Goal: Task Accomplishment & Management: Use online tool/utility

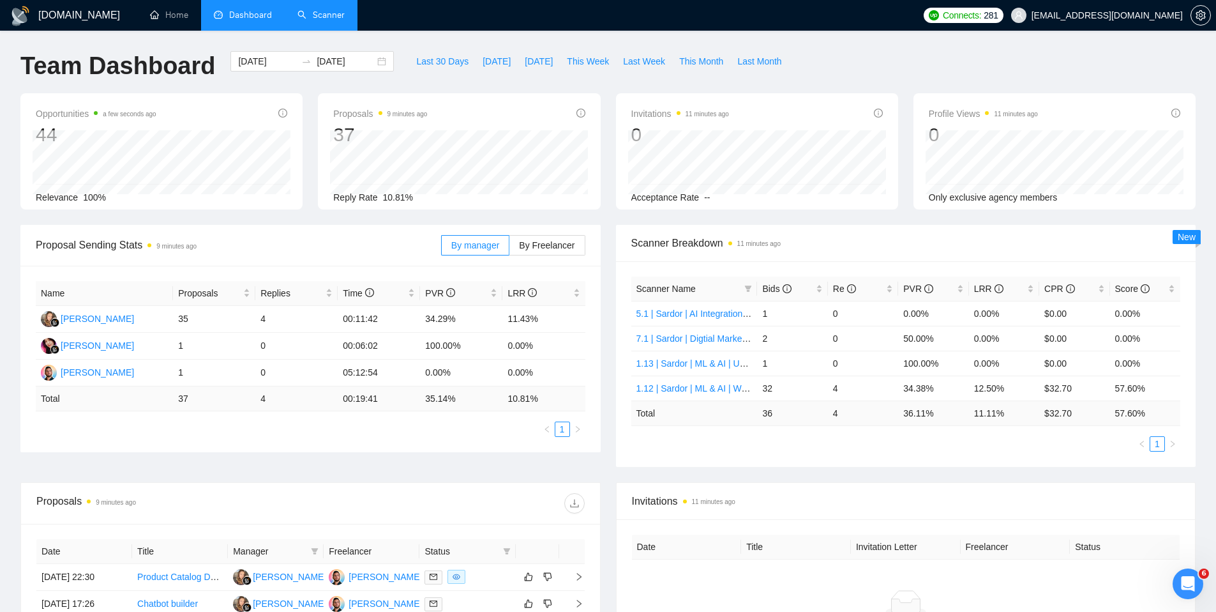
click at [321, 12] on link "Scanner" at bounding box center [320, 15] width 47 height 11
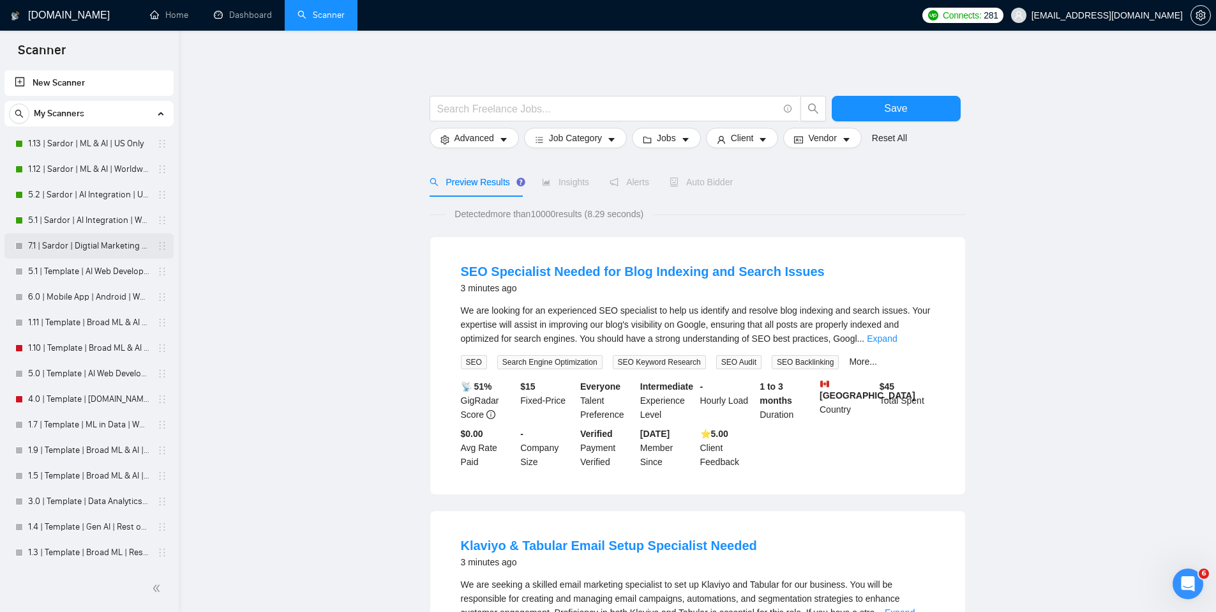
click at [75, 243] on link "7.1 | Sardor | Digtial Marketing PPC | Worldwide" at bounding box center [88, 246] width 121 height 26
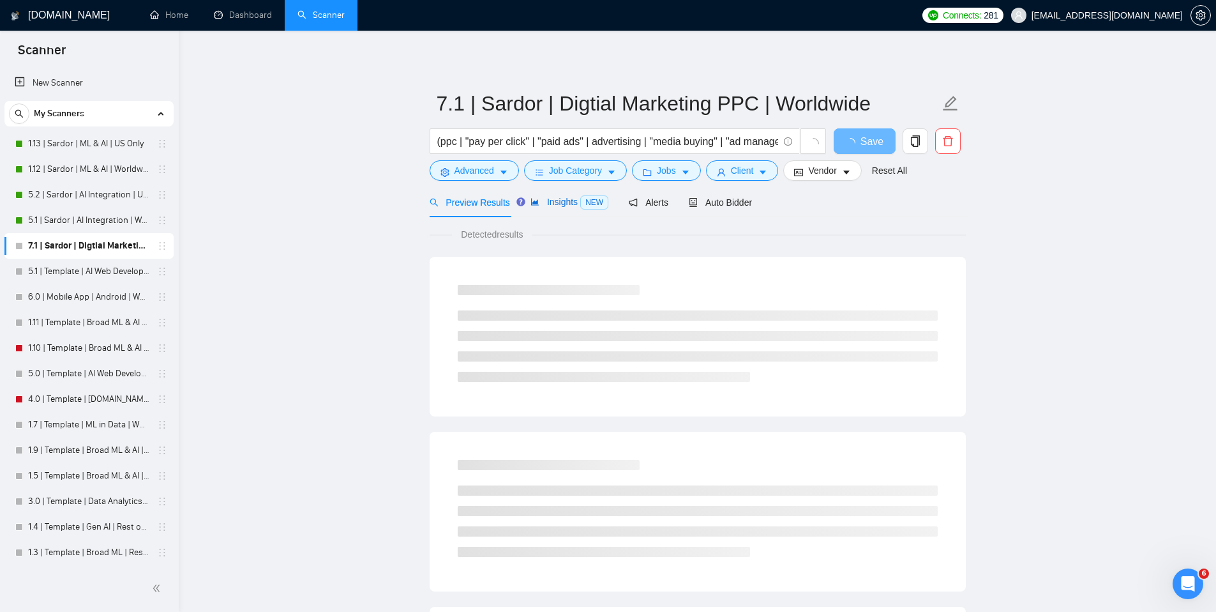
click at [563, 198] on span "Insights NEW" at bounding box center [569, 202] width 78 height 10
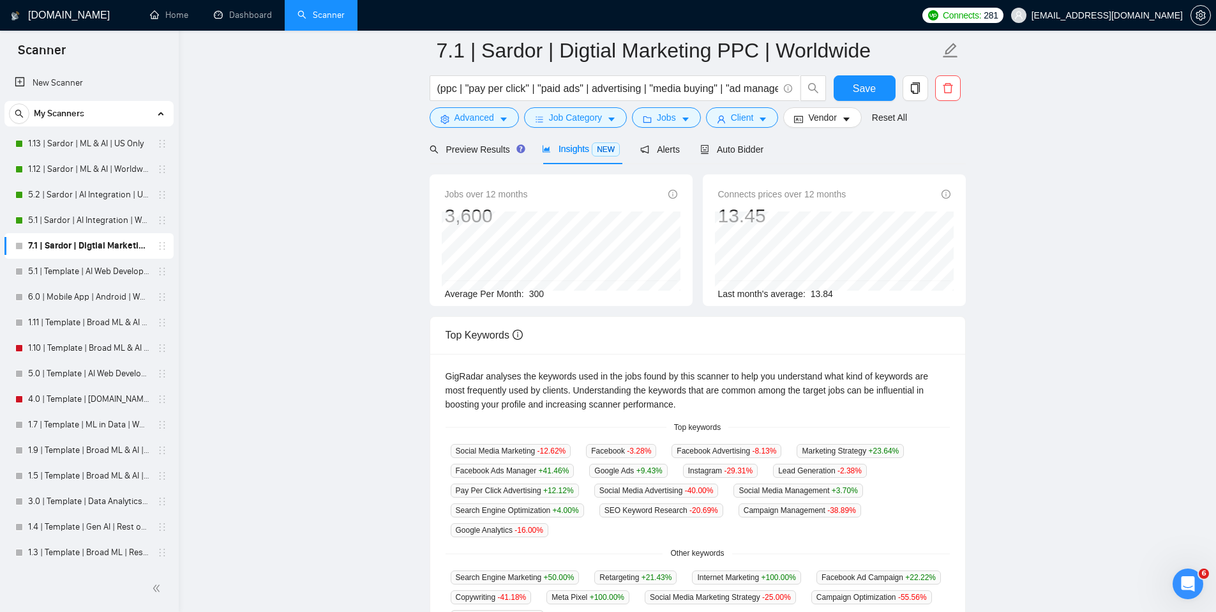
scroll to position [45, 0]
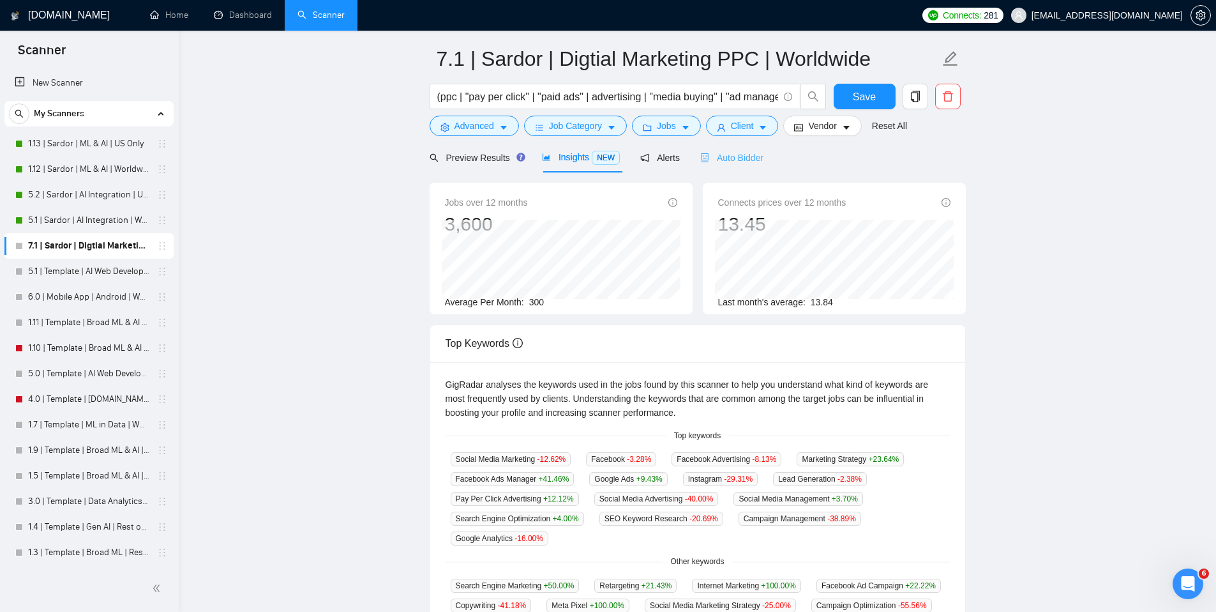
click at [737, 165] on div "Auto Bidder" at bounding box center [731, 157] width 63 height 30
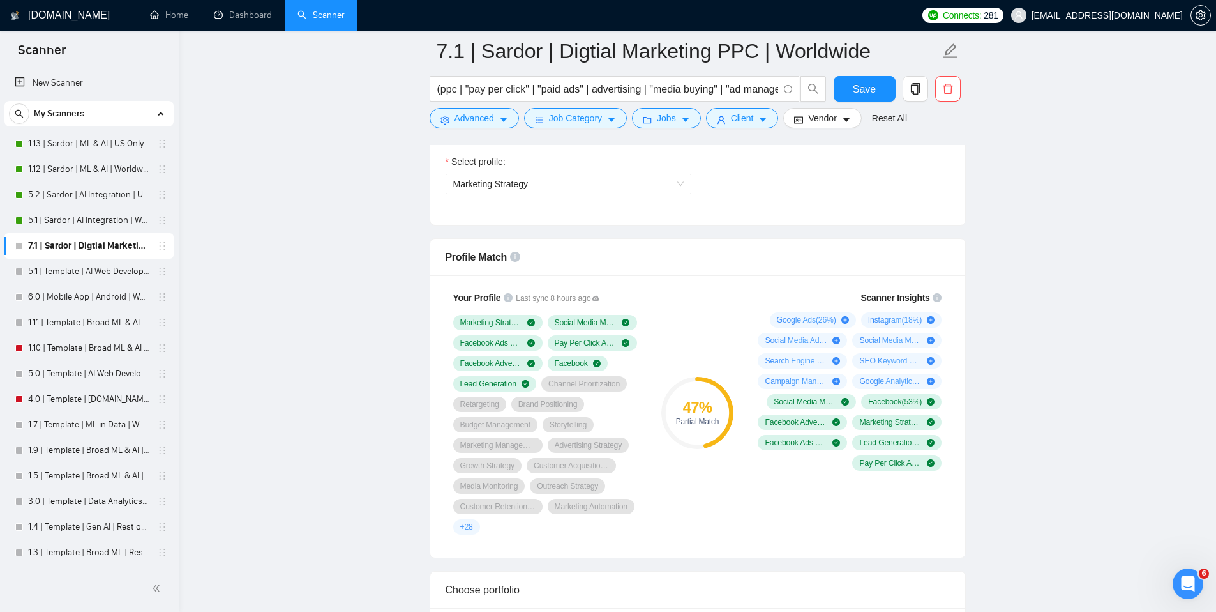
scroll to position [756, 0]
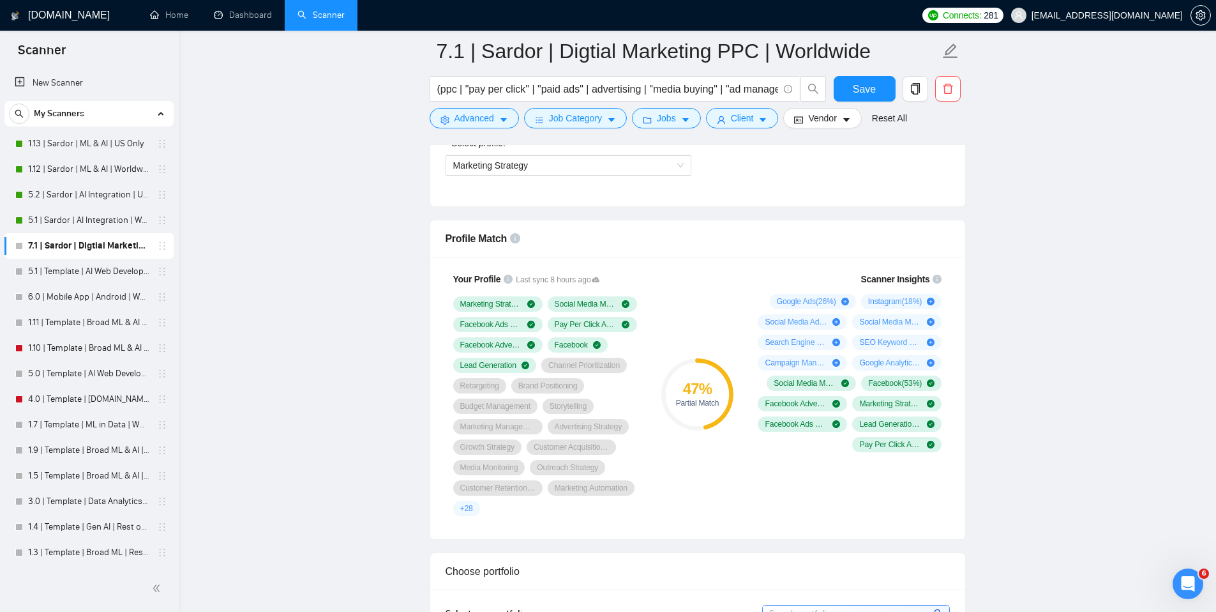
drag, startPoint x: 749, startPoint y: 303, endPoint x: 913, endPoint y: 383, distance: 182.4
click at [912, 381] on div "Scanner Insights Google Ads ( 26 %) Instagram ( 18 %) Social Media Advertising …" at bounding box center [848, 361] width 204 height 195
drag, startPoint x: 965, startPoint y: 460, endPoint x: 778, endPoint y: 297, distance: 248.4
click at [778, 297] on div "Your Profile Last sync 8 hours ago Marketing Strategy Social Media Marketing Fa…" at bounding box center [697, 398] width 535 height 282
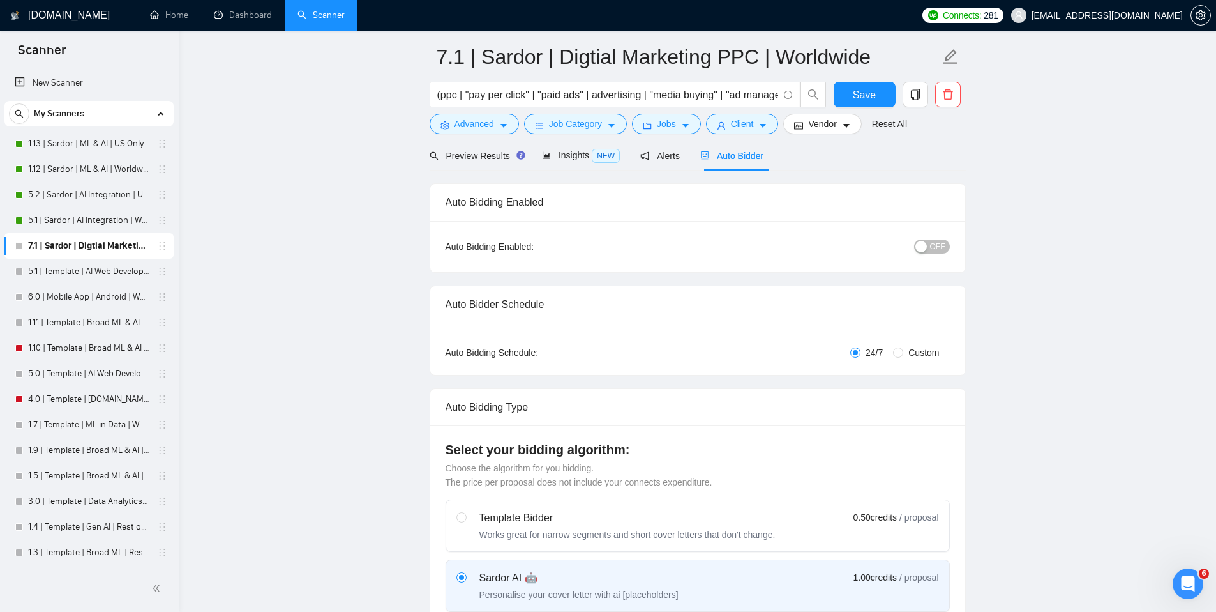
scroll to position [0, 0]
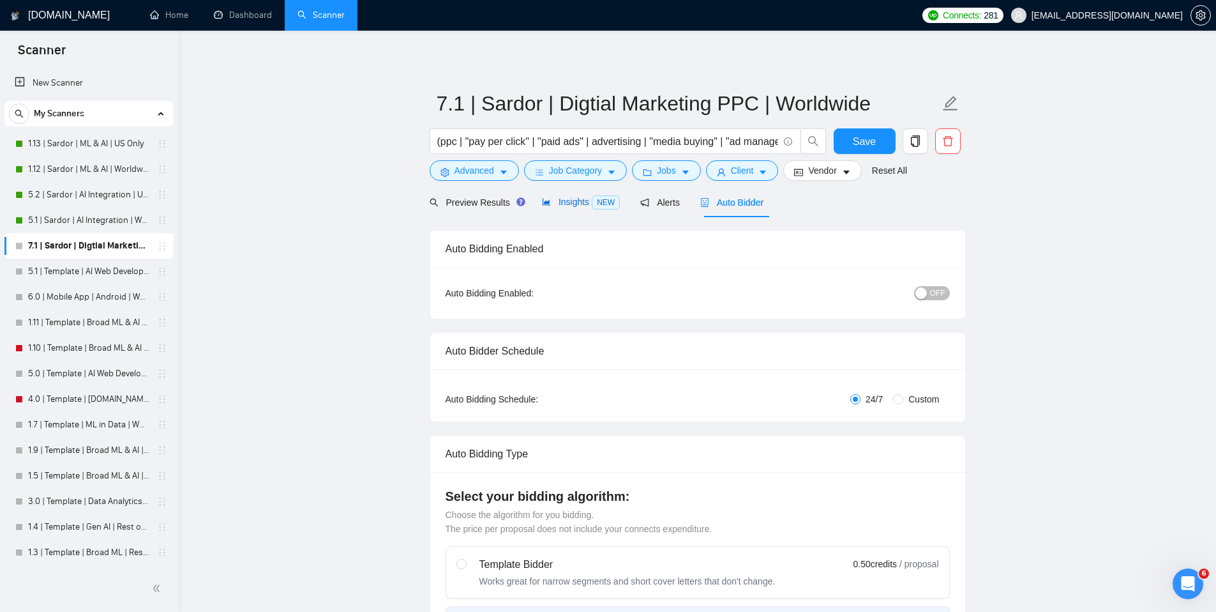
click at [570, 203] on span "Insights NEW" at bounding box center [581, 202] width 78 height 10
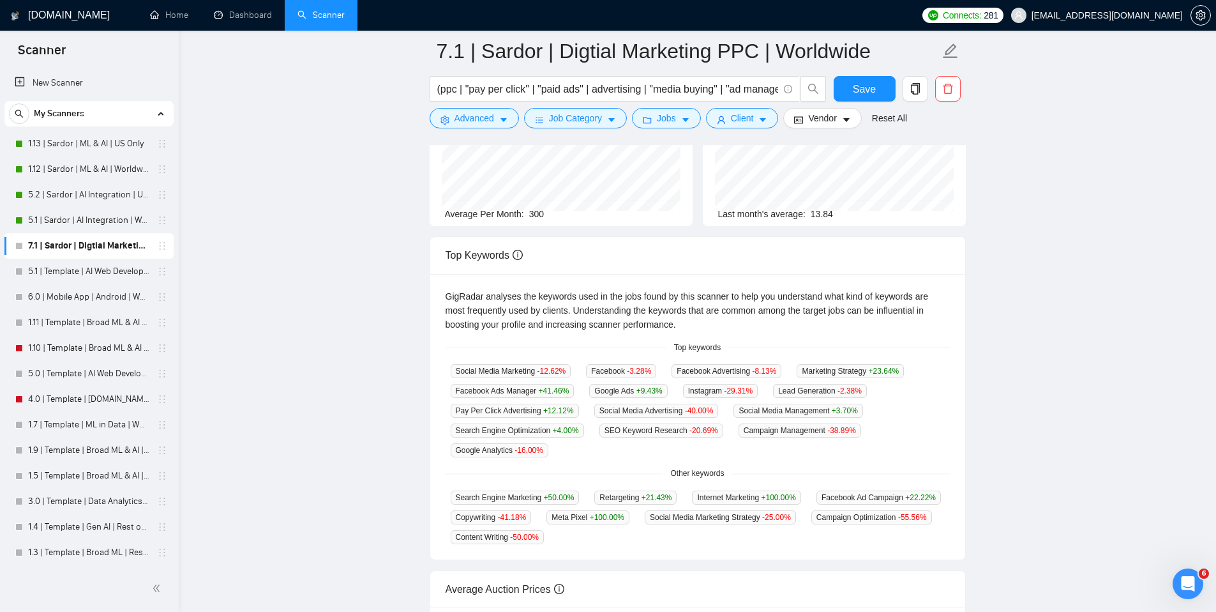
scroll to position [152, 0]
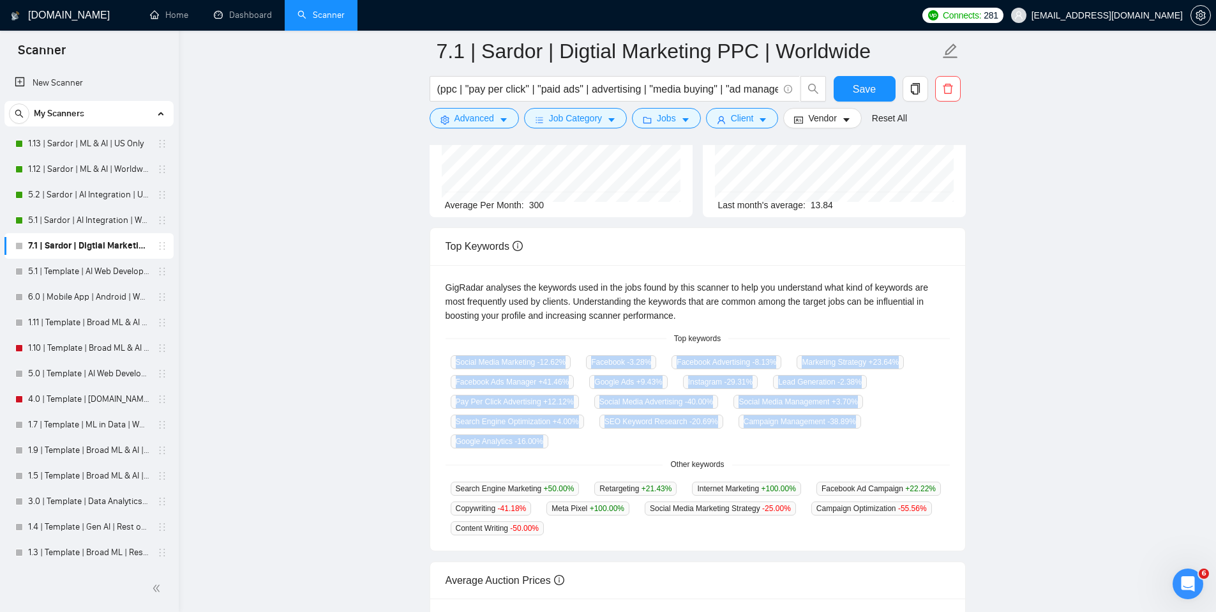
drag, startPoint x: 444, startPoint y: 359, endPoint x: 709, endPoint y: 450, distance: 280.0
click at [709, 450] on div "GigRadar analyses the keywords used in the jobs found by this scanner to help y…" at bounding box center [697, 408] width 535 height 286
click at [968, 428] on div "Top Keywords GigRadar analyses the keywords used in the jobs found by this scan…" at bounding box center [698, 389] width 546 height 324
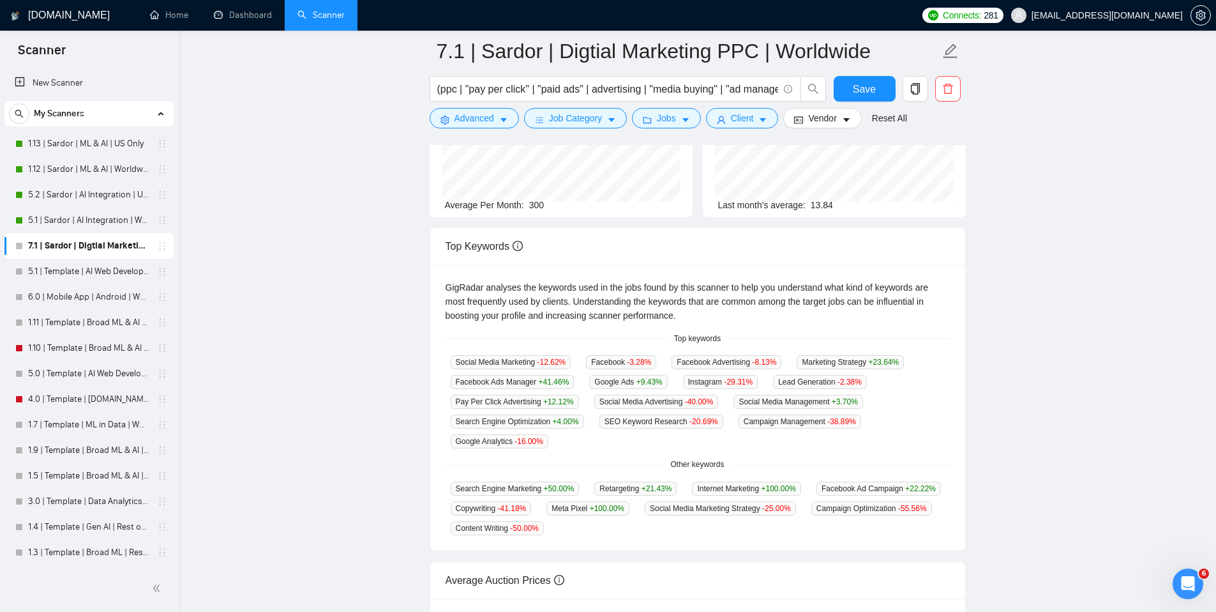
click at [390, 366] on main "7.1 | Sardor | Digtial Marketing PPC | Worldwide (ppc | "pay per click" | "paid…" at bounding box center [697, 352] width 997 height 906
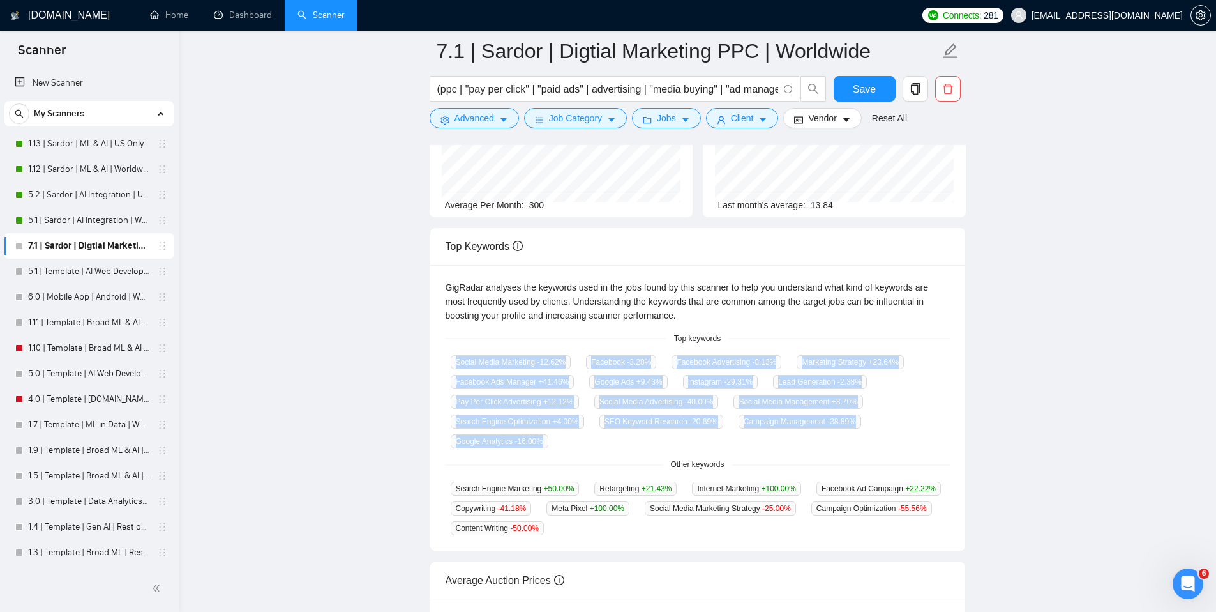
drag, startPoint x: 443, startPoint y: 360, endPoint x: 626, endPoint y: 449, distance: 203.3
click at [626, 449] on div "GigRadar analyses the keywords used in the jobs found by this scanner to help y…" at bounding box center [697, 408] width 535 height 286
copy div "Social Media Marketing -12.62 % Facebook -3.28 % Facebook Advertising -8.13 % M…"
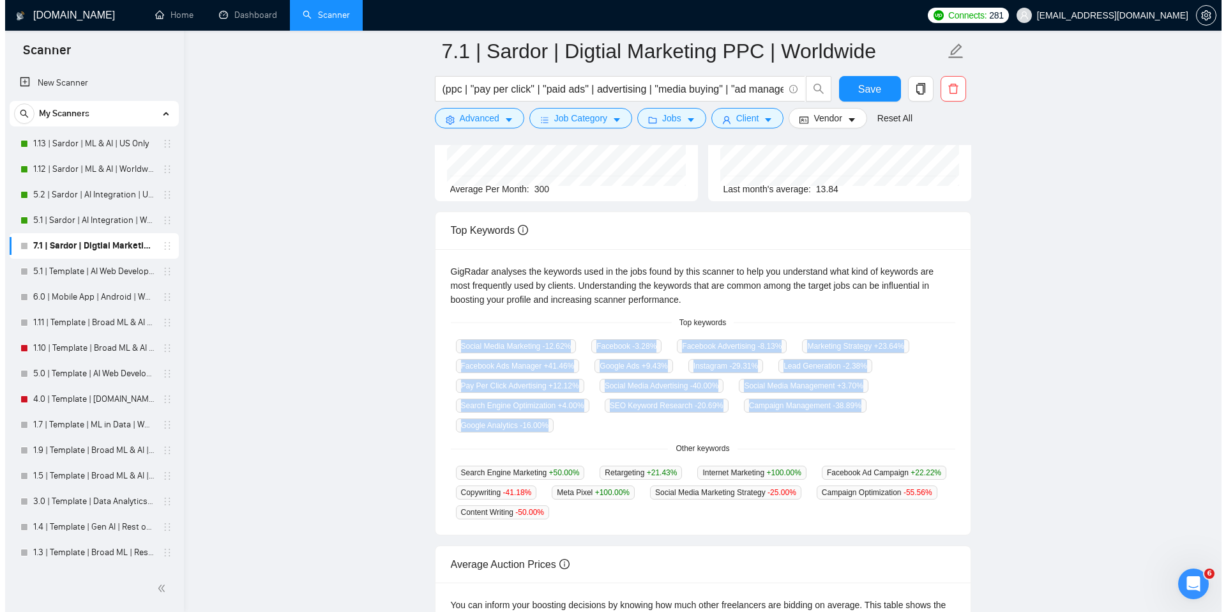
scroll to position [170, 0]
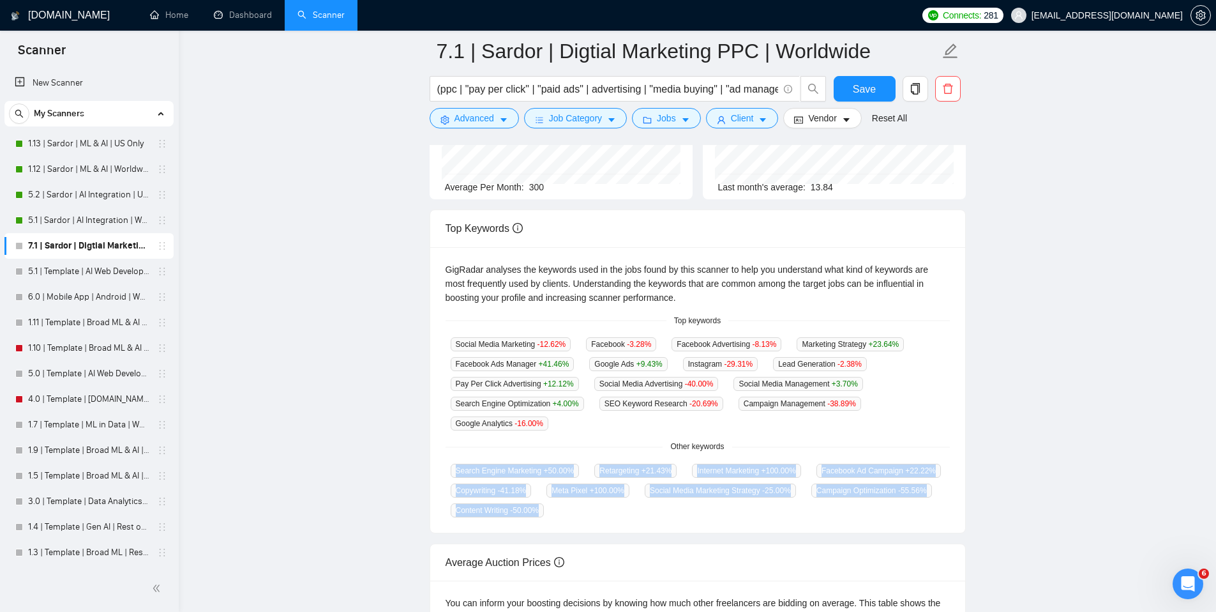
drag, startPoint x: 448, startPoint y: 473, endPoint x: 911, endPoint y: 511, distance: 464.4
click at [911, 511] on div "Search Engine Marketing +50.00 % Retargeting +21.43 % Internet Marketing +100.0…" at bounding box center [698, 490] width 504 height 54
copy div "Search Engine Marketing +50.00 % Retargeting +21.43 % Internet Marketing +100.0…"
click at [762, 110] on button "Client" at bounding box center [742, 118] width 73 height 20
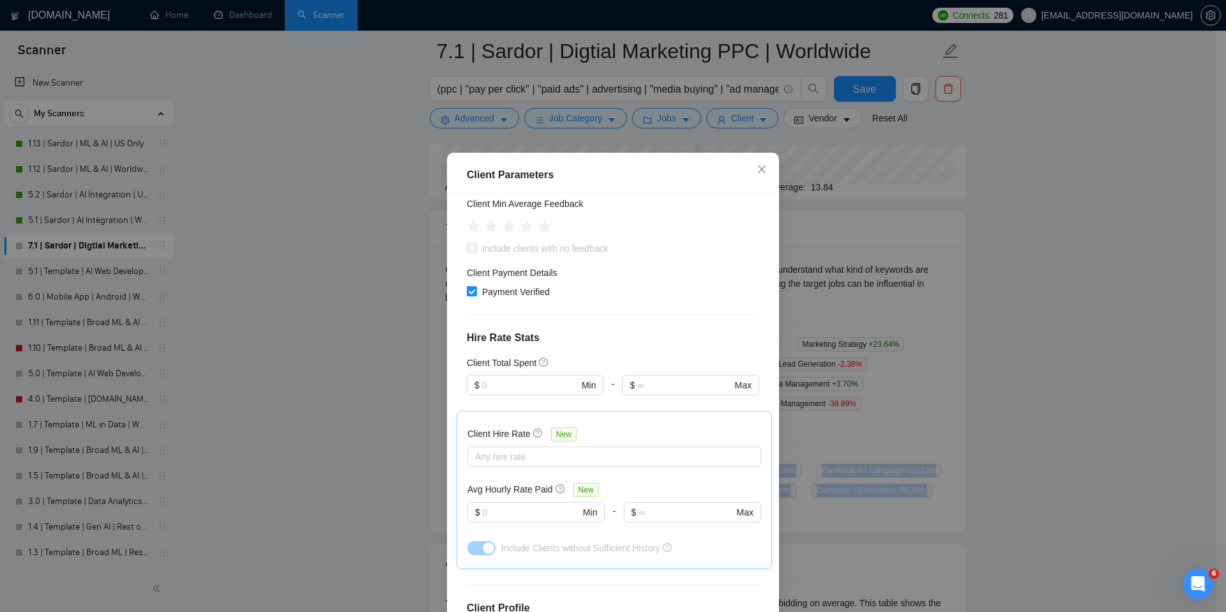
scroll to position [191, 0]
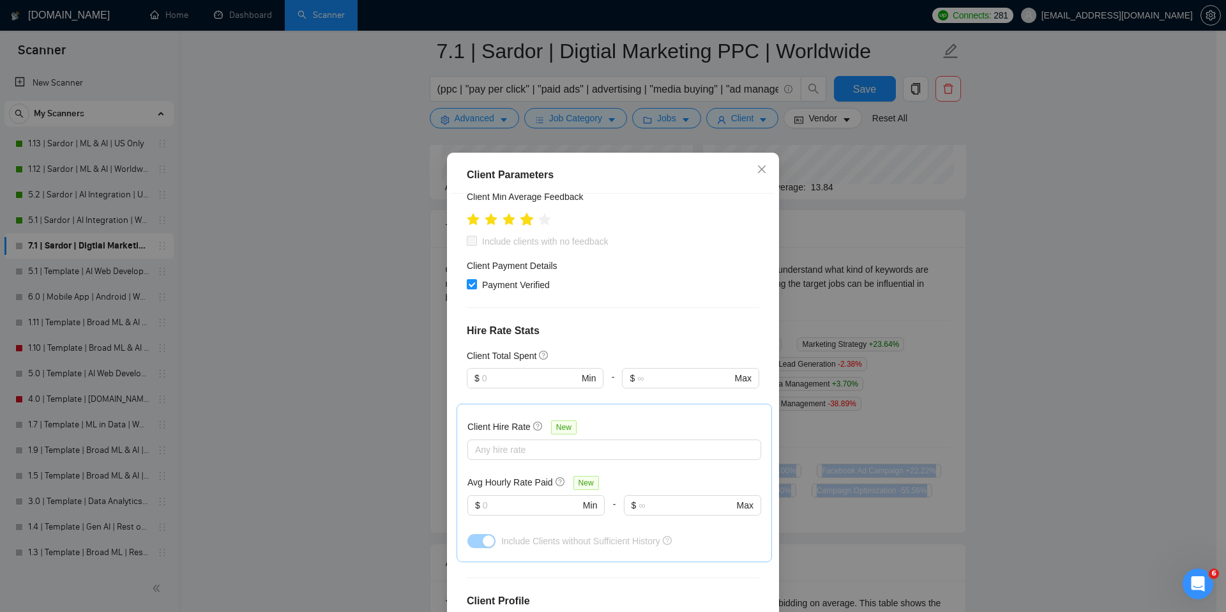
click at [528, 223] on icon "star" at bounding box center [527, 220] width 14 height 14
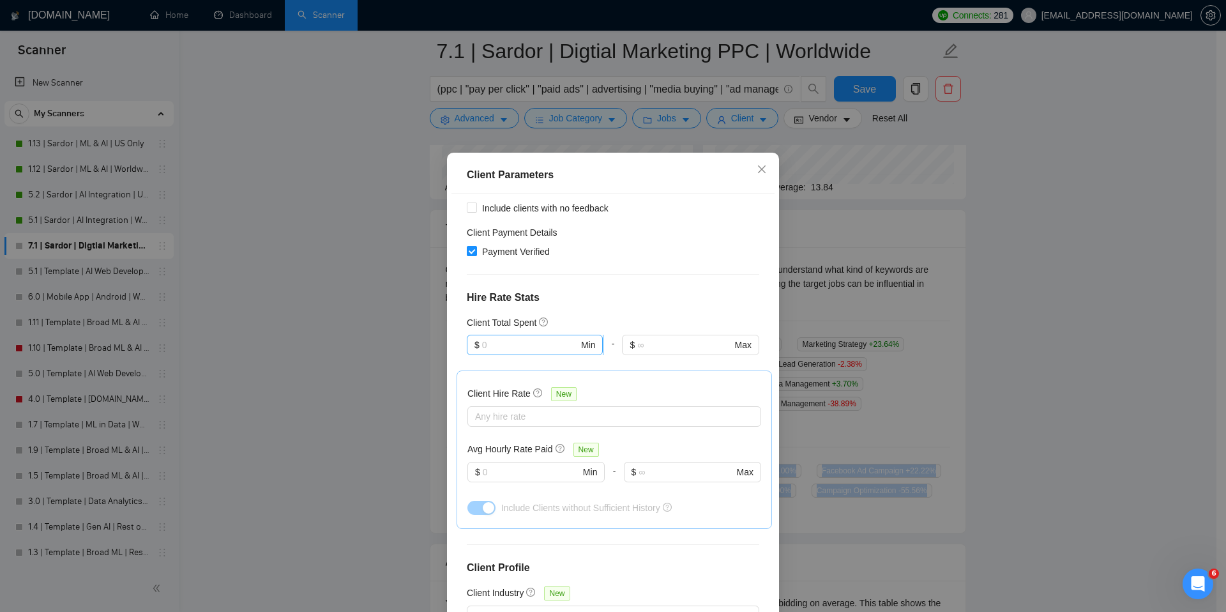
scroll to position [237, 0]
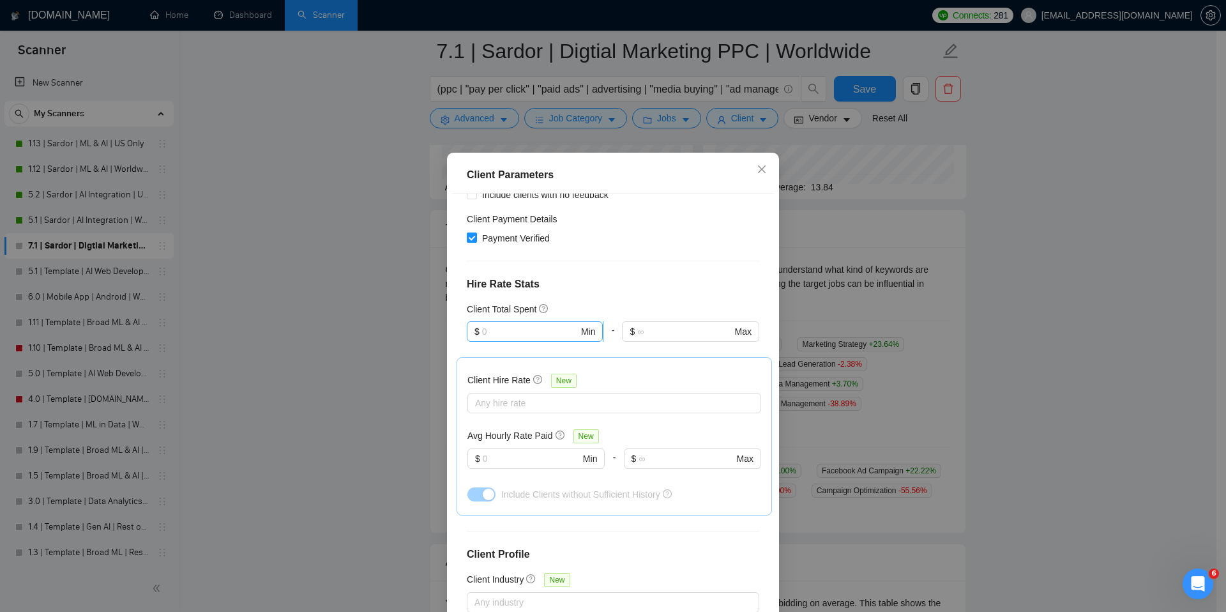
click at [509, 335] on input "text" at bounding box center [530, 331] width 96 height 14
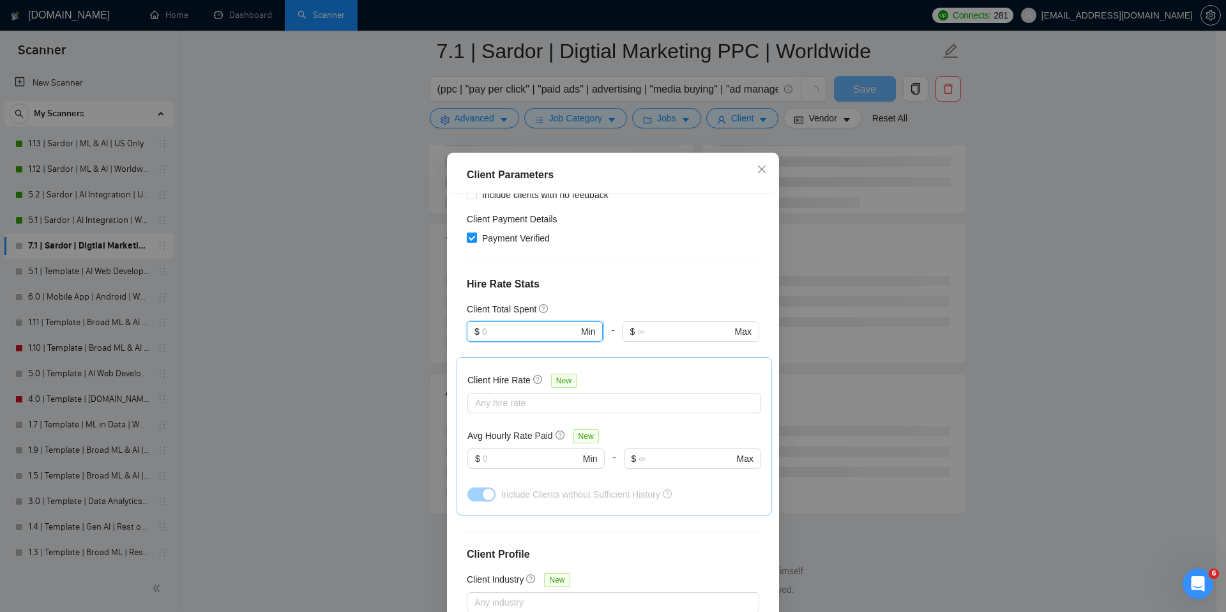
scroll to position [114, 0]
type input "1"
click at [619, 289] on h4 "Hire Rate Stats" at bounding box center [613, 283] width 292 height 15
click at [504, 460] on input "text" at bounding box center [531, 458] width 97 height 14
type input "10"
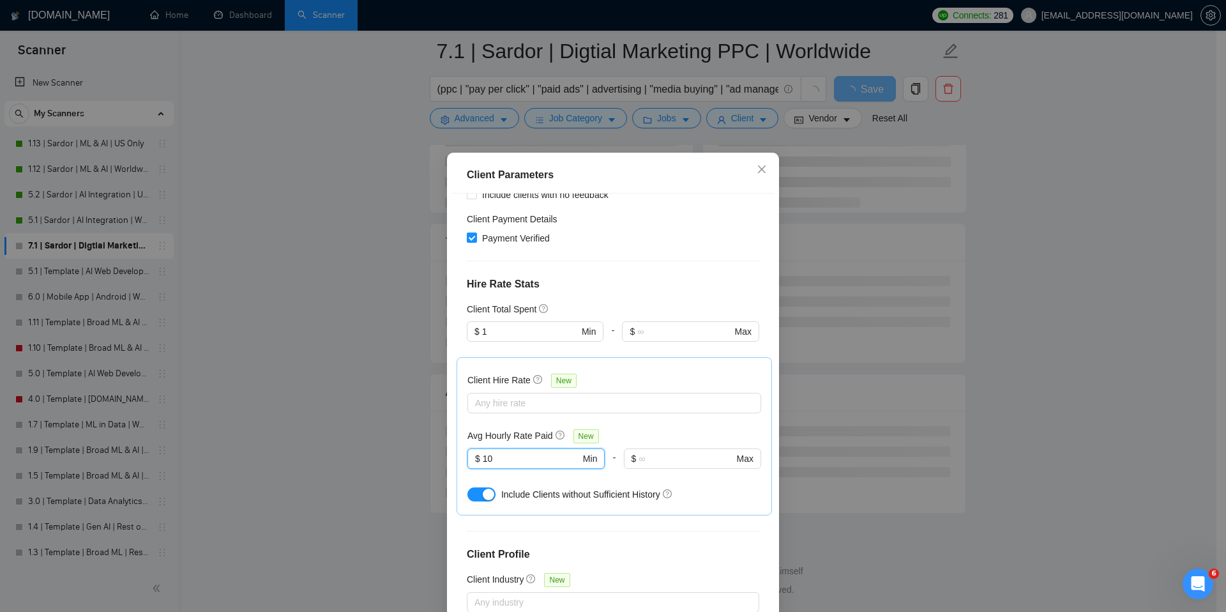
click at [661, 287] on h4 "Hire Rate Stats" at bounding box center [613, 283] width 292 height 15
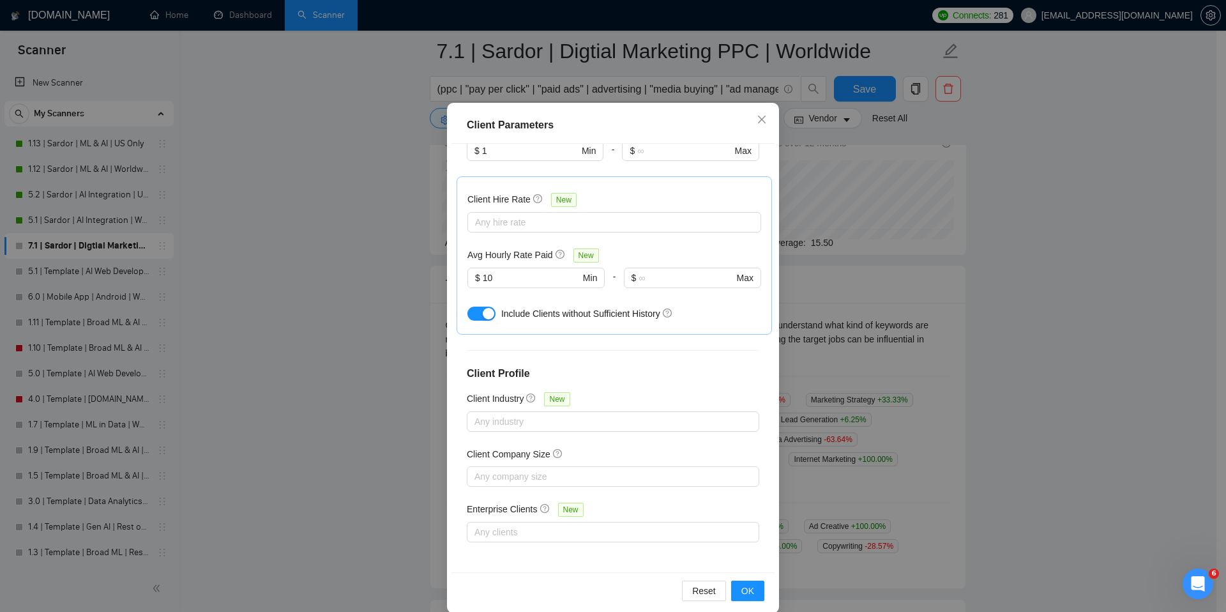
scroll to position [52, 0]
click at [741, 585] on span "OK" at bounding box center [747, 589] width 13 height 14
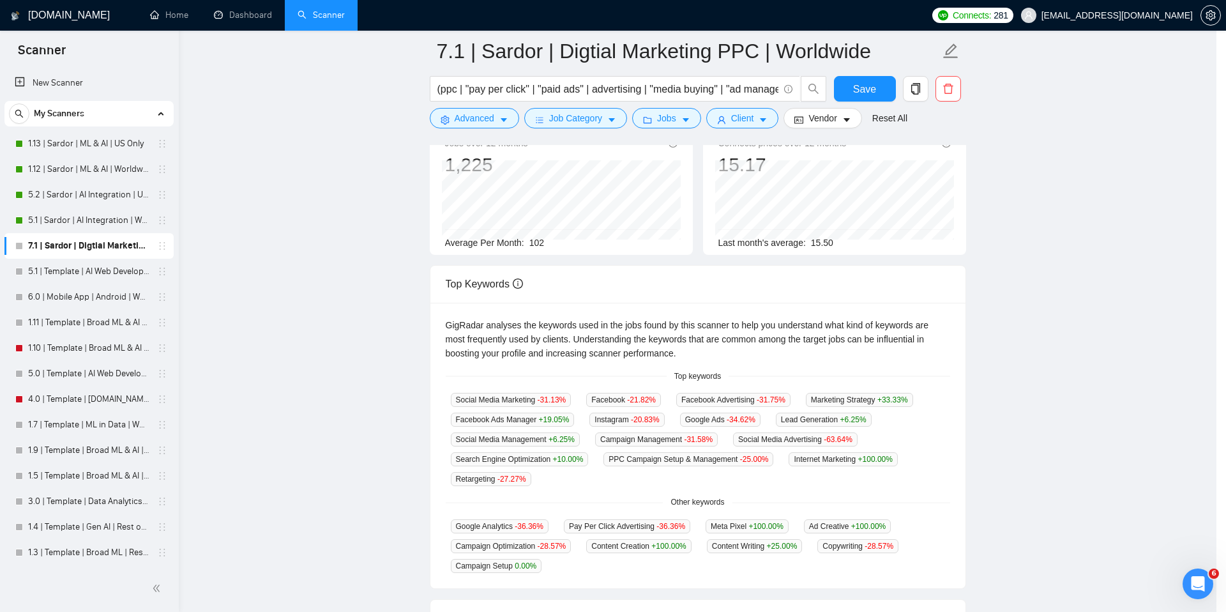
scroll to position [0, 0]
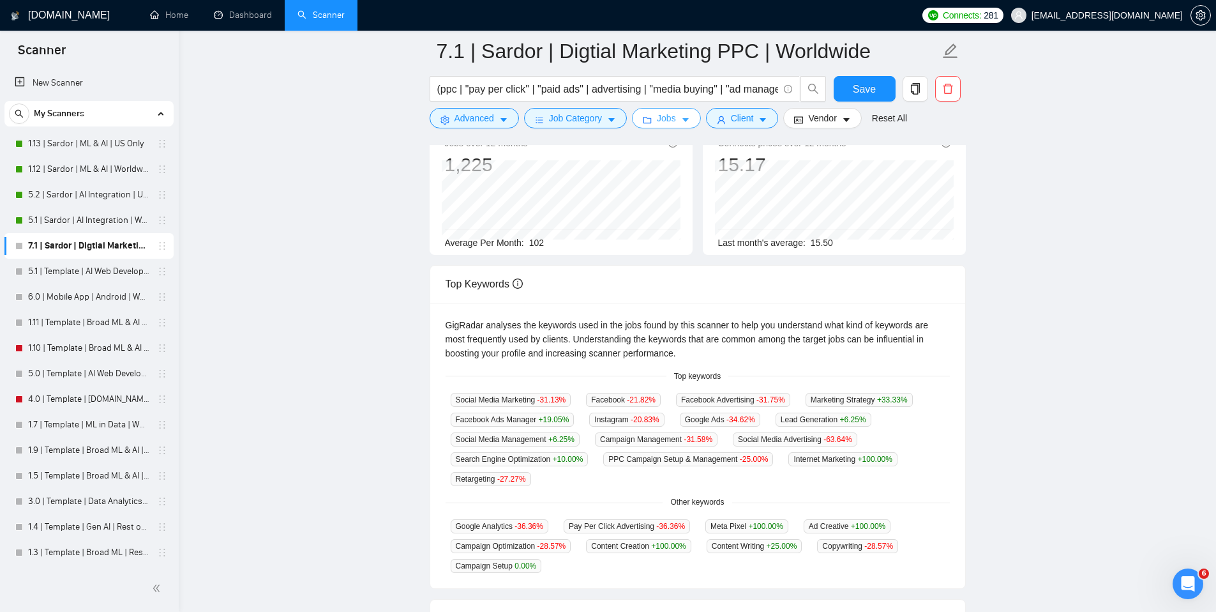
click at [673, 119] on span "Jobs" at bounding box center [666, 118] width 19 height 14
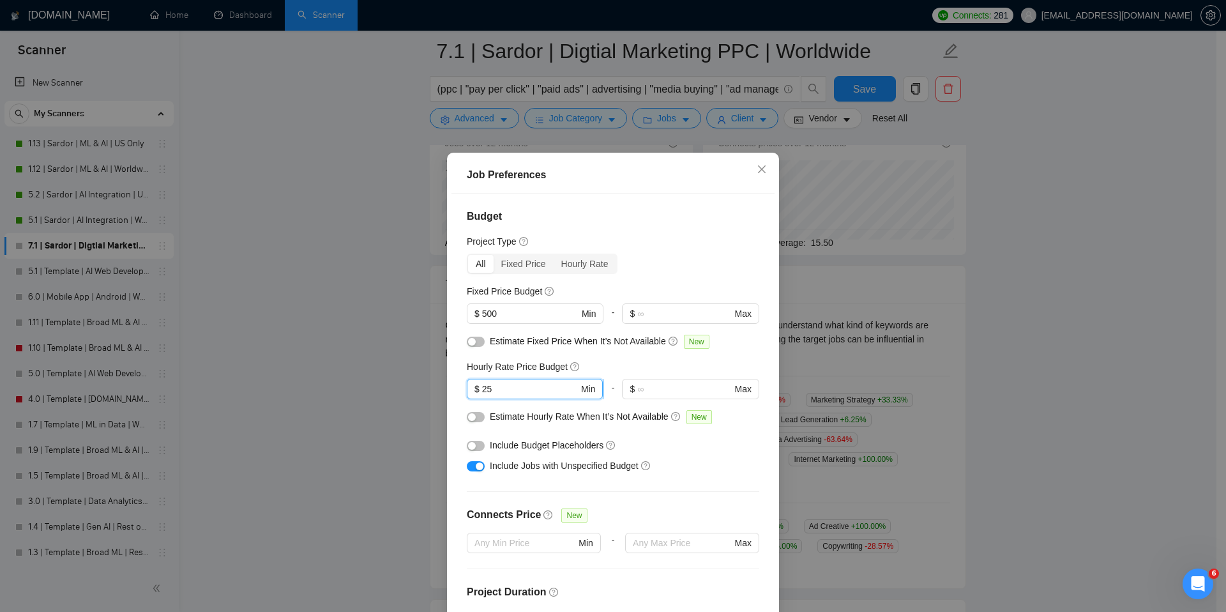
drag, startPoint x: 507, startPoint y: 389, endPoint x: 481, endPoint y: 394, distance: 25.9
click at [482, 394] on input "25" at bounding box center [530, 389] width 96 height 14
type input "20"
click at [675, 284] on div "Fixed Price Budget" at bounding box center [613, 291] width 292 height 14
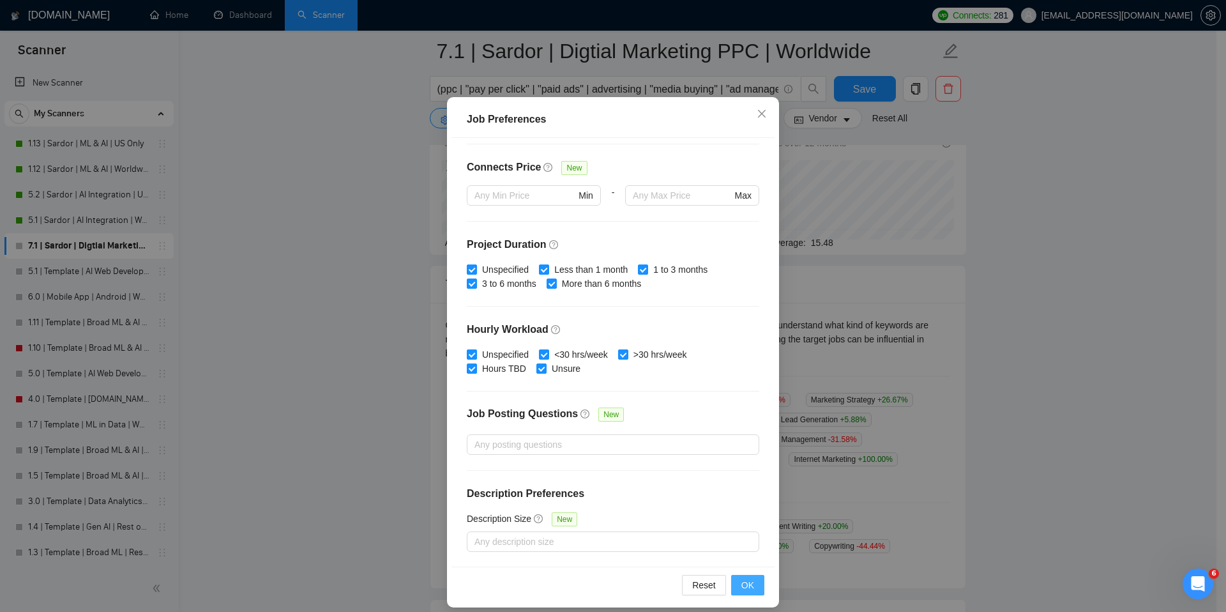
scroll to position [66, 0]
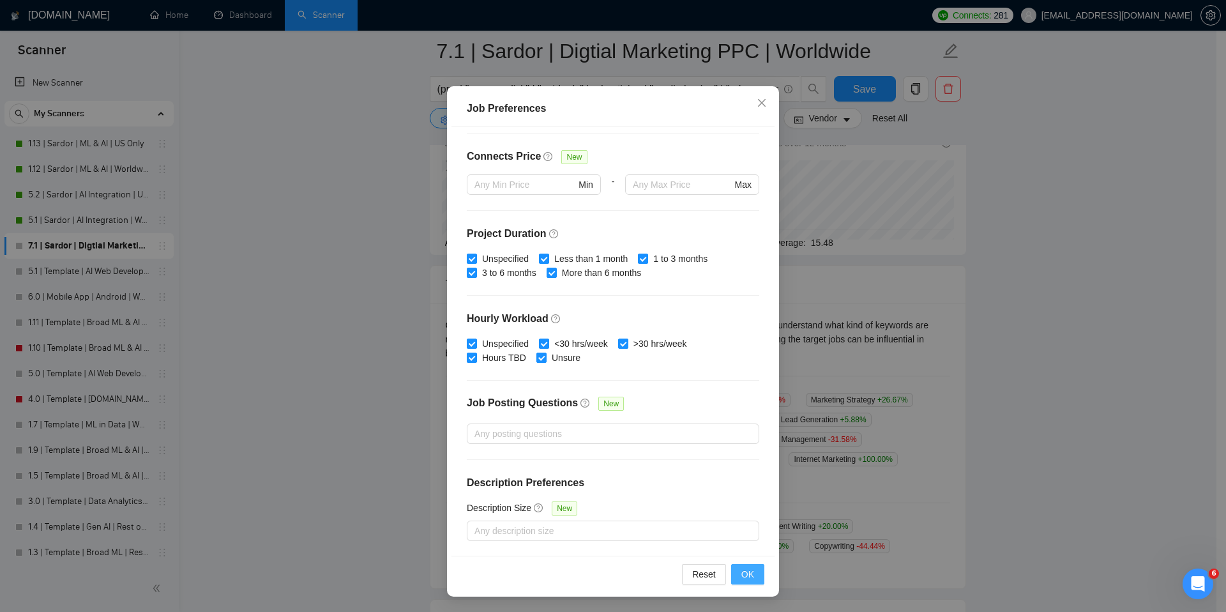
click at [756, 576] on button "OK" at bounding box center [747, 574] width 33 height 20
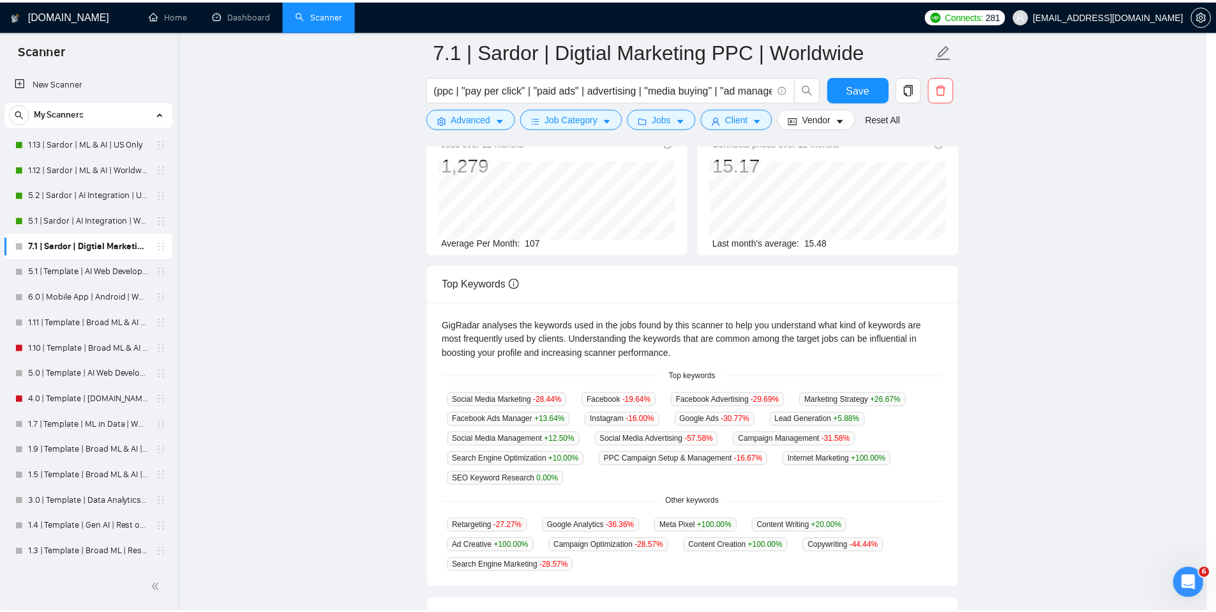
scroll to position [0, 0]
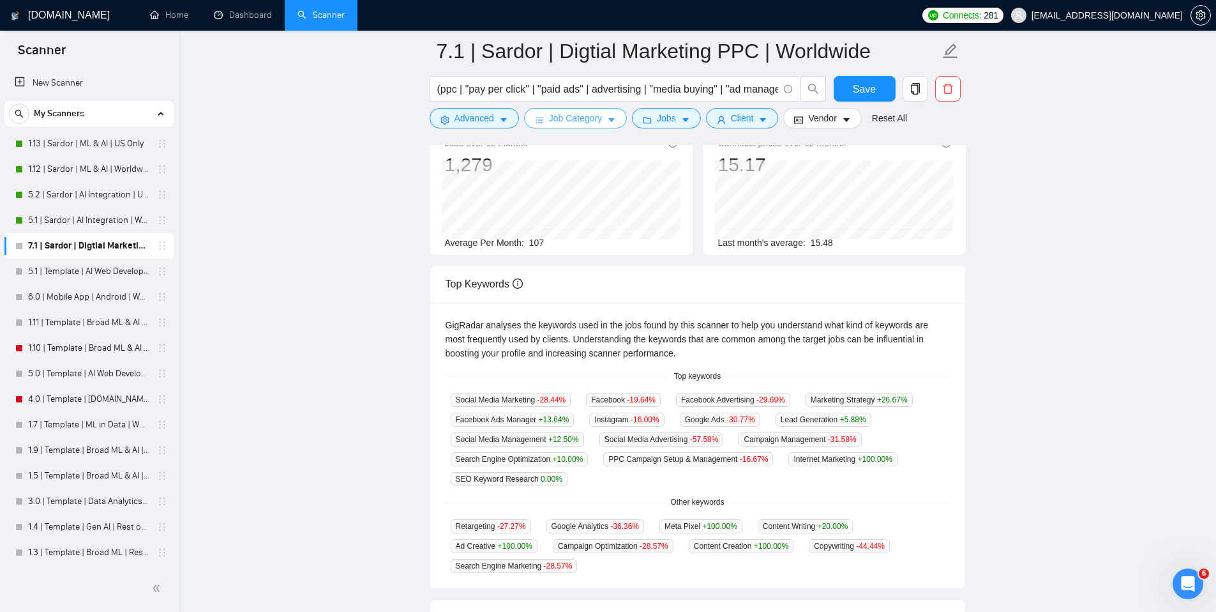
click at [588, 118] on span "Job Category" at bounding box center [575, 118] width 53 height 14
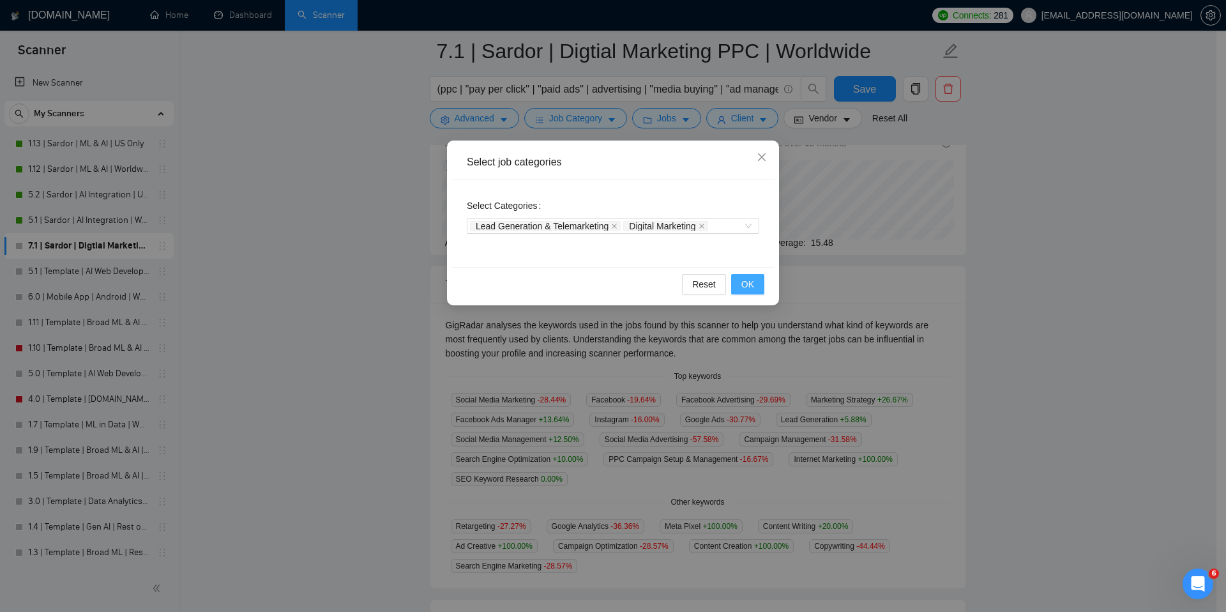
click at [749, 283] on span "OK" at bounding box center [747, 284] width 13 height 14
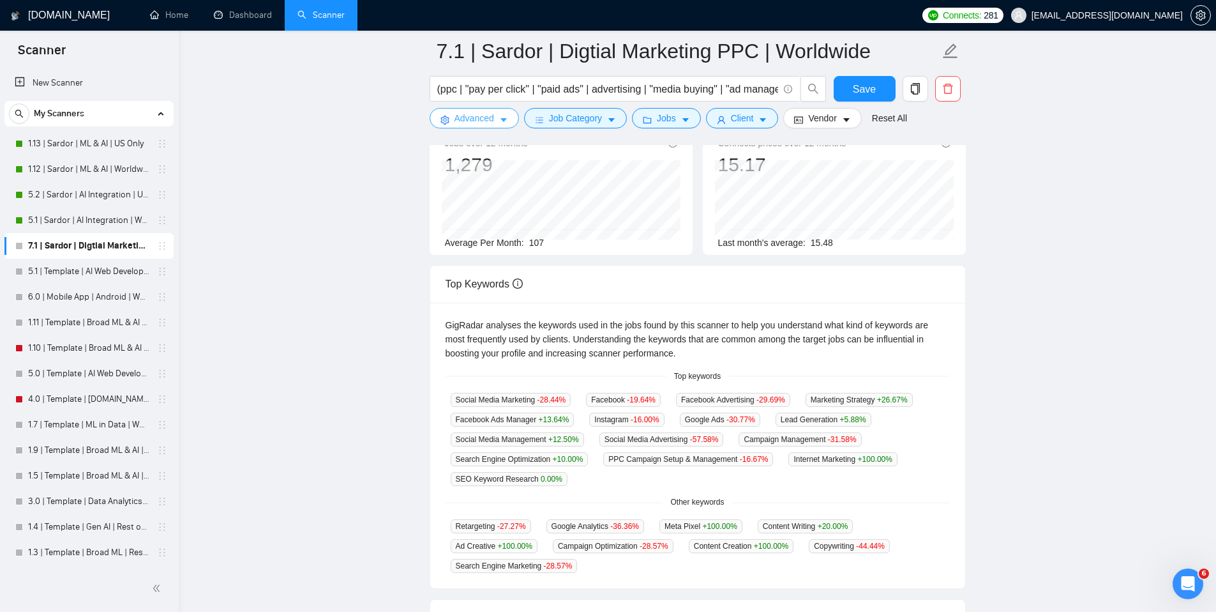
click at [488, 110] on button "Advanced" at bounding box center [474, 118] width 89 height 20
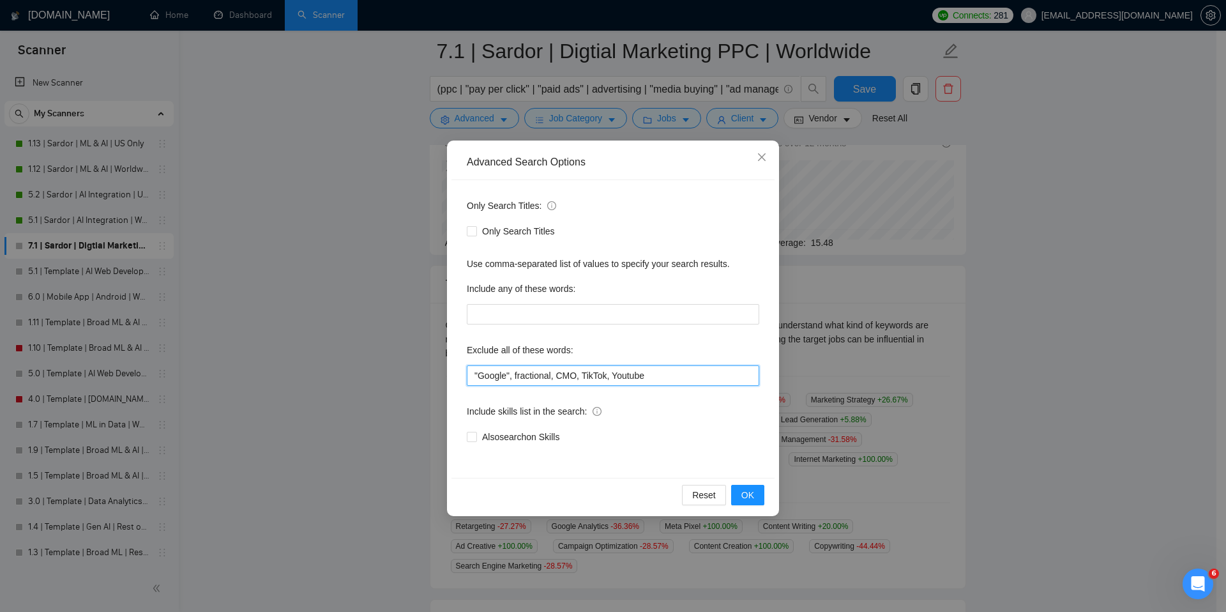
drag, startPoint x: 516, startPoint y: 377, endPoint x: 449, endPoint y: 373, distance: 67.7
click at [449, 373] on div "Advanced Search Options Only Search Titles: Only Search Titles Use comma-separa…" at bounding box center [613, 327] width 332 height 375
click at [760, 496] on button "OK" at bounding box center [747, 495] width 33 height 20
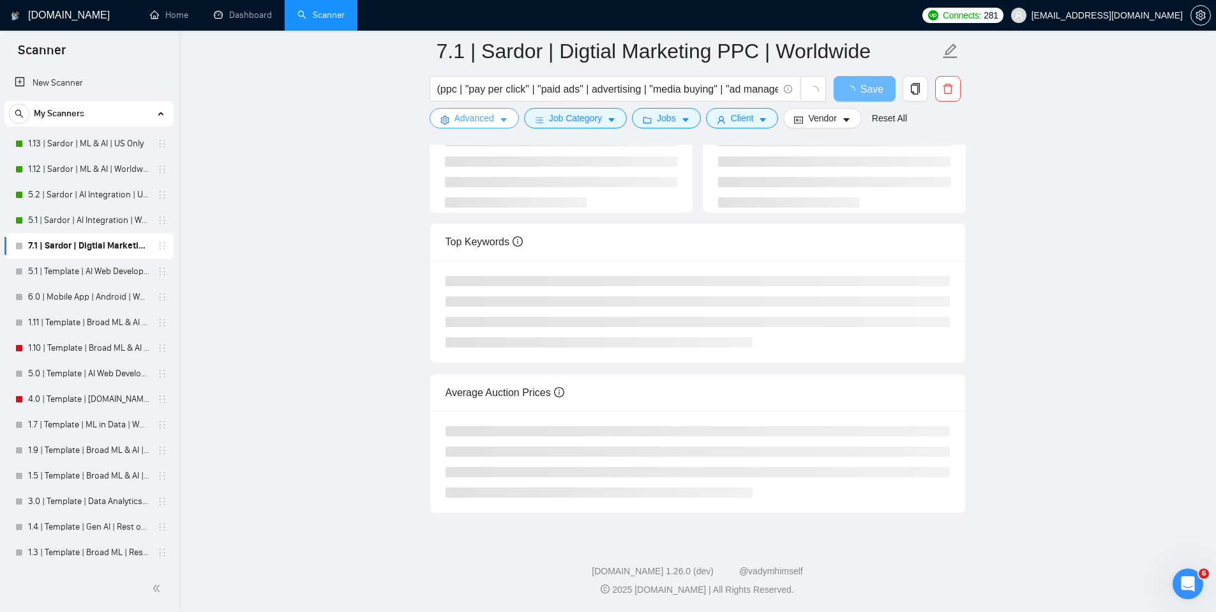
click at [492, 117] on span "Advanced" at bounding box center [475, 118] width 40 height 14
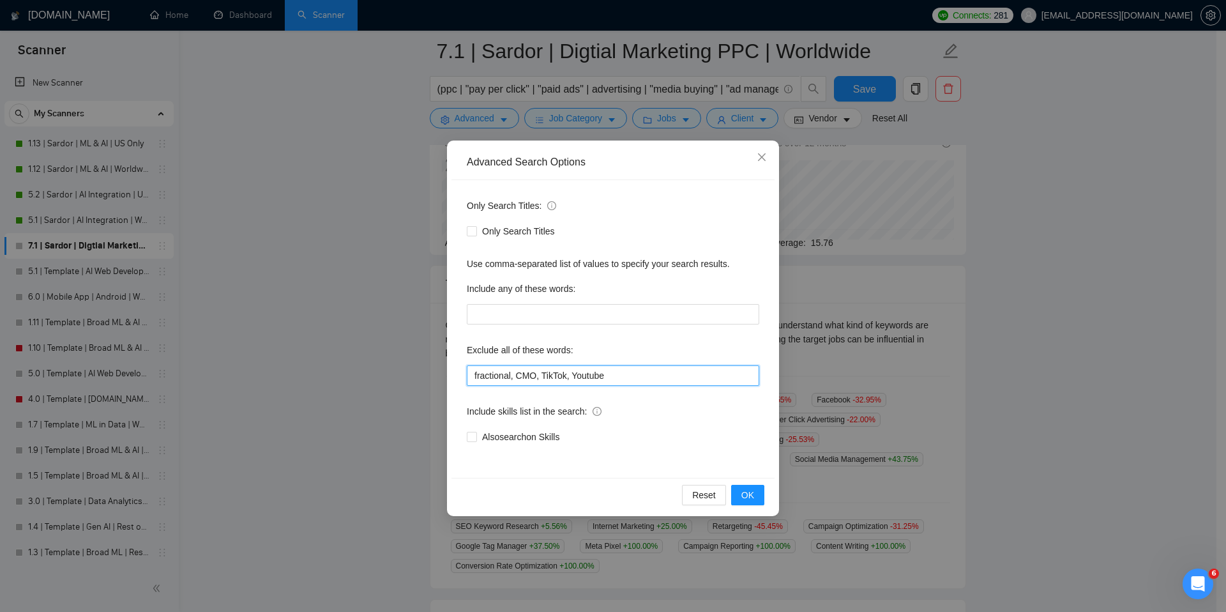
click at [569, 377] on input "fractional, CMO, TikTok, Youtube" at bounding box center [613, 375] width 292 height 20
drag, startPoint x: 613, startPoint y: 377, endPoint x: 580, endPoint y: 376, distance: 32.6
click at [571, 378] on input "fractional, CMO, TikTok, Youtube" at bounding box center [613, 375] width 292 height 20
type input "fractional, CMO"
click at [760, 492] on button "OK" at bounding box center [747, 495] width 33 height 20
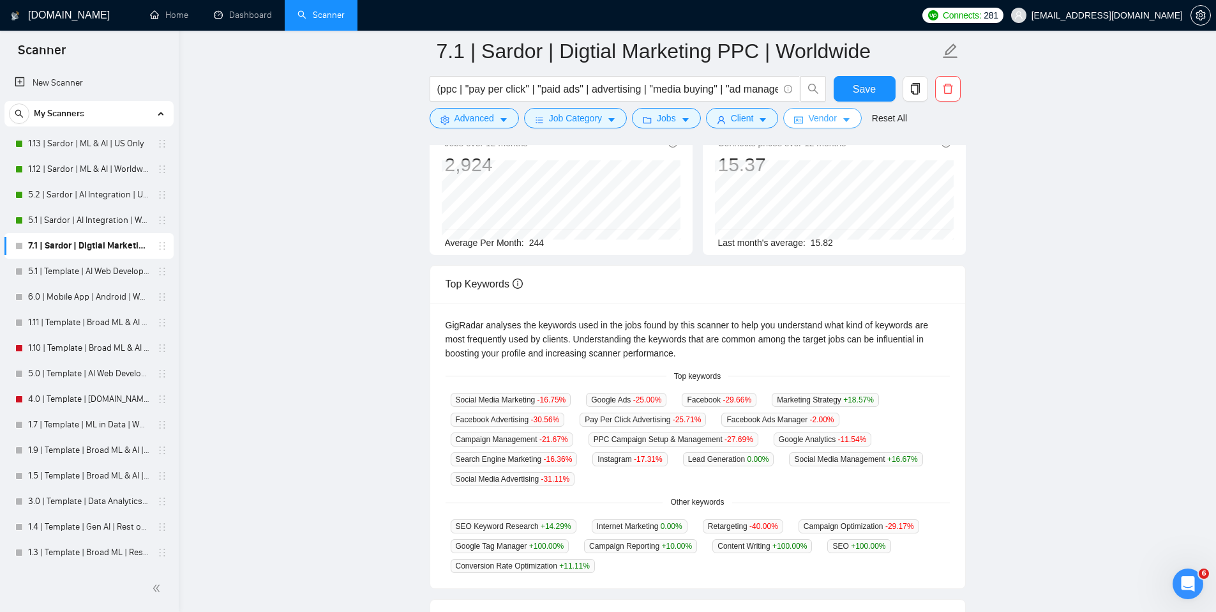
click at [835, 110] on button "Vendor" at bounding box center [822, 118] width 78 height 20
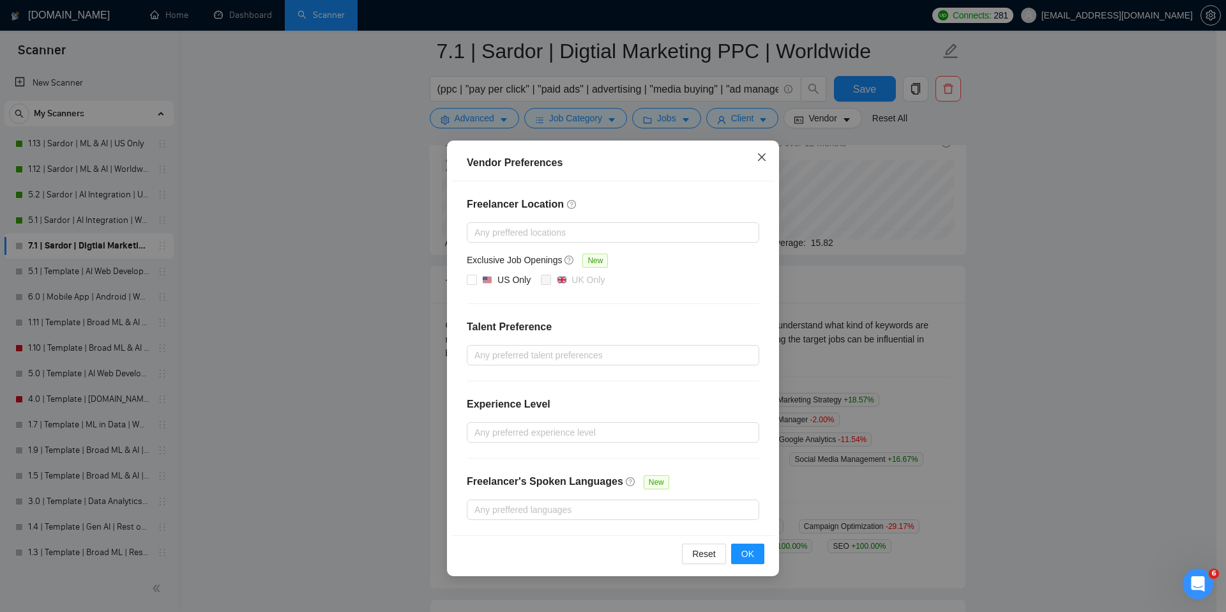
click at [762, 158] on icon "close" at bounding box center [761, 157] width 10 height 10
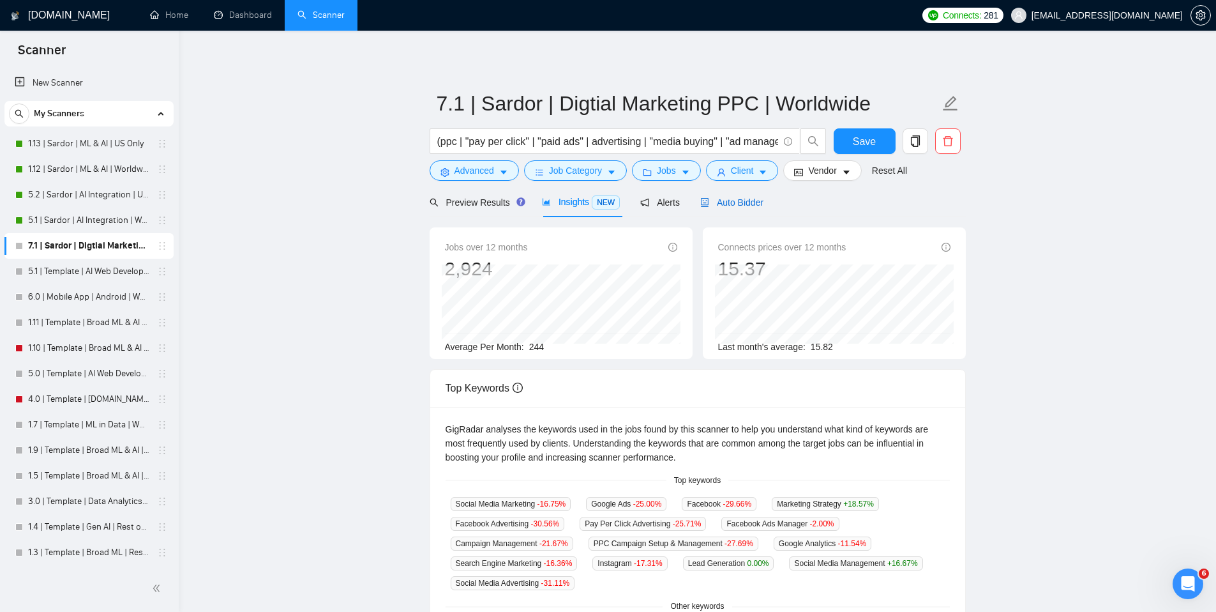
click at [763, 207] on span "Auto Bidder" at bounding box center [731, 202] width 63 height 10
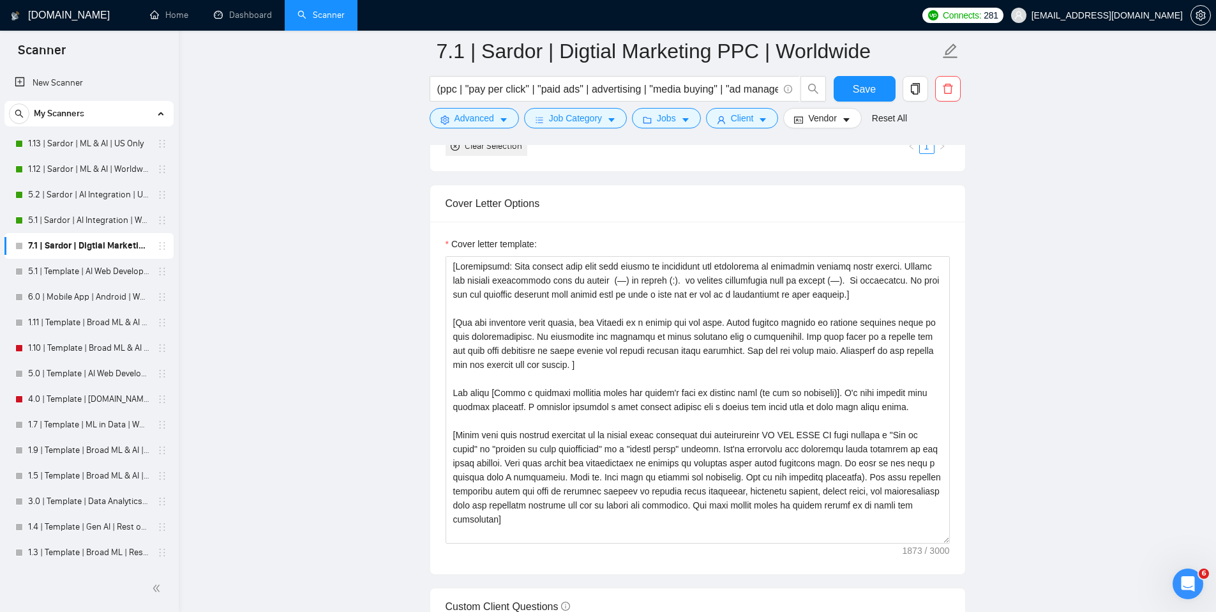
scroll to position [1377, 0]
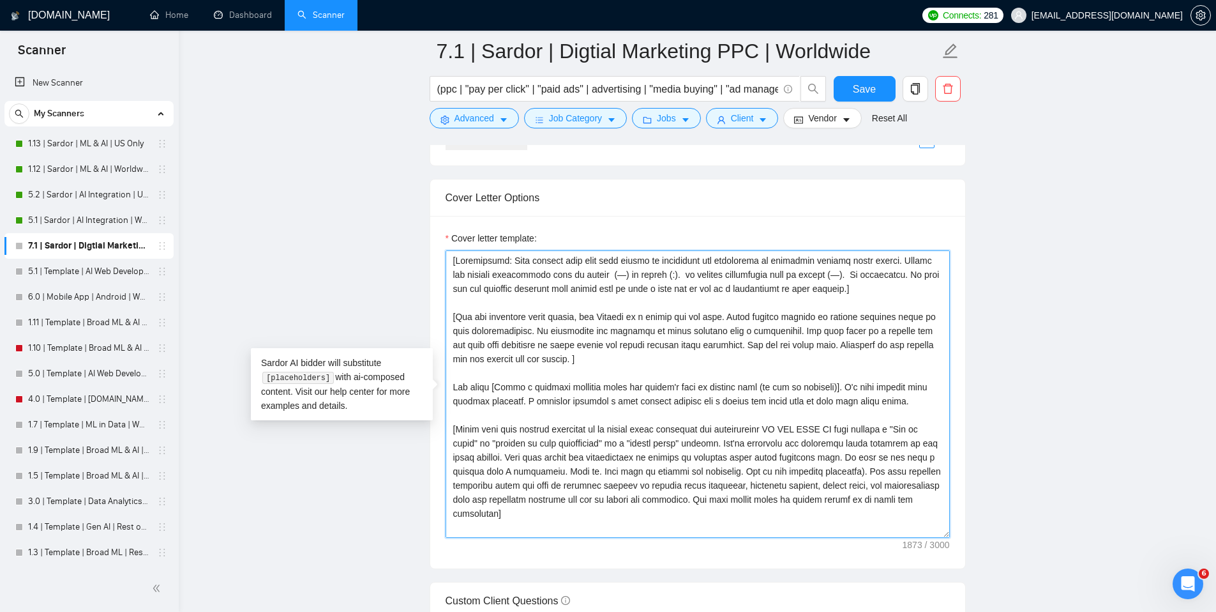
drag, startPoint x: 550, startPoint y: 417, endPoint x: 861, endPoint y: 396, distance: 311.0
click at [861, 396] on textarea "Cover letter template:" at bounding box center [698, 393] width 504 height 287
drag, startPoint x: 493, startPoint y: 403, endPoint x: 462, endPoint y: 405, distance: 32.0
click at [462, 405] on textarea "Cover letter template:" at bounding box center [698, 393] width 504 height 287
drag, startPoint x: 670, startPoint y: 402, endPoint x: 721, endPoint y: 402, distance: 51.7
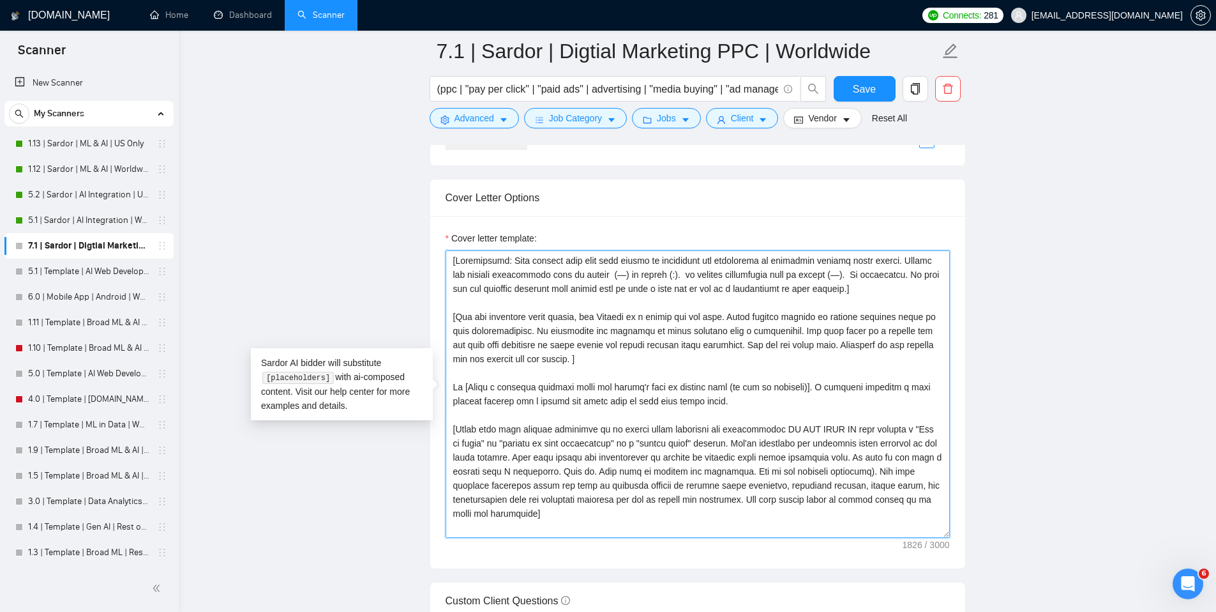
click at [721, 402] on textarea "Cover letter template:" at bounding box center [698, 393] width 504 height 287
drag, startPoint x: 746, startPoint y: 401, endPoint x: 669, endPoint y: 399, distance: 77.3
click at [669, 399] on textarea "Cover letter template:" at bounding box center [698, 393] width 504 height 287
click at [673, 403] on textarea "Cover letter template:" at bounding box center [698, 393] width 504 height 287
click at [707, 400] on textarea "Cover letter template:" at bounding box center [698, 393] width 504 height 287
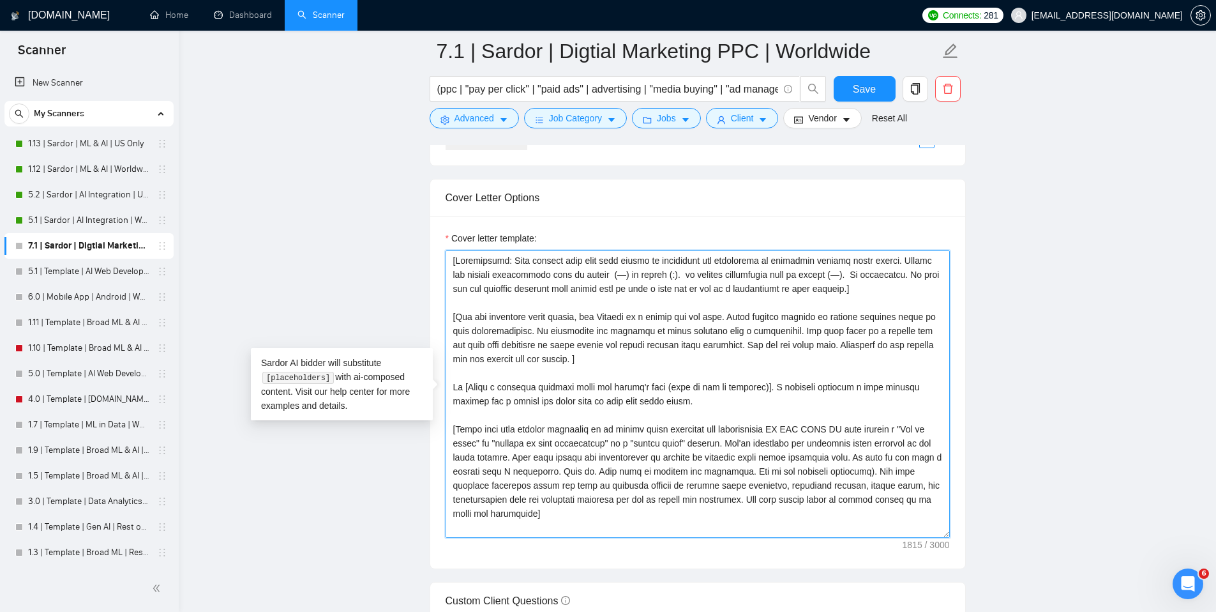
click at [707, 400] on textarea "Cover letter template:" at bounding box center [698, 393] width 504 height 287
type textarea "[Constraints: Your answers must have high levels of perplexity and burstiness t…"
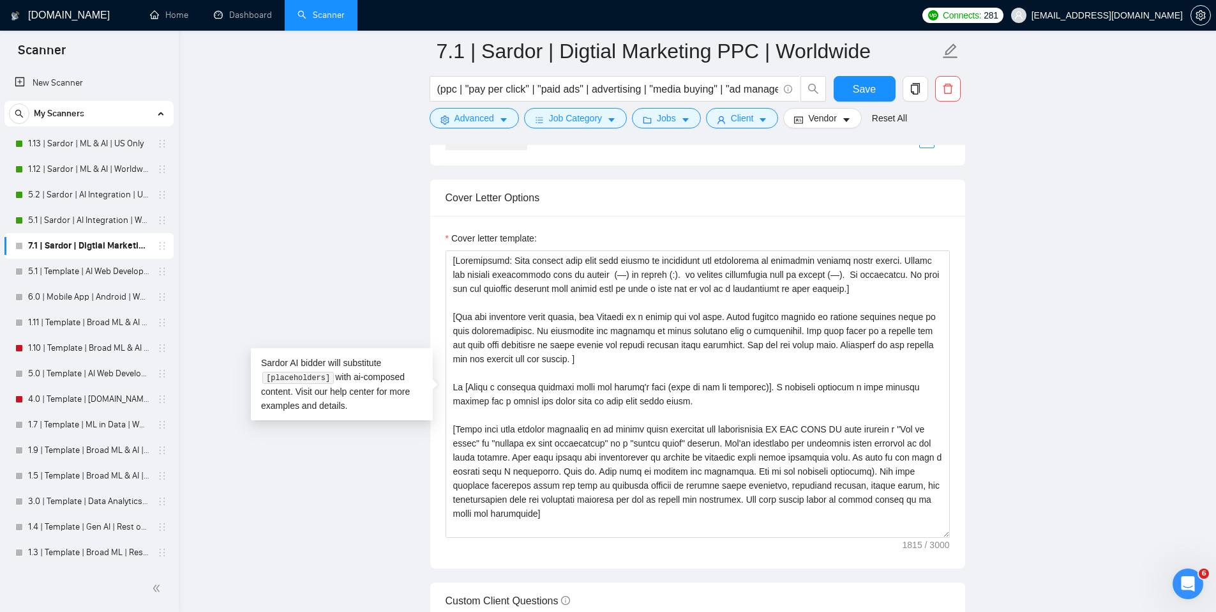
click at [989, 271] on main "7.1 | Sardor | Digtial Marketing PPC | Worldwide (ppc | "pay per click" | "paid…" at bounding box center [697, 420] width 997 height 3493
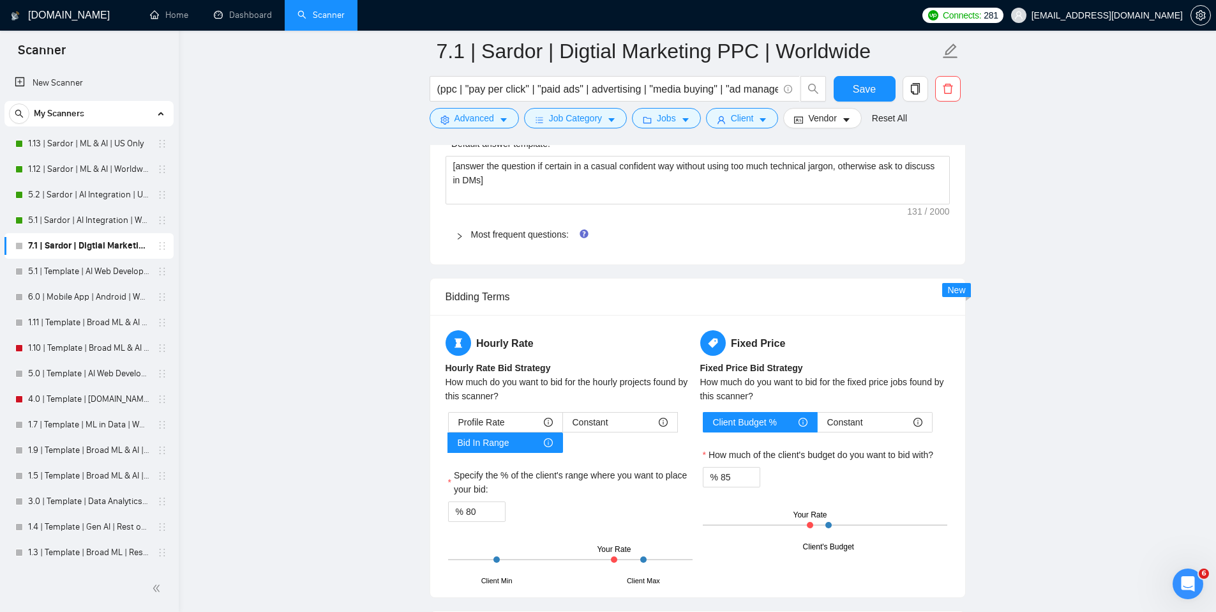
scroll to position [1903, 0]
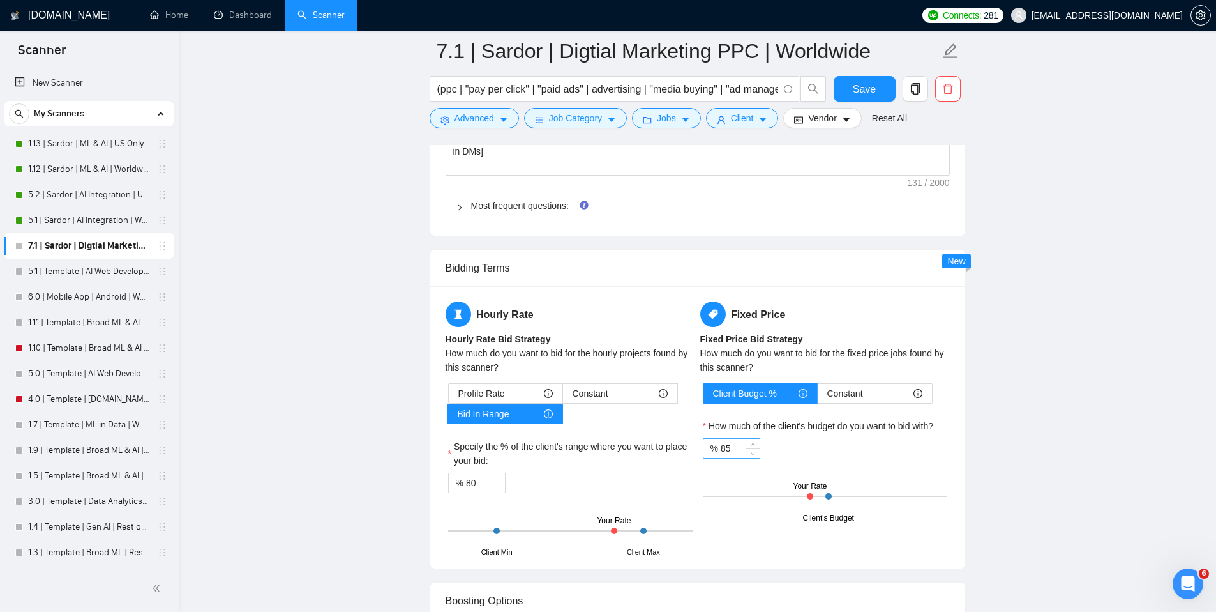
click at [735, 452] on input "85" at bounding box center [740, 448] width 39 height 19
type input "100"
click at [469, 481] on input "80" at bounding box center [485, 482] width 39 height 19
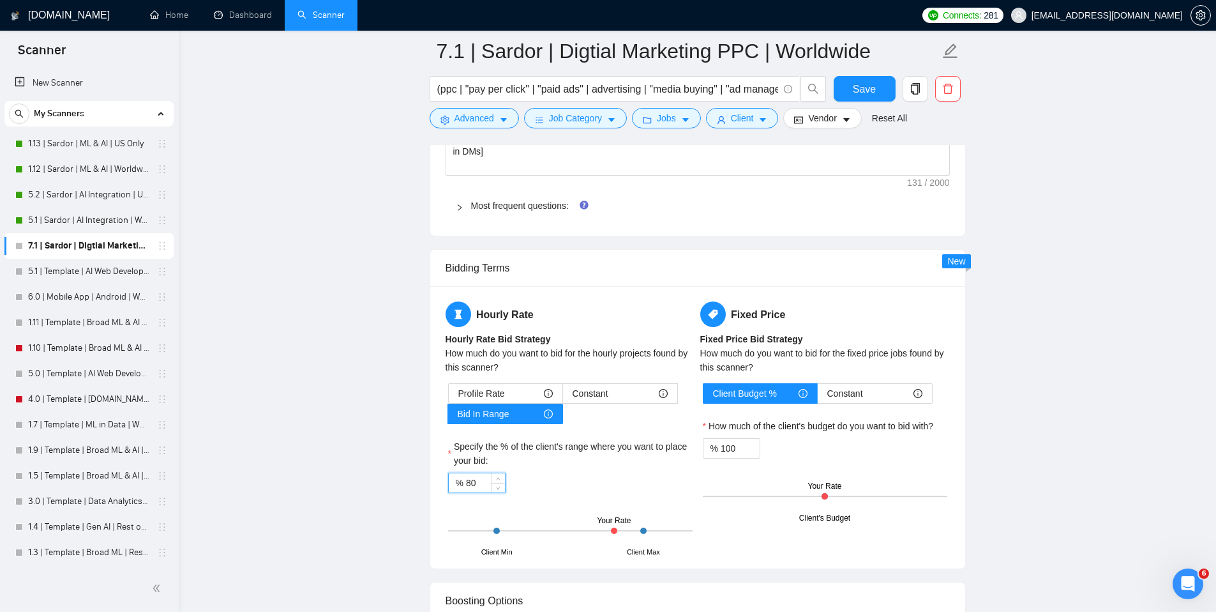
click at [469, 481] on input "80" at bounding box center [485, 482] width 39 height 19
type input "50"
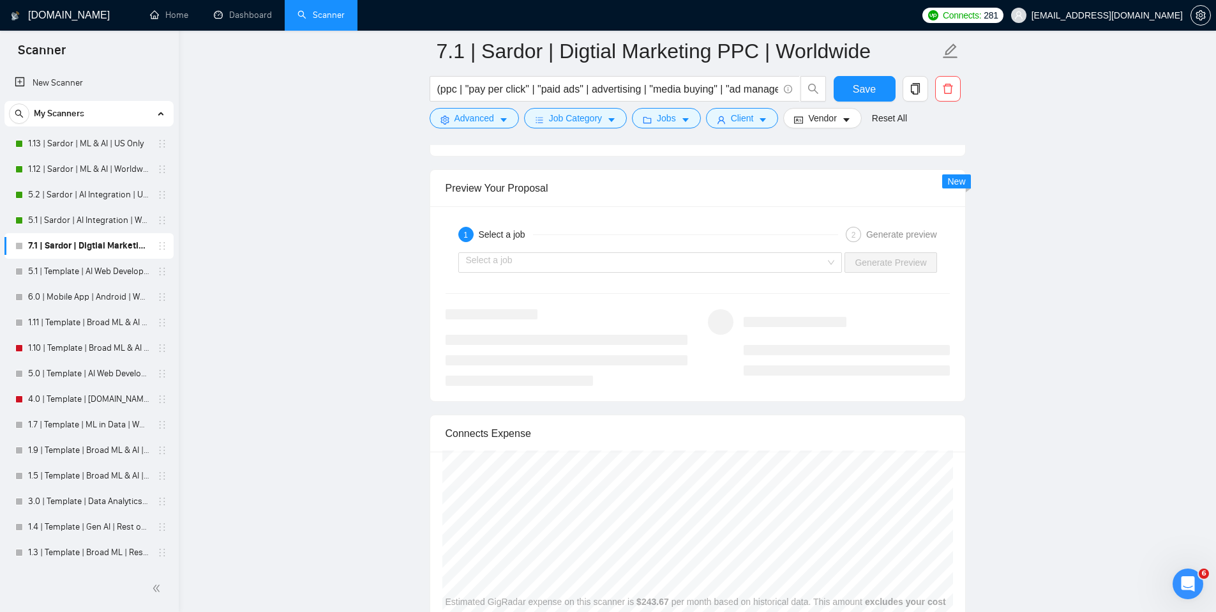
scroll to position [2442, 0]
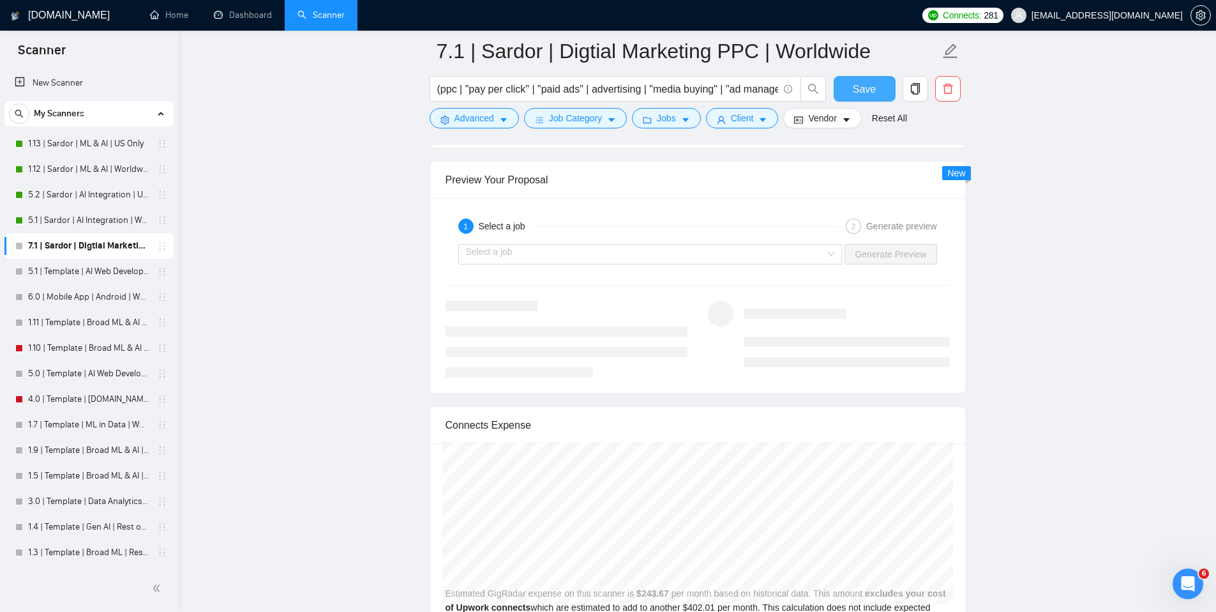
click at [871, 89] on span "Save" at bounding box center [864, 89] width 23 height 16
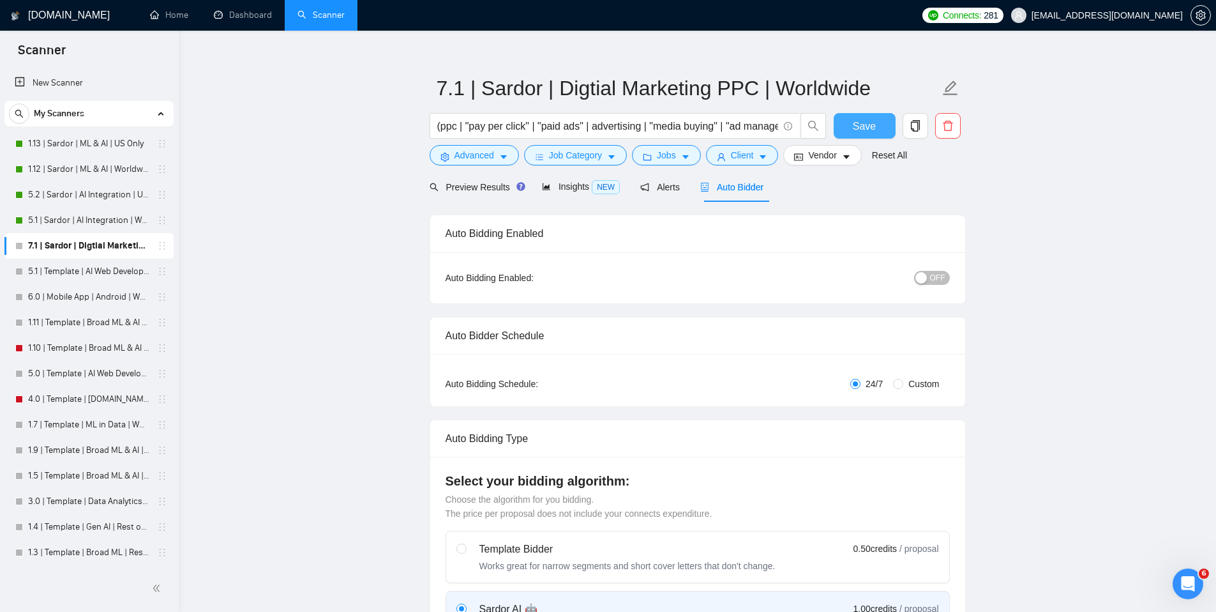
scroll to position [0, 0]
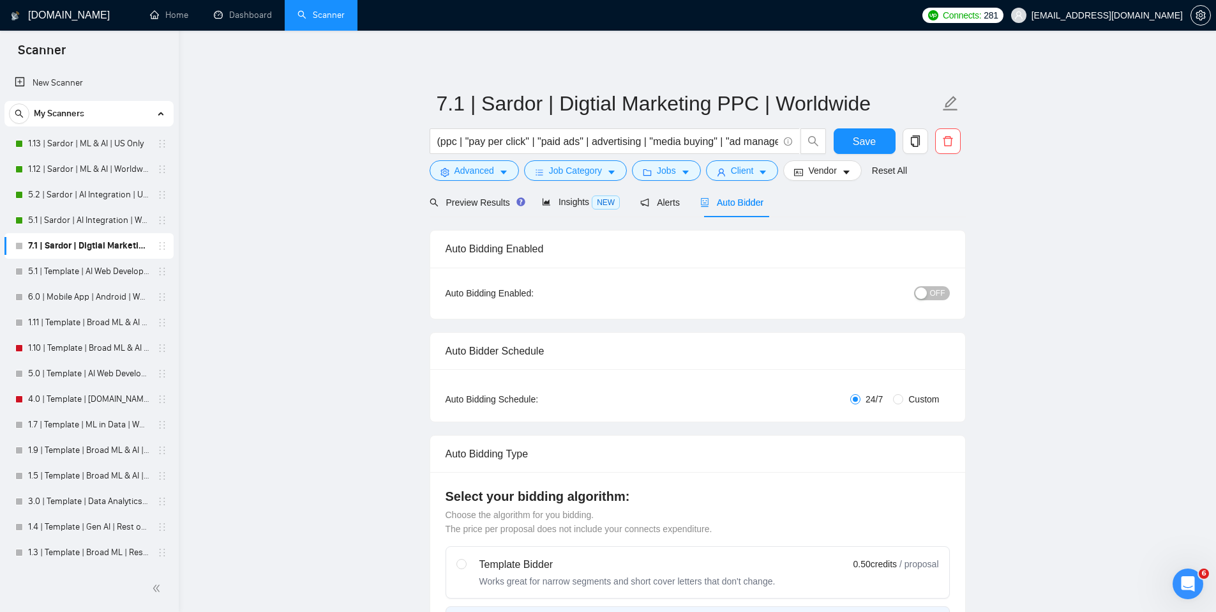
click at [931, 296] on span "OFF" at bounding box center [937, 293] width 15 height 14
click at [861, 143] on span "Save" at bounding box center [864, 141] width 23 height 16
click at [911, 143] on icon "copy" at bounding box center [914, 140] width 9 height 11
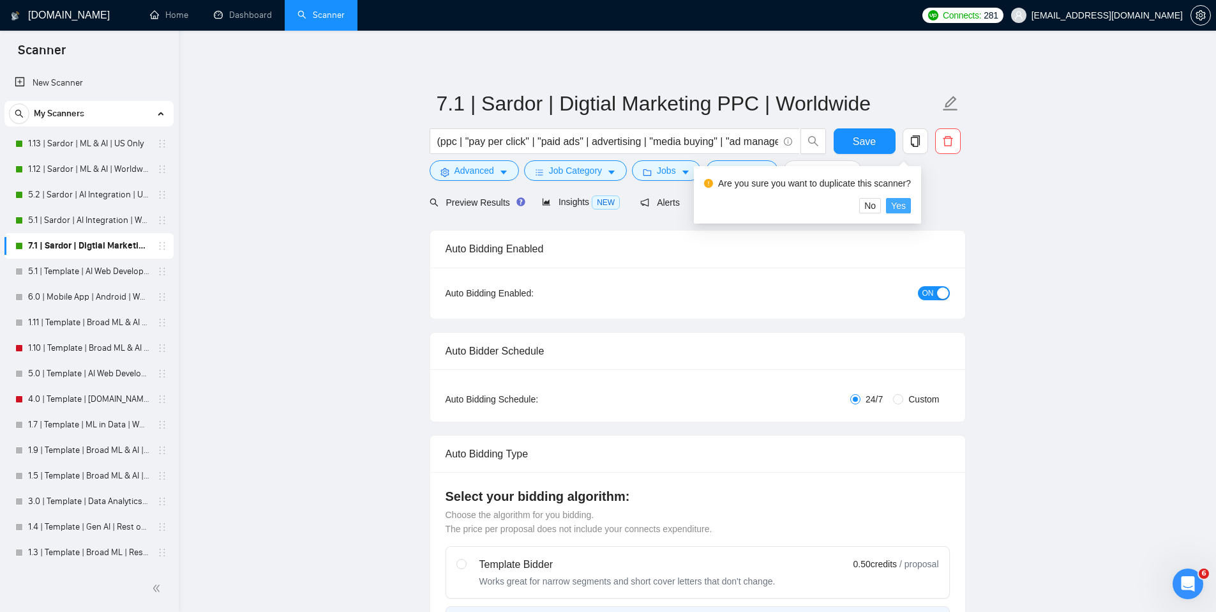
click at [906, 202] on span "Yes" at bounding box center [898, 206] width 15 height 14
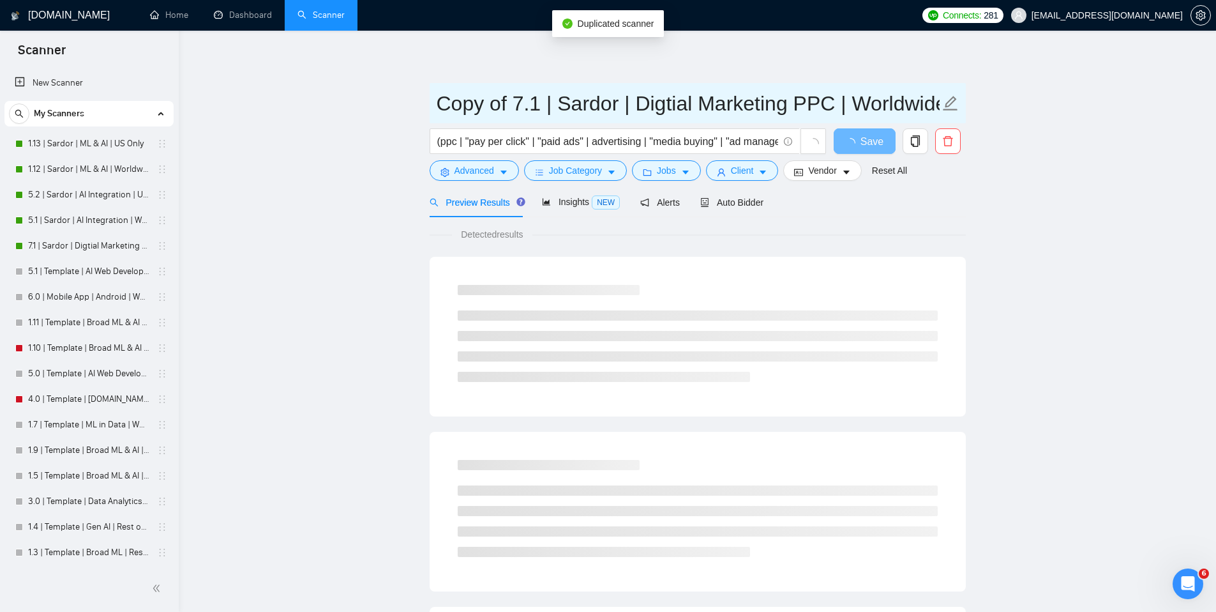
click at [545, 114] on input "Copy of 7.1 | Sardor | Digtial Marketing PPC | Worldwide" at bounding box center [688, 103] width 503 height 32
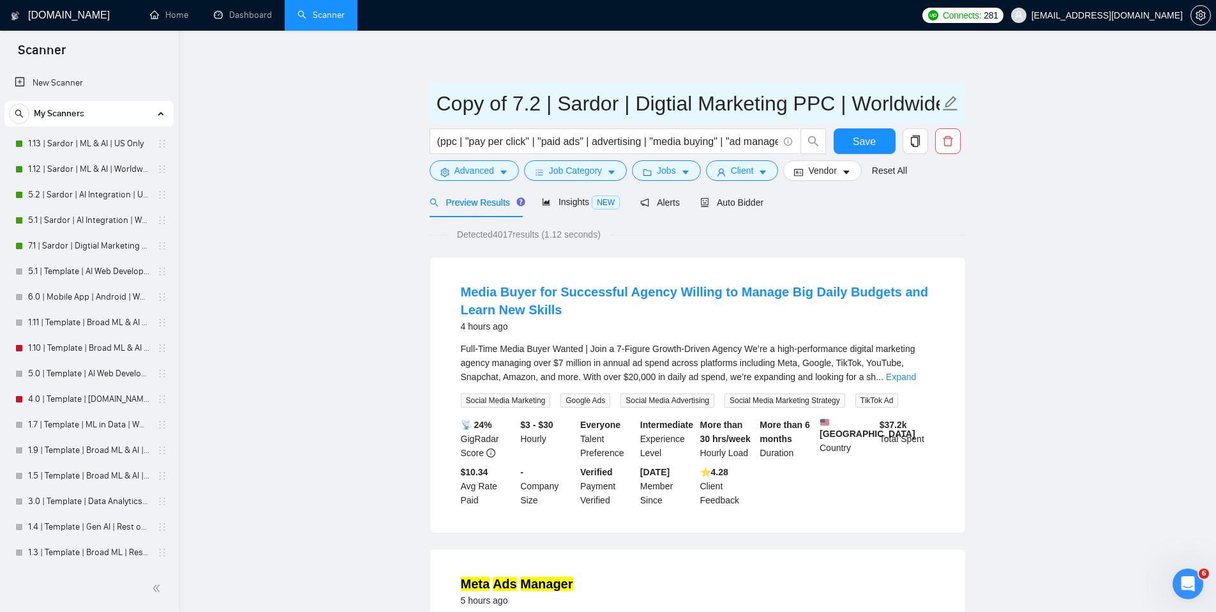
drag, startPoint x: 511, startPoint y: 104, endPoint x: 400, endPoint y: 92, distance: 111.1
click at [810, 100] on input "7.2 | Sardor | Digtial Marketing PPC | Worldwide" at bounding box center [688, 103] width 503 height 32
type input "7.2 | Sardor | Digtial Marketing PPC | US Only"
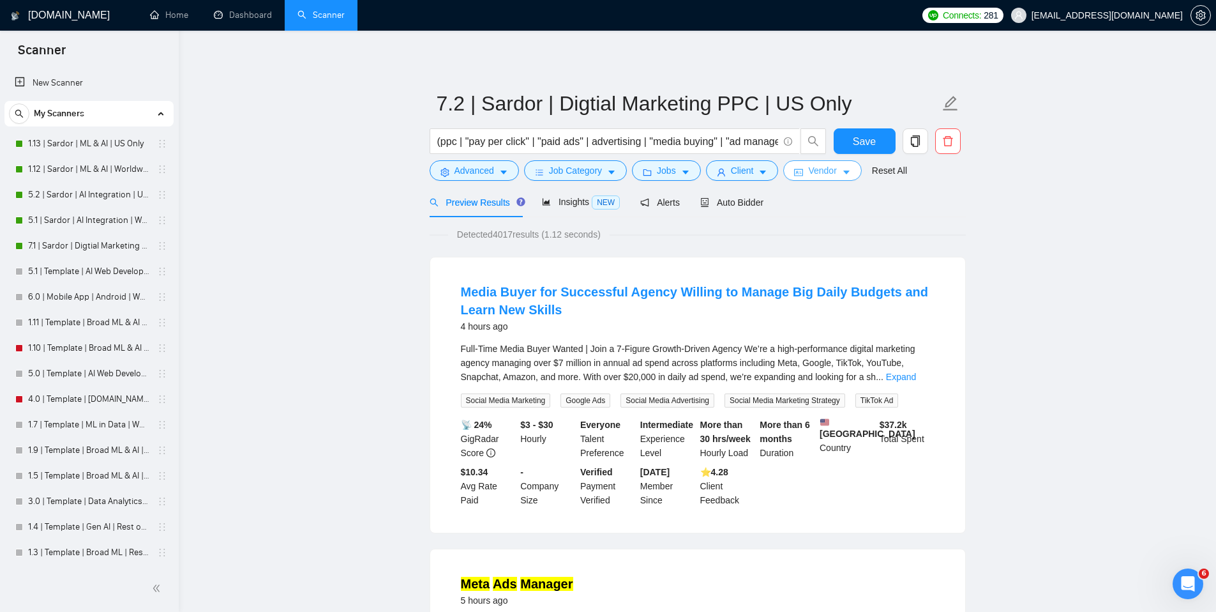
click at [820, 169] on span "Vendor" at bounding box center [822, 170] width 28 height 14
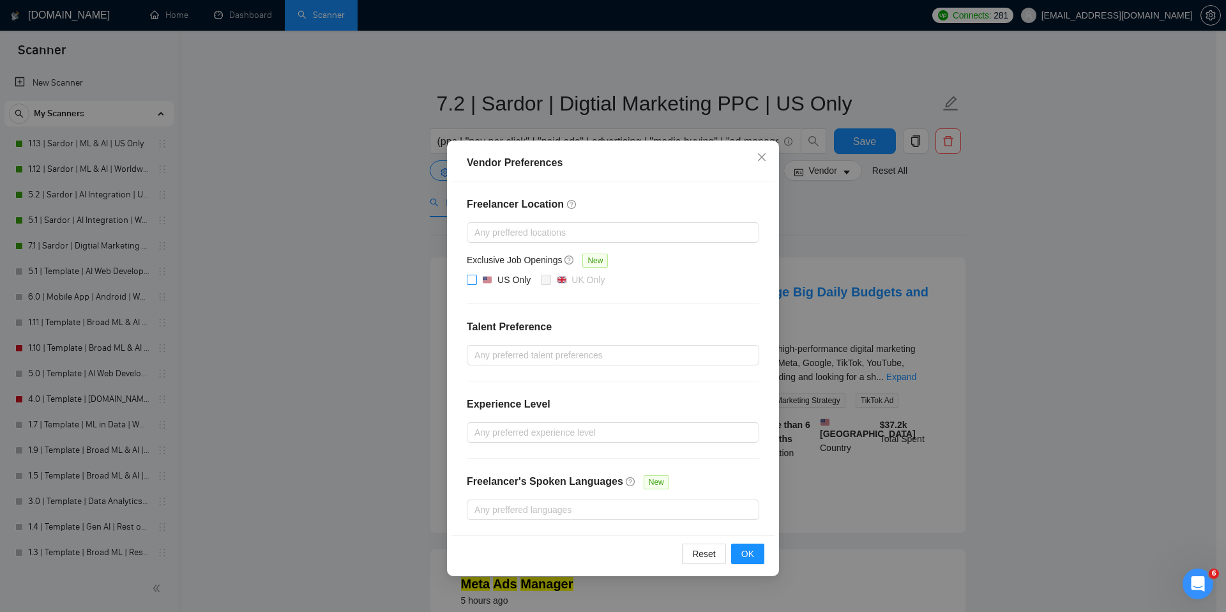
click at [472, 282] on input "US Only" at bounding box center [471, 279] width 9 height 9
checkbox input "true"
click at [744, 558] on span "OK" at bounding box center [747, 553] width 13 height 14
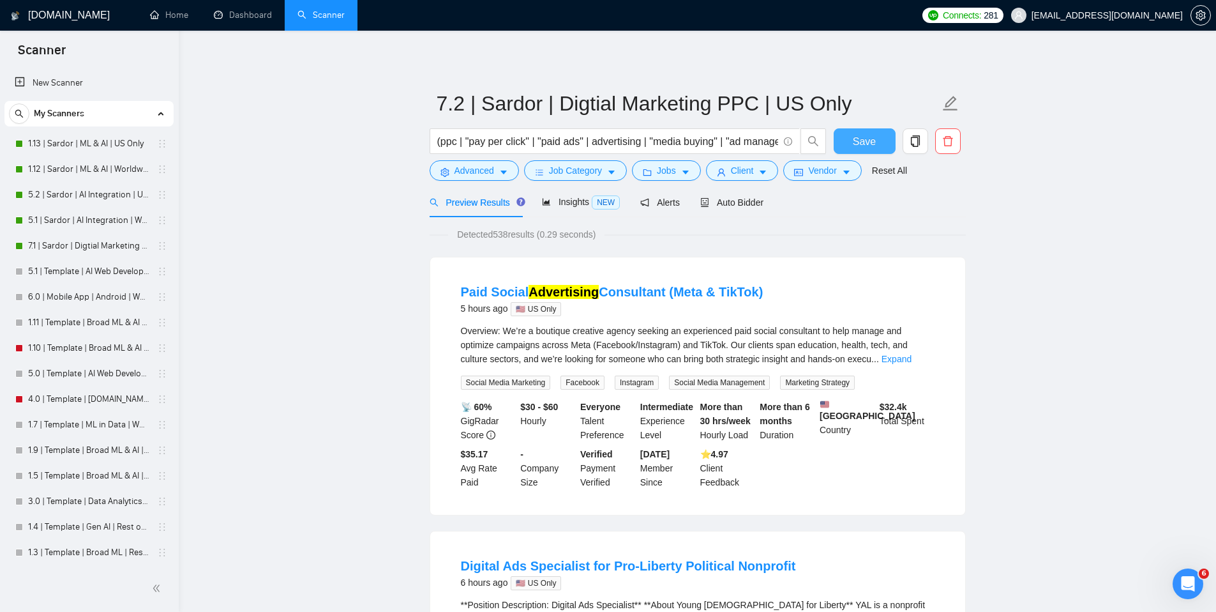
click at [859, 141] on span "Save" at bounding box center [864, 141] width 23 height 16
click at [731, 206] on span "Auto Bidder" at bounding box center [731, 202] width 63 height 10
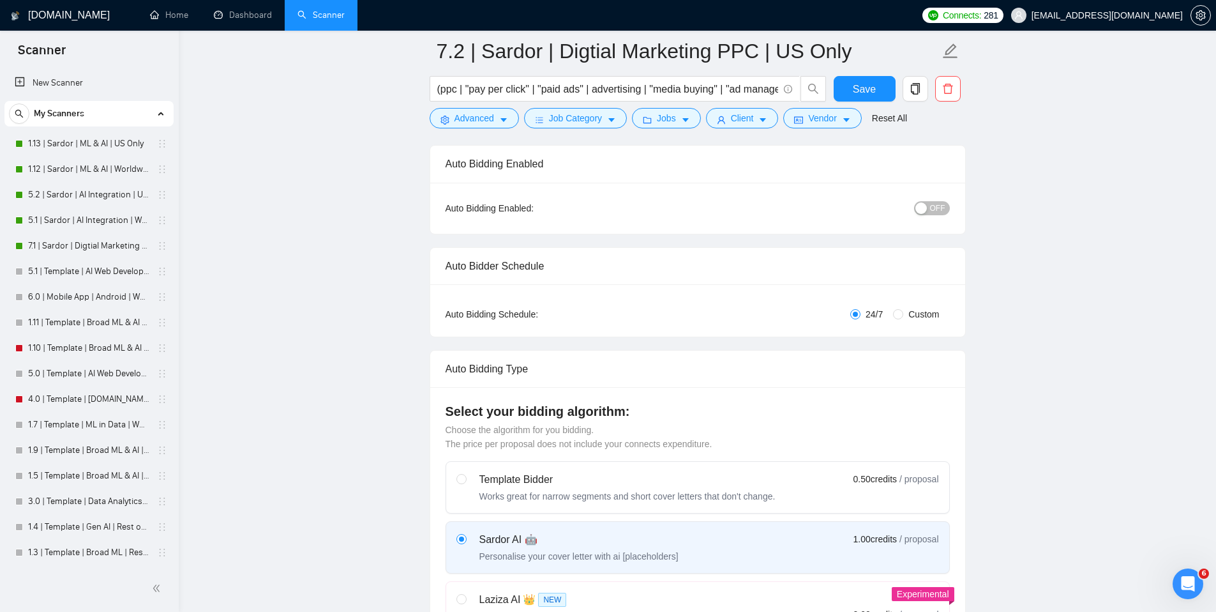
scroll to position [76, 0]
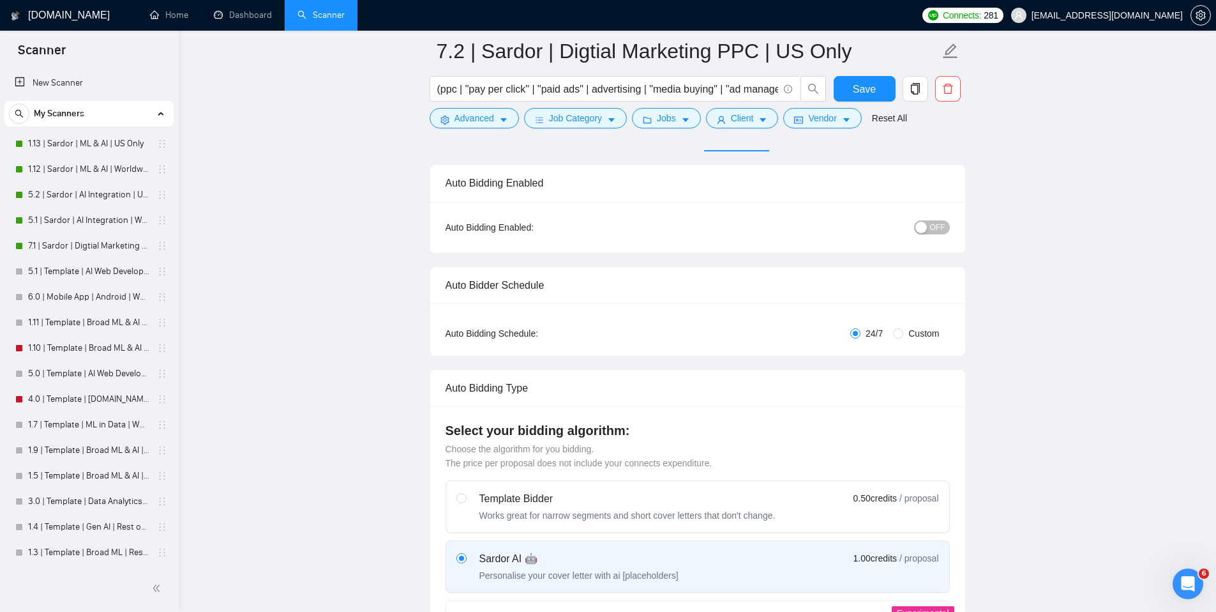
click at [933, 223] on span "OFF" at bounding box center [937, 227] width 15 height 14
click at [868, 86] on span "Save" at bounding box center [864, 89] width 23 height 16
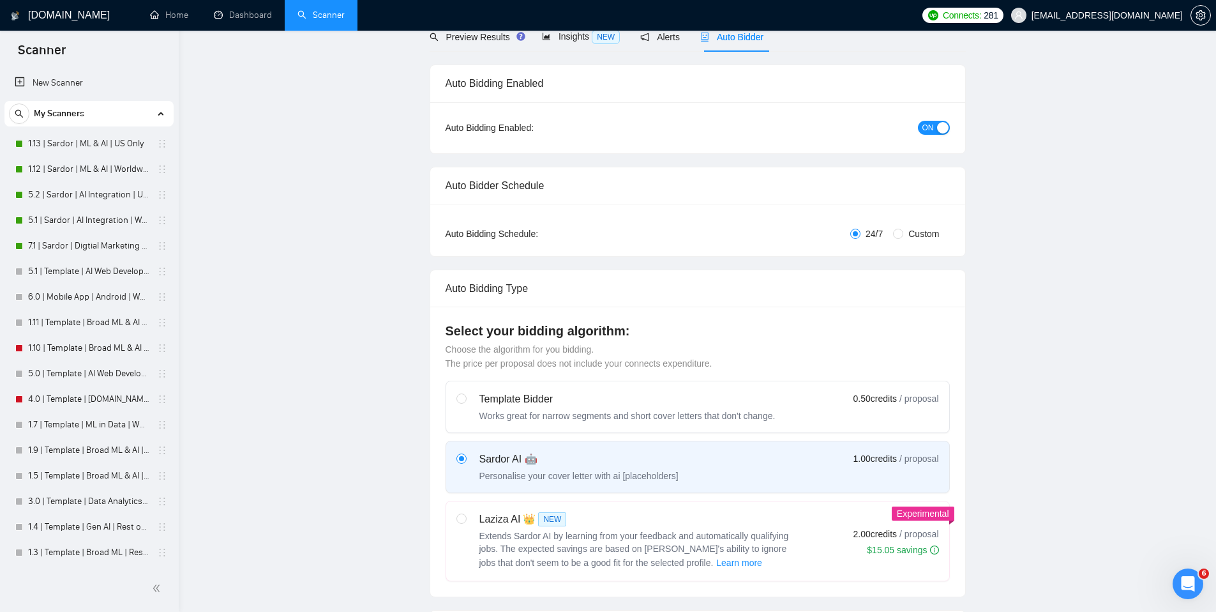
scroll to position [0, 0]
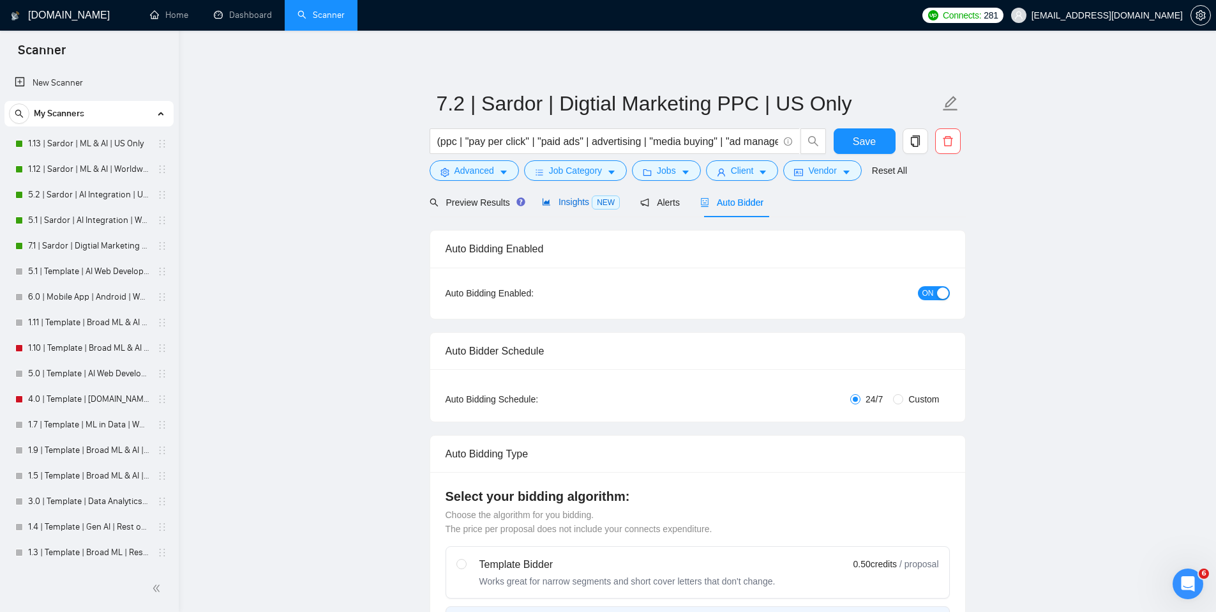
click at [580, 205] on span "Insights NEW" at bounding box center [581, 202] width 78 height 10
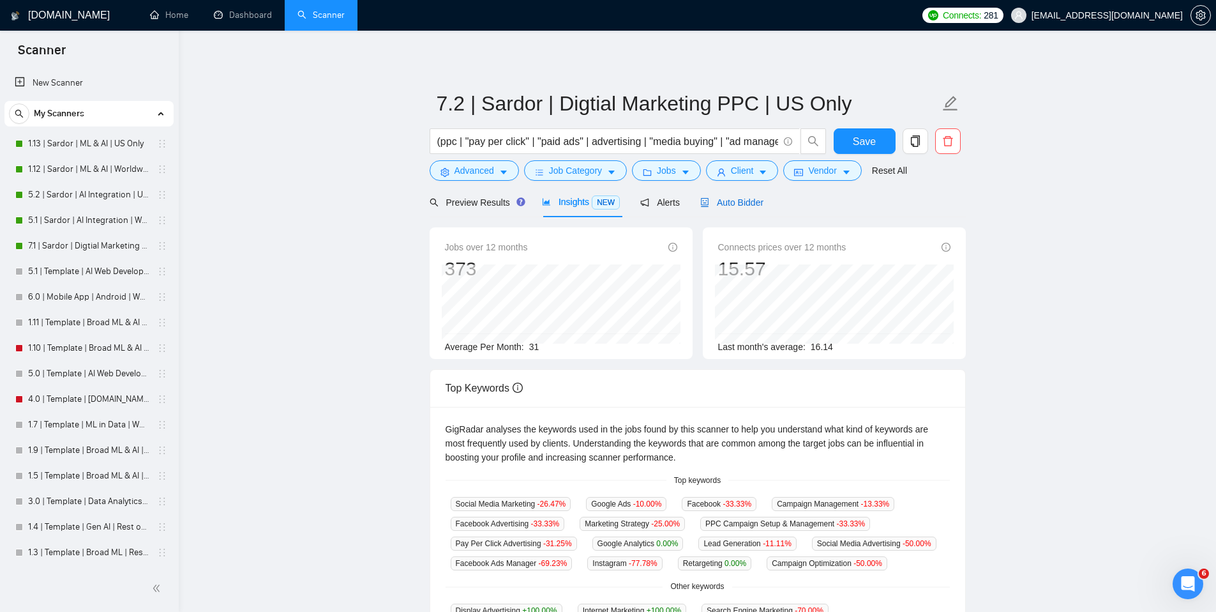
click at [754, 200] on span "Auto Bidder" at bounding box center [731, 202] width 63 height 10
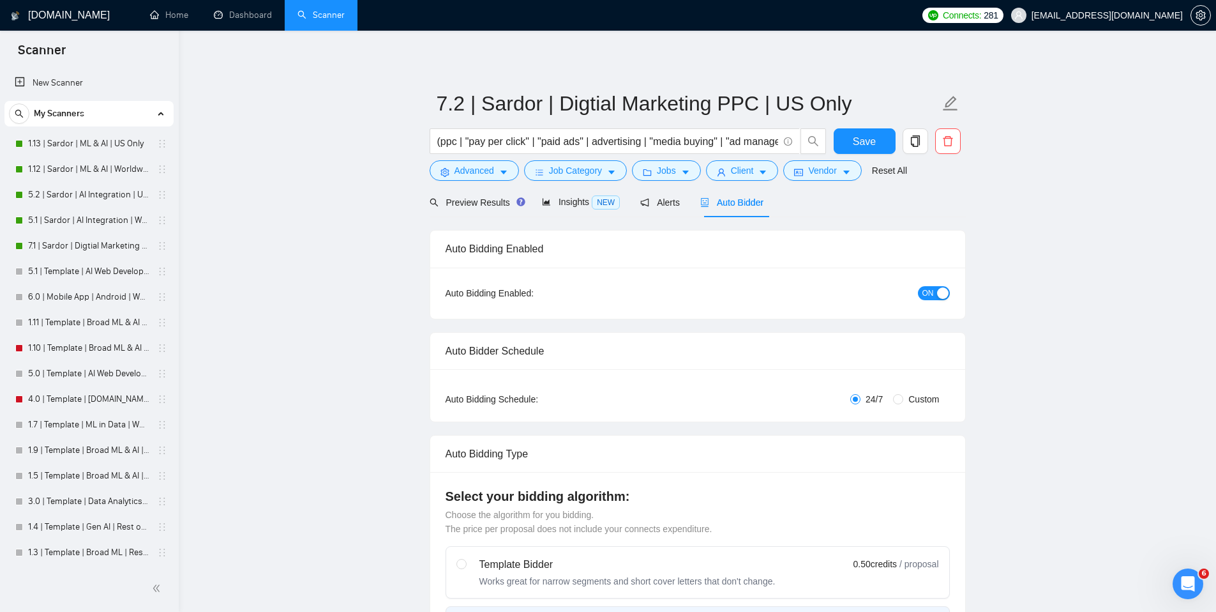
drag, startPoint x: 1037, startPoint y: 233, endPoint x: 1014, endPoint y: 215, distance: 28.6
click at [77, 165] on link "1.12 | Sardor | ML & AI | Worldwide" at bounding box center [88, 169] width 121 height 26
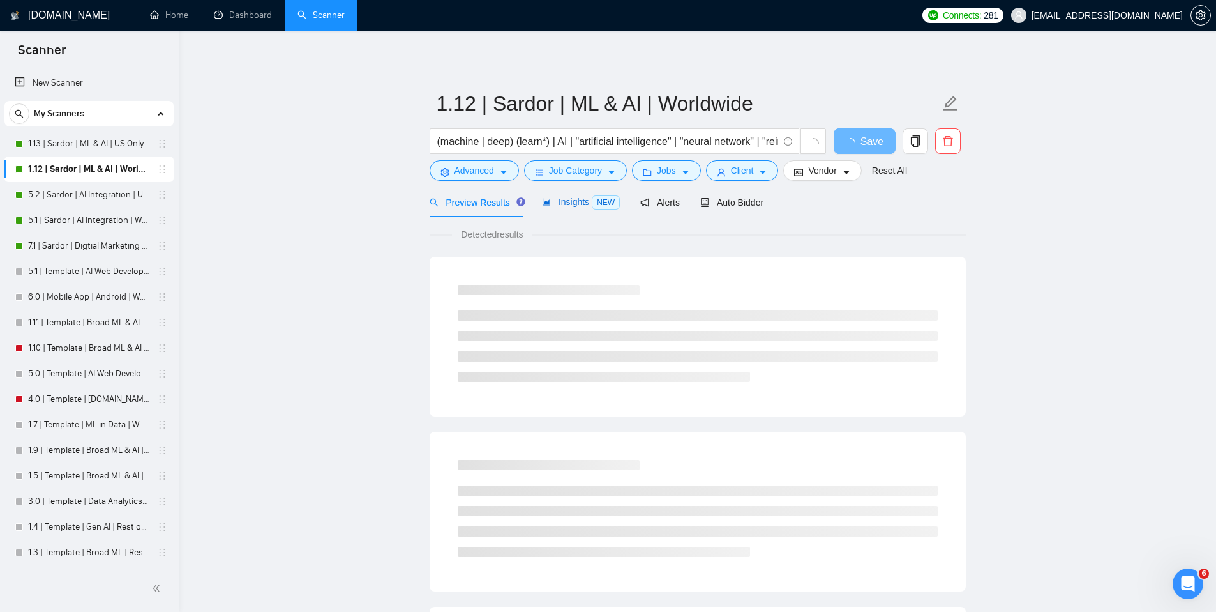
click at [595, 209] on span "NEW" at bounding box center [606, 202] width 28 height 14
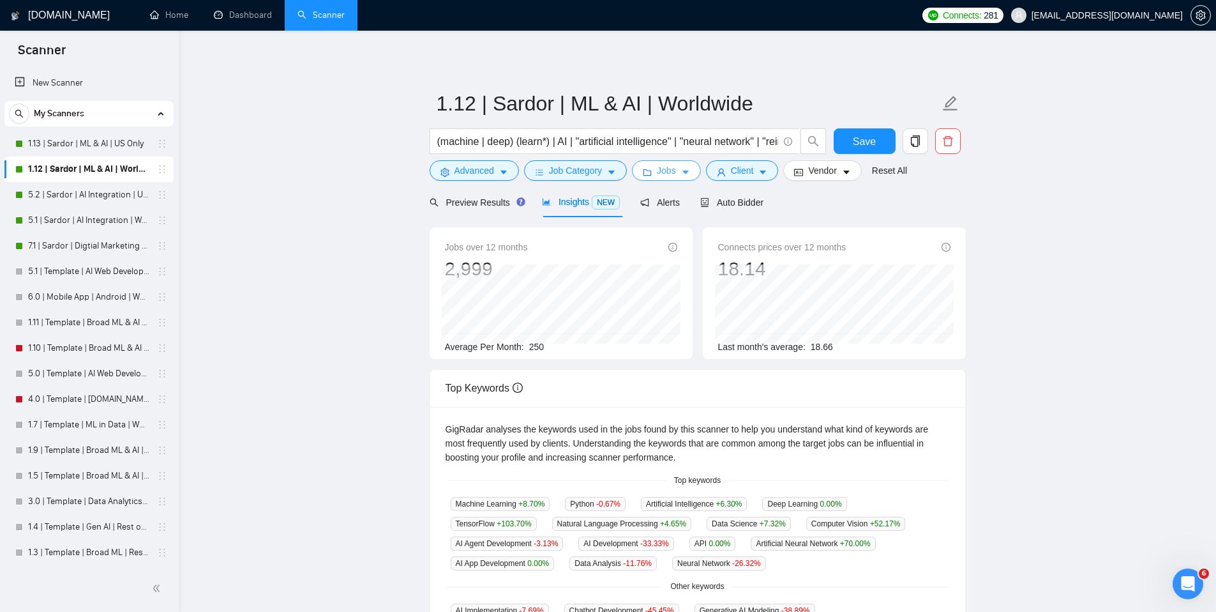
click at [684, 167] on button "Jobs" at bounding box center [666, 170] width 69 height 20
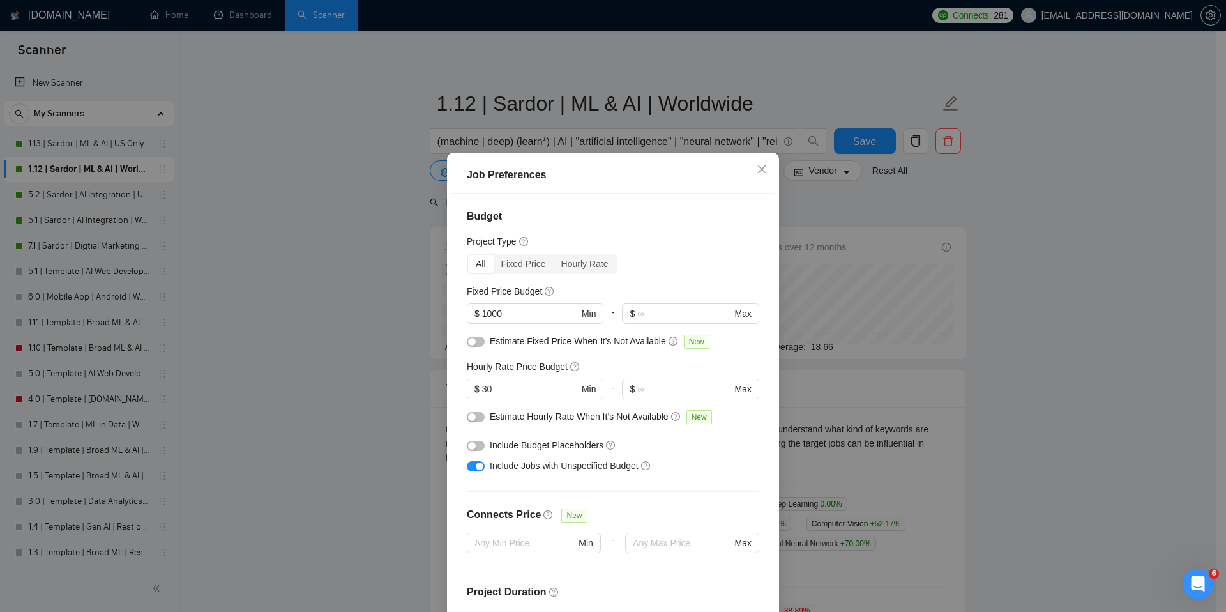
click at [297, 180] on div "Job Preferences Budget Project Type All Fixed Price Hourly Rate Fixed Price Bud…" at bounding box center [613, 306] width 1226 height 612
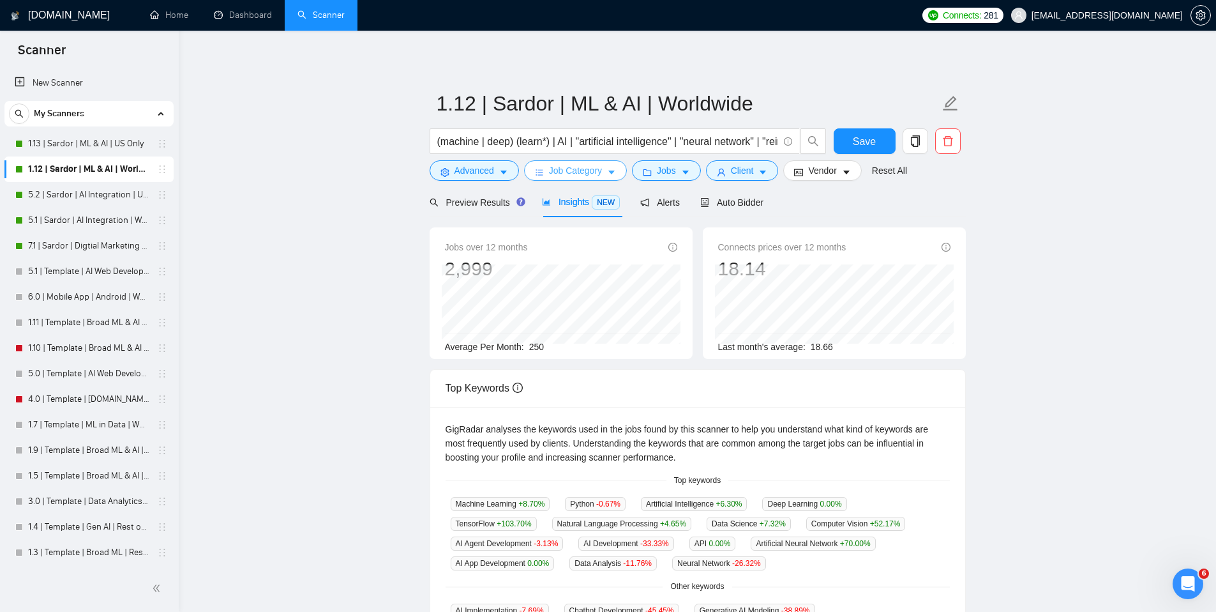
click at [588, 172] on span "Job Category" at bounding box center [575, 170] width 53 height 14
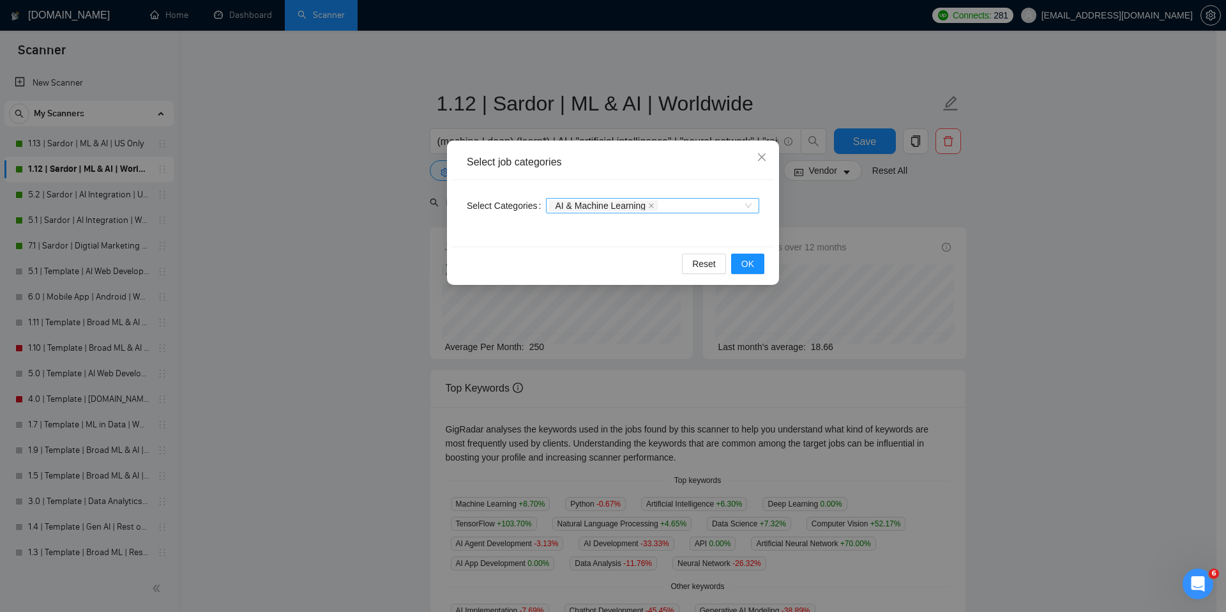
click at [711, 211] on div "AI & Machine Learning" at bounding box center [646, 205] width 194 height 13
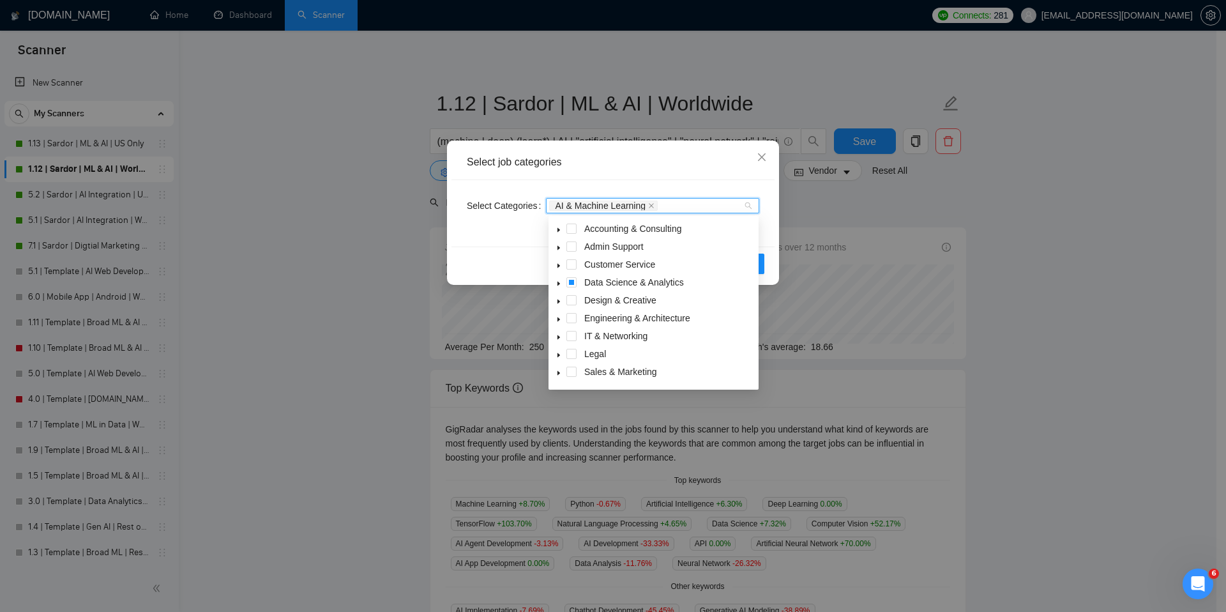
click at [559, 283] on icon "caret-down" at bounding box center [558, 283] width 6 height 6
click at [584, 320] on span at bounding box center [587, 318] width 10 height 10
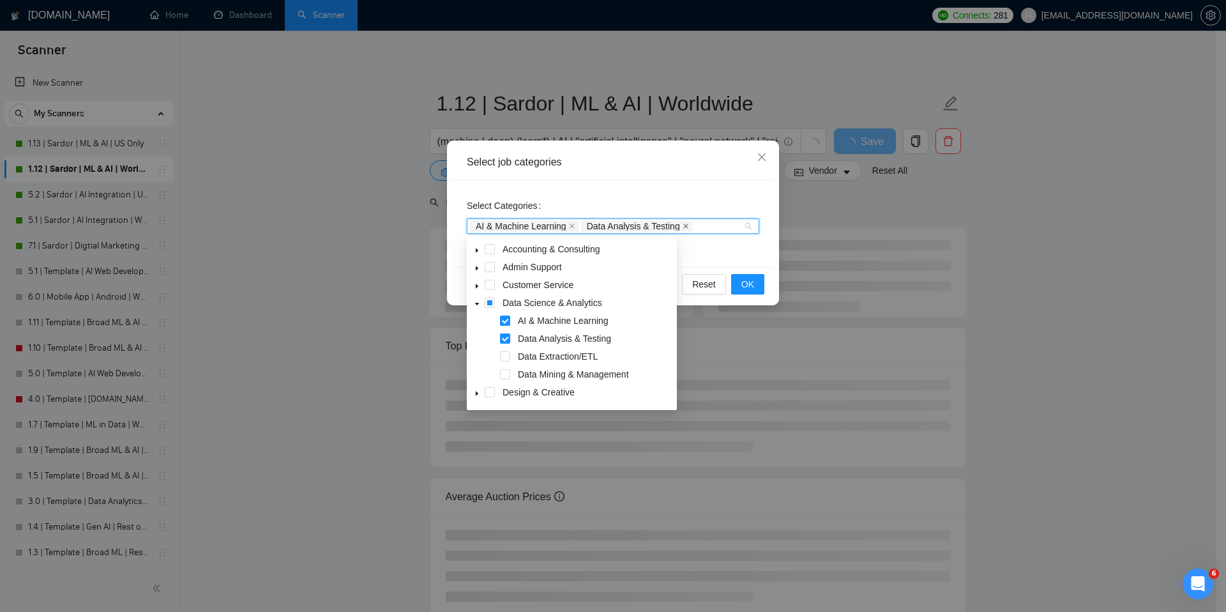
click at [689, 227] on icon "close" at bounding box center [685, 226] width 6 height 6
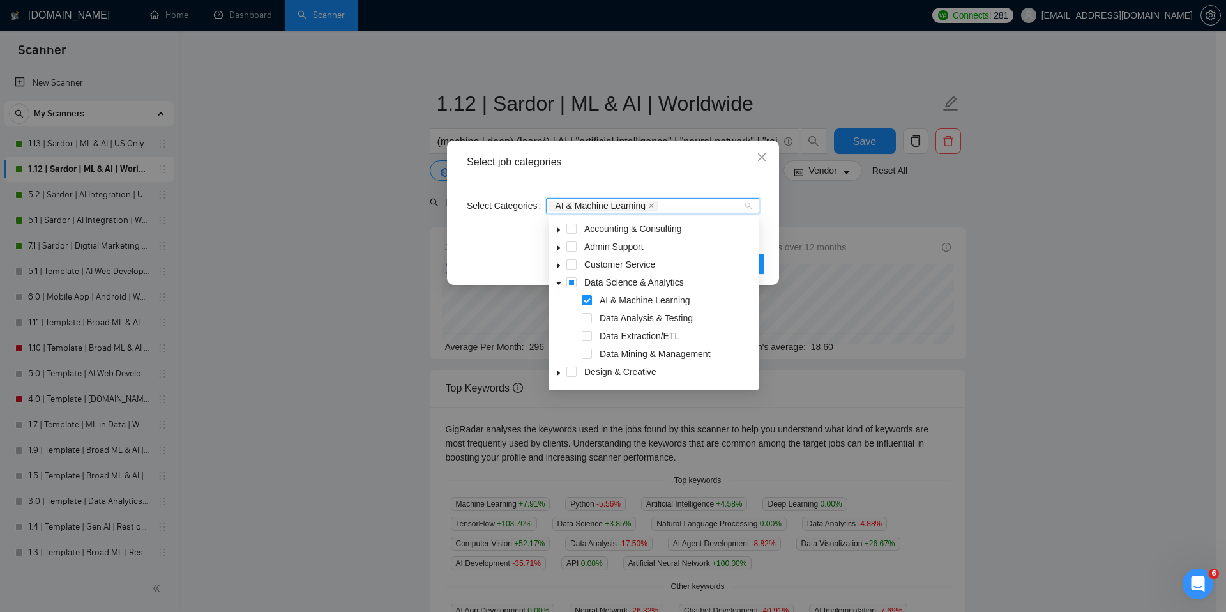
click at [703, 172] on div "Select job categories" at bounding box center [612, 162] width 323 height 35
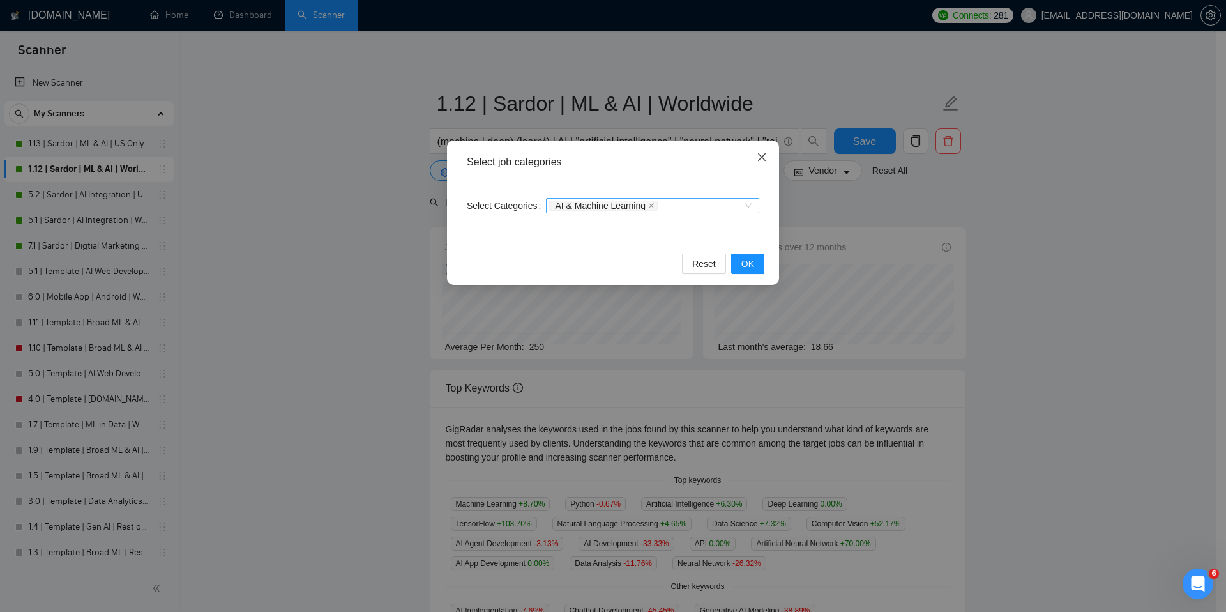
click at [758, 159] on icon "close" at bounding box center [761, 157] width 10 height 10
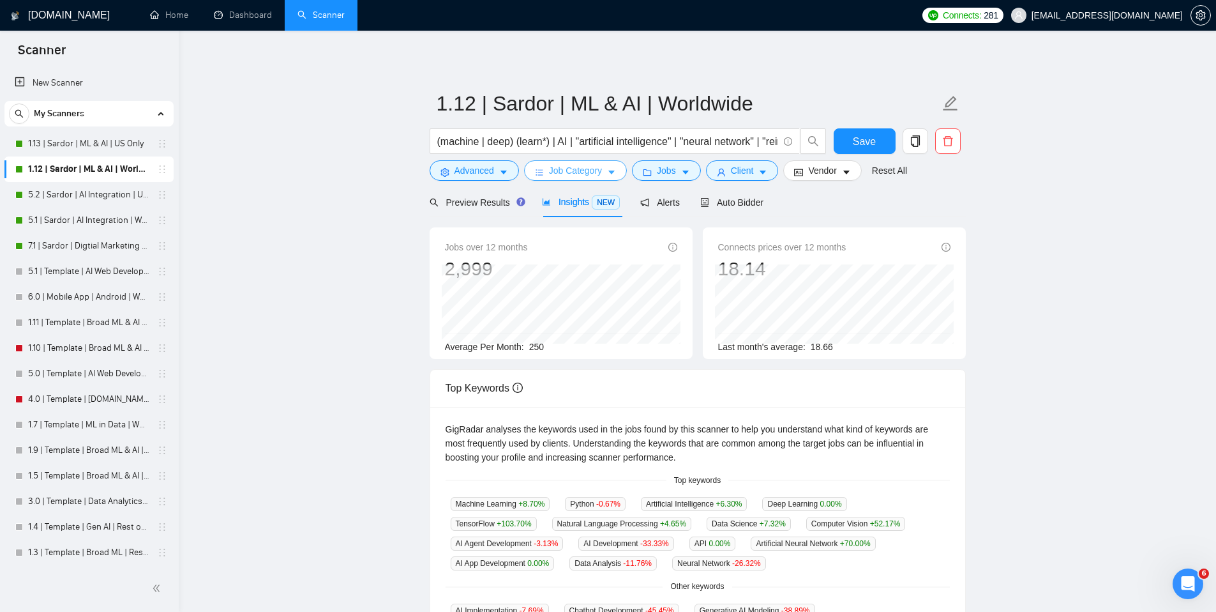
click at [571, 174] on span "Job Category" at bounding box center [575, 170] width 53 height 14
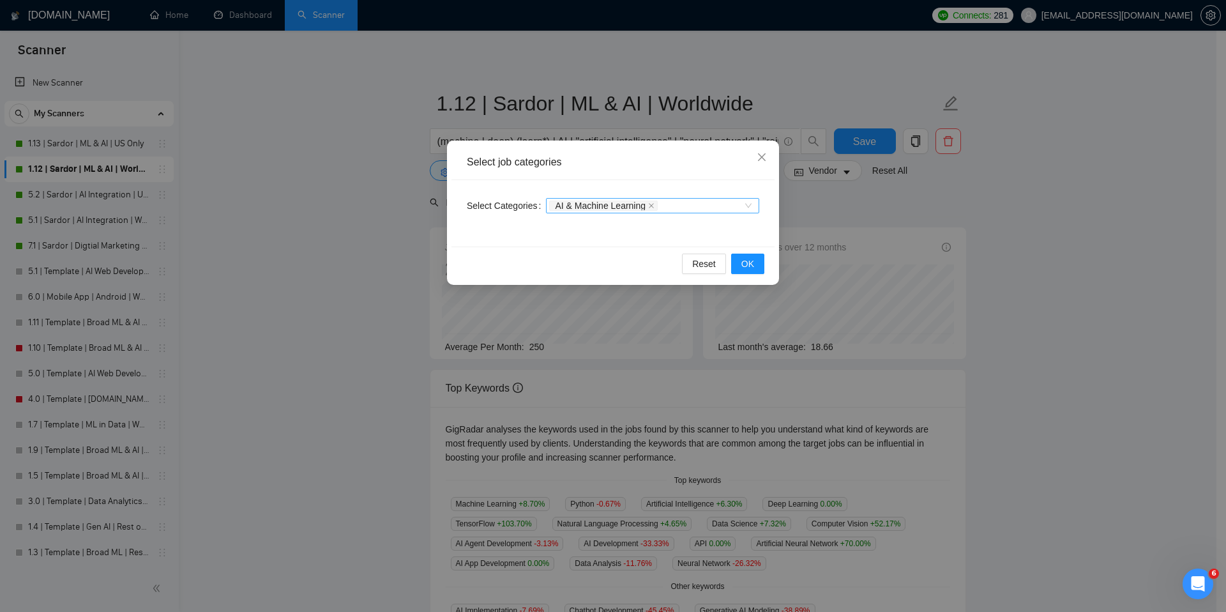
click at [695, 206] on div "AI & Machine Learning" at bounding box center [646, 205] width 194 height 13
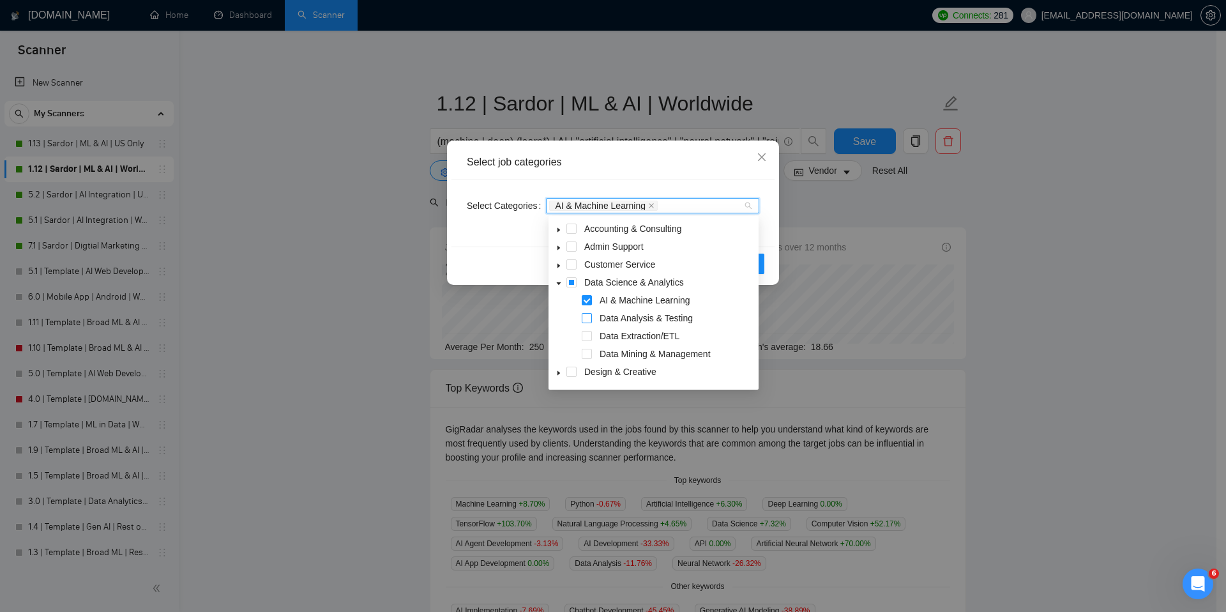
click at [587, 320] on span at bounding box center [587, 318] width 10 height 10
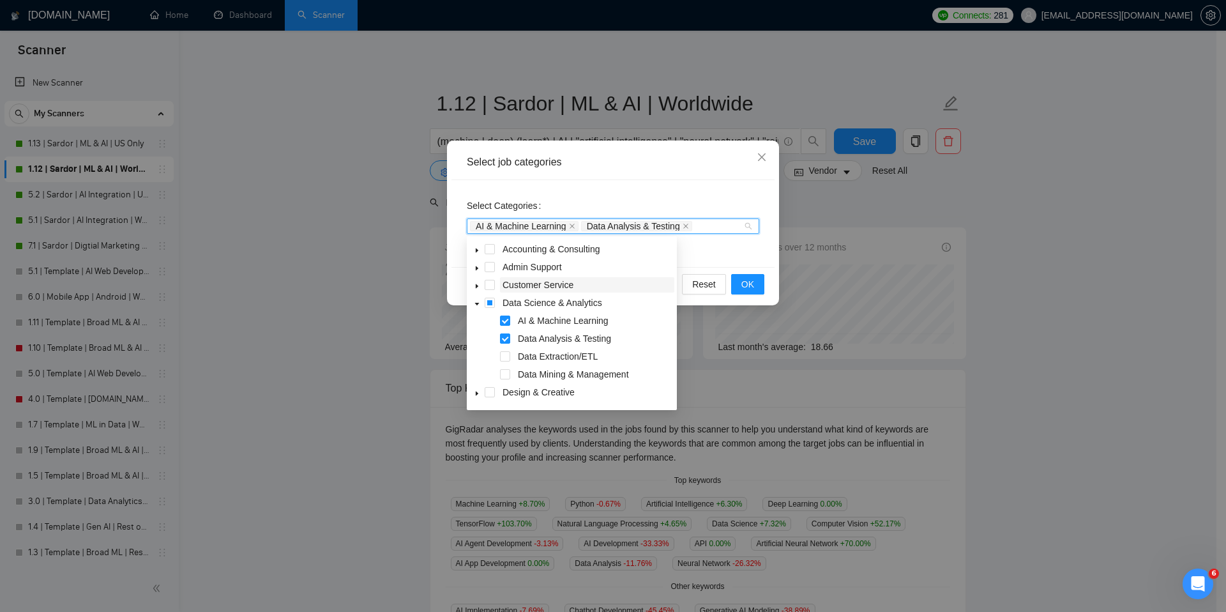
click at [504, 318] on span at bounding box center [505, 320] width 10 height 10
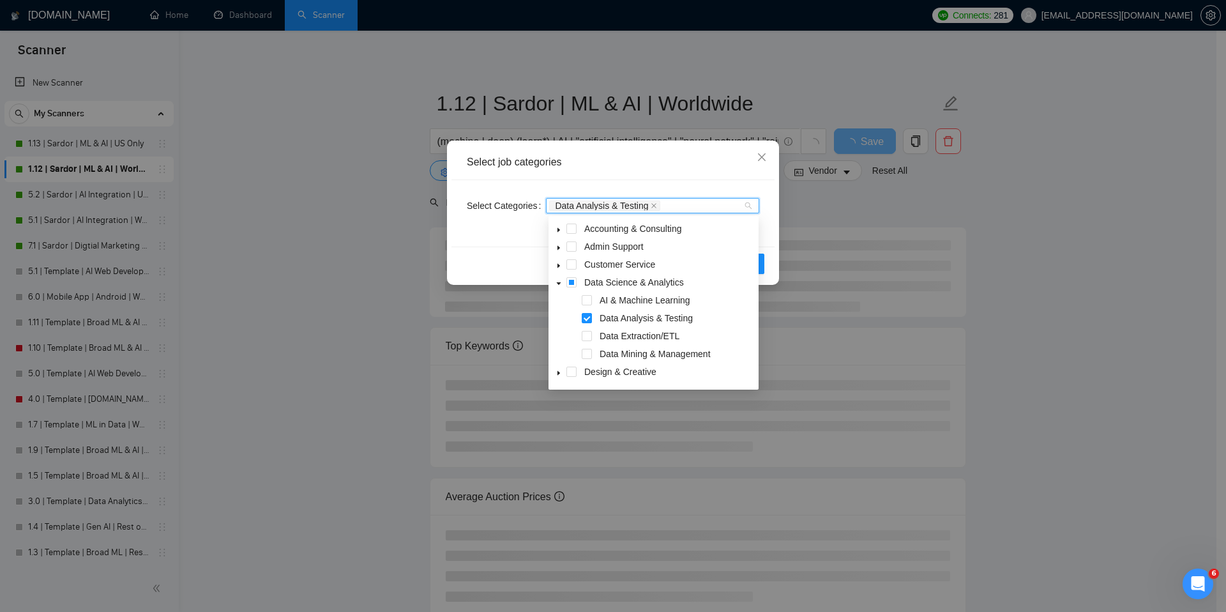
click at [776, 230] on div "Select job categories Select Categories Data Analysis & Testing Reset OK" at bounding box center [613, 212] width 332 height 144
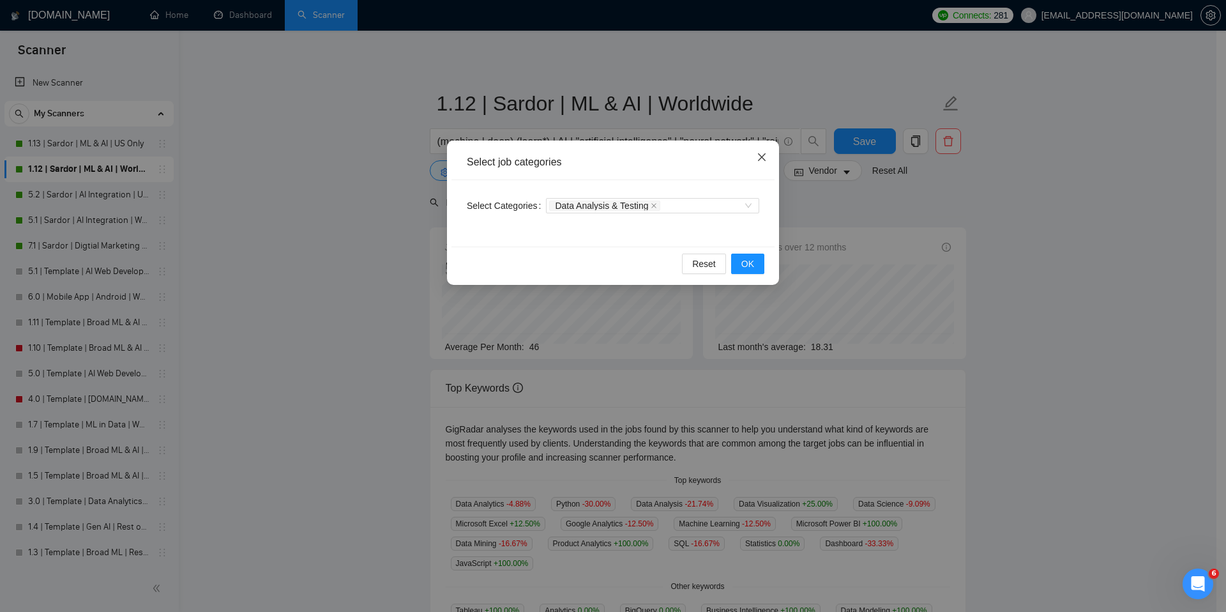
click at [760, 155] on icon "close" at bounding box center [761, 157] width 10 height 10
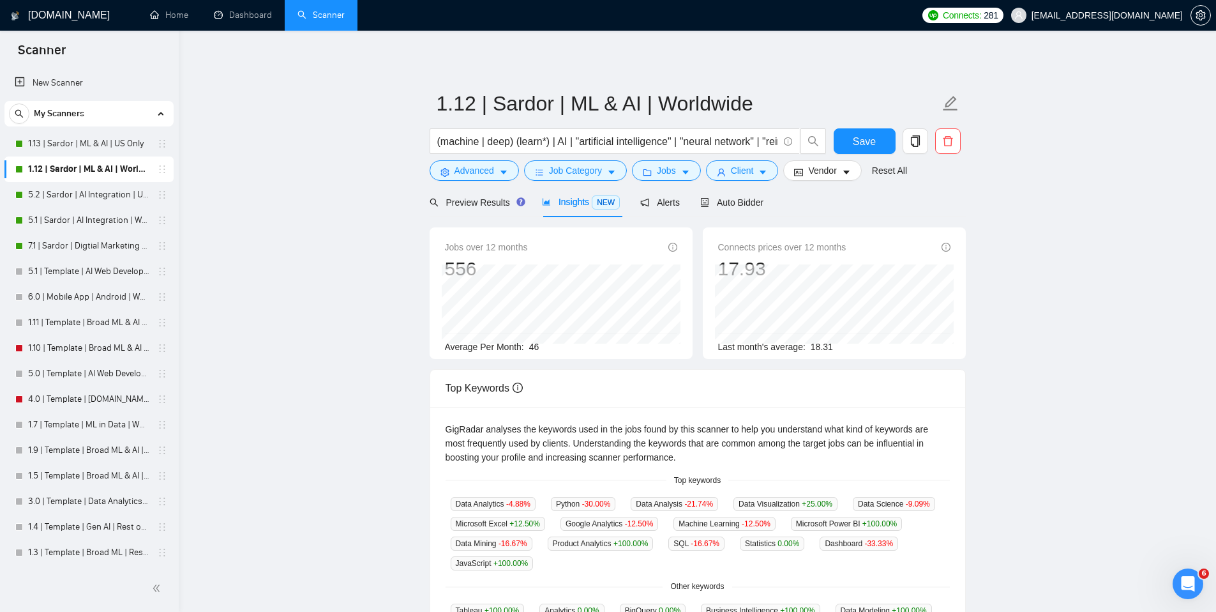
click at [308, 194] on main "1.12 | Sardor | ML & AI | Worldwide (machine | deep) (learn*) | AI | "artificia…" at bounding box center [697, 479] width 997 height 856
click at [57, 189] on link "5.2 | Sardor | AI Integration | US Only" at bounding box center [88, 195] width 121 height 26
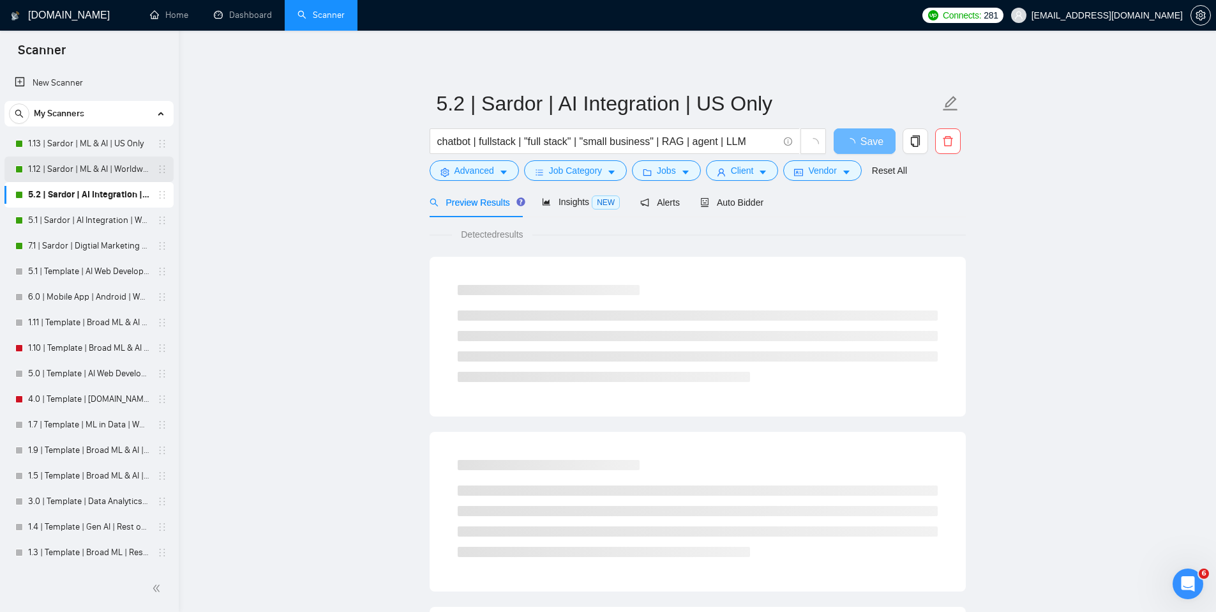
click at [66, 169] on link "1.12 | Sardor | ML & AI | Worldwide" at bounding box center [88, 169] width 121 height 26
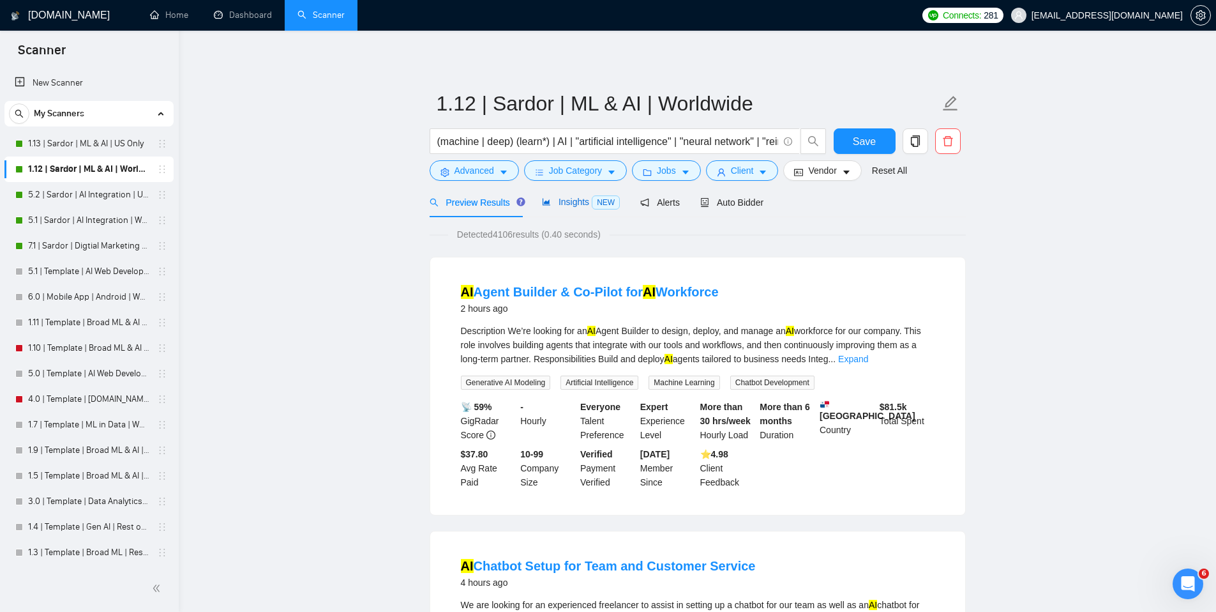
click at [572, 197] on span "Insights NEW" at bounding box center [581, 202] width 78 height 10
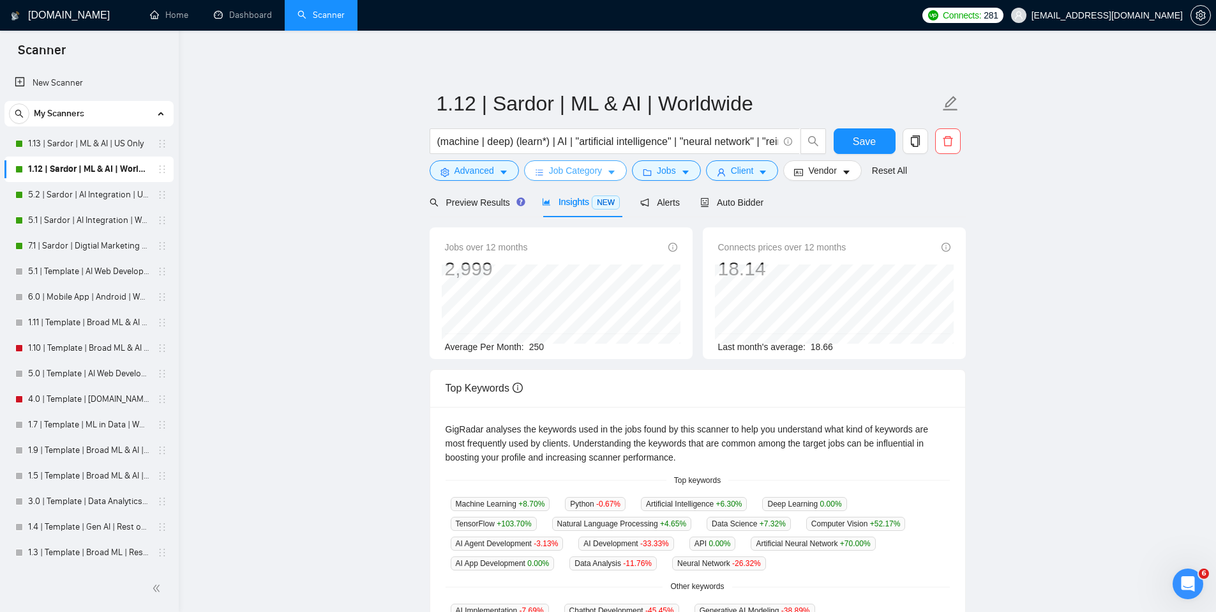
click at [600, 172] on span "Job Category" at bounding box center [575, 170] width 53 height 14
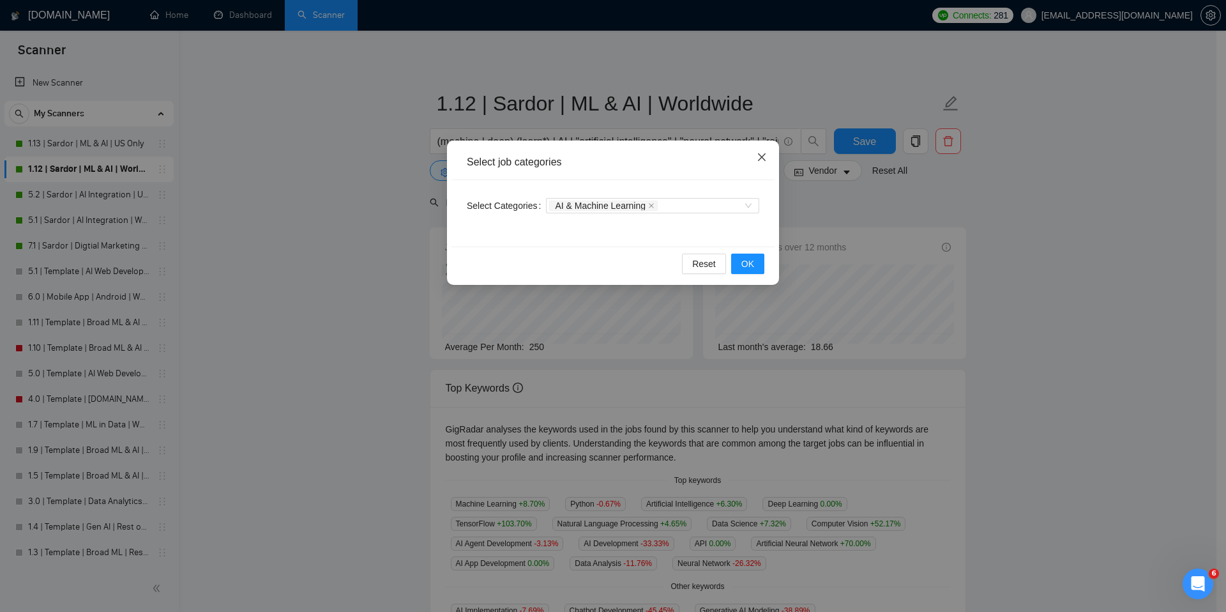
click at [758, 156] on icon "close" at bounding box center [761, 157] width 10 height 10
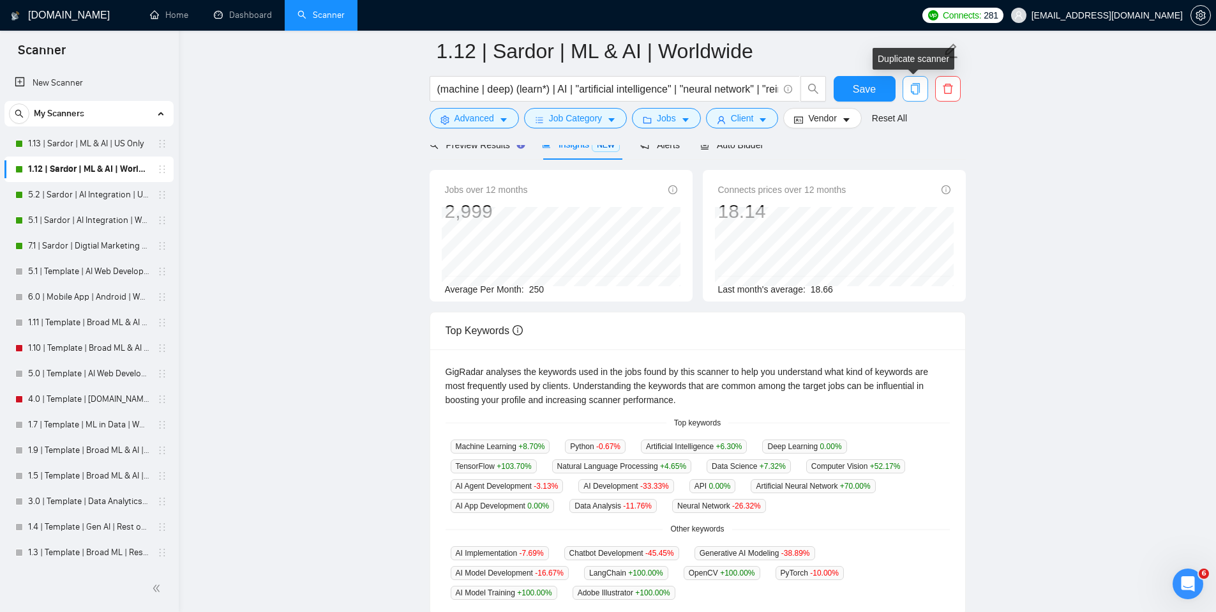
click at [917, 98] on button "button" at bounding box center [916, 89] width 26 height 26
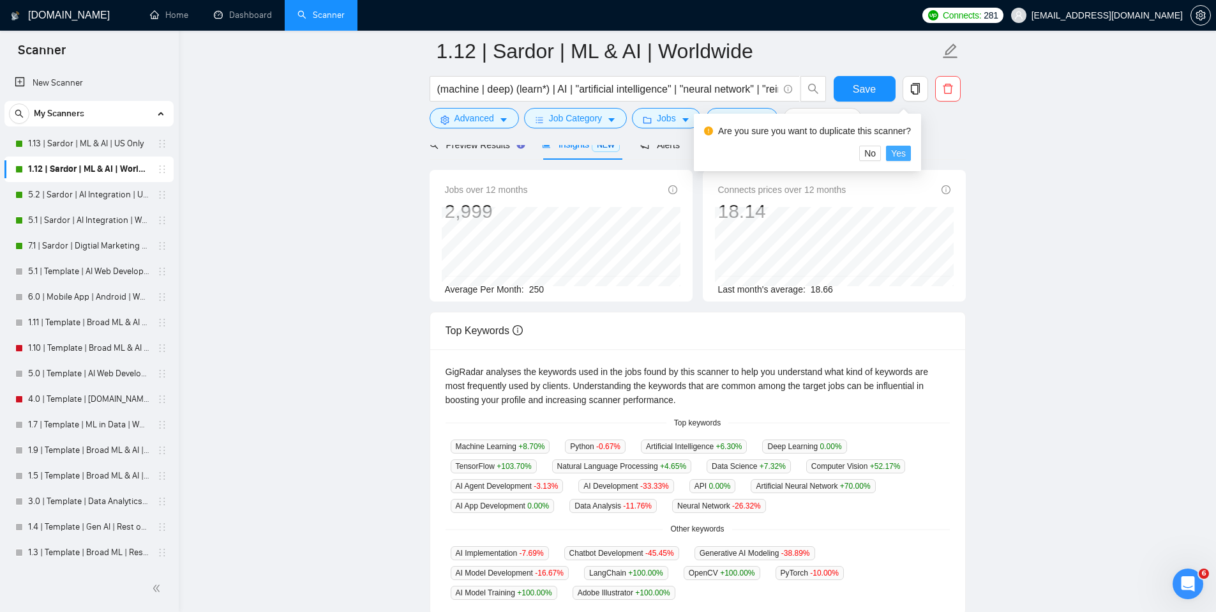
click at [906, 152] on span "Yes" at bounding box center [898, 153] width 15 height 14
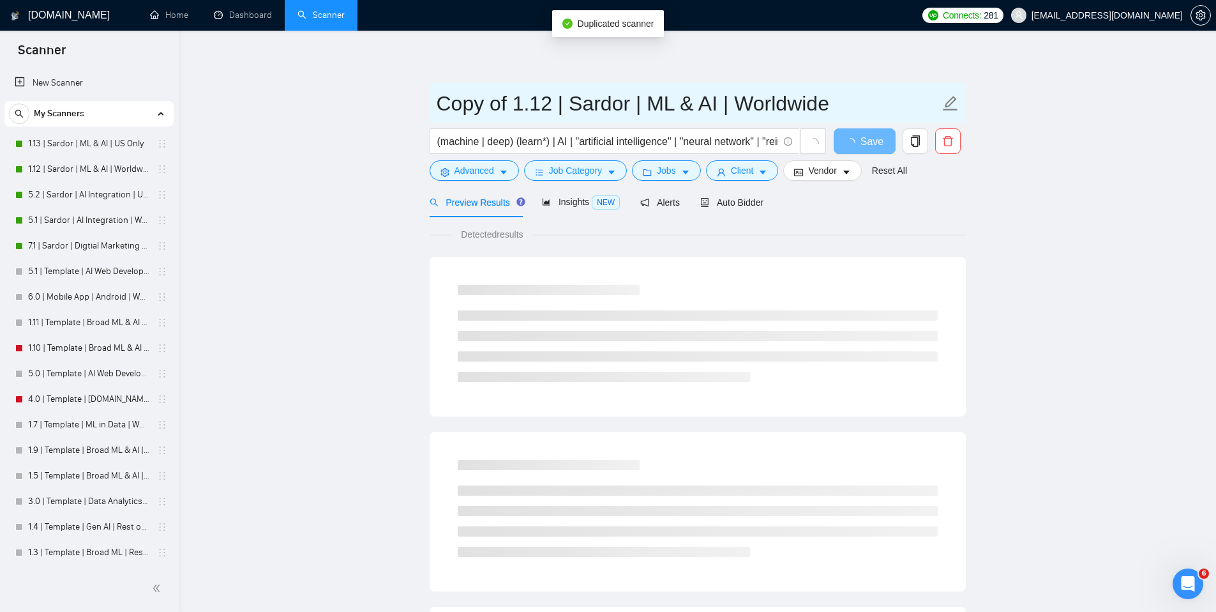
drag, startPoint x: 555, startPoint y: 103, endPoint x: 410, endPoint y: 96, distance: 144.4
click at [410, 100] on main "Copy of 1.12 | Sardor | ML & AI | Worldwide (machine | deep) (learn*) | AI | "a…" at bounding box center [697, 583] width 997 height 1065
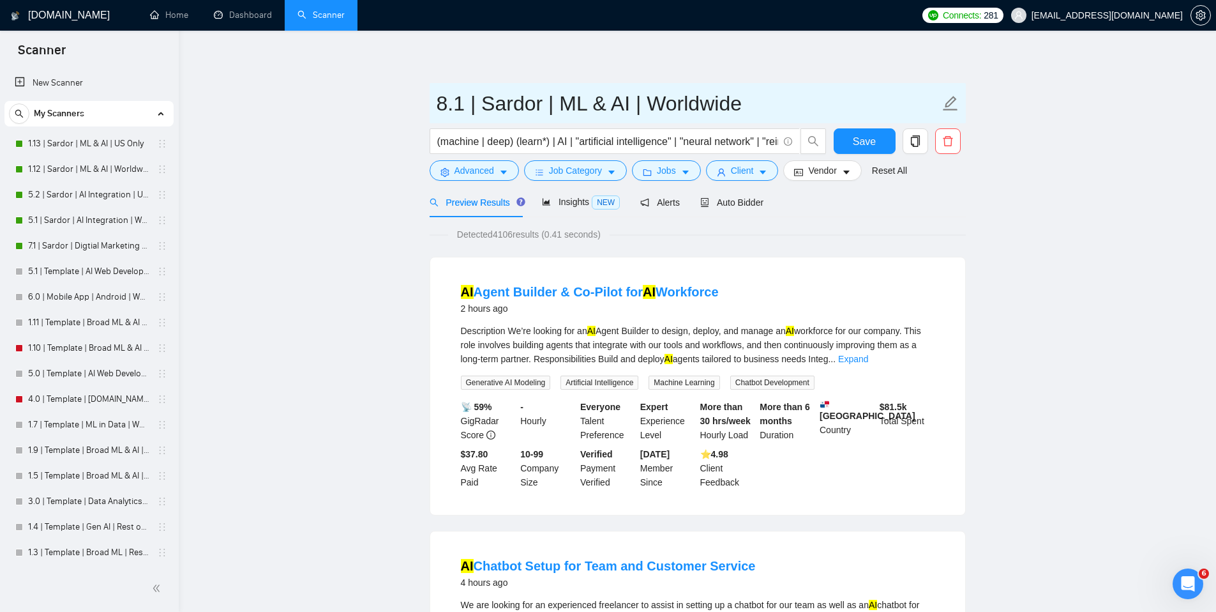
drag, startPoint x: 625, startPoint y: 103, endPoint x: 556, endPoint y: 101, distance: 69.0
click at [556, 101] on input "8.1 | Sardor | ML & AI | Worldwide" at bounding box center [688, 103] width 503 height 32
type input "8.1 | Sardor | Data | Worldwide"
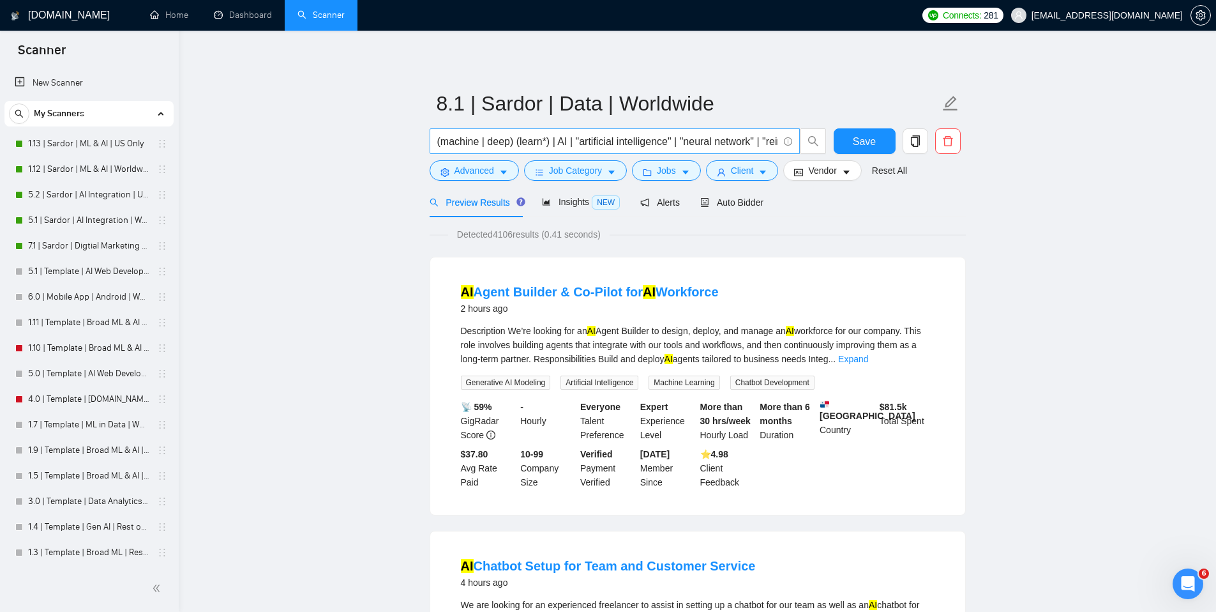
click at [735, 138] on input "(machine | deep) (learn*) | AI | "artificial intelligence" | "neural network" |…" at bounding box center [607, 141] width 341 height 16
click at [571, 169] on span "Job Category" at bounding box center [575, 170] width 53 height 14
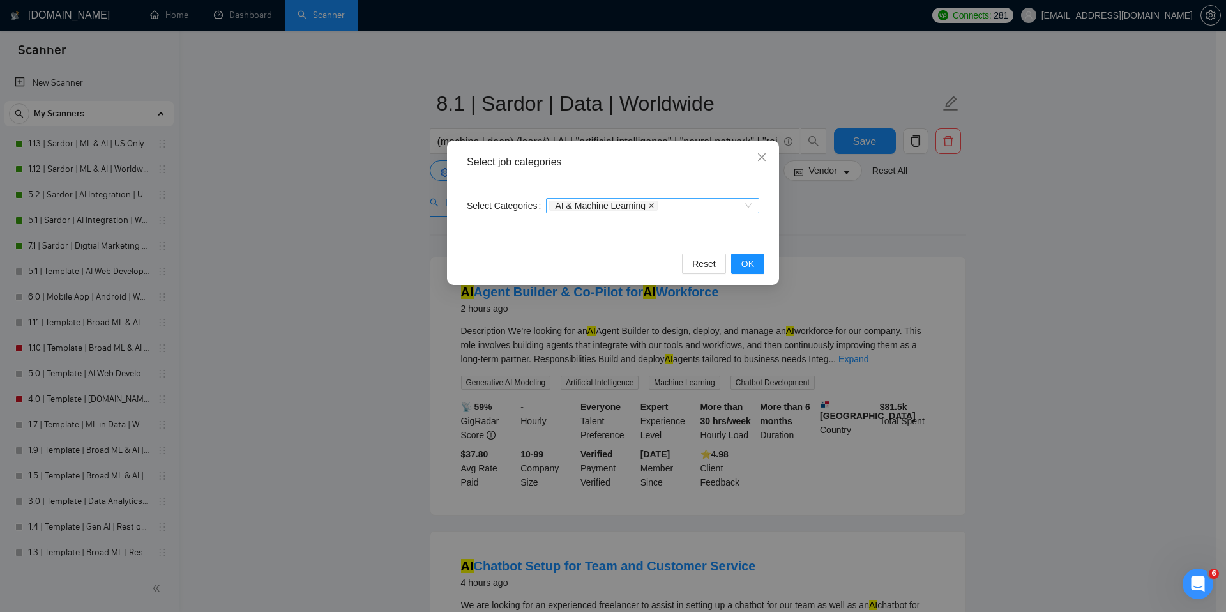
click at [654, 205] on icon "close" at bounding box center [651, 205] width 5 height 5
click at [683, 204] on div at bounding box center [646, 205] width 194 height 10
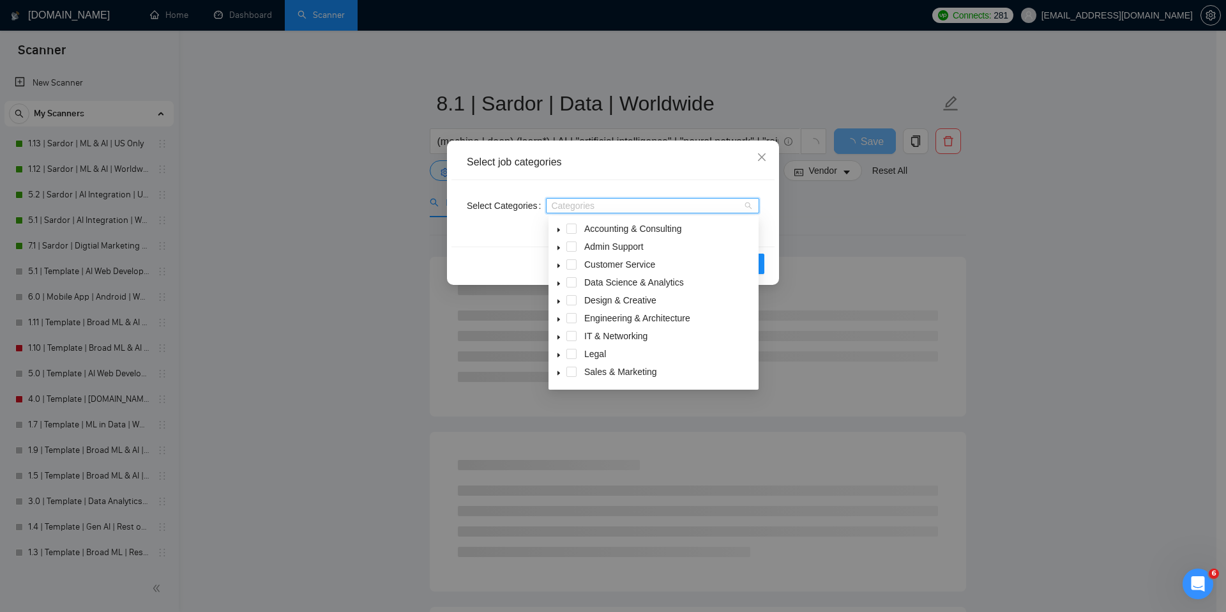
click at [560, 320] on icon "caret-down" at bounding box center [558, 319] width 6 height 6
click at [559, 319] on icon "caret-down" at bounding box center [559, 319] width 4 height 3
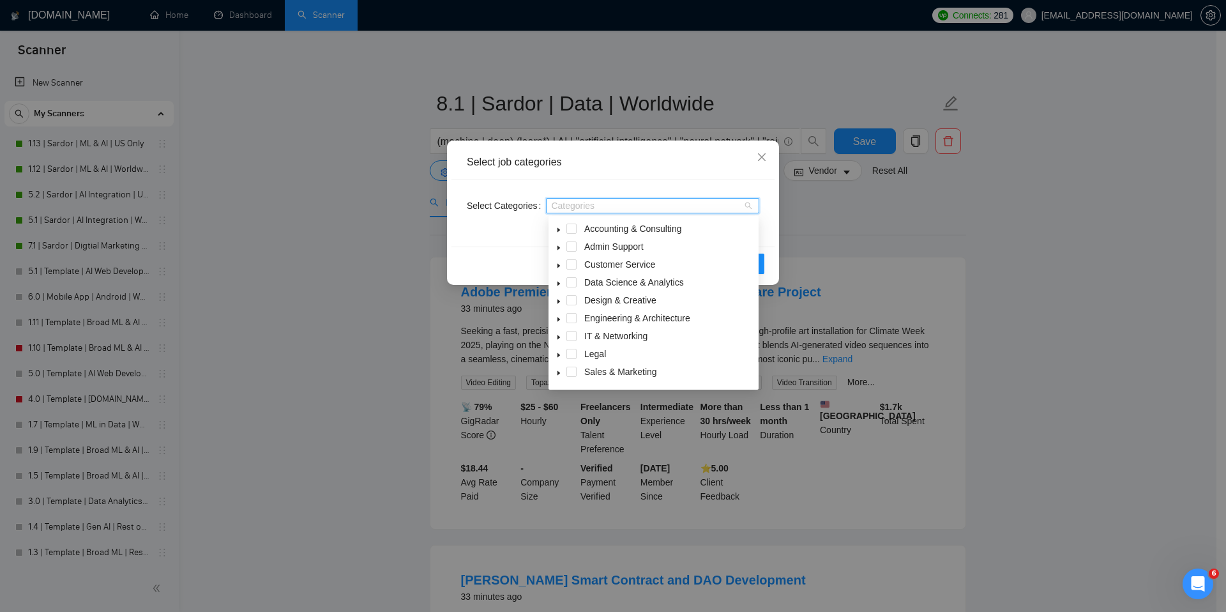
click at [560, 280] on icon "caret-down" at bounding box center [558, 283] width 6 height 6
click at [585, 316] on span at bounding box center [587, 318] width 10 height 10
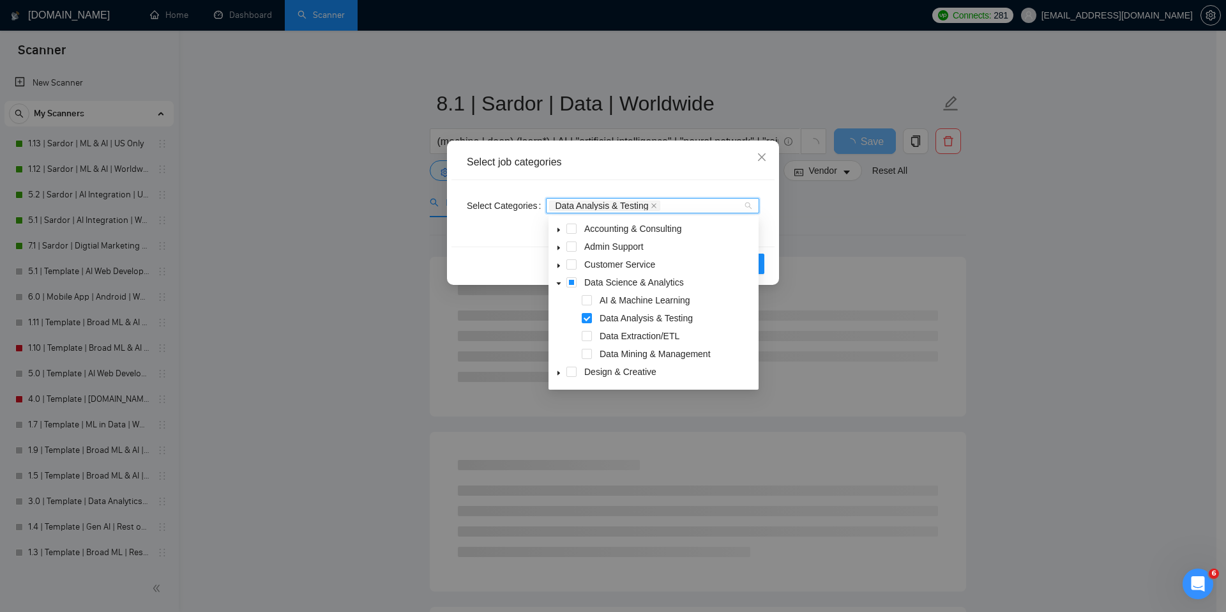
click at [769, 223] on div "Select Categories Data Analysis & Testing" at bounding box center [612, 213] width 323 height 66
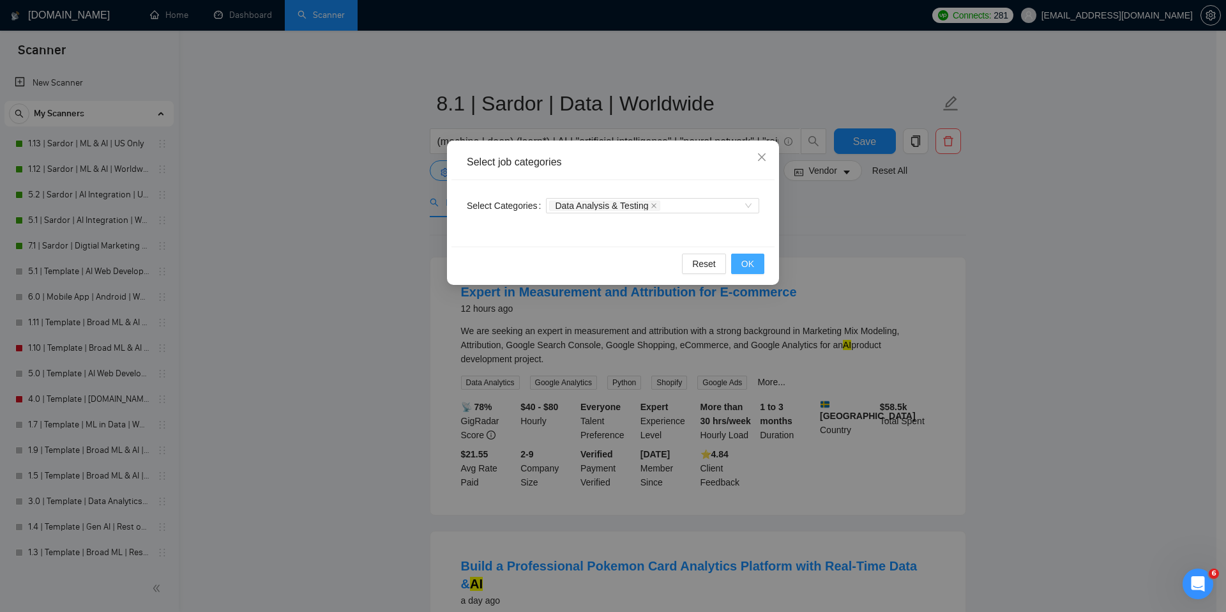
click at [743, 262] on span "OK" at bounding box center [747, 264] width 13 height 14
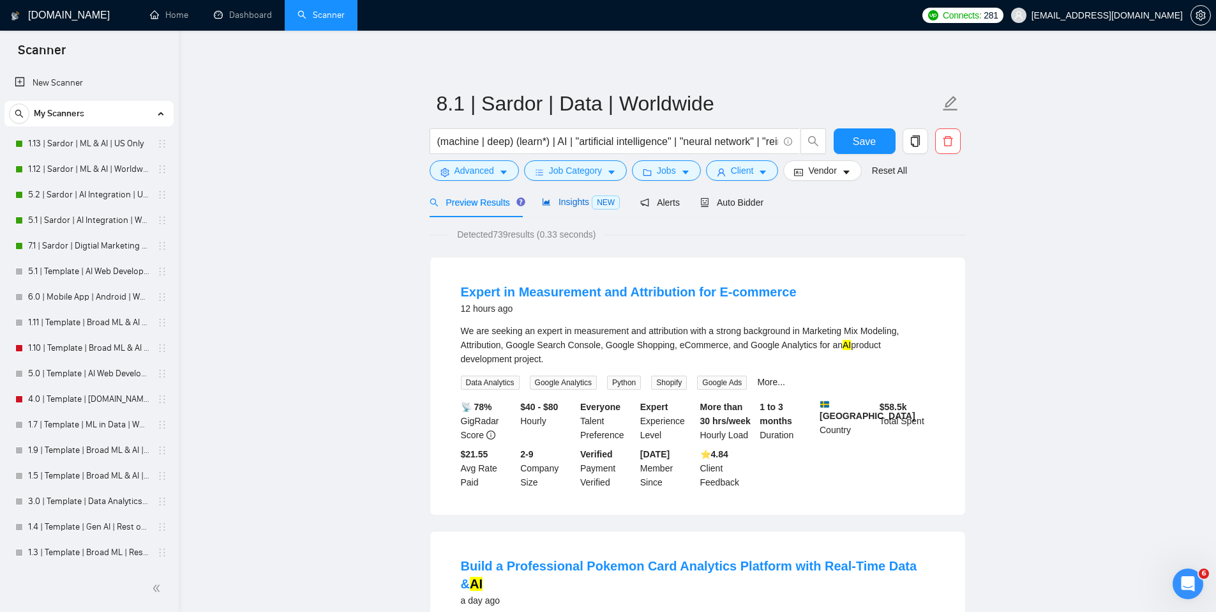
click at [568, 201] on span "Insights NEW" at bounding box center [581, 202] width 78 height 10
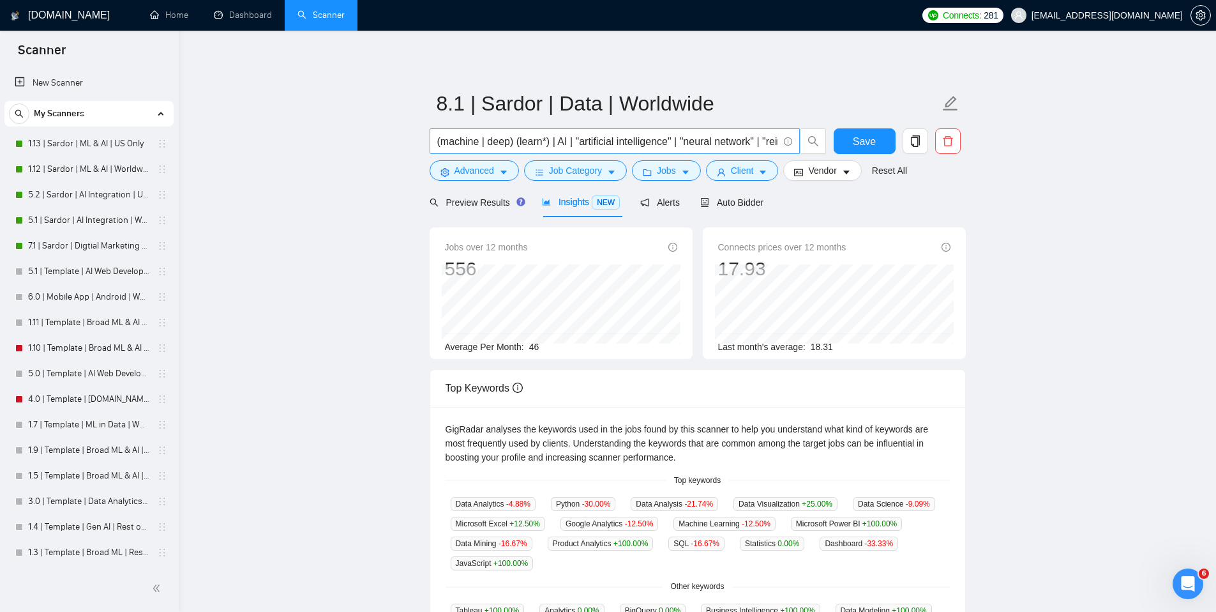
click at [633, 135] on input "(machine | deep) (learn*) | AI | "artificial intelligence" | "neural network" |…" at bounding box center [607, 141] width 341 height 16
click at [1086, 142] on main "8.1 | Sardor | Data | Worldwide Save Advanced Job Category Jobs Client Vendor R…" at bounding box center [697, 479] width 997 height 856
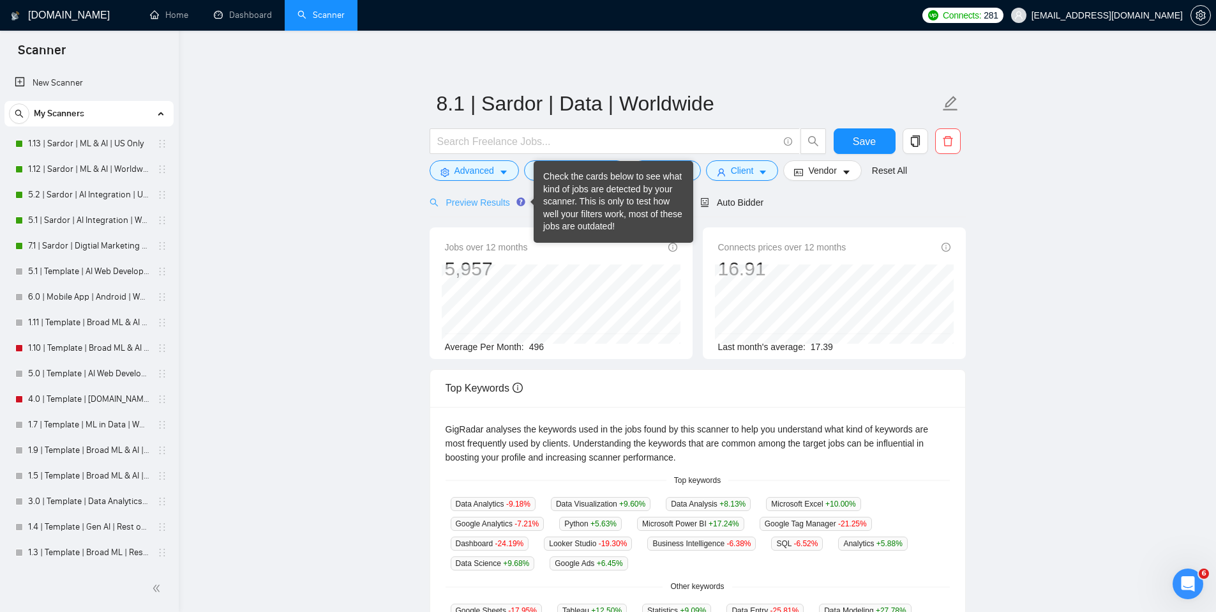
click at [492, 212] on div "Preview Results" at bounding box center [476, 202] width 92 height 30
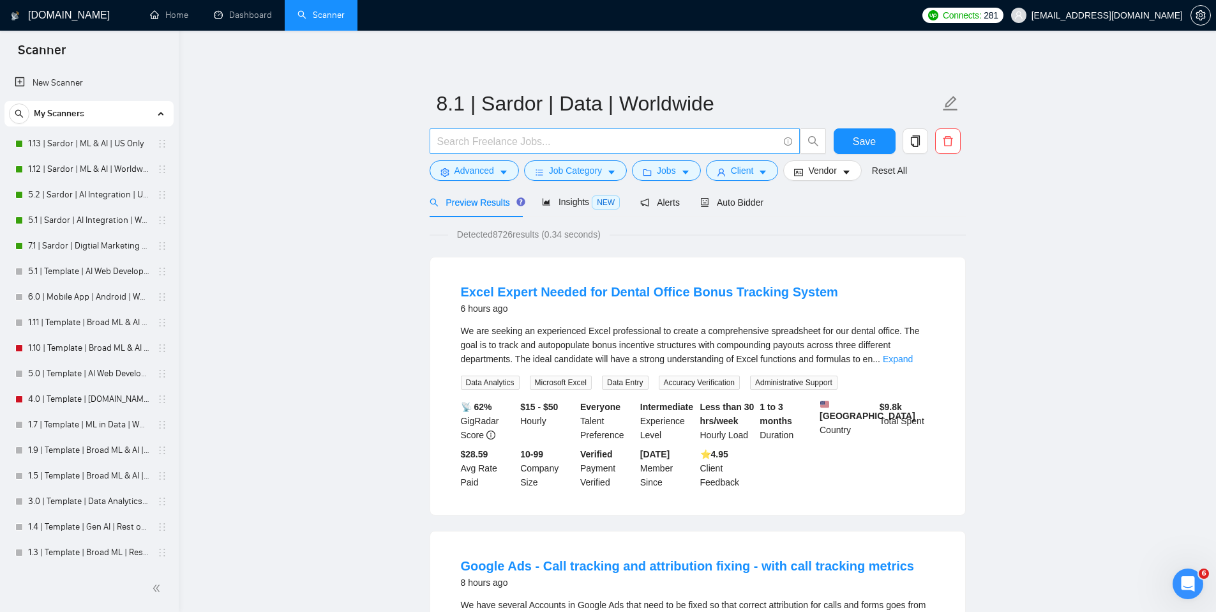
click at [596, 139] on input "text" at bounding box center [607, 141] width 341 height 16
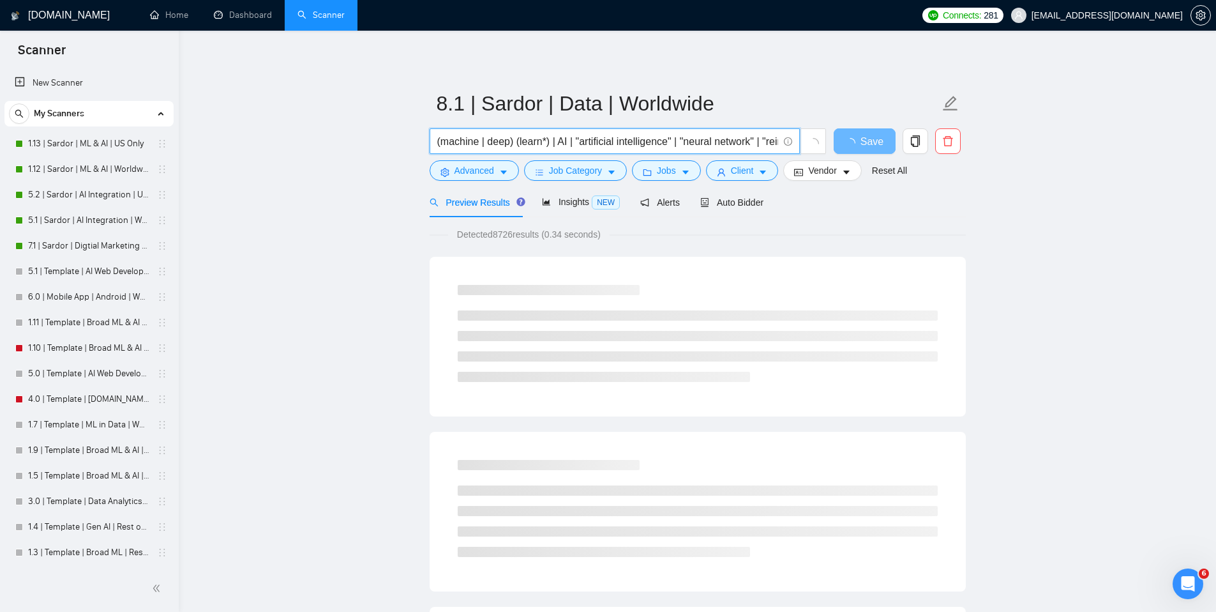
type input "(machine | deep) (learn*) | AI | "artificial intelligence" | "neural network" |…"
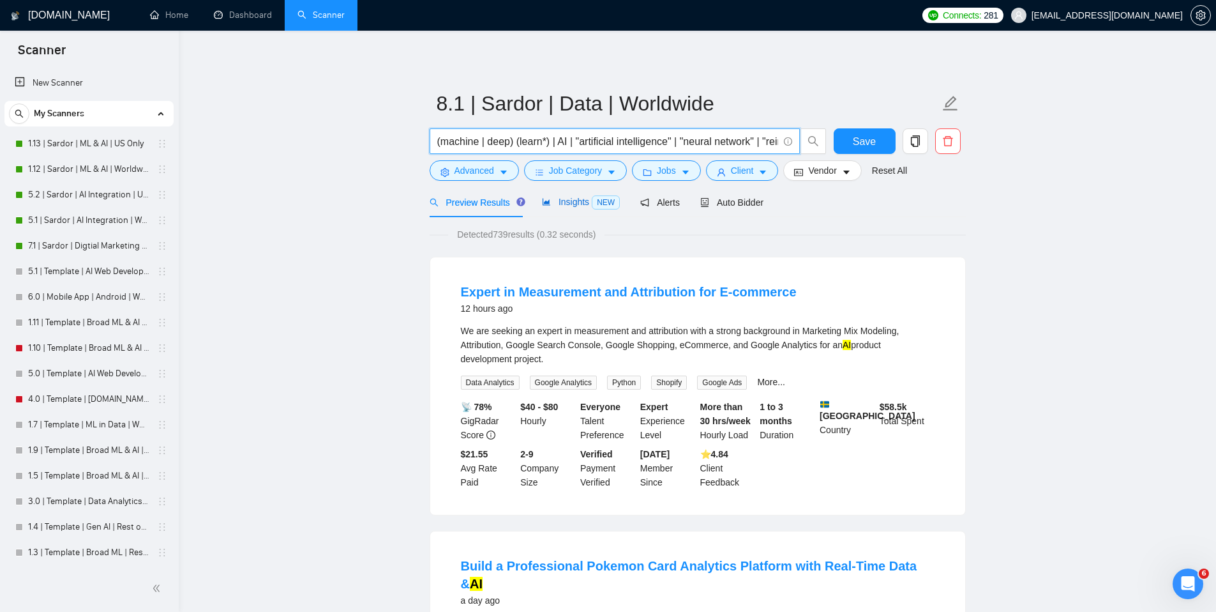
click at [559, 204] on span "Insights NEW" at bounding box center [581, 202] width 78 height 10
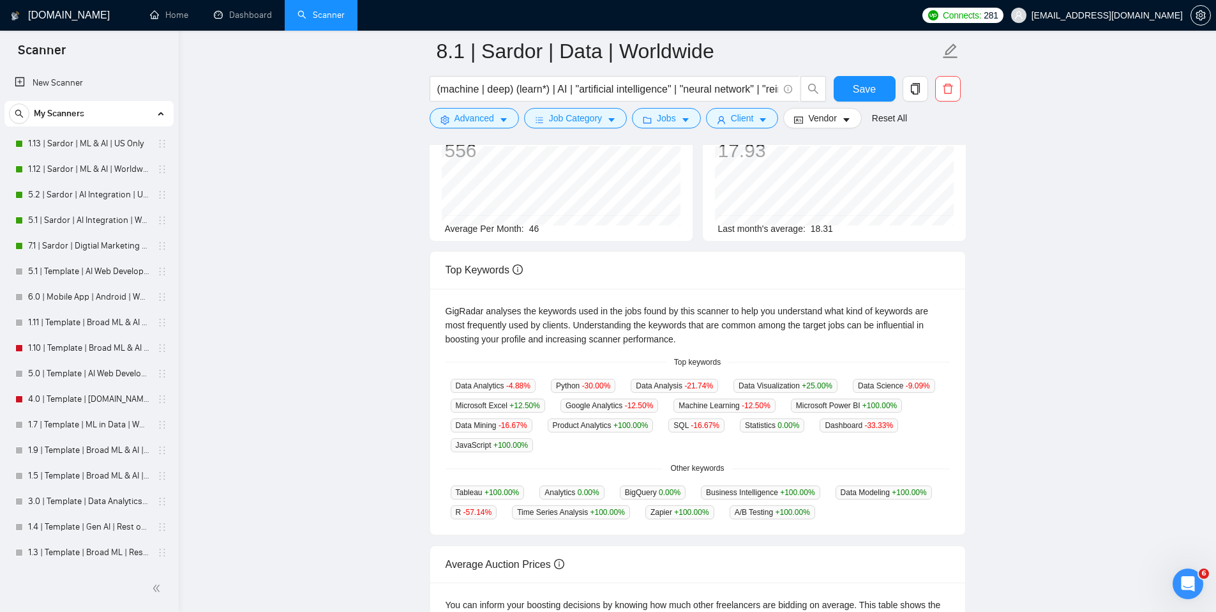
scroll to position [170, 0]
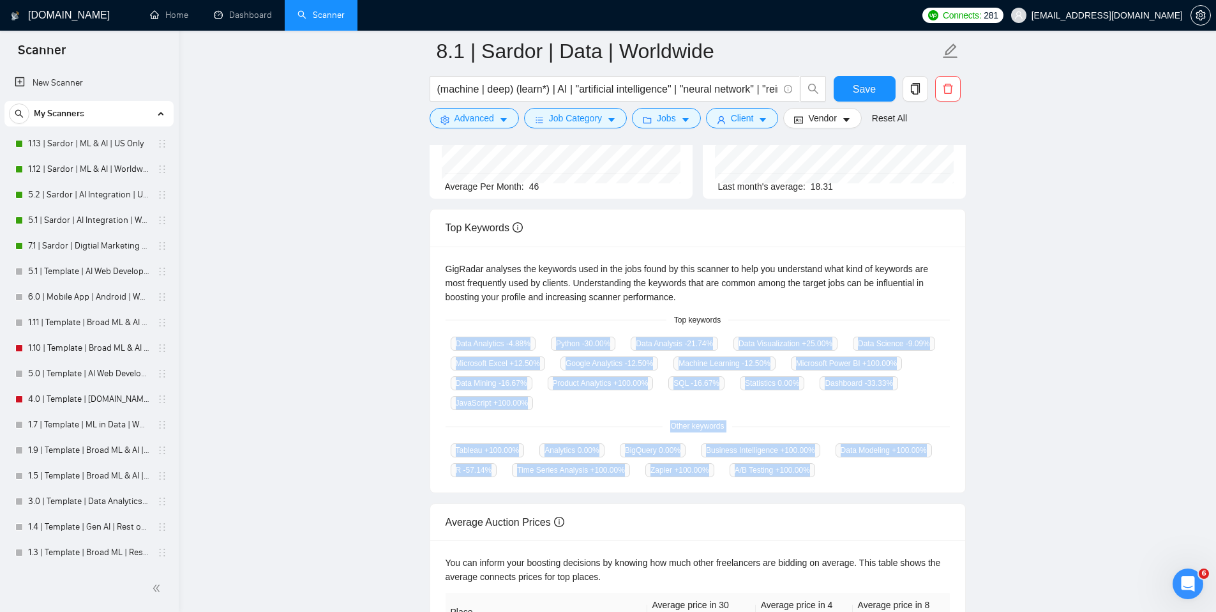
drag, startPoint x: 449, startPoint y: 340, endPoint x: 560, endPoint y: 490, distance: 187.2
click at [560, 490] on div "GigRadar analyses the keywords used in the jobs found by this scanner to help y…" at bounding box center [697, 369] width 535 height 246
copy div "Data Analytics -4.88 % Python -30.00 % Data Analysis -21.74 % Data Visualizatio…"
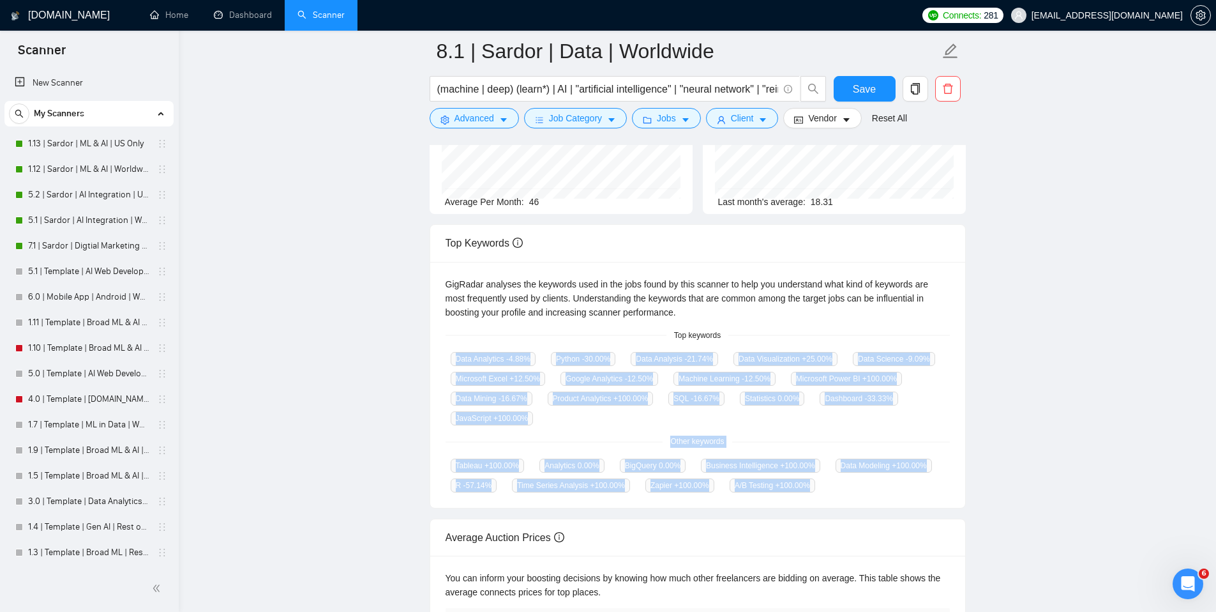
scroll to position [0, 0]
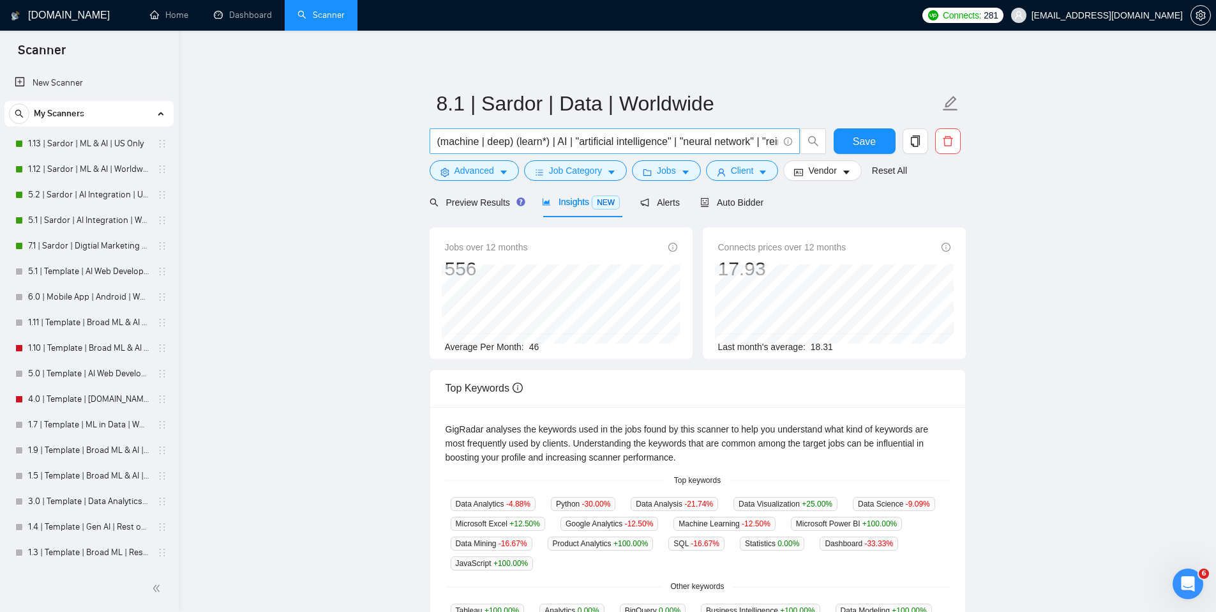
click at [659, 146] on input "(machine | deep) (learn*) | AI | "artificial intelligence" | "neural network" |…" at bounding box center [607, 141] width 341 height 16
click at [1087, 174] on main "8.1 | Sardor | Data | Worldwide Save Advanced Job Category Jobs Client Vendor R…" at bounding box center [697, 479] width 997 height 856
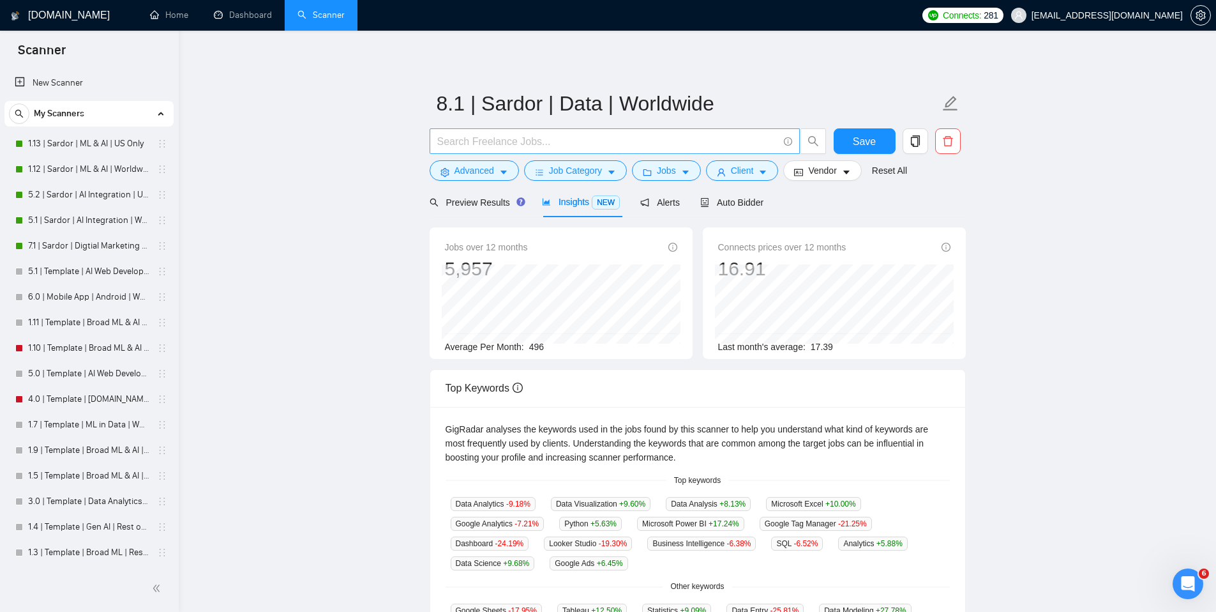
click at [541, 142] on input "text" at bounding box center [607, 141] width 341 height 16
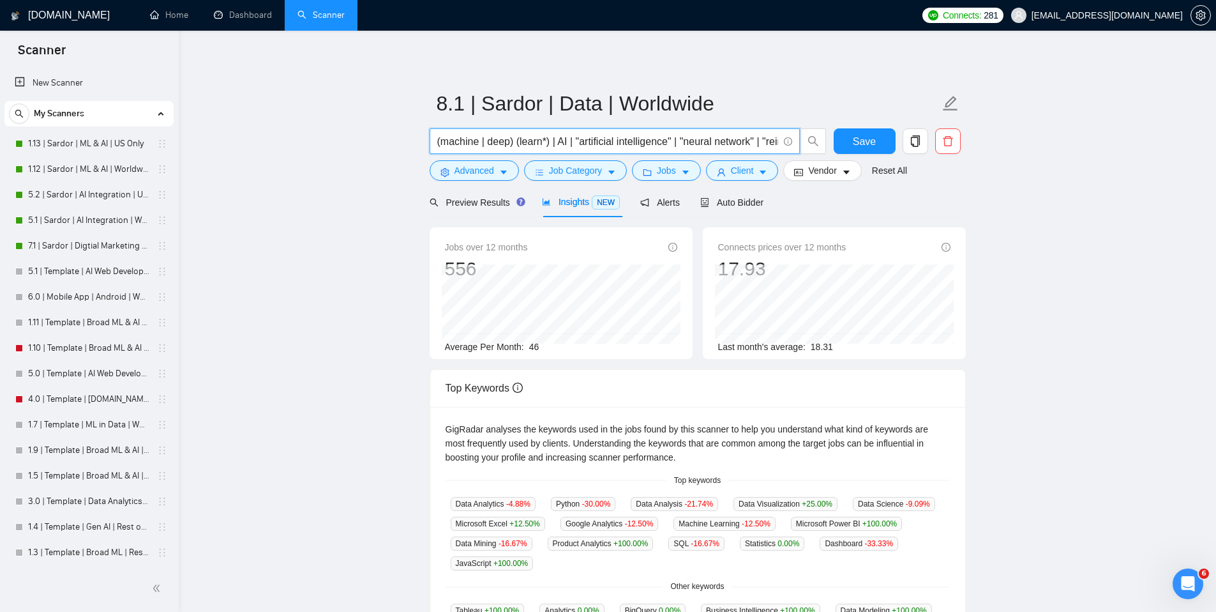
paste input ""data analysis" | "data analytics" | analytics | "product analytics" | "busines…"
click at [1130, 207] on main "8.1 | Sardor | Data | Worldwide ("data analysis" | "data analytics" | analytics…" at bounding box center [697, 479] width 997 height 856
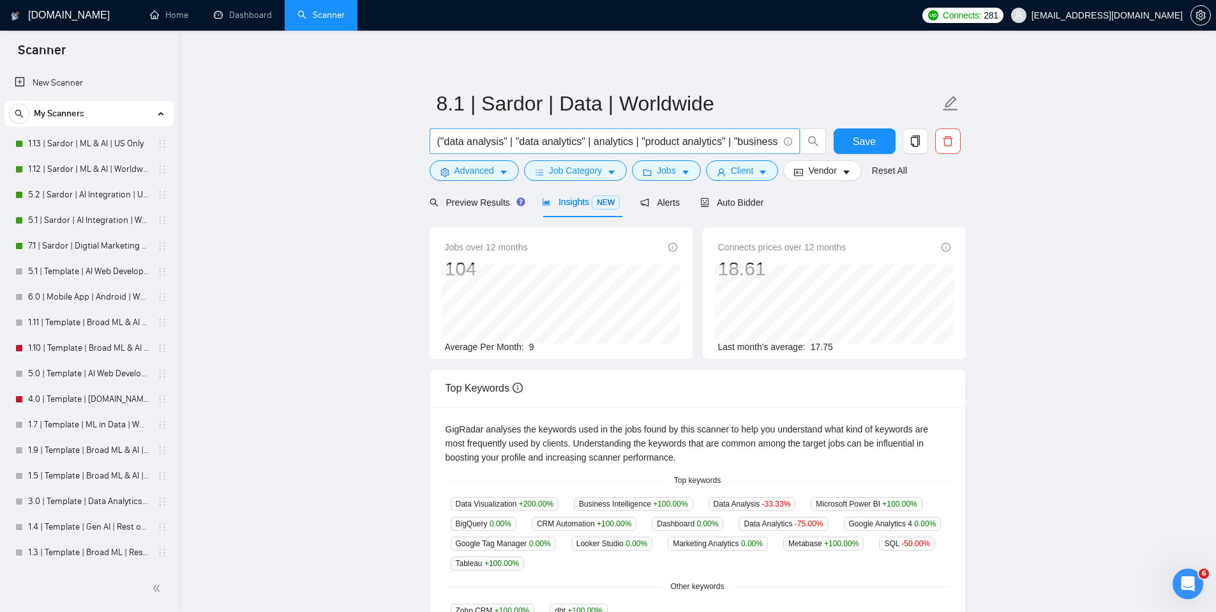
click at [478, 139] on input "("data analysis" | "data analytics" | analytics | "product analytics" | "busine…" at bounding box center [607, 141] width 341 height 16
drag, startPoint x: 484, startPoint y: 141, endPoint x: 554, endPoint y: 143, distance: 70.2
click at [554, 143] on input "("data*" | "data analytics" | analytics | "product analytics" | "business analy…" at bounding box center [607, 141] width 341 height 16
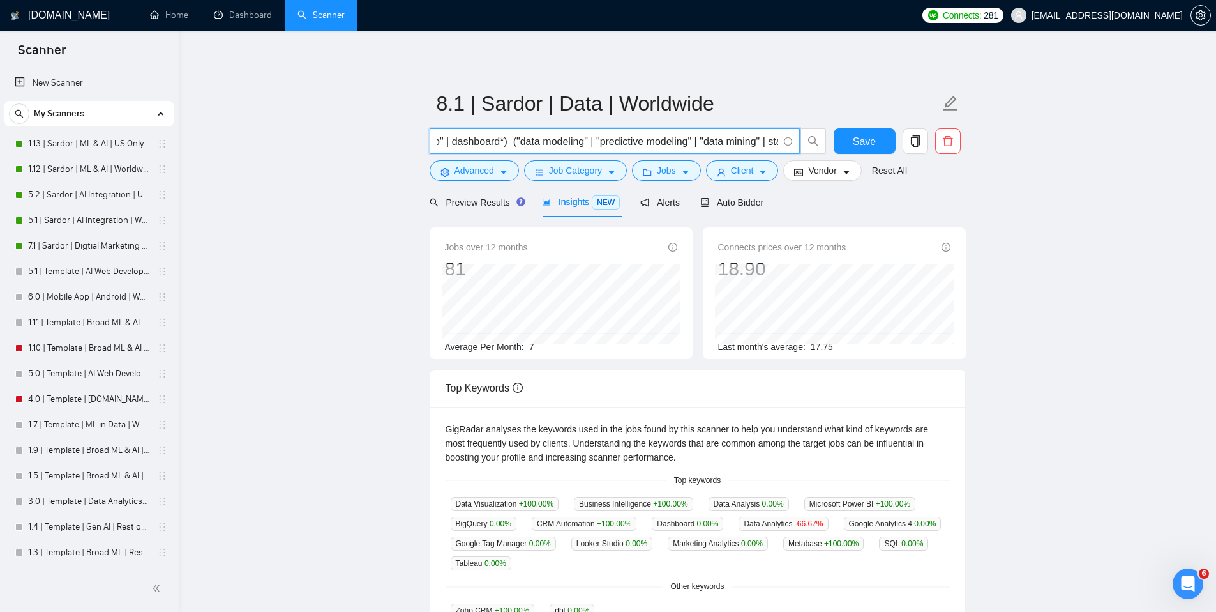
drag, startPoint x: 507, startPoint y: 140, endPoint x: 538, endPoint y: 146, distance: 31.8
click at [538, 146] on input "("data*" | analytics | "product analytics" | "business analytics") ("microsoft …" at bounding box center [607, 141] width 341 height 16
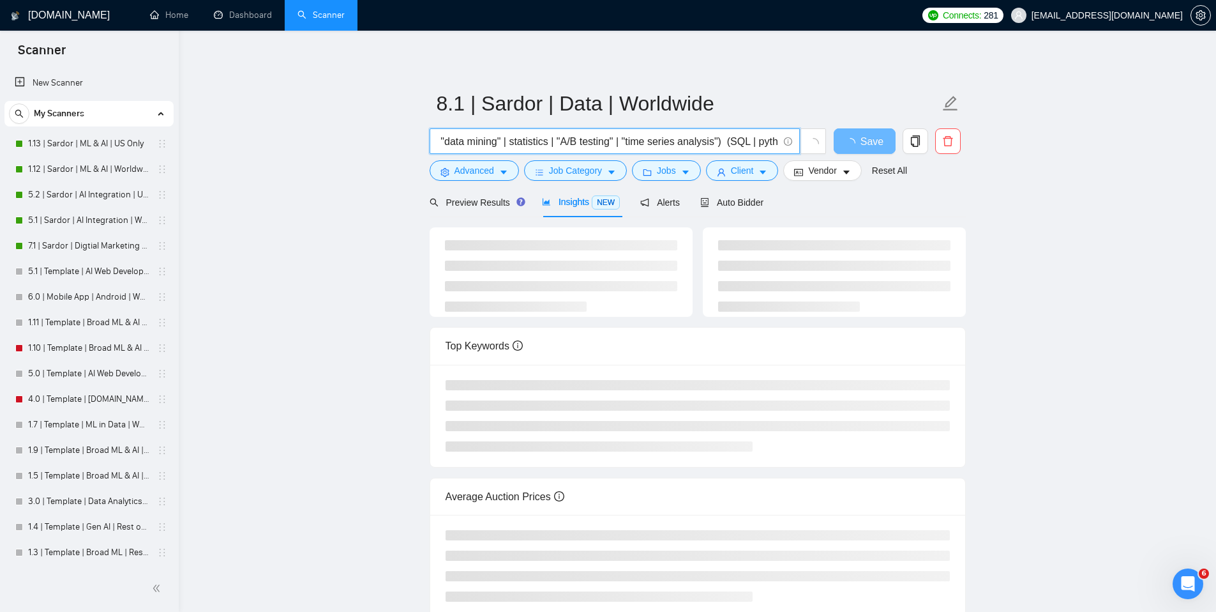
scroll to position [0, 470]
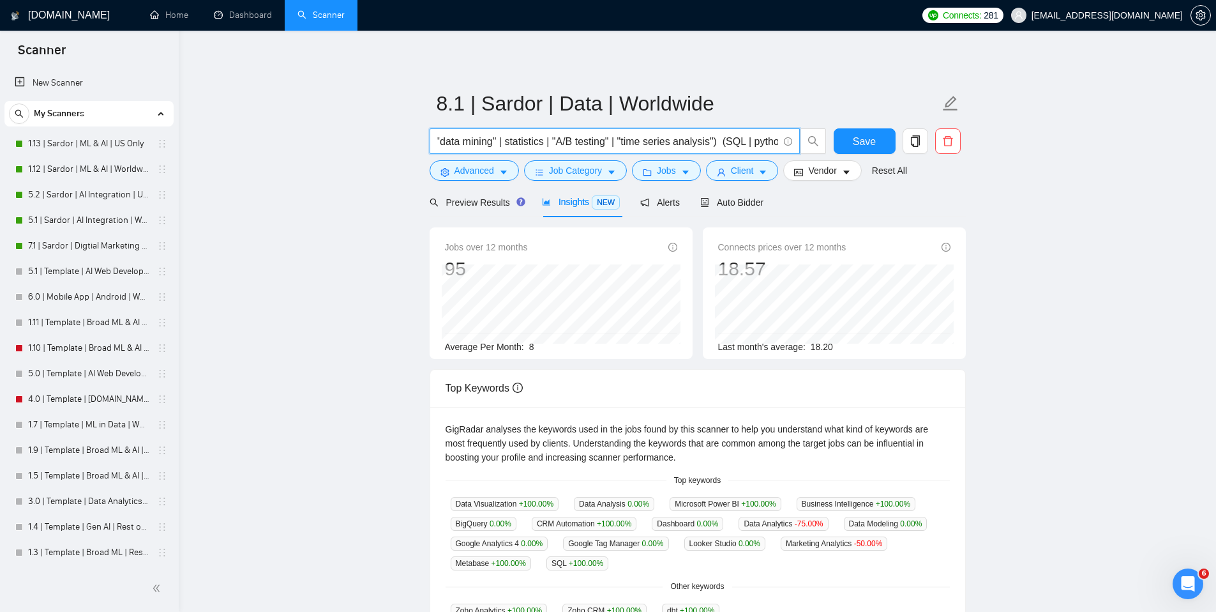
drag, startPoint x: 743, startPoint y: 139, endPoint x: 645, endPoint y: 141, distance: 98.3
click at [645, 141] on input "("data*" | analytics | "product analytics" | "business analytics") ("data model…" at bounding box center [607, 141] width 341 height 16
drag, startPoint x: 578, startPoint y: 142, endPoint x: 517, endPoint y: 146, distance: 61.4
click at [517, 146] on input "("data*" | analytics | "product analytics" | "business analytics") ("data model…" at bounding box center [607, 141] width 341 height 16
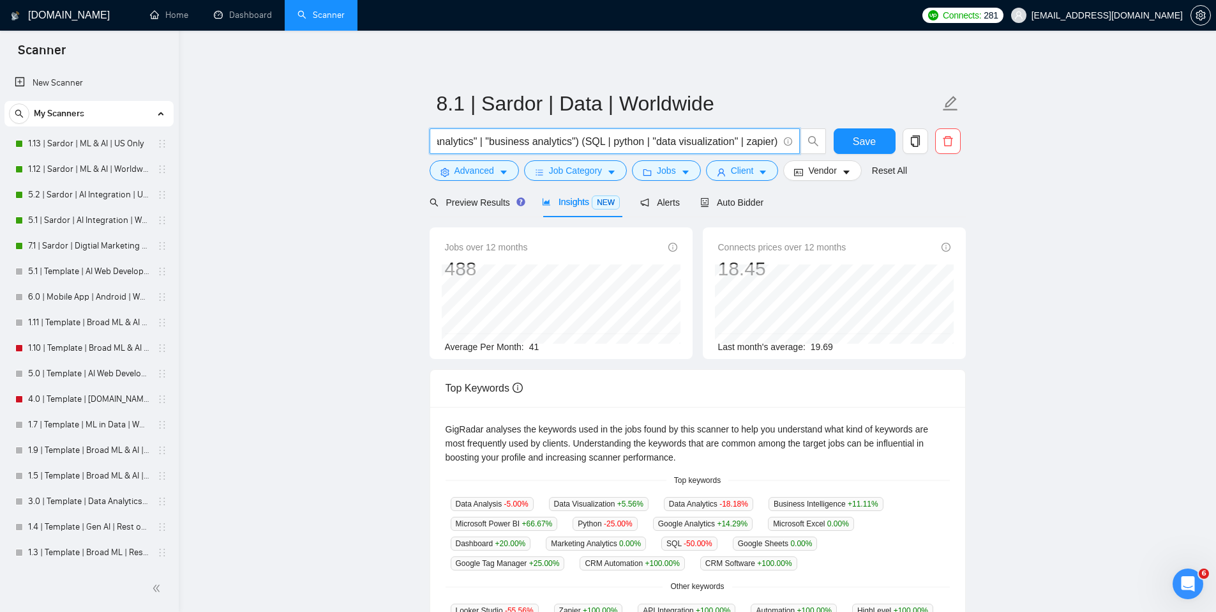
scroll to position [0, 151]
paste input ""time series analysis""
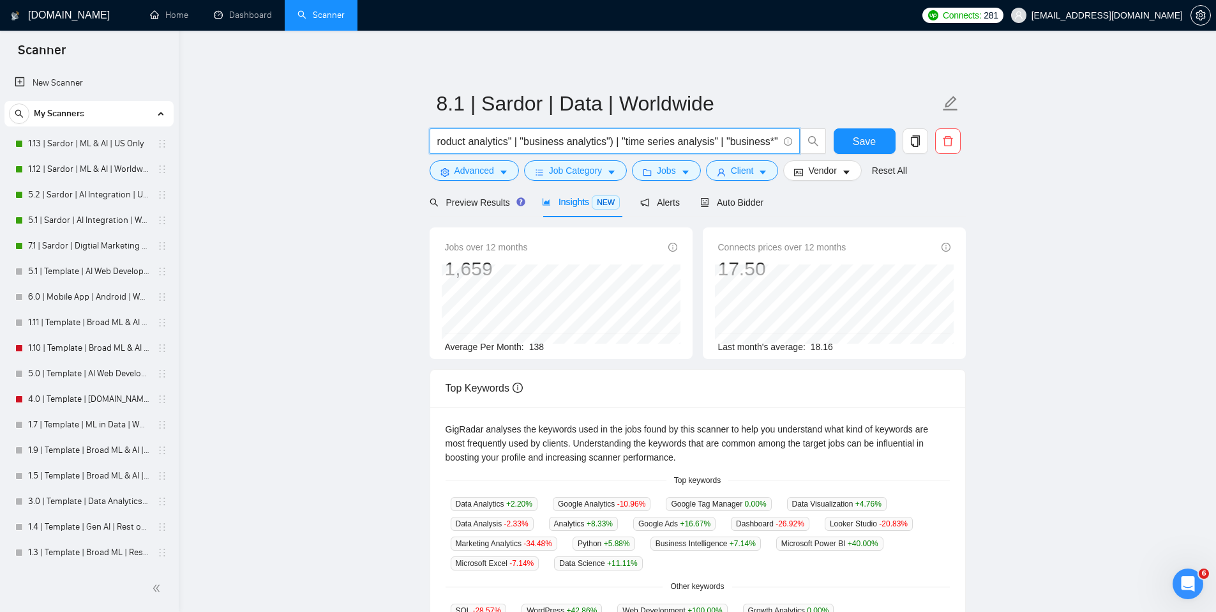
scroll to position [0, 117]
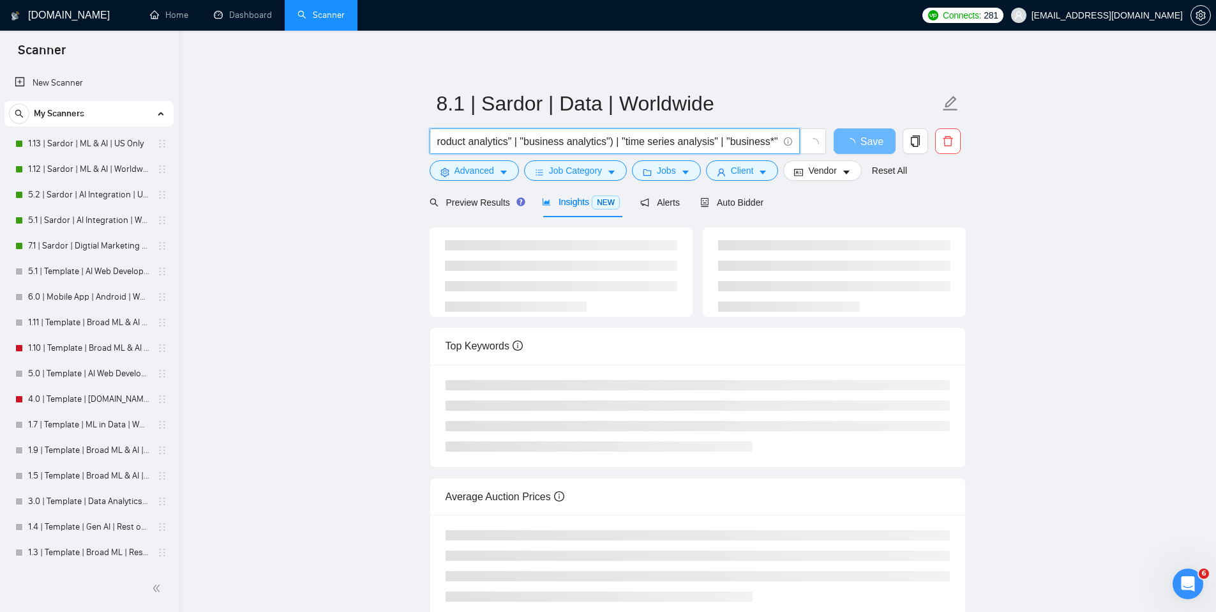
drag, startPoint x: 610, startPoint y: 139, endPoint x: 504, endPoint y: 144, distance: 105.5
click at [504, 144] on input "("data*" | analytics | "product analytics" | "business analytics") | "time seri…" at bounding box center [607, 141] width 341 height 16
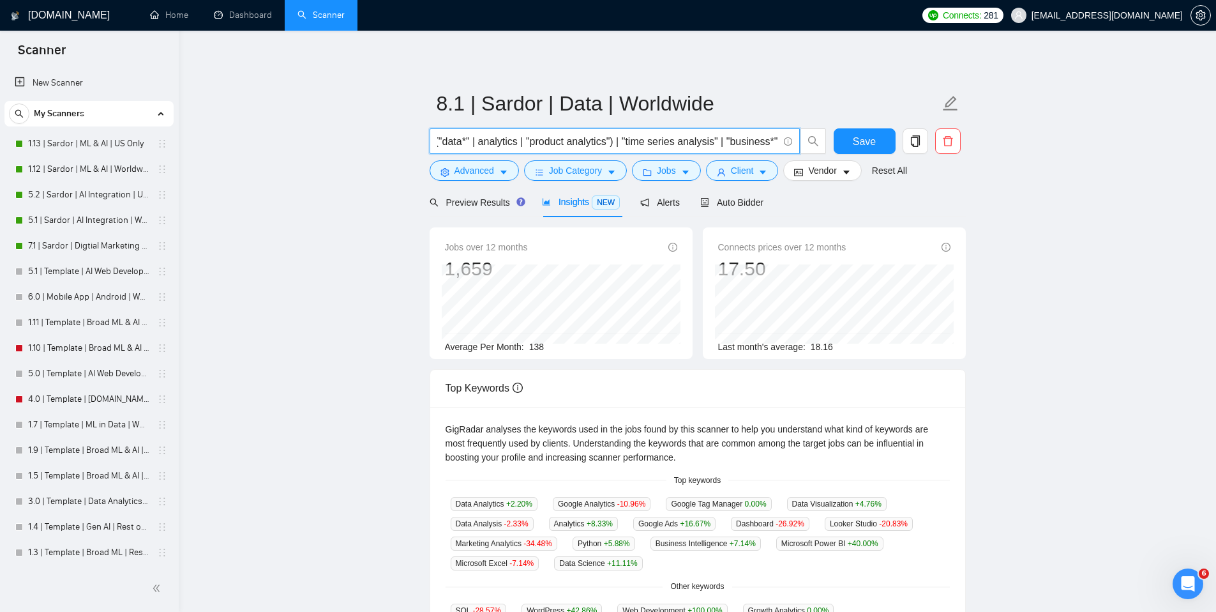
scroll to position [0, 17]
drag, startPoint x: 605, startPoint y: 142, endPoint x: 516, endPoint y: 144, distance: 88.1
click at [516, 144] on input "("data*" | analytics | "product analytics") | "time series analysis" | "busines…" at bounding box center [607, 141] width 341 height 16
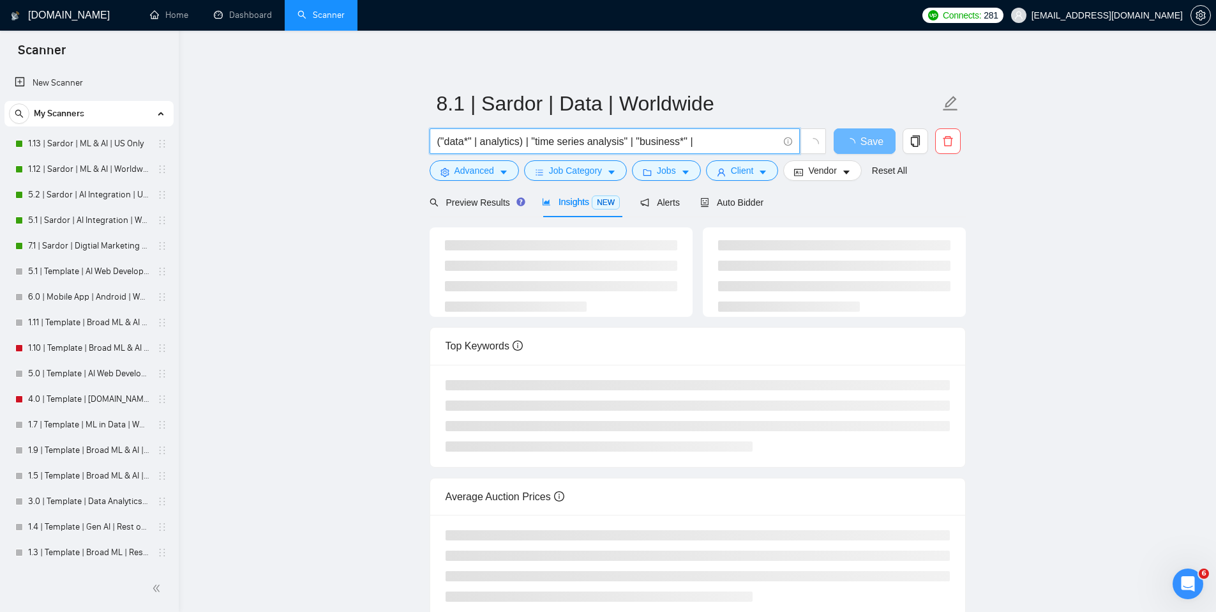
paste input ""product analytics""
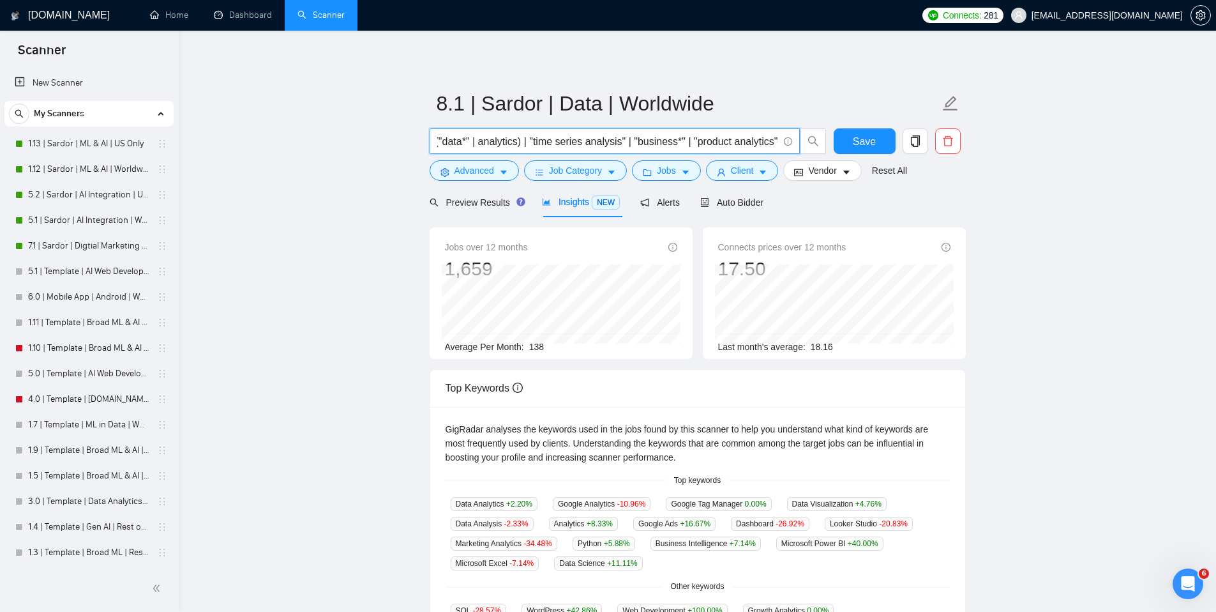
click at [500, 137] on input "("data*" | analytics) | "time series analysis" | "business*" | "product analyti…" at bounding box center [607, 141] width 341 height 16
click at [292, 135] on main "8.1 | Sardor | Data | Worldwide ("data*") | "time series analysis" | "business*…" at bounding box center [697, 479] width 997 height 856
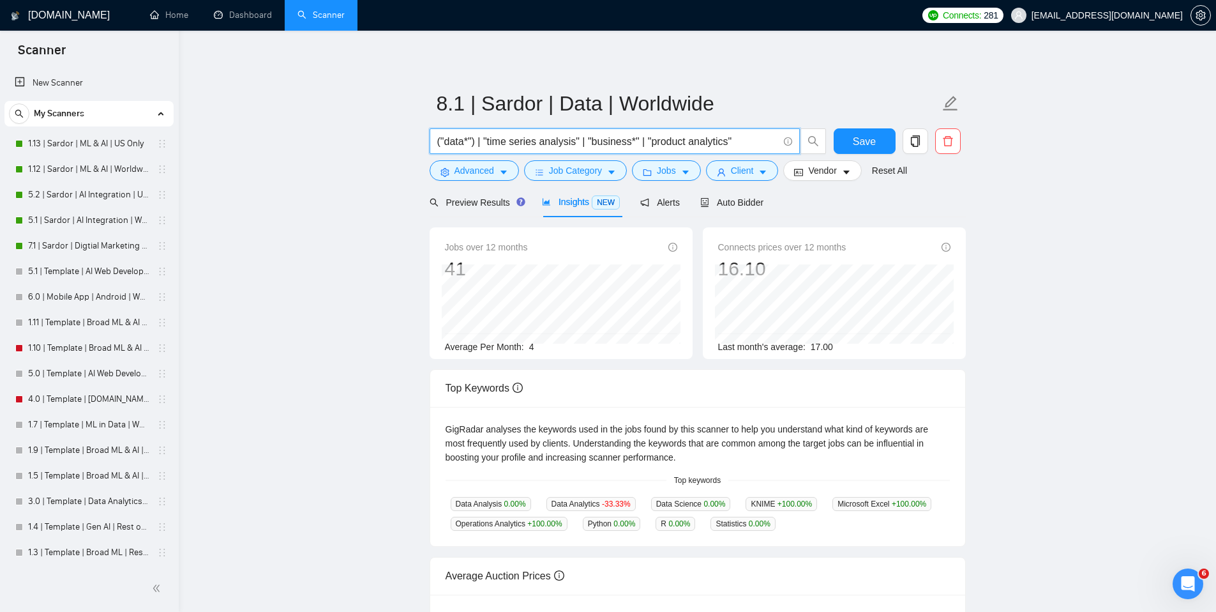
click at [479, 142] on input "("data*") | "time series analysis" | "business*" | "product analytics"" at bounding box center [607, 141] width 341 height 16
click at [440, 143] on input "("data*" | "time series analysis" | "business*" | "product analytics"" at bounding box center [607, 141] width 341 height 16
click at [1055, 166] on main "8.1 | Sardor | Data | Worldwide "data*" | "time series analysis" | "business*" …" at bounding box center [697, 423] width 997 height 744
click at [470, 140] on input ""data*" | "time series analysis" | "business*" | "product analytics"" at bounding box center [607, 141] width 341 height 16
click at [1029, 196] on main "8.1 | Sardor | Data | Worldwide ("data*" | analytics) | "time series analysis" …" at bounding box center [697, 423] width 997 height 744
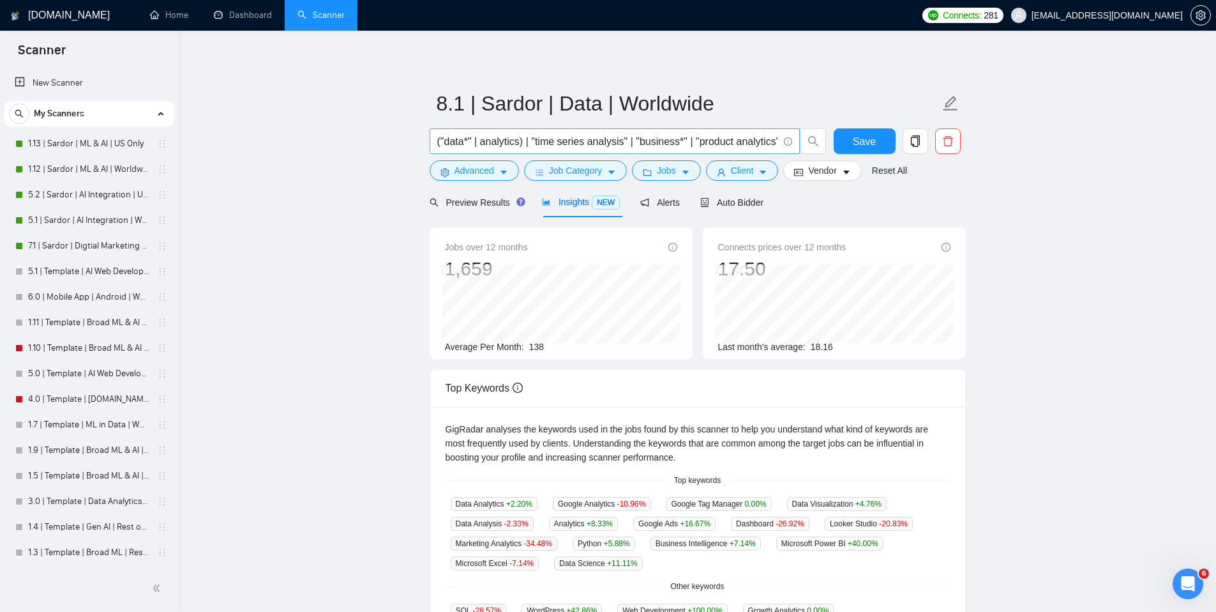
click at [523, 142] on input "("data*" | analytics) | "time series analysis" | "business*" | "product analyti…" at bounding box center [607, 141] width 341 height 16
click at [1076, 170] on main "8.1 | Sardor | Data | Worldwide ("data*" | analytics | analysis) | "time series…" at bounding box center [697, 479] width 997 height 856
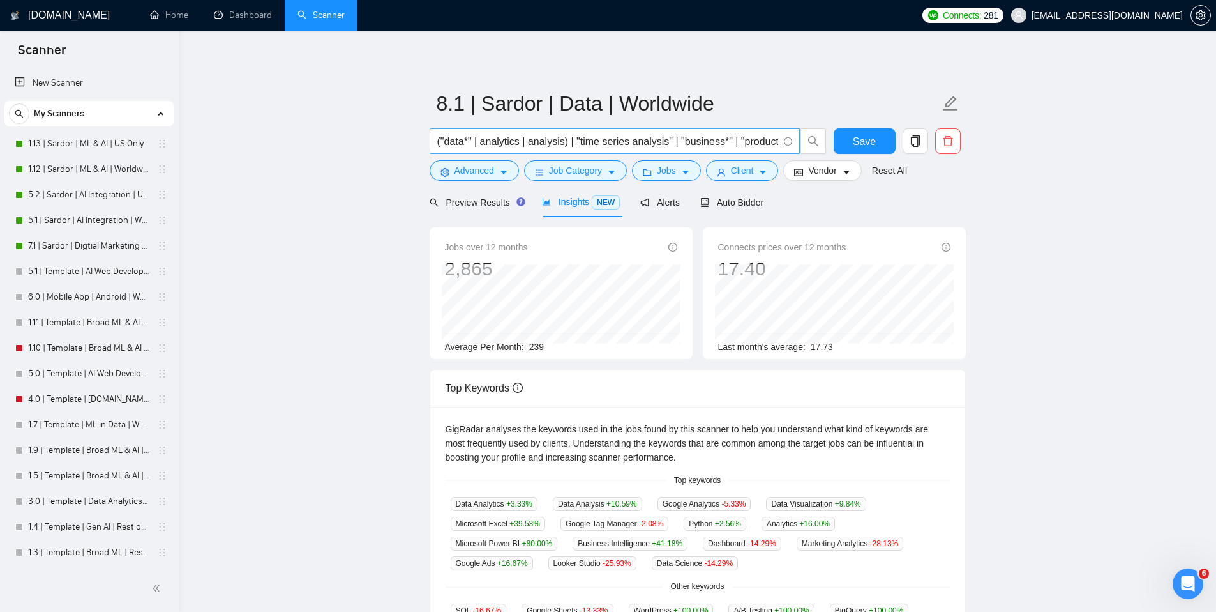
click at [651, 144] on input "("data*" | analytics | analysis) | "time series analysis" | "business*" | "prod…" at bounding box center [607, 141] width 341 height 16
click at [651, 145] on input "("data*" | analytics | analysis) | "time series analysis" | "business*" | "prod…" at bounding box center [607, 141] width 341 height 16
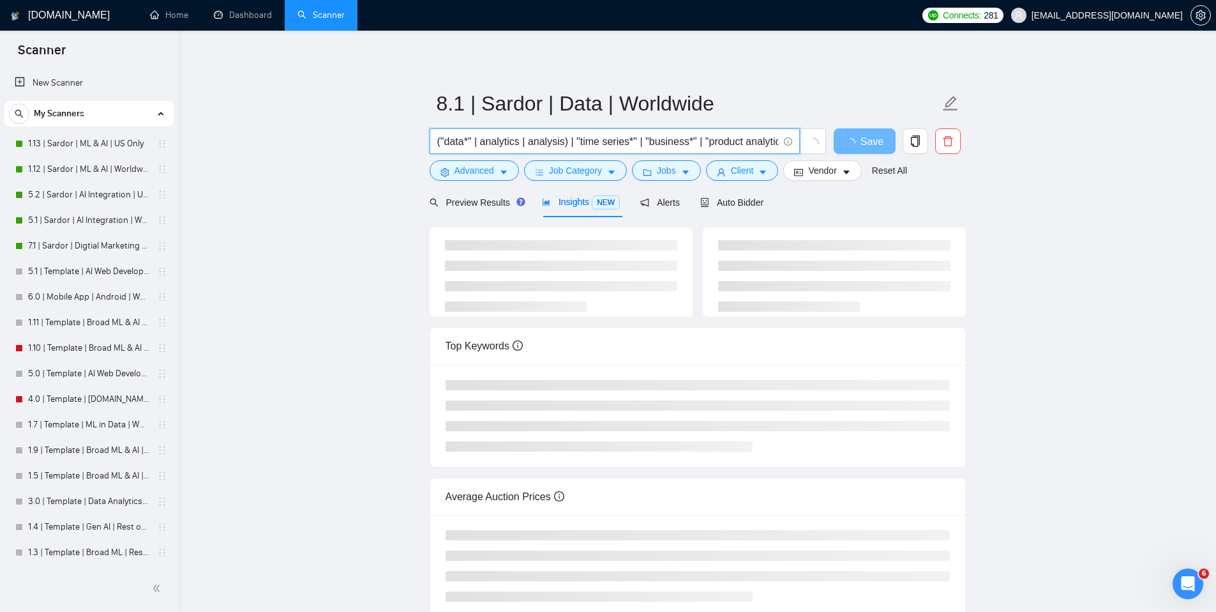
type input "("data*" | analytics | analysis) | "time series*" | "business*" | "product anal…"
click at [1115, 206] on main "8.1 | Sardor | Data | Worldwide ("data*" | analytics | analysis) | "time series…" at bounding box center [697, 334] width 997 height 566
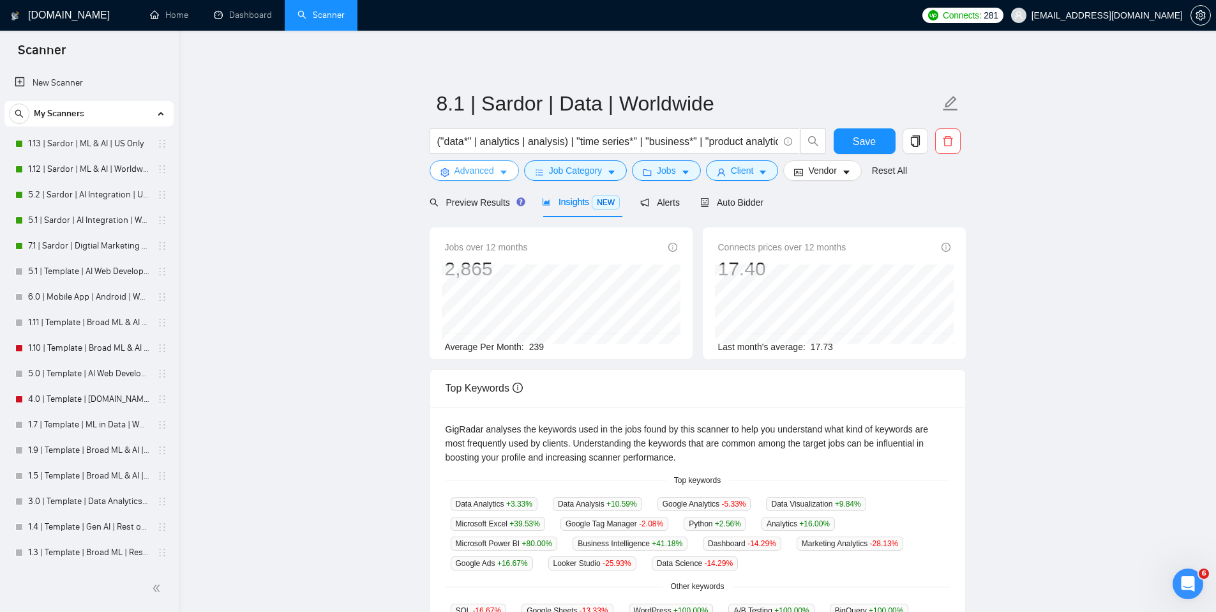
click at [497, 172] on button "Advanced" at bounding box center [474, 170] width 89 height 20
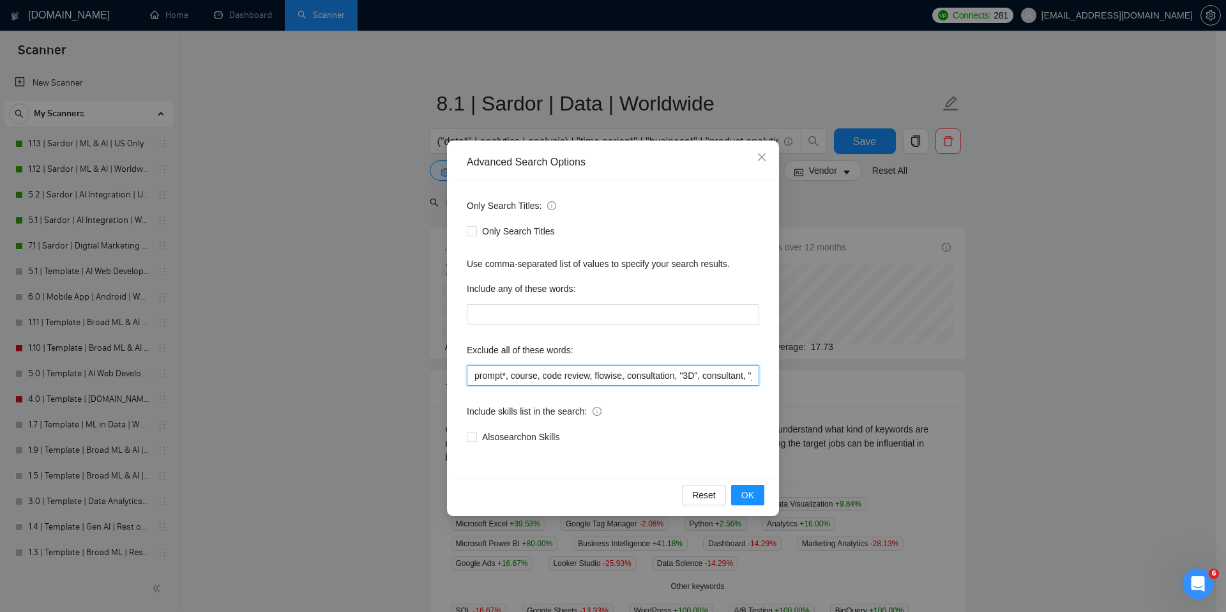
scroll to position [0, 301]
drag, startPoint x: 626, startPoint y: 375, endPoint x: 795, endPoint y: 372, distance: 168.6
click at [795, 372] on div "Advanced Search Options Only Search Titles: Only Search Titles Use comma-separa…" at bounding box center [613, 306] width 1226 height 612
click at [1040, 379] on div "Advanced Search Options Only Search Titles: Only Search Titles Use comma-separa…" at bounding box center [613, 306] width 1226 height 612
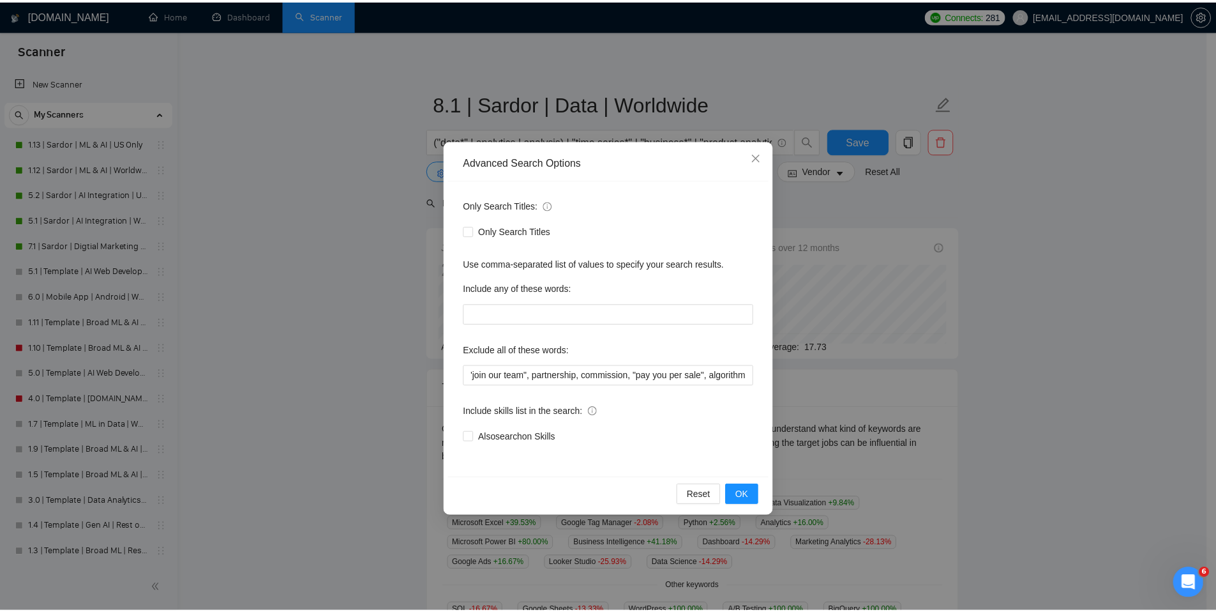
scroll to position [0, 0]
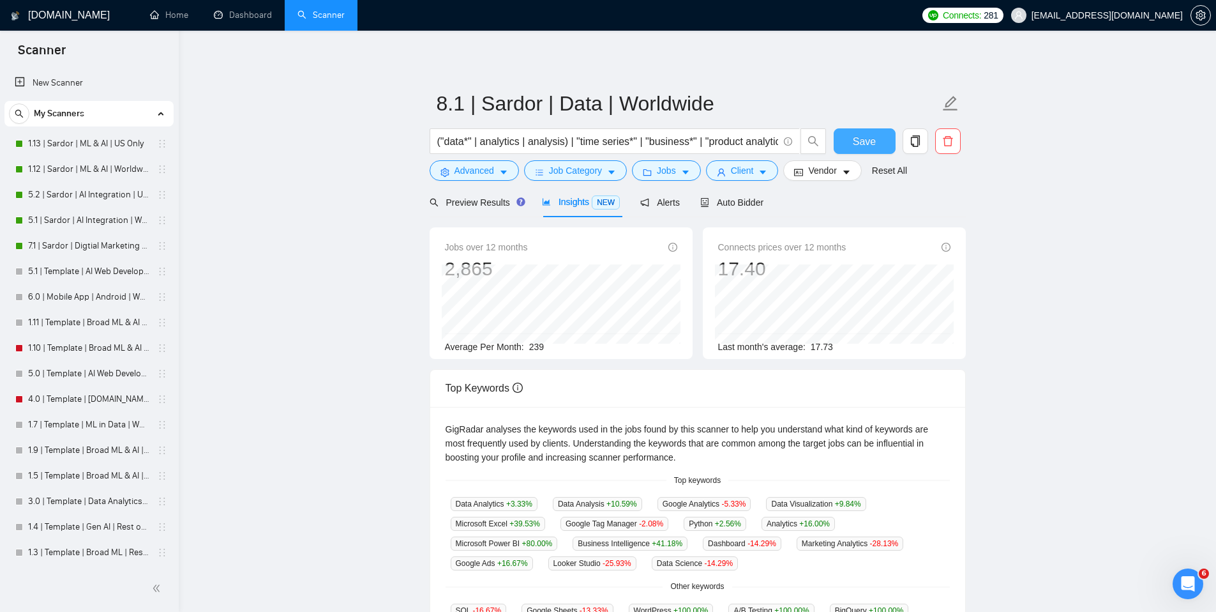
click at [864, 143] on span "Save" at bounding box center [864, 141] width 23 height 16
click at [672, 174] on span "Jobs" at bounding box center [666, 170] width 19 height 14
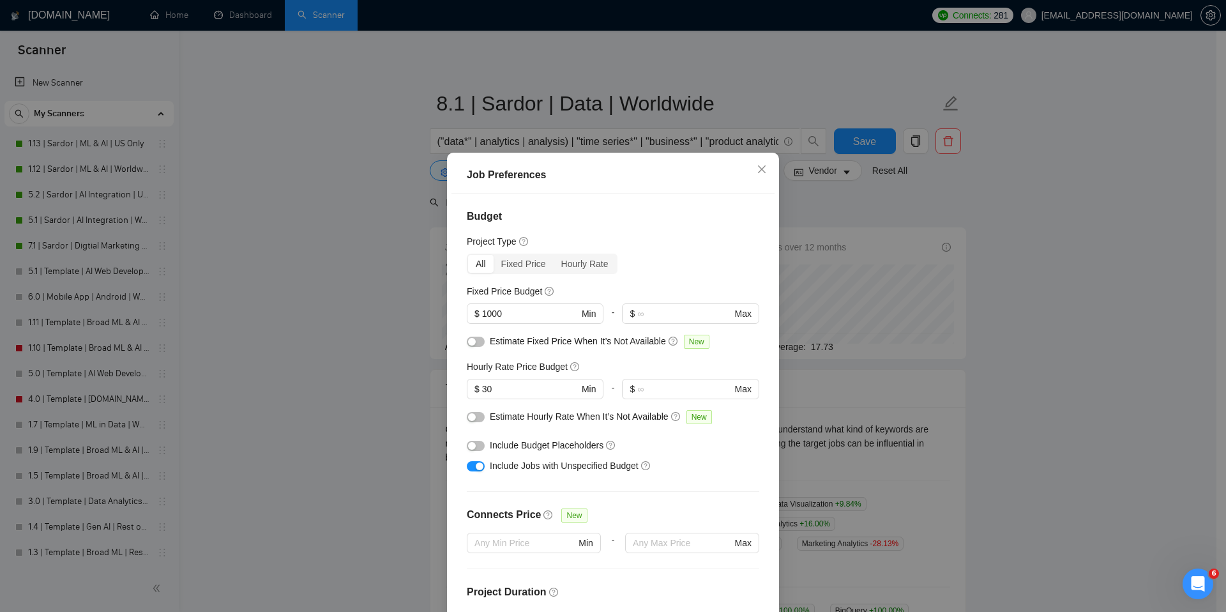
click at [1092, 238] on div "Job Preferences Budget Project Type All Fixed Price Hourly Rate Fixed Price Bud…" at bounding box center [613, 306] width 1226 height 612
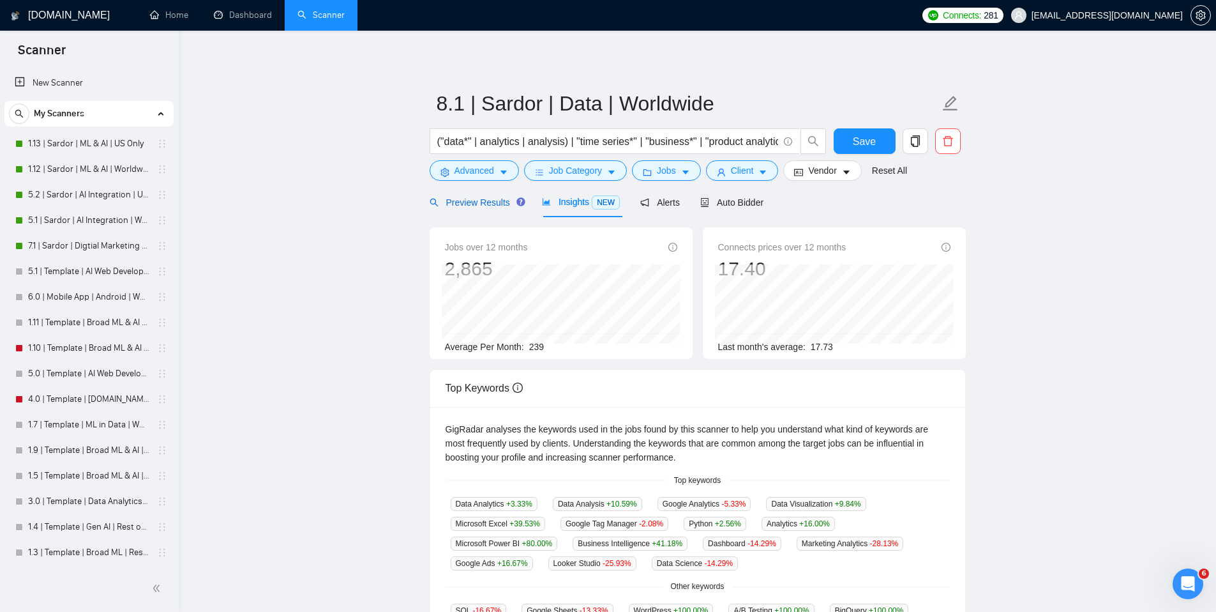
click at [456, 195] on div "Preview Results" at bounding box center [476, 202] width 92 height 14
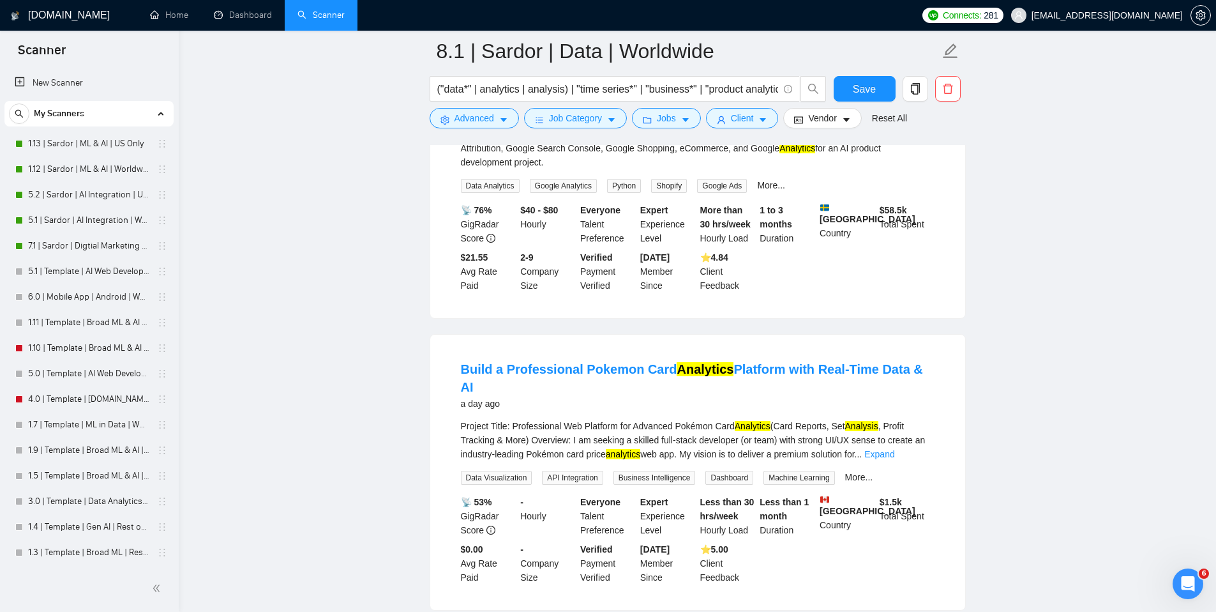
scroll to position [570, 0]
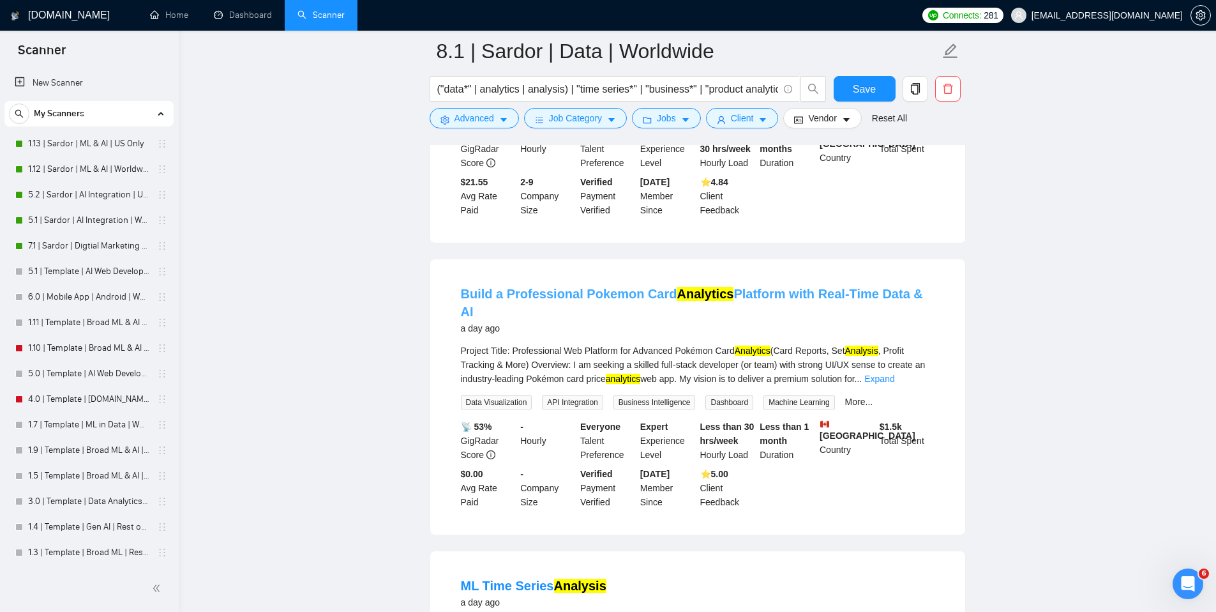
click at [868, 296] on link "Build a Professional Pokemon Card Analytics Platform with Real-Time Data & AI" at bounding box center [692, 303] width 462 height 32
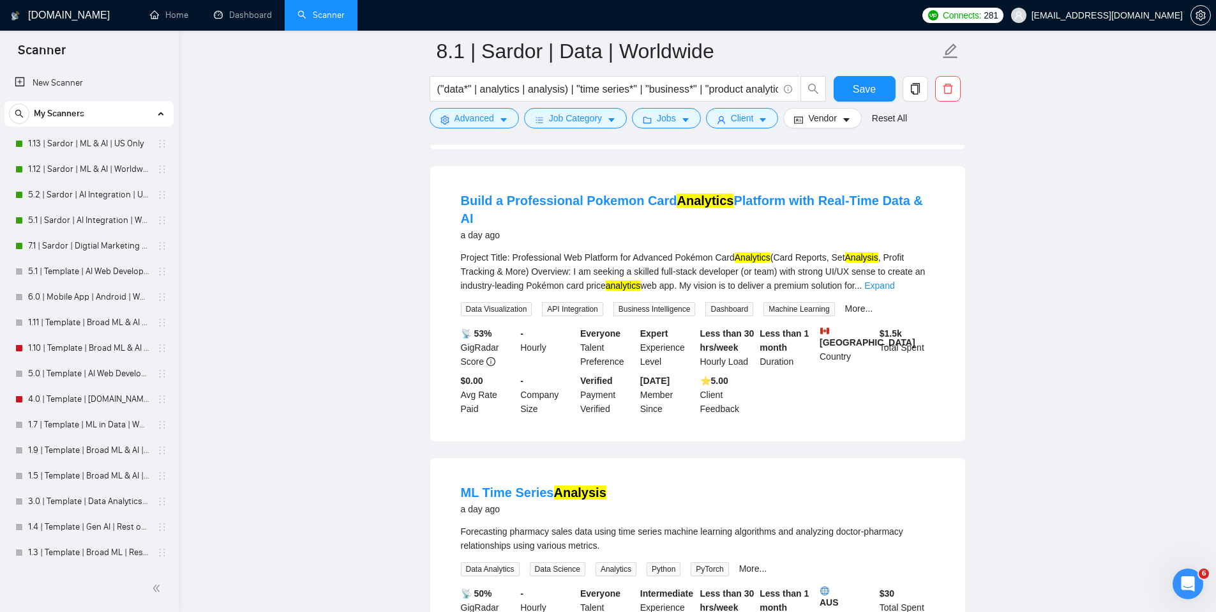
scroll to position [673, 0]
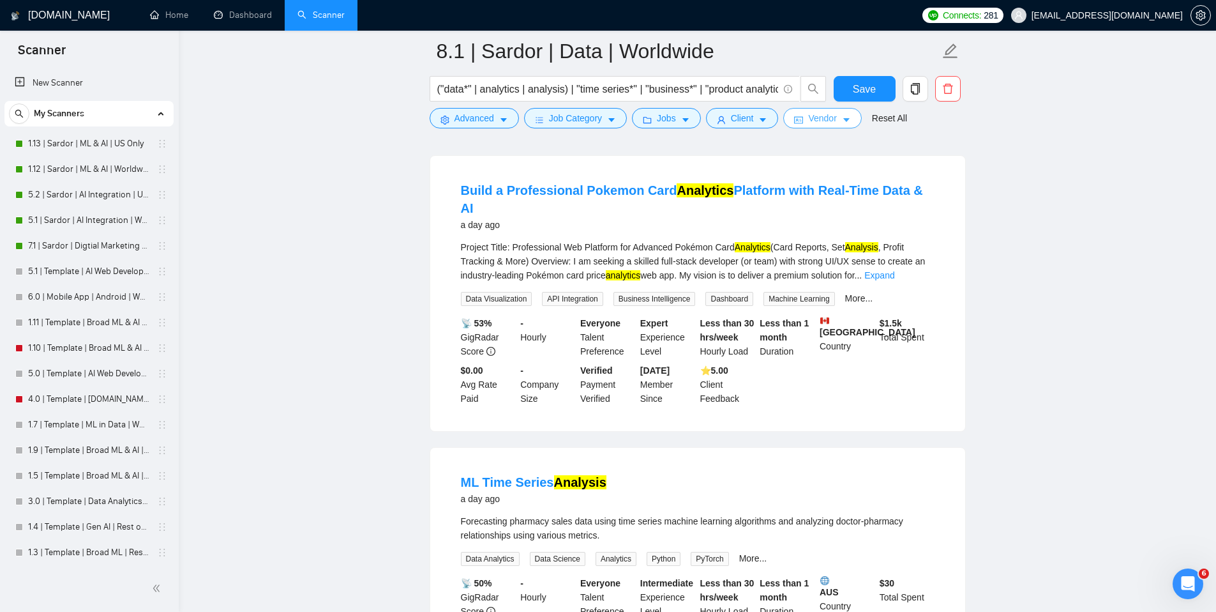
click at [820, 116] on span "Vendor" at bounding box center [822, 118] width 28 height 14
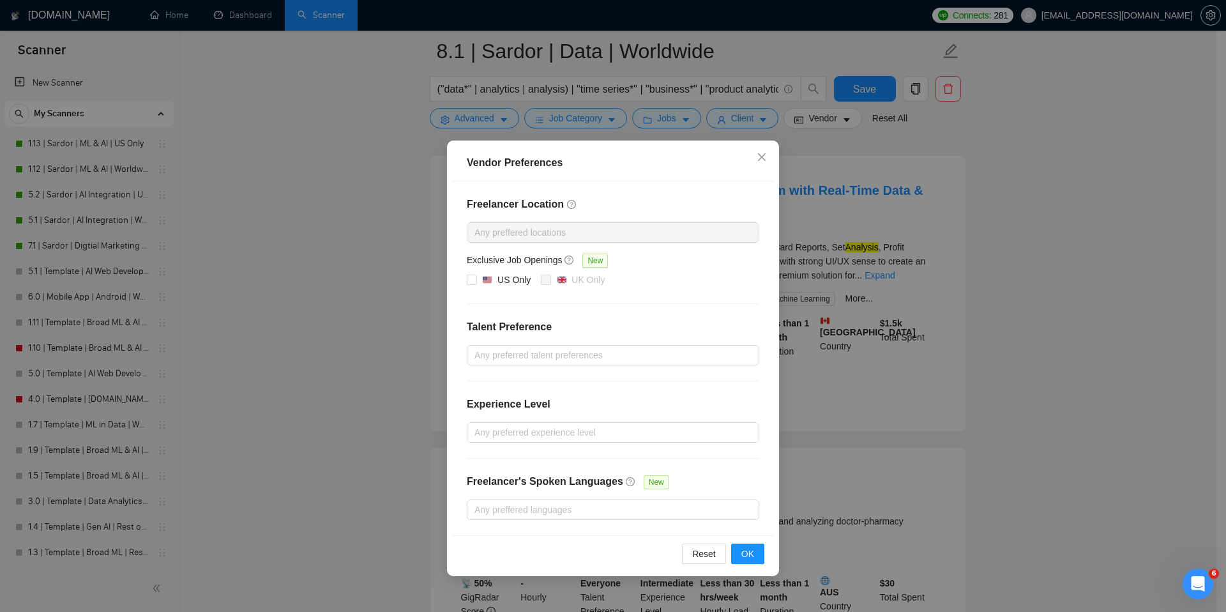
click at [903, 170] on div "Vendor Preferences Freelancer Location Any preffered locations Exclusive Job Op…" at bounding box center [613, 306] width 1226 height 612
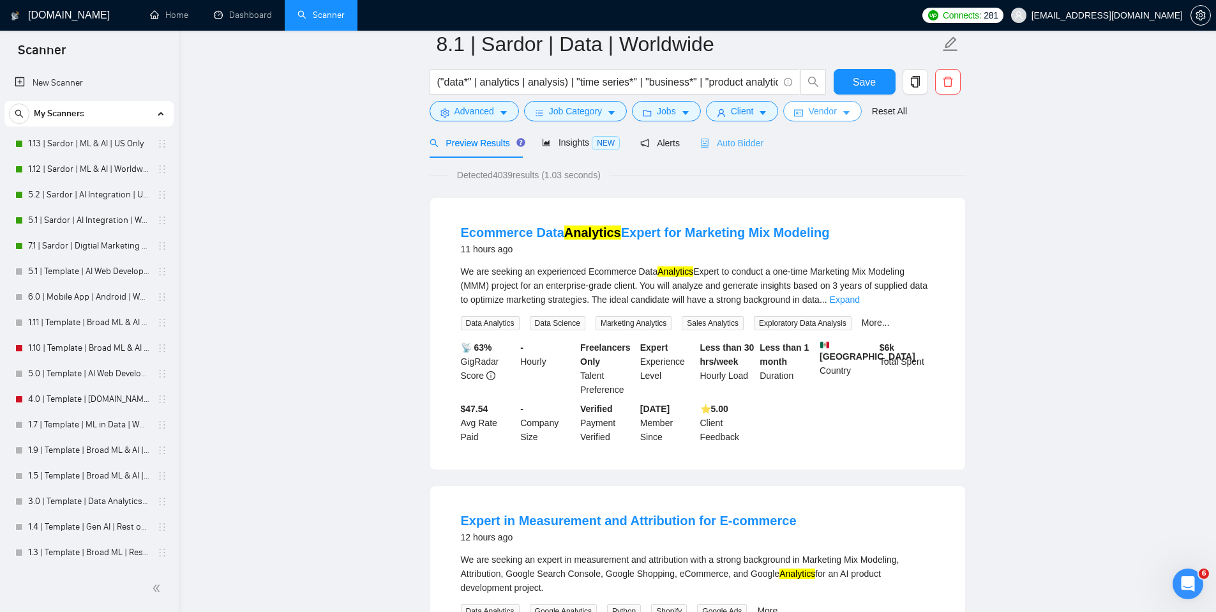
scroll to position [0, 0]
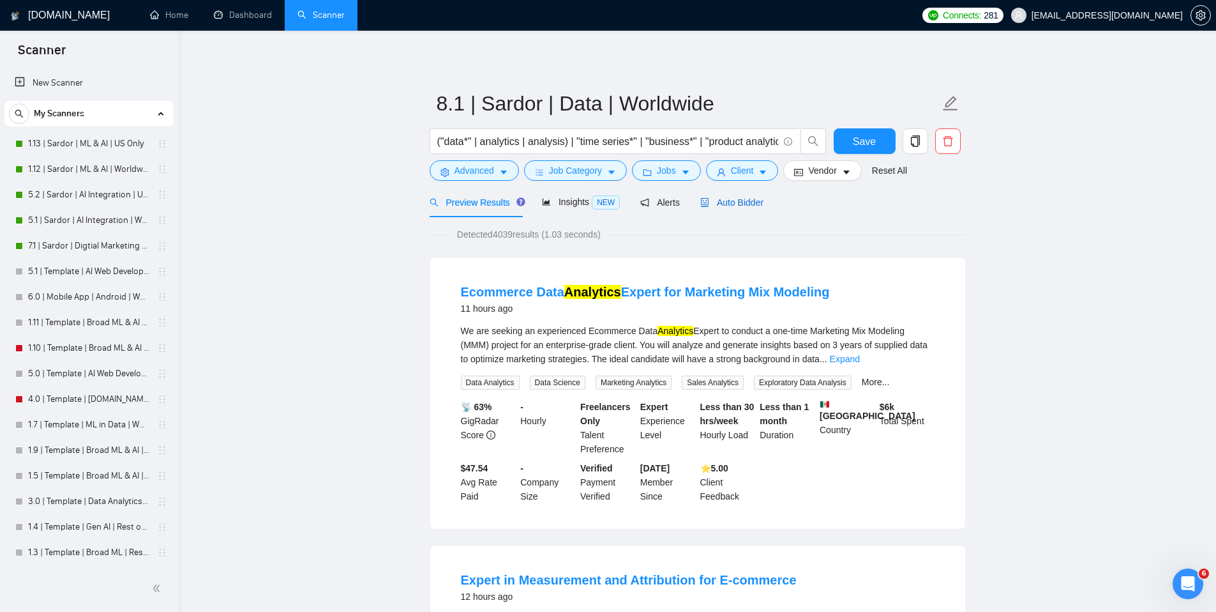
click at [739, 207] on span "Auto Bidder" at bounding box center [731, 202] width 63 height 10
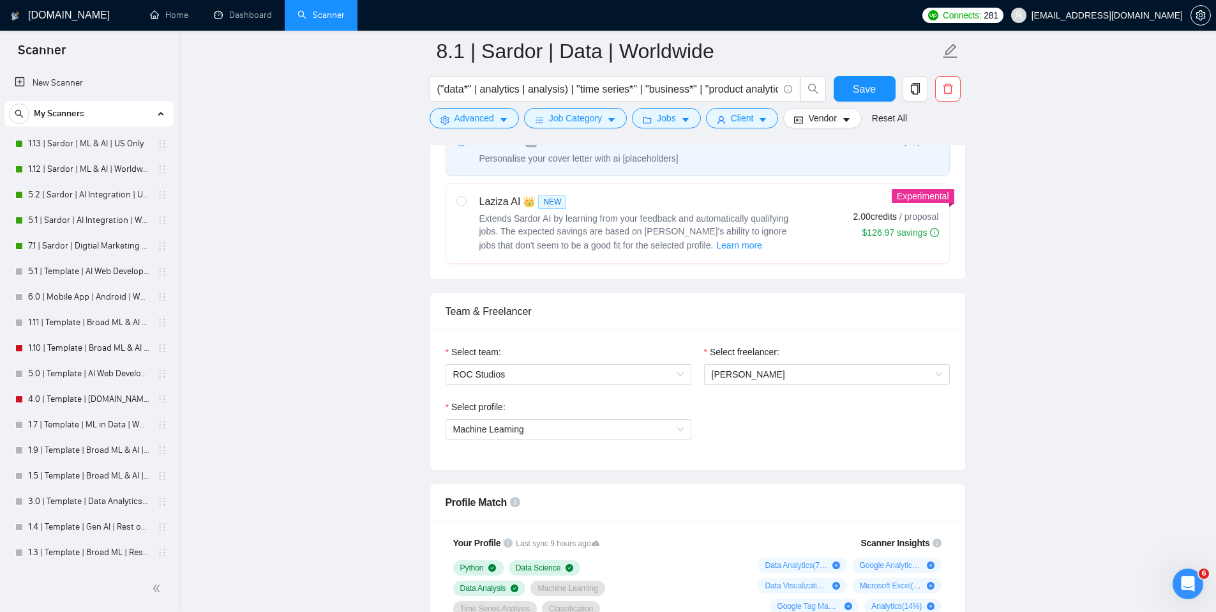
scroll to position [511, 0]
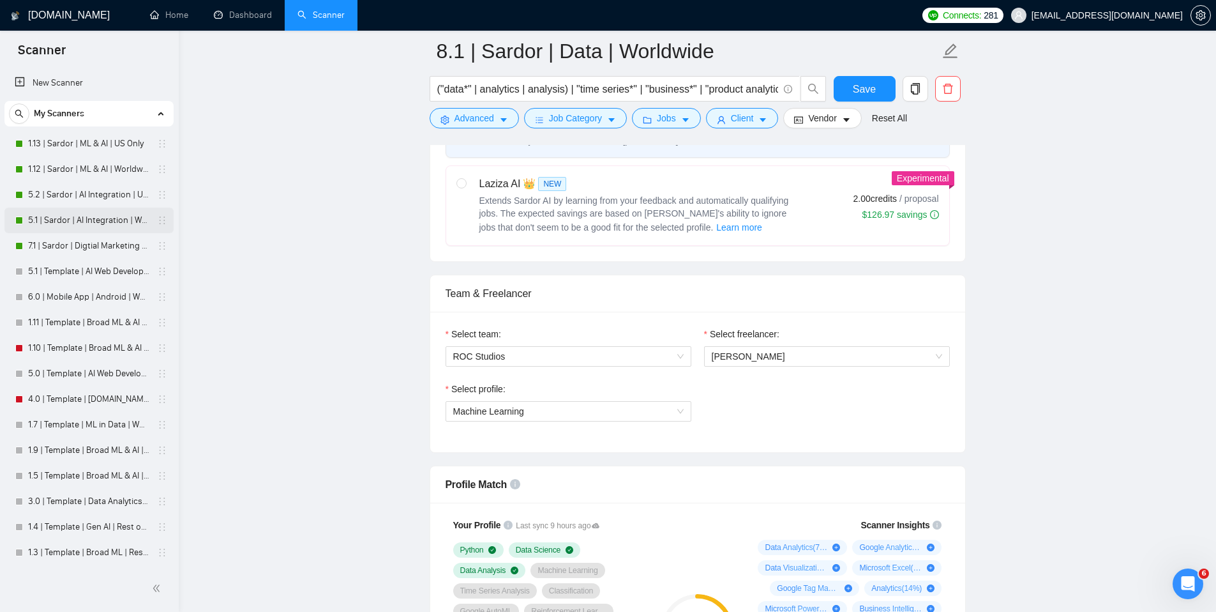
click at [109, 216] on link "5.1 | Sardor | AI Integration | Worldwide" at bounding box center [88, 220] width 121 height 26
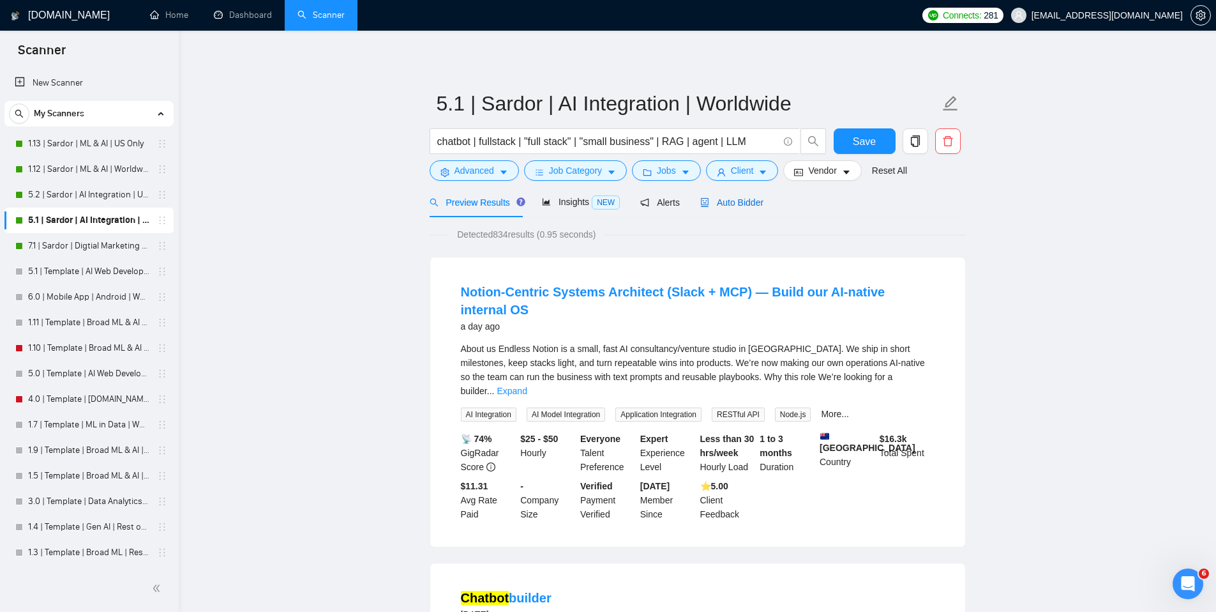
click at [748, 202] on span "Auto Bidder" at bounding box center [731, 202] width 63 height 10
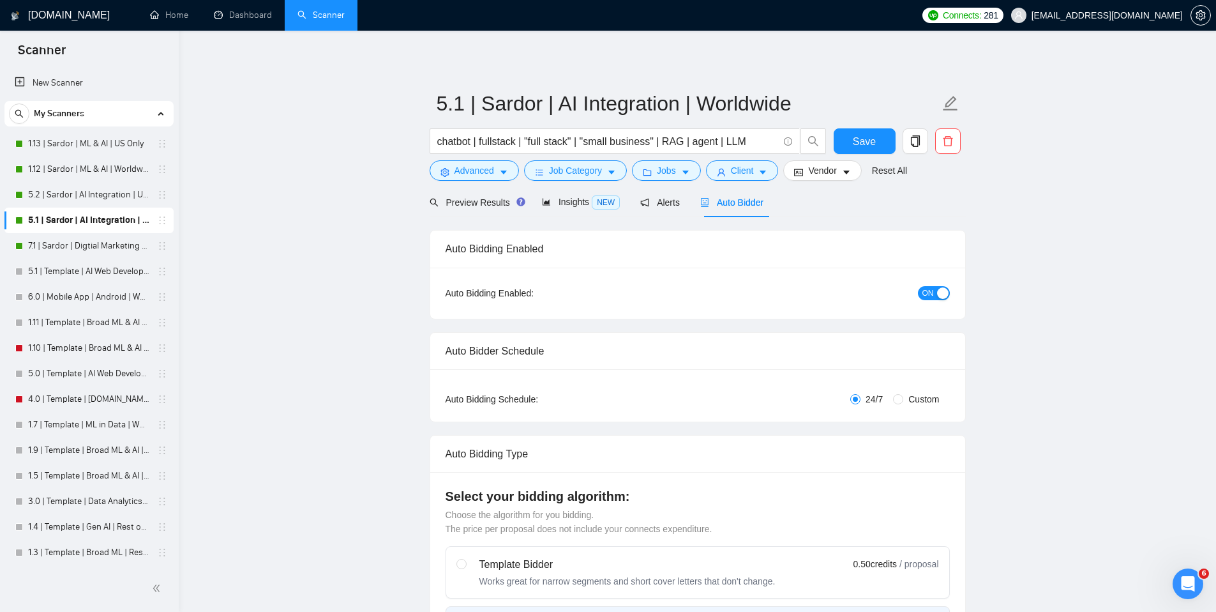
click at [929, 295] on span "ON" at bounding box center [927, 293] width 11 height 14
click at [867, 144] on span "Save" at bounding box center [864, 141] width 23 height 16
click at [84, 194] on link "5.2 | Sardor | AI Integration | US Only" at bounding box center [88, 195] width 121 height 26
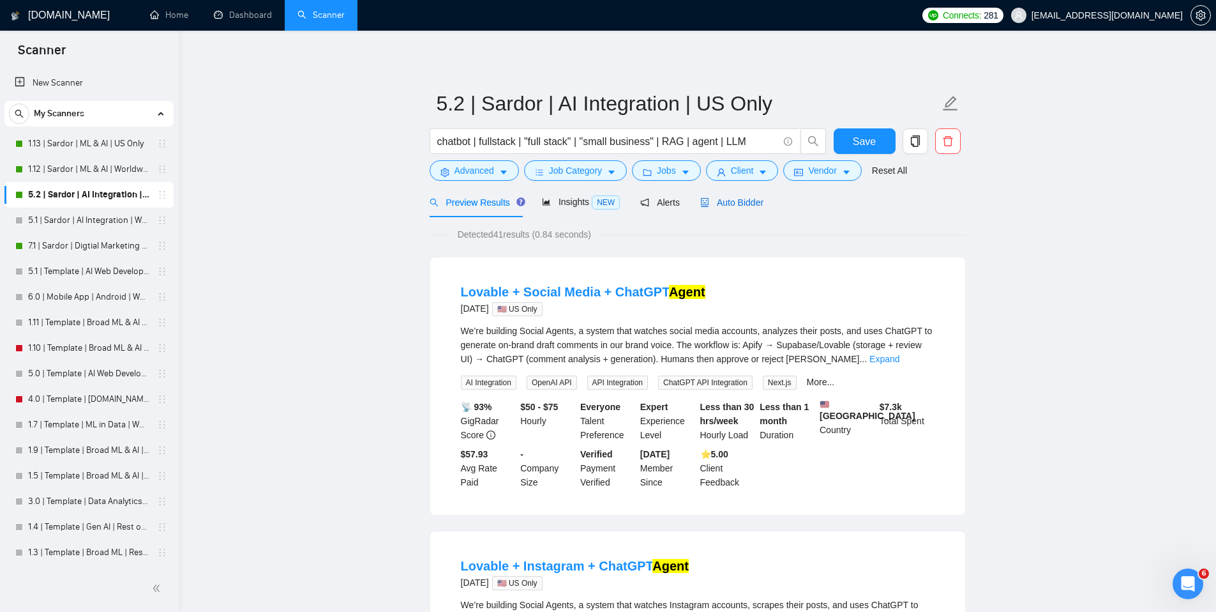
click at [739, 199] on span "Auto Bidder" at bounding box center [731, 202] width 63 height 10
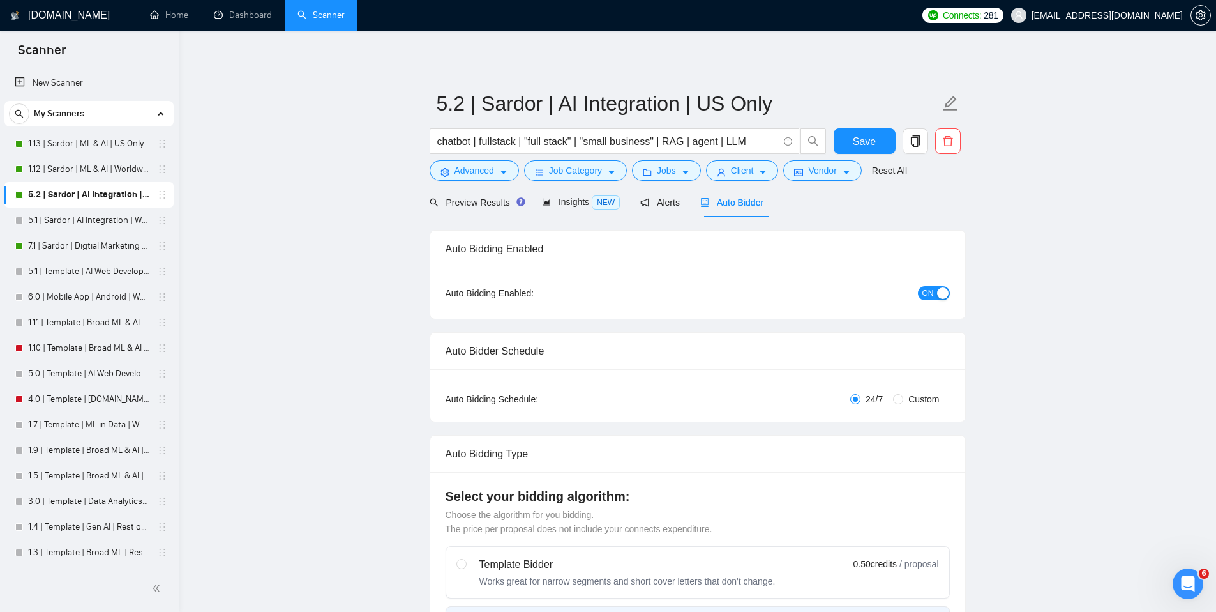
click at [943, 290] on div "button" at bounding box center [942, 292] width 11 height 11
click at [877, 146] on button "Save" at bounding box center [865, 141] width 62 height 26
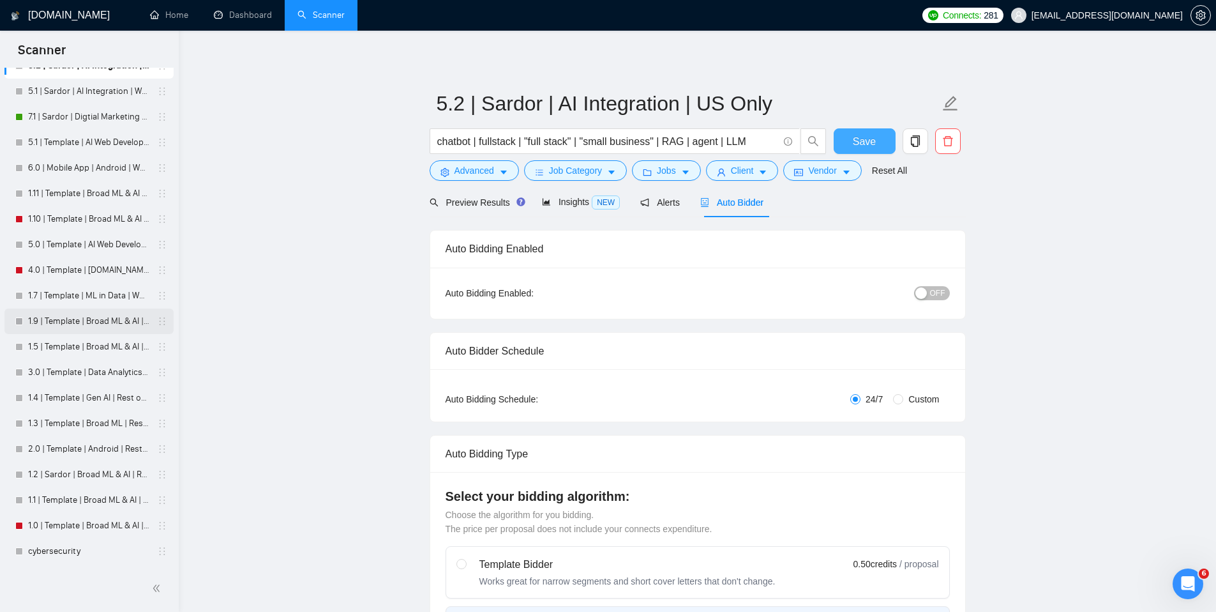
scroll to position [230, 0]
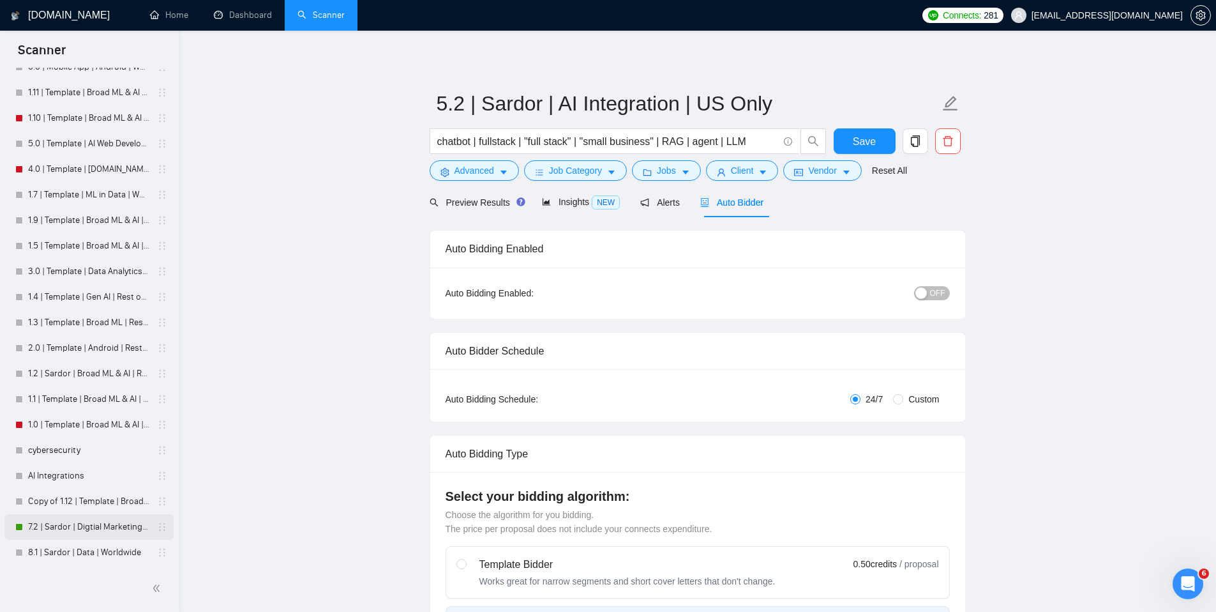
click at [97, 528] on link "7.2 | Sardor | Digtial Marketing PPC | US Only" at bounding box center [88, 527] width 121 height 26
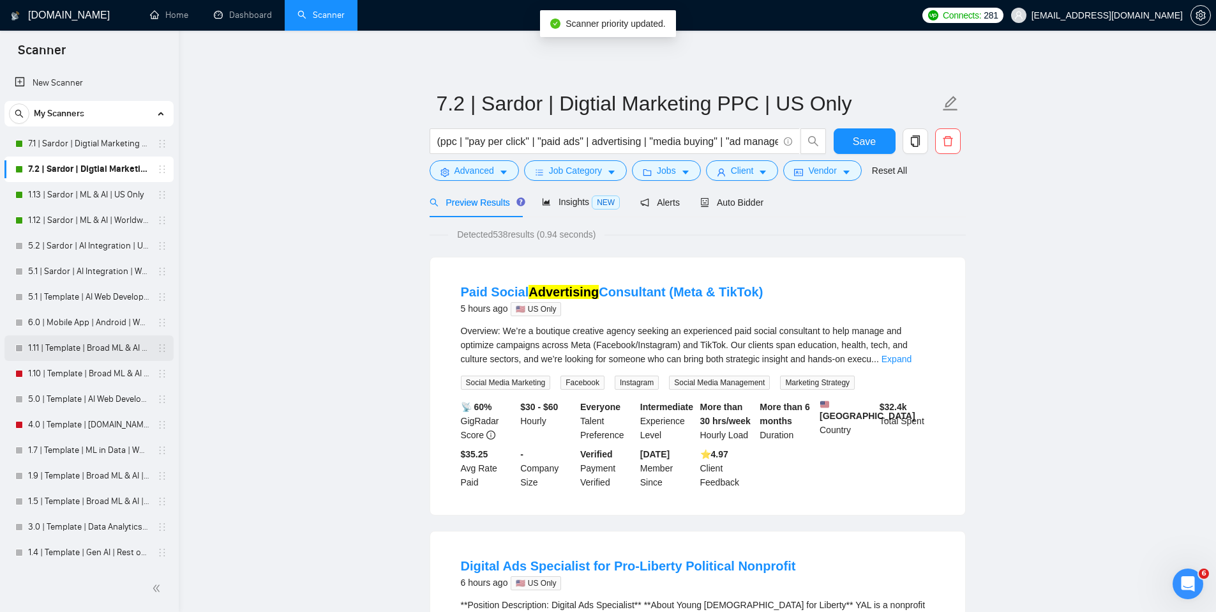
scroll to position [230, 0]
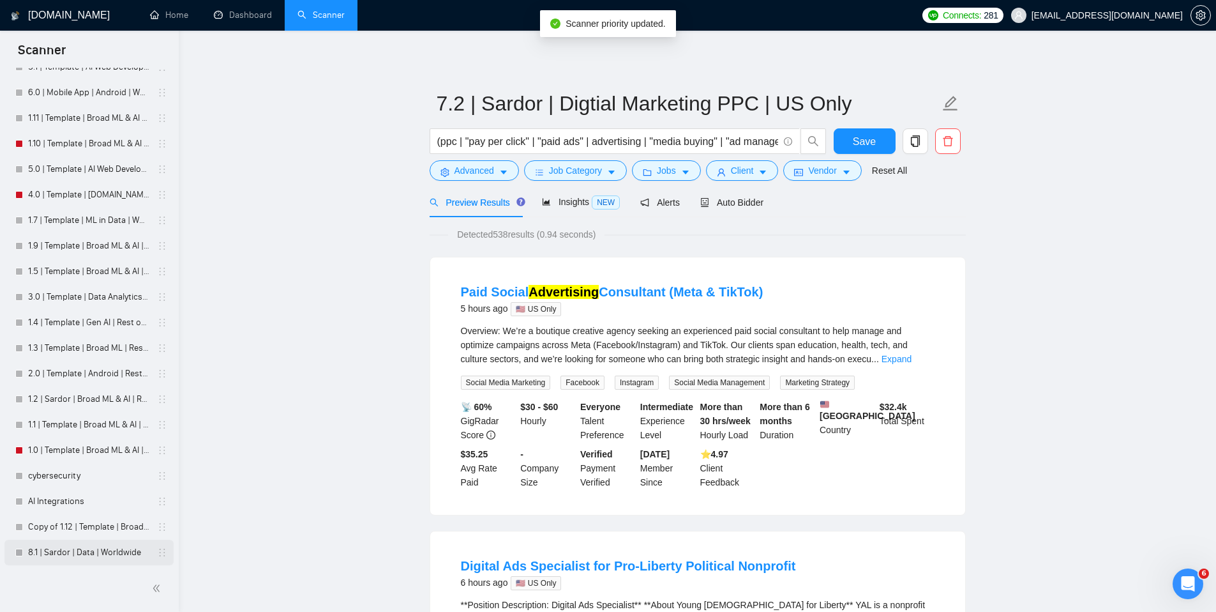
click at [110, 555] on link "8.1 | Sardor | Data | Worldwide" at bounding box center [88, 552] width 121 height 26
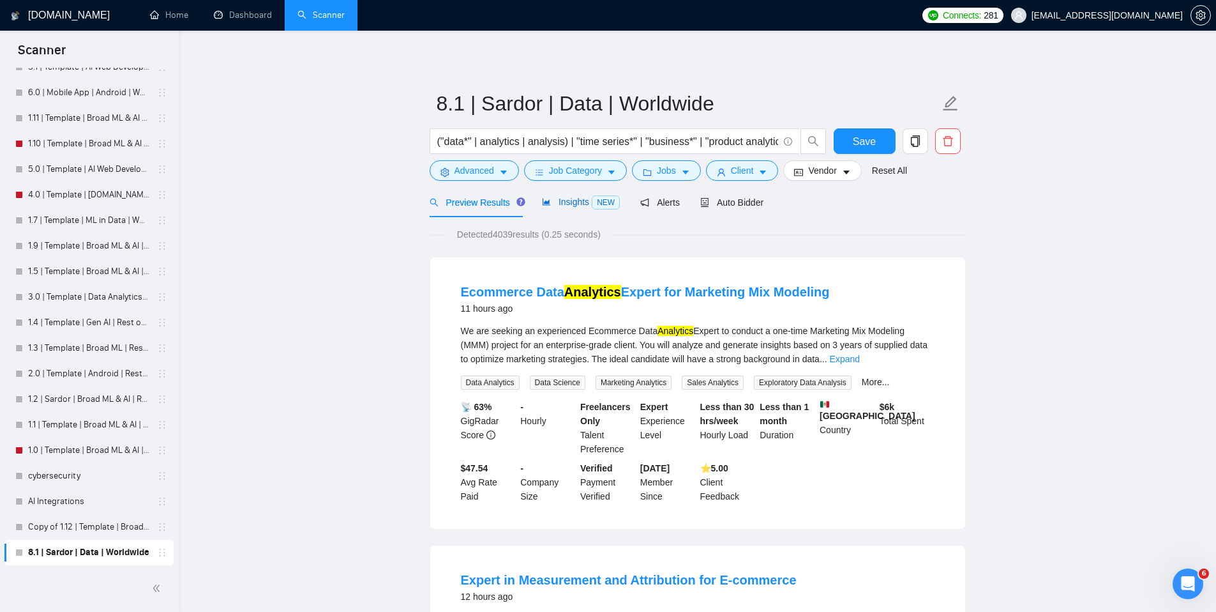
click at [564, 202] on span "Insights NEW" at bounding box center [581, 202] width 78 height 10
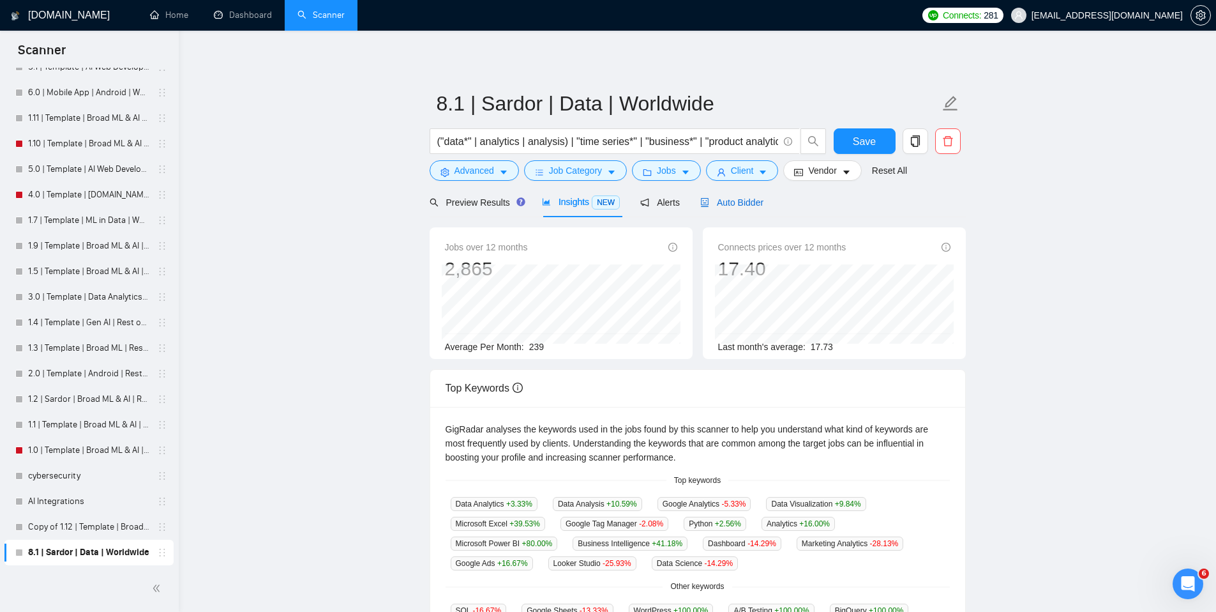
click at [755, 199] on span "Auto Bidder" at bounding box center [731, 202] width 63 height 10
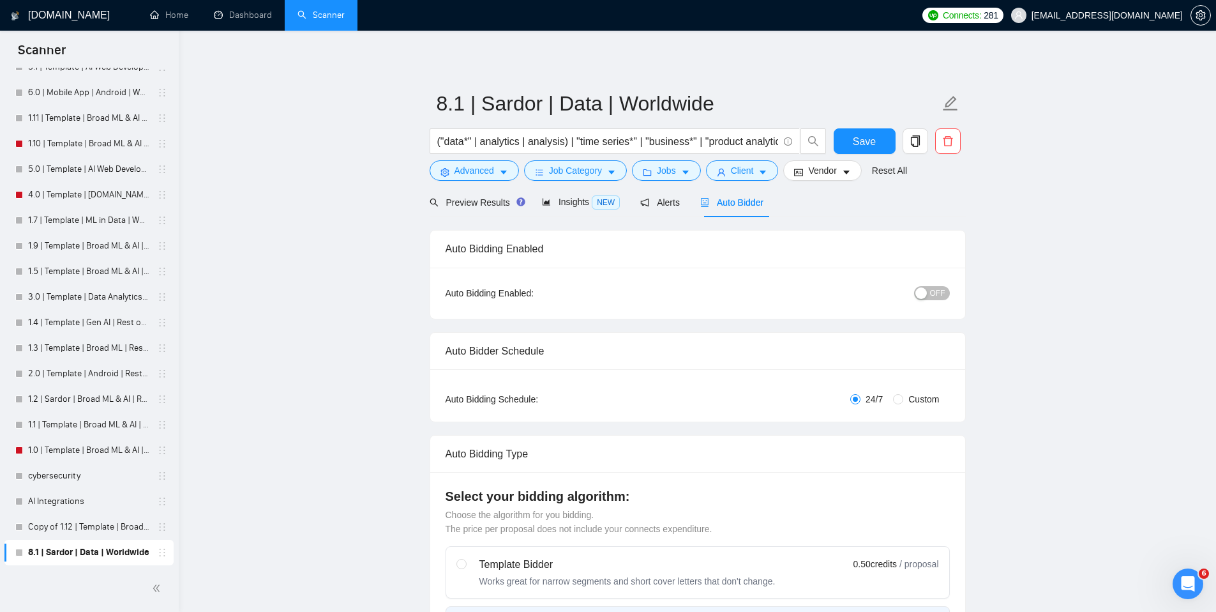
click at [565, 210] on div "Insights NEW" at bounding box center [581, 202] width 78 height 30
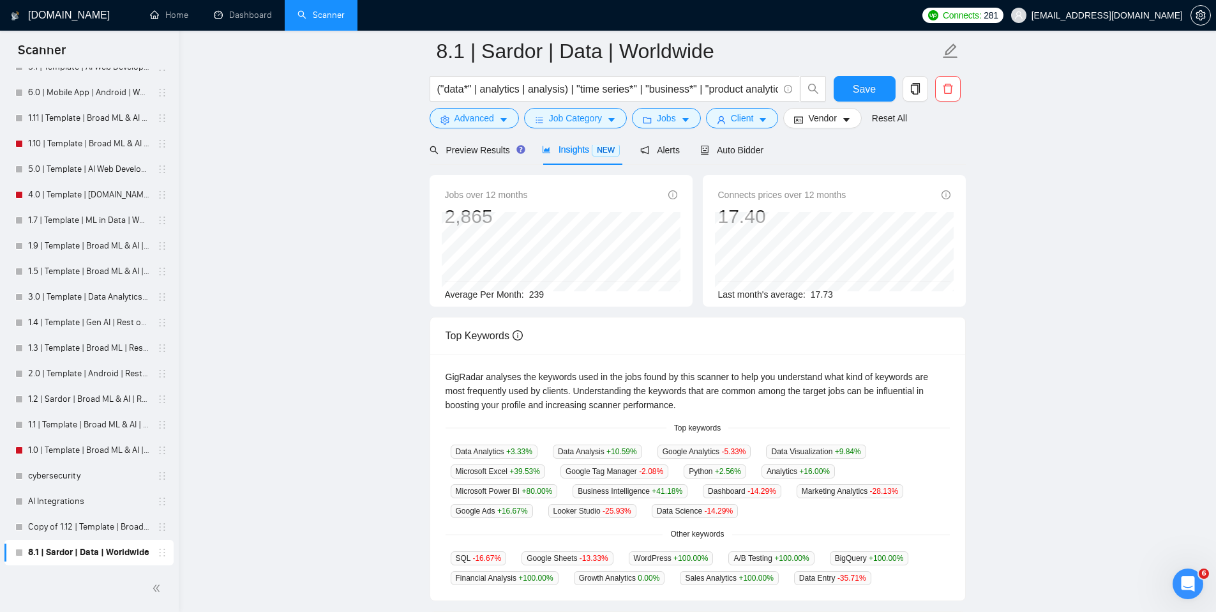
scroll to position [284, 0]
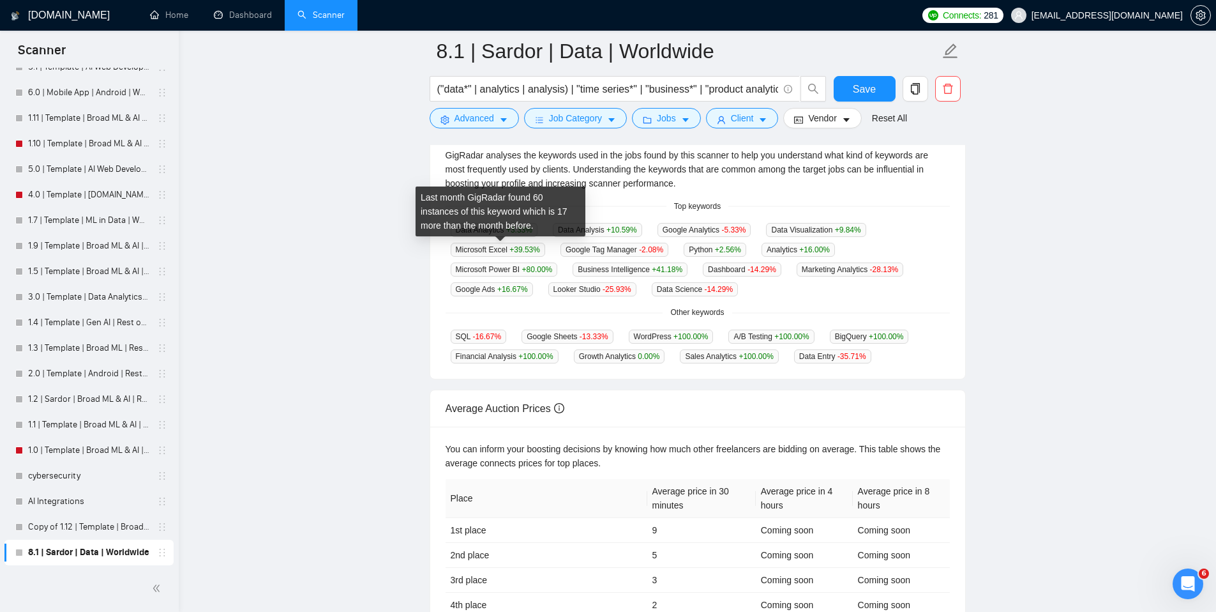
click at [408, 239] on main "8.1 | Sardor | Data | Worldwide ("data*" | analytics | analysis) | "time series…" at bounding box center [697, 200] width 997 height 866
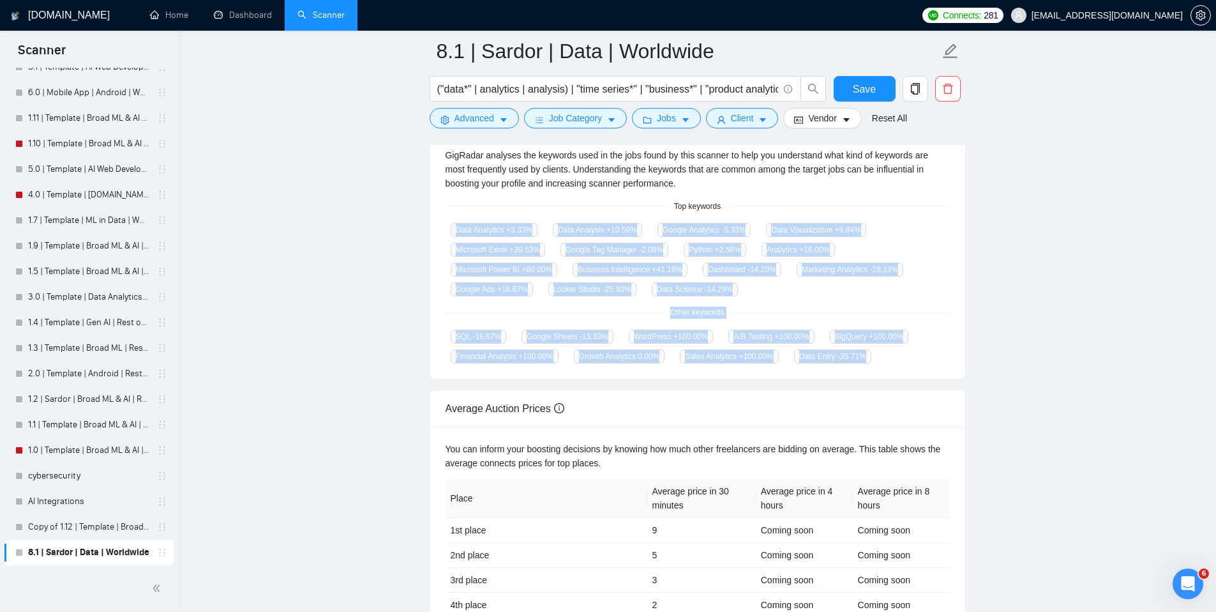
drag, startPoint x: 450, startPoint y: 231, endPoint x: 947, endPoint y: 366, distance: 515.4
click at [947, 366] on div "GigRadar analyses the keywords used in the jobs found by this scanner to help y…" at bounding box center [697, 256] width 535 height 246
copy div "Data Analytics +3.33 % Data Analysis +10.59 % Google Analytics -5.33 % Data Vis…"
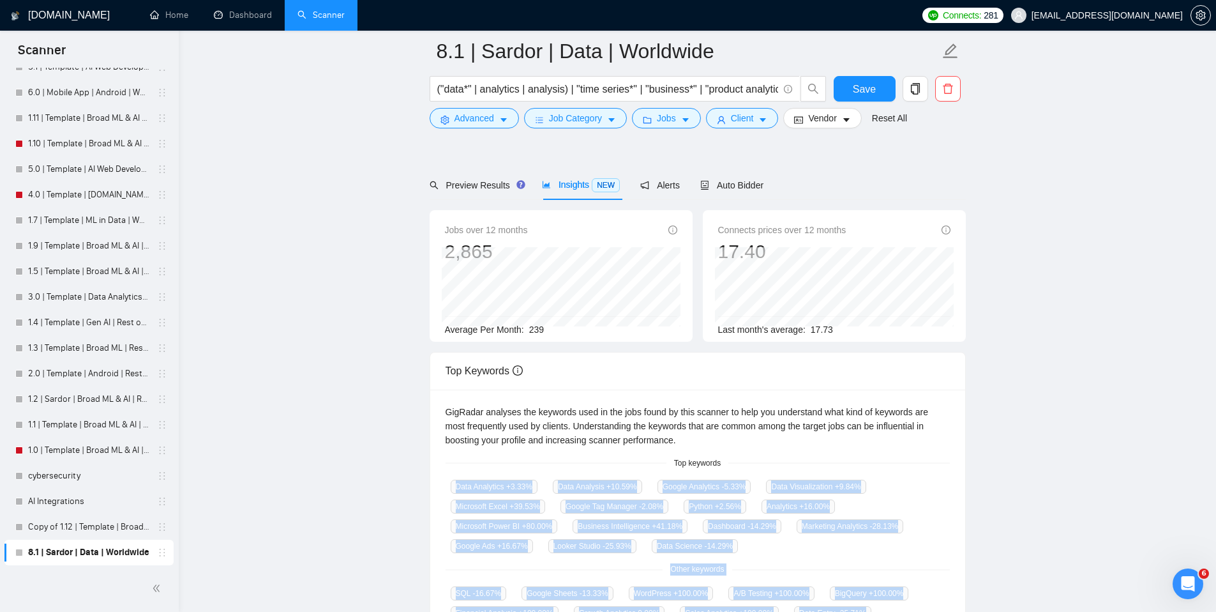
scroll to position [0, 0]
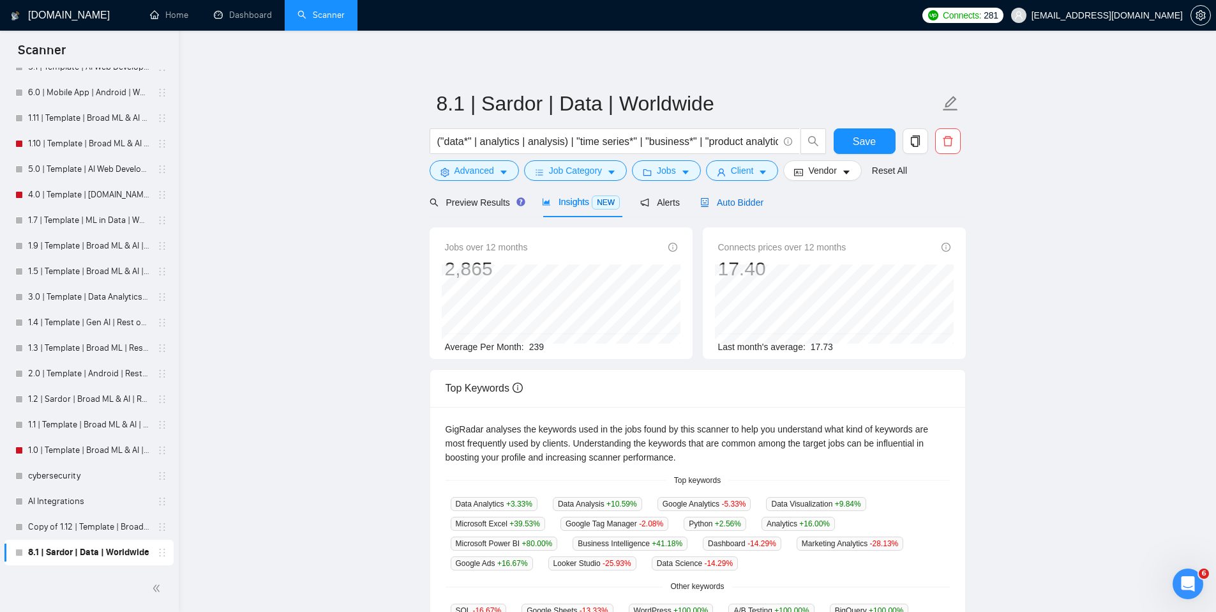
click at [724, 201] on span "Auto Bidder" at bounding box center [731, 202] width 63 height 10
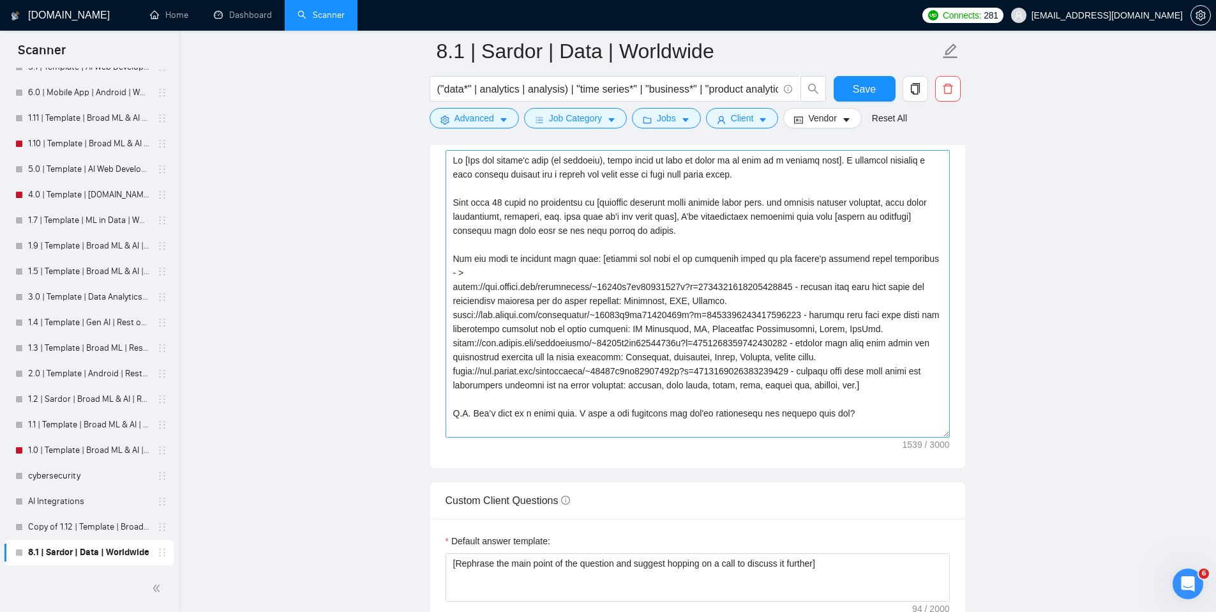
scroll to position [1516, 0]
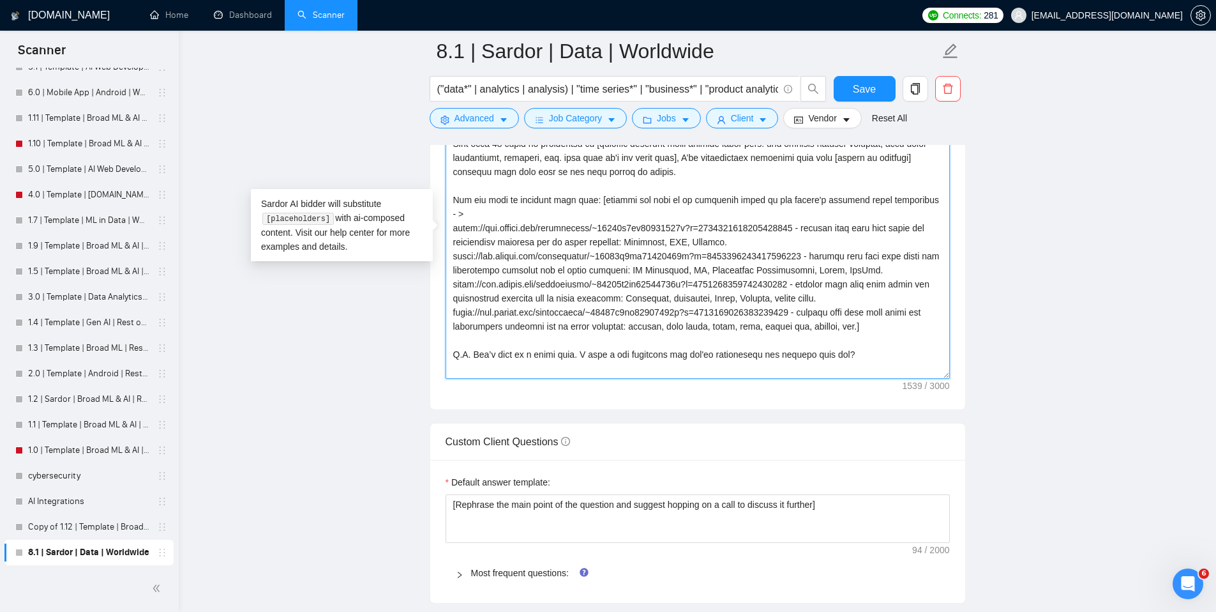
drag, startPoint x: 922, startPoint y: 315, endPoint x: 437, endPoint y: 201, distance: 499.1
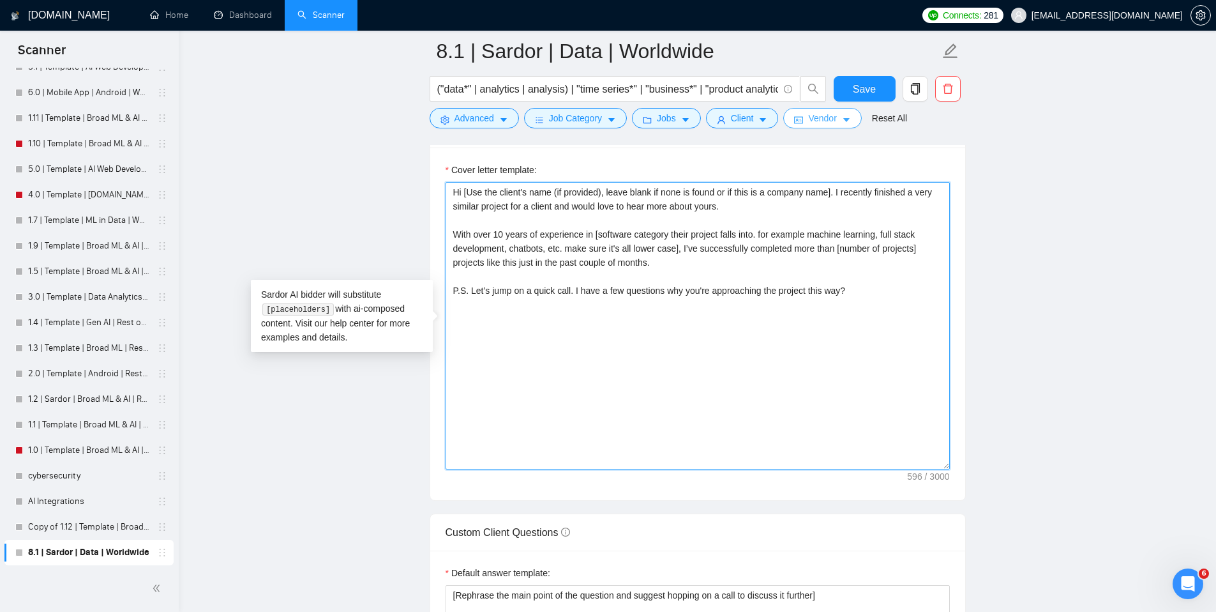
scroll to position [1422, 0]
type textarea "Hi [Use the client's name (if provided), leave blank if none is found or if thi…"
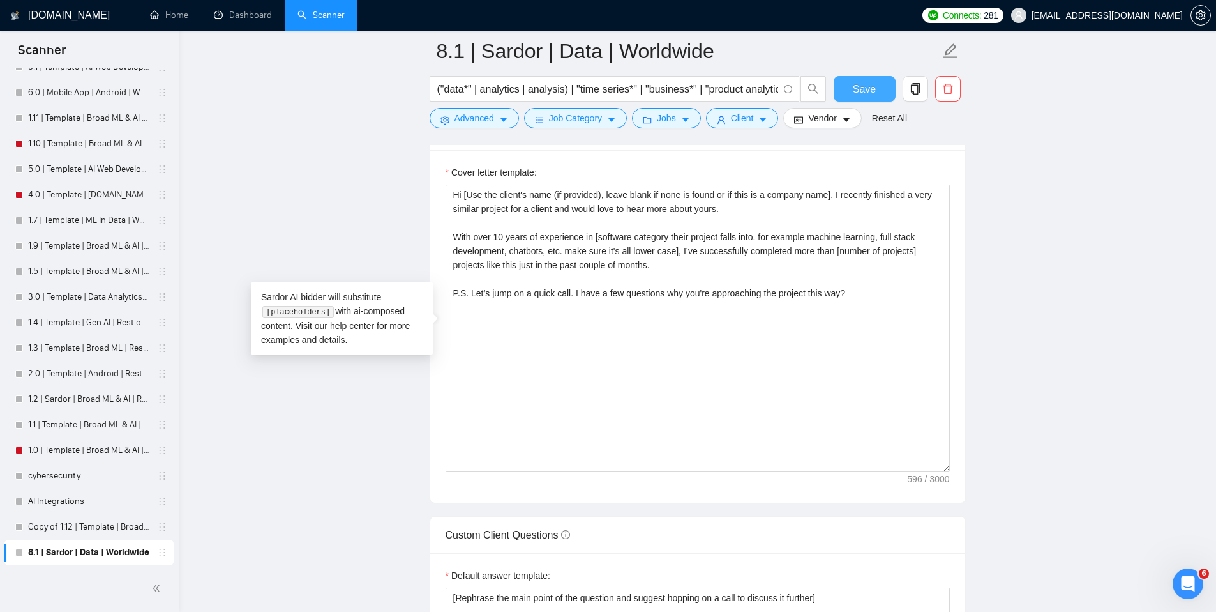
click at [860, 86] on span "Save" at bounding box center [864, 89] width 23 height 16
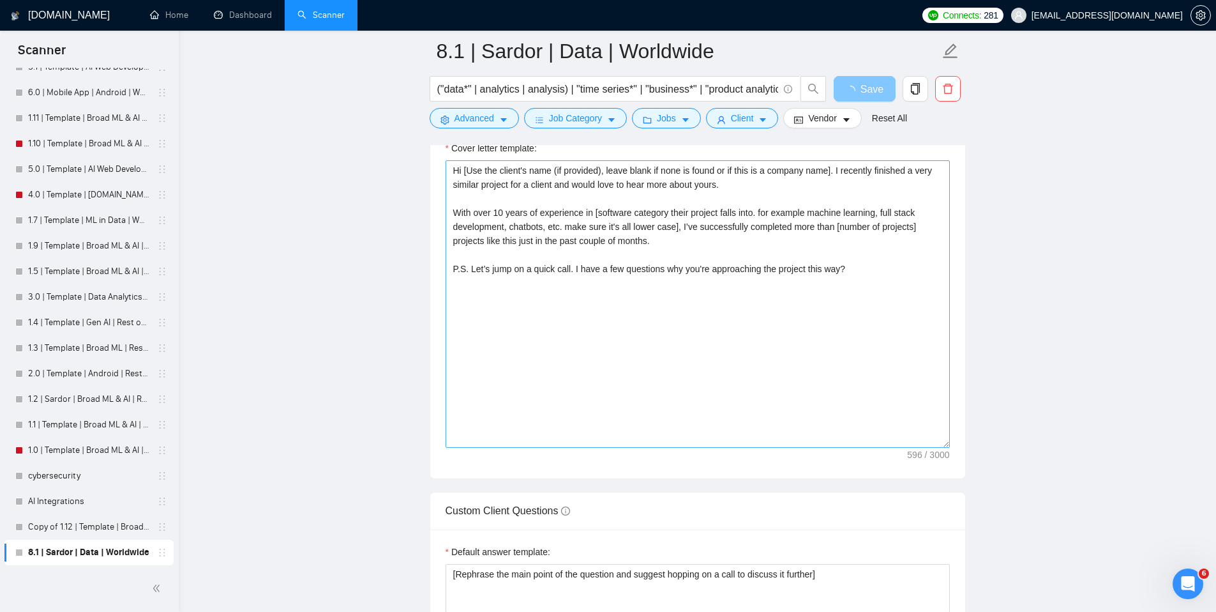
scroll to position [1275, 0]
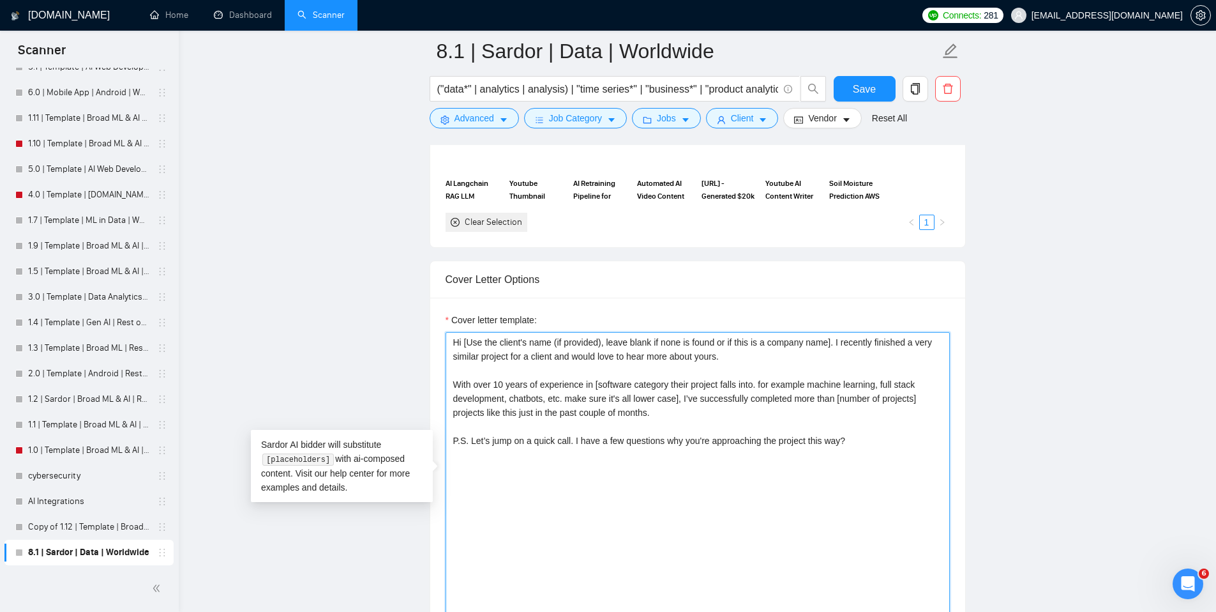
drag, startPoint x: 843, startPoint y: 345, endPoint x: 727, endPoint y: 345, distance: 115.5
click at [727, 345] on textarea "Hi [Use the client's name (if provided), leave blank if none is found or if thi…" at bounding box center [698, 475] width 504 height 287
click at [836, 448] on textarea "Hi [Use the client's name (if provided), leave blank if none is found]. I recen…" at bounding box center [698, 475] width 504 height 287
type textarea "Hi [Use the client's name (if provided), leave blank if none is found]. I recen…"
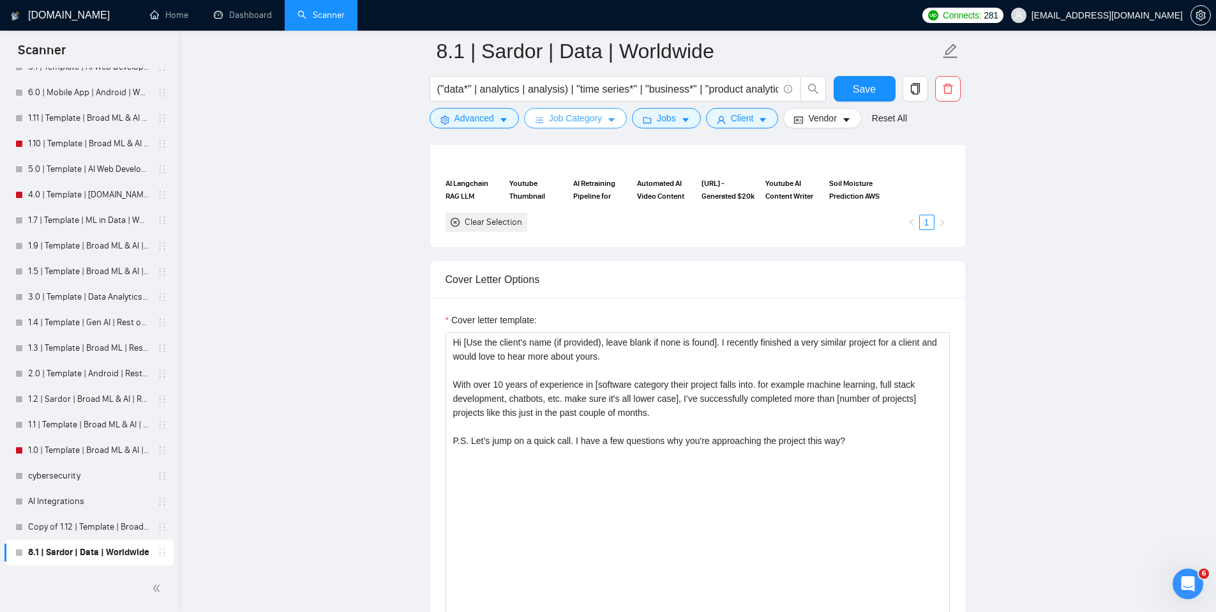
click at [580, 114] on span "Job Category" at bounding box center [575, 118] width 53 height 14
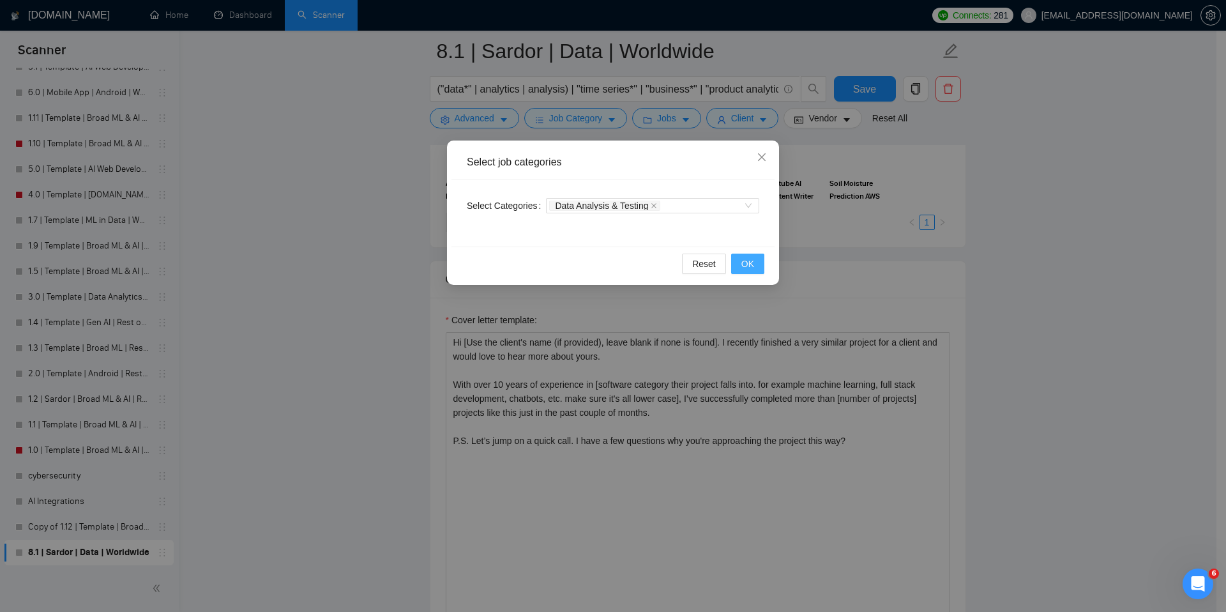
click at [750, 257] on span "OK" at bounding box center [747, 264] width 13 height 14
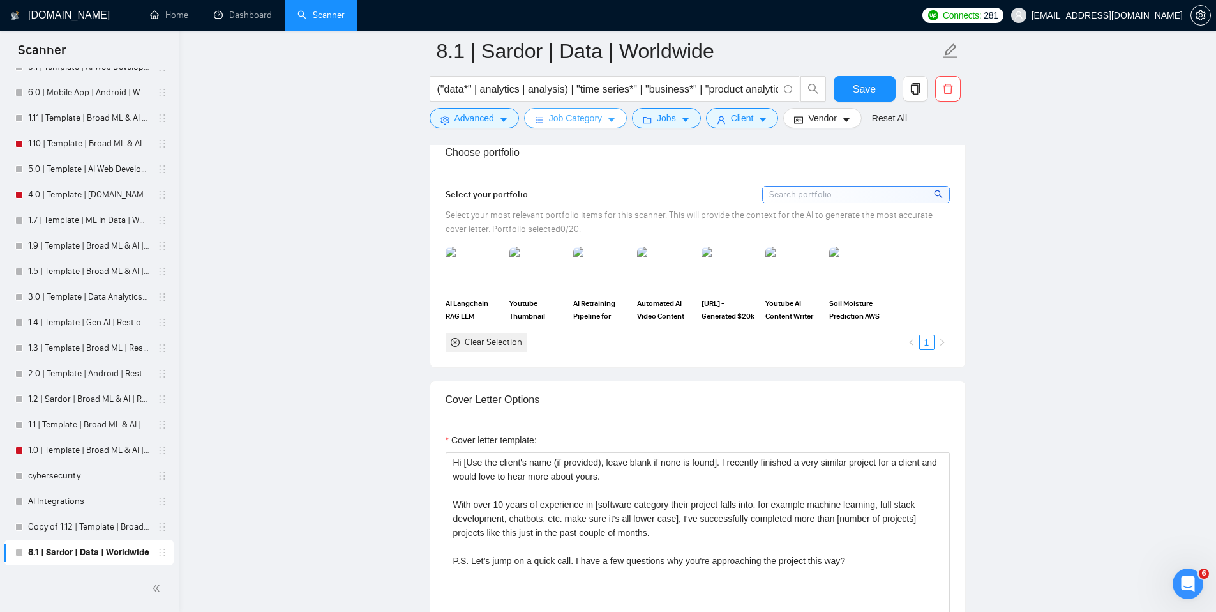
scroll to position [1153, 0]
click at [589, 265] on img at bounding box center [602, 271] width 54 height 42
click at [862, 281] on img at bounding box center [858, 271] width 54 height 42
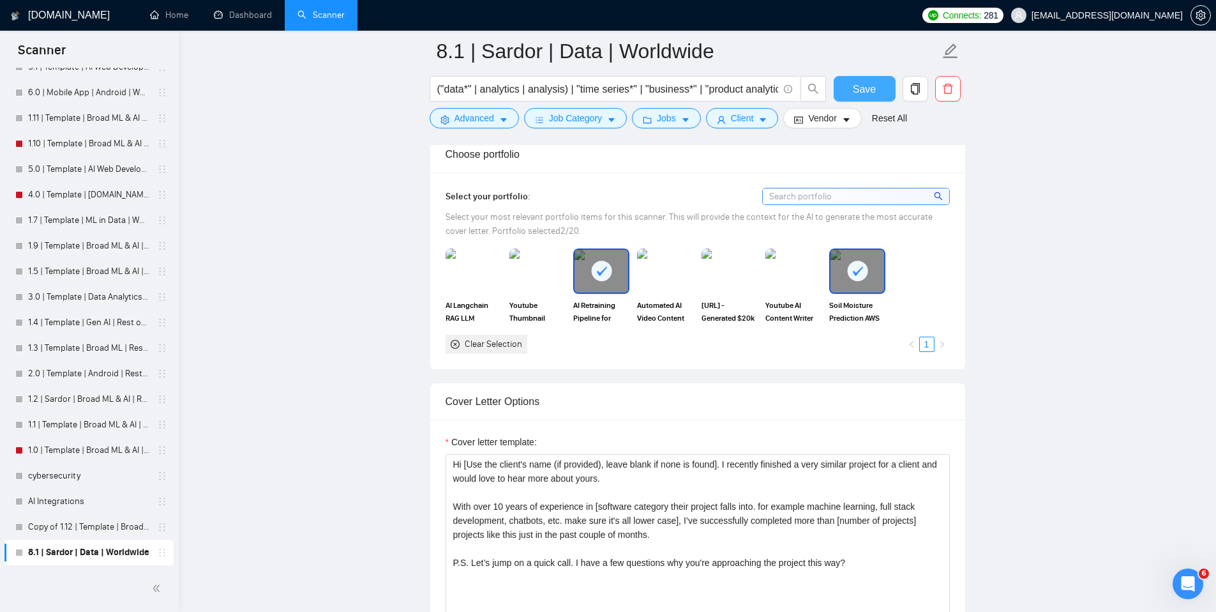
click at [866, 92] on span "Save" at bounding box center [864, 89] width 23 height 16
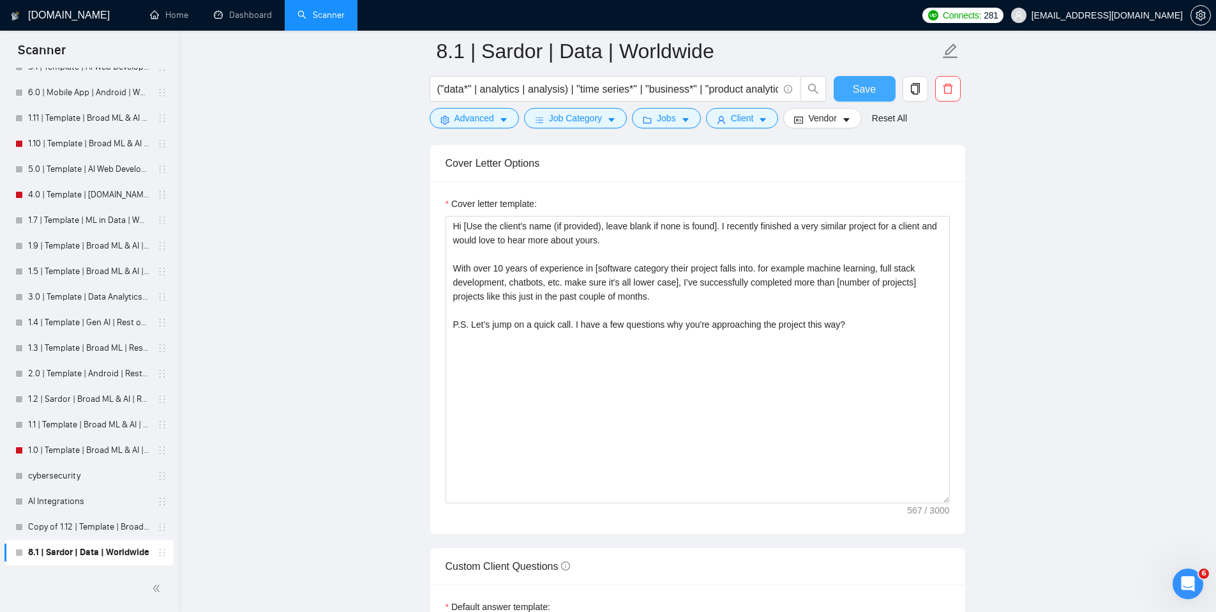
scroll to position [1380, 0]
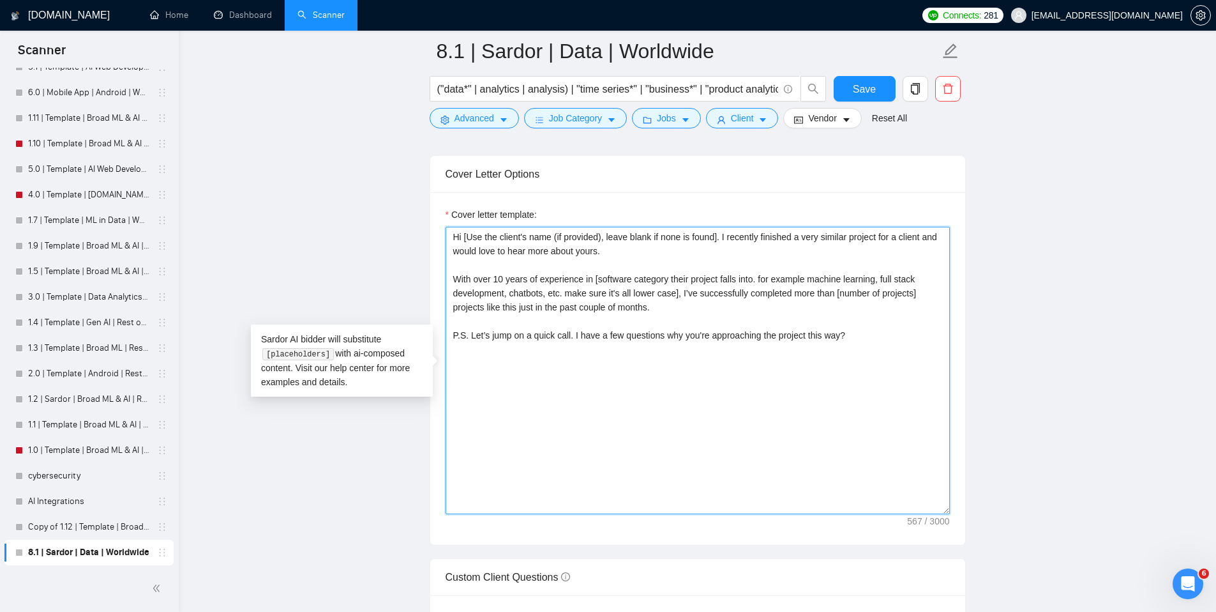
drag, startPoint x: 866, startPoint y: 340, endPoint x: 446, endPoint y: 331, distance: 420.1
click at [446, 331] on textarea "Hi [Use the client's name (if provided), leave blank if none is found]. I recen…" at bounding box center [698, 370] width 504 height 287
click at [864, 347] on textarea "Hi [Use the client's name (if provided), leave blank if none is found]. I recen…" at bounding box center [698, 370] width 504 height 287
drag, startPoint x: 864, startPoint y: 336, endPoint x: 424, endPoint y: 326, distance: 440.0
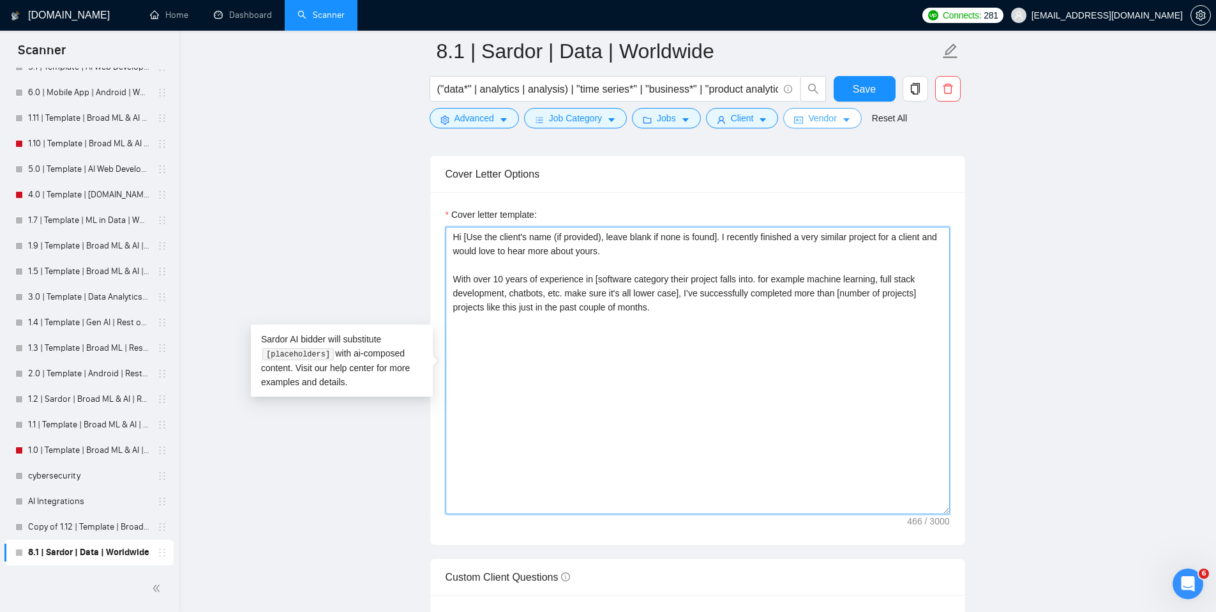
type textarea "Hi [Use the client's name (if provided), leave blank if none is found]. I recen…"
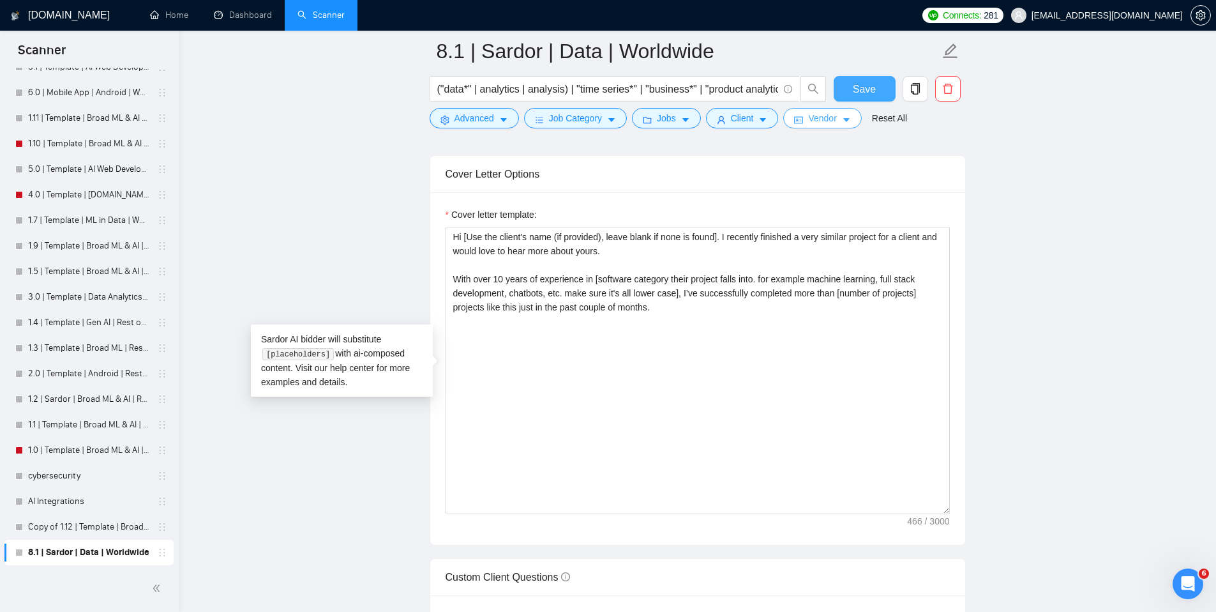
click at [868, 77] on button "Save" at bounding box center [865, 89] width 62 height 26
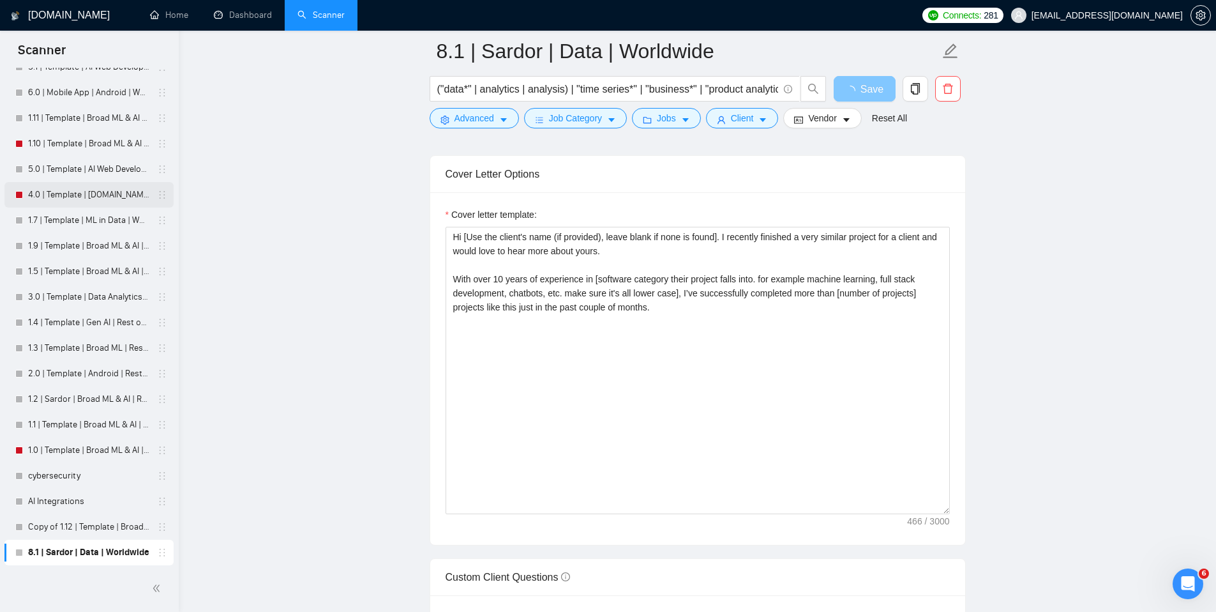
scroll to position [0, 0]
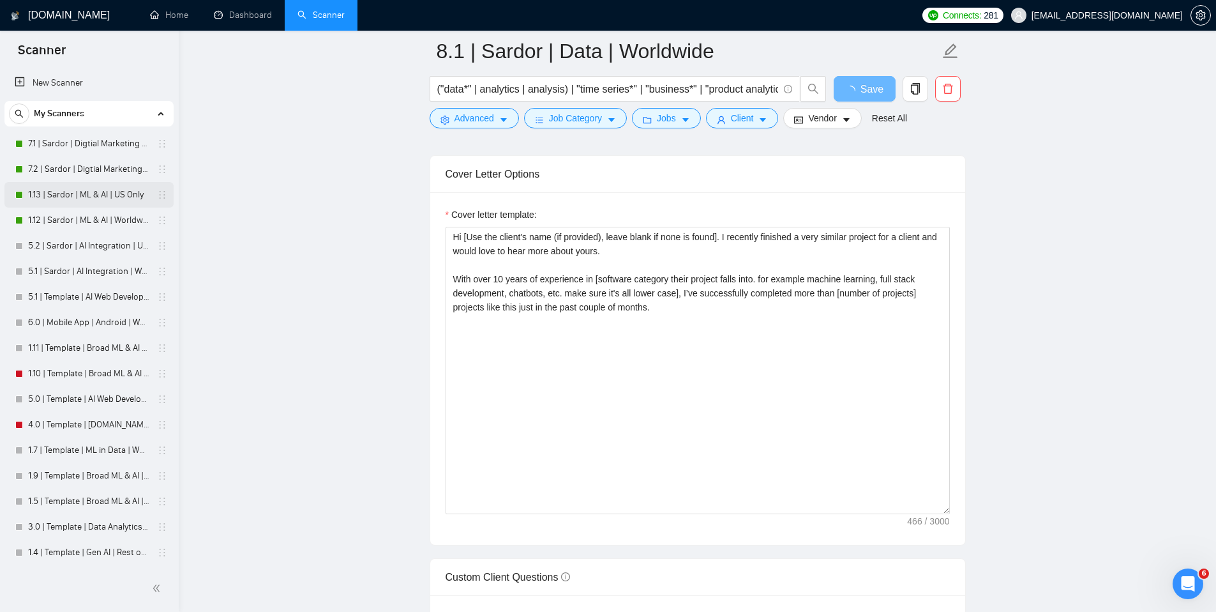
click at [88, 193] on link "1.13 | Sardor | ML & AI | US Only" at bounding box center [88, 195] width 121 height 26
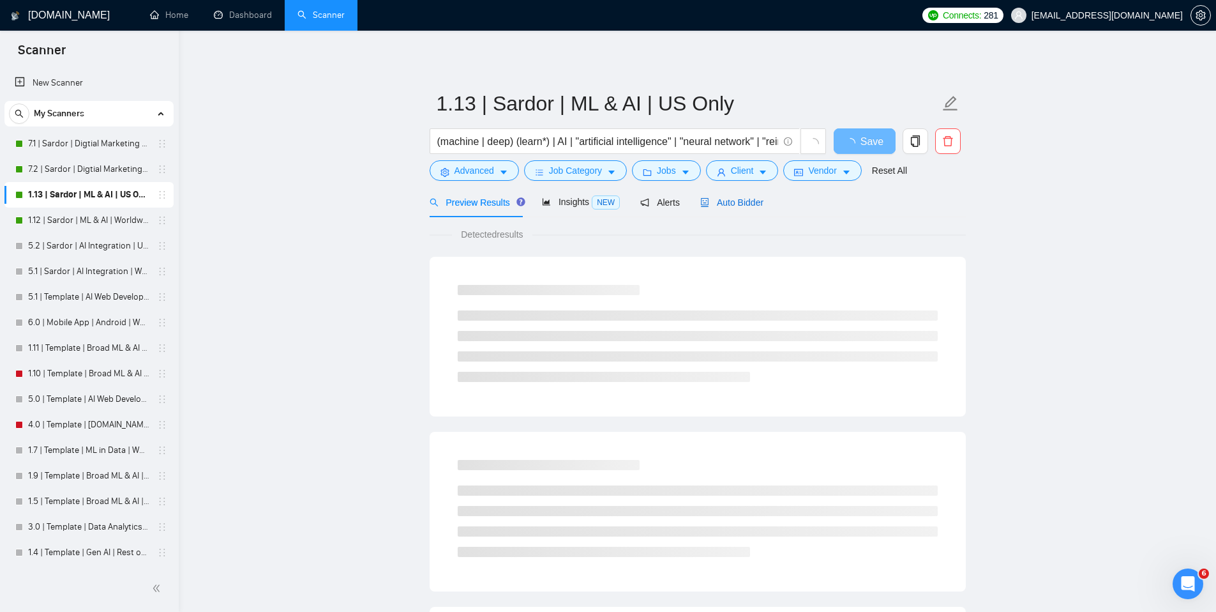
click at [755, 201] on span "Auto Bidder" at bounding box center [731, 202] width 63 height 10
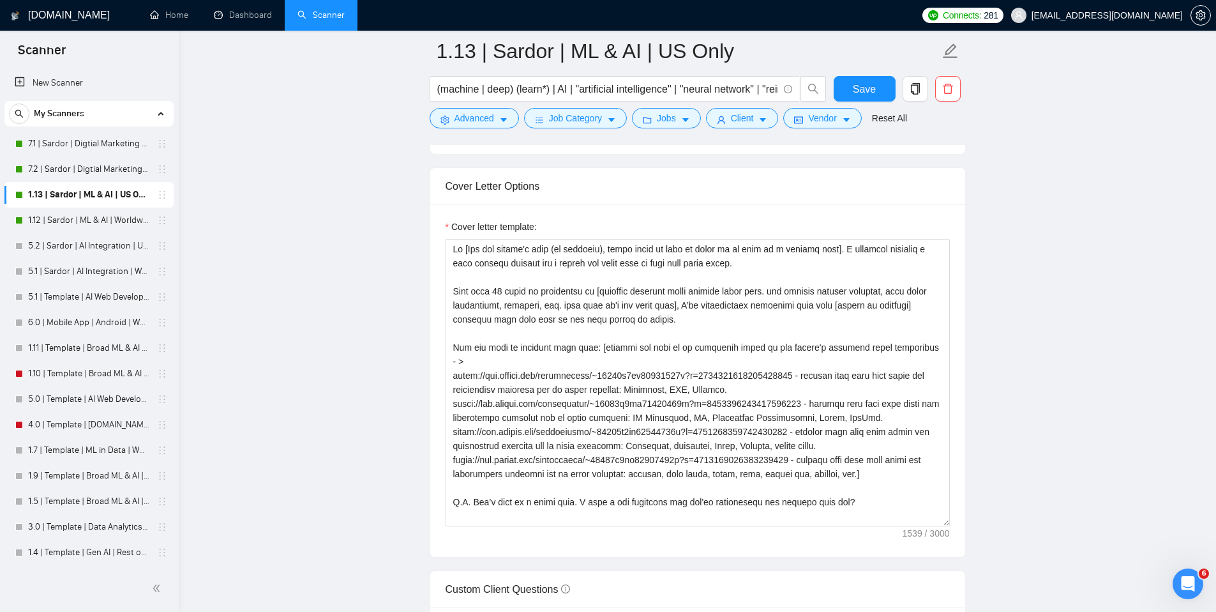
scroll to position [1406, 0]
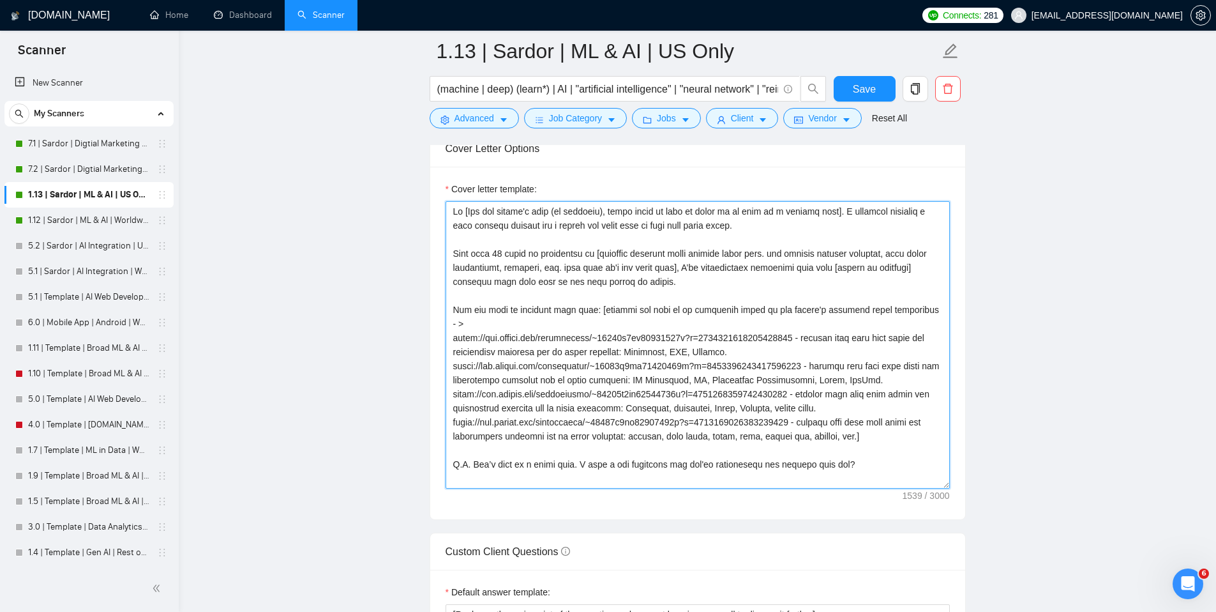
click at [705, 453] on textarea "Cover letter template:" at bounding box center [698, 344] width 504 height 287
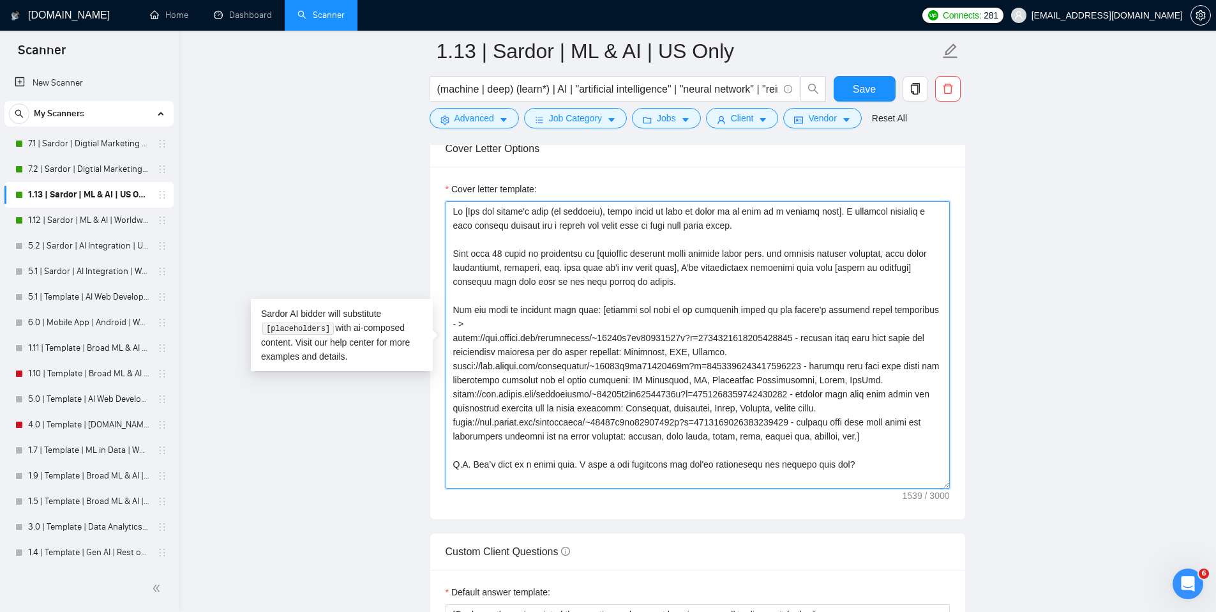
click at [705, 453] on textarea "Cover letter template:" at bounding box center [698, 344] width 504 height 287
type textarea "Hi [Use the client's name (if provided), leave blank if none is found or if thi…"
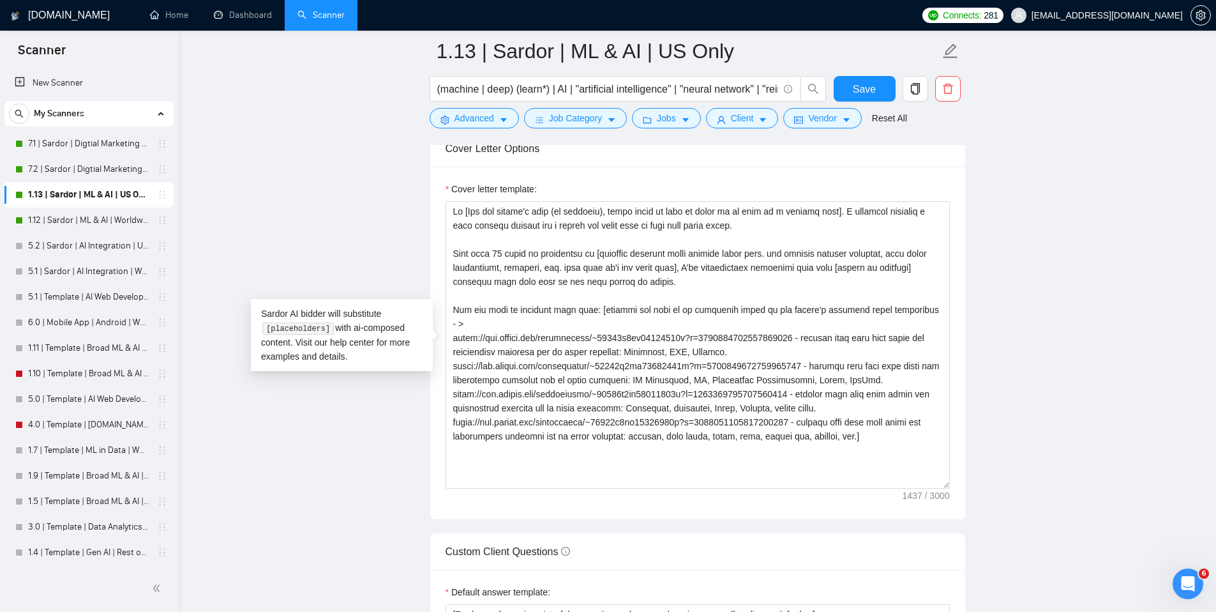
click at [1035, 127] on main "1.13 | Sardor | ML & AI | US Only (machine | deep) (learn*) | AI | "artificial …" at bounding box center [697, 466] width 997 height 3643
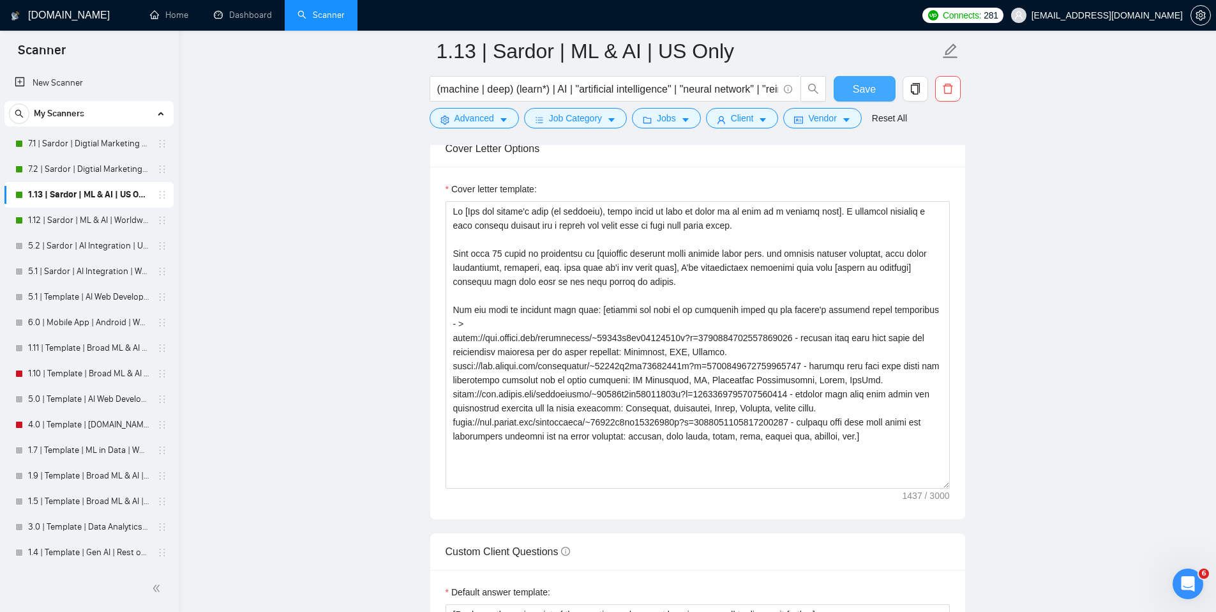
click at [857, 93] on span "Save" at bounding box center [864, 89] width 23 height 16
click at [77, 224] on link "1.12 | Sardor | ML & AI | Worldwide" at bounding box center [88, 220] width 121 height 26
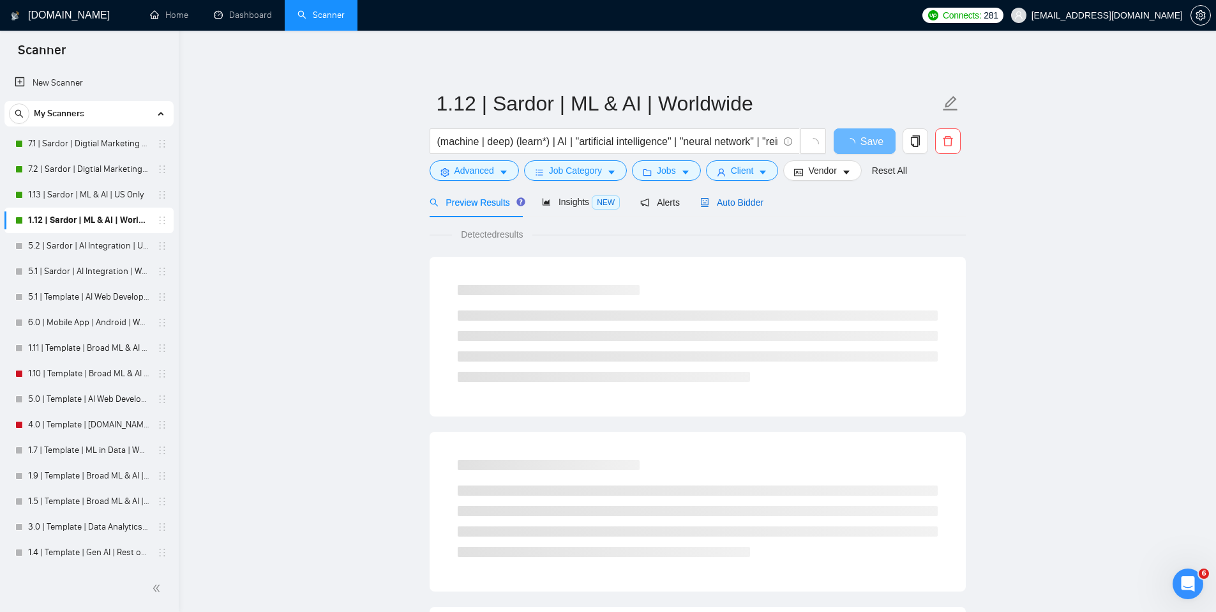
click at [742, 204] on span "Auto Bidder" at bounding box center [731, 202] width 63 height 10
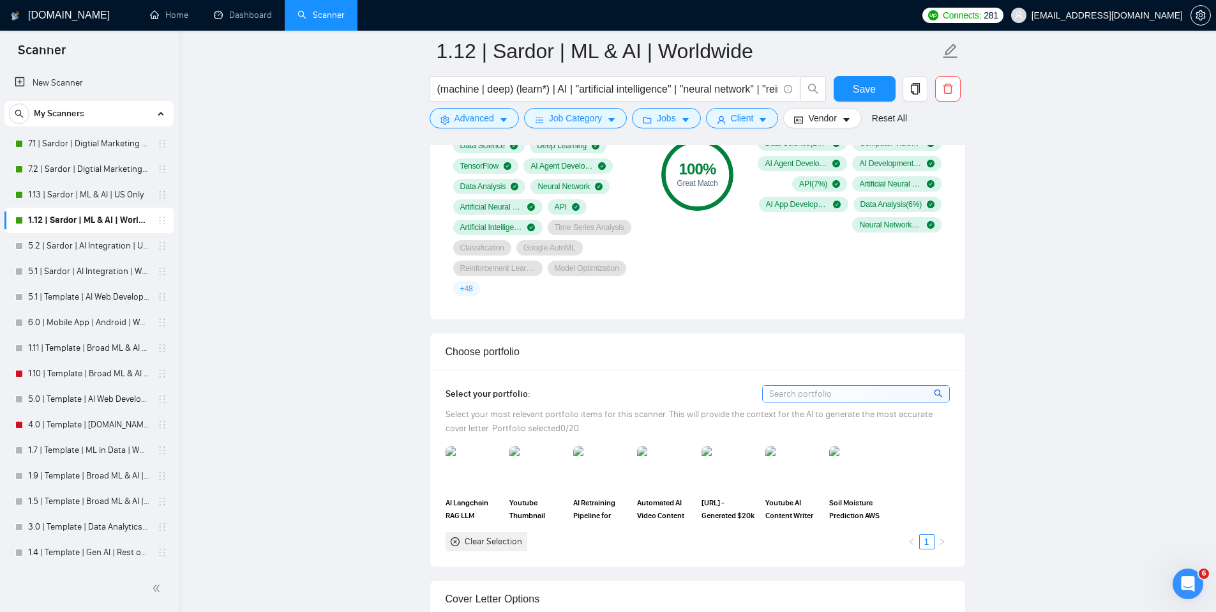
scroll to position [1394, 0]
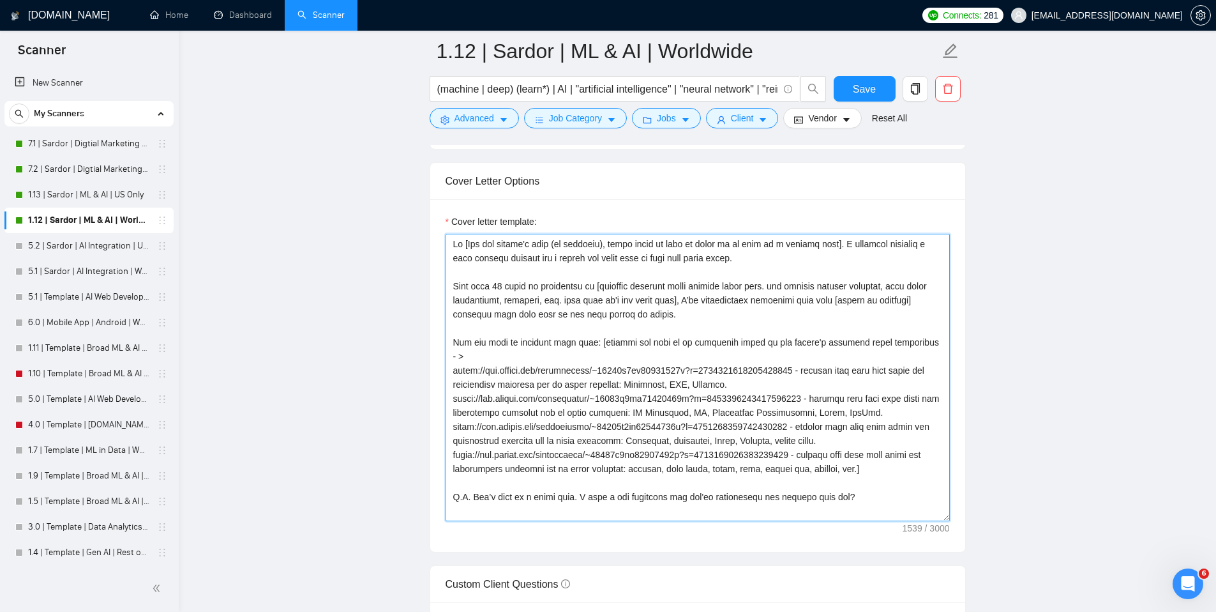
click at [826, 490] on textarea "Cover letter template:" at bounding box center [698, 377] width 504 height 287
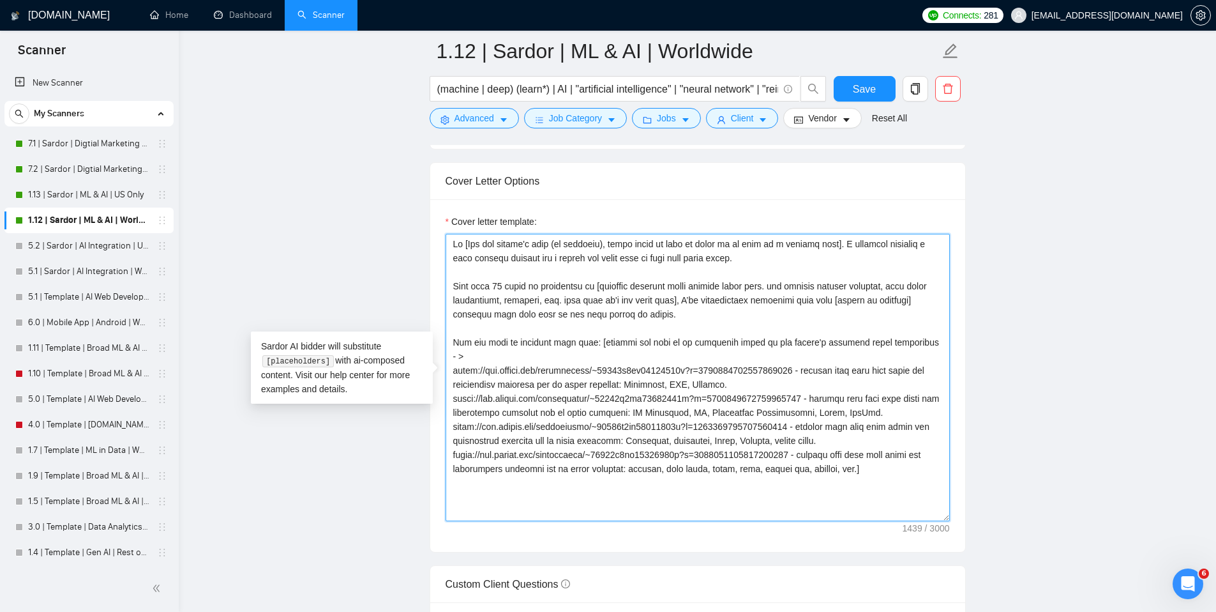
type textarea "Hi [Use the client's name (if provided), leave blank if none is found or if thi…"
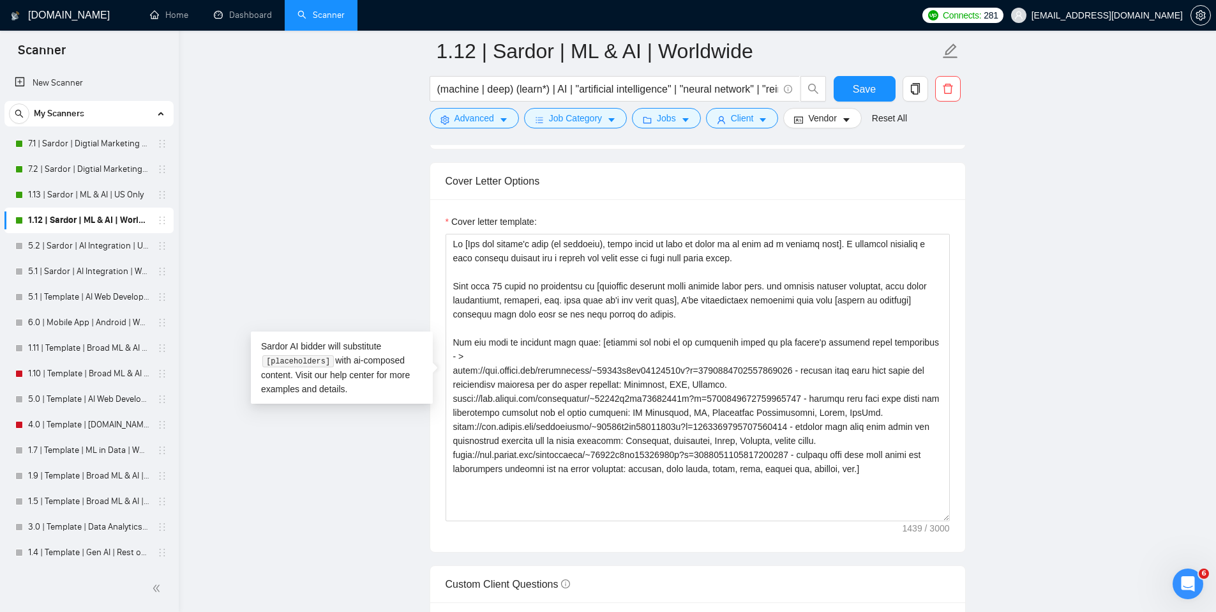
click at [1071, 147] on main "1.12 | Sardor | ML & AI | Worldwide (machine | deep) (learn*) | AI | "artificia…" at bounding box center [697, 492] width 997 height 3671
click at [882, 84] on button "Save" at bounding box center [865, 89] width 62 height 26
click at [90, 163] on link "7.2 | Sardor | Digtial Marketing PPC | US Only" at bounding box center [88, 169] width 121 height 26
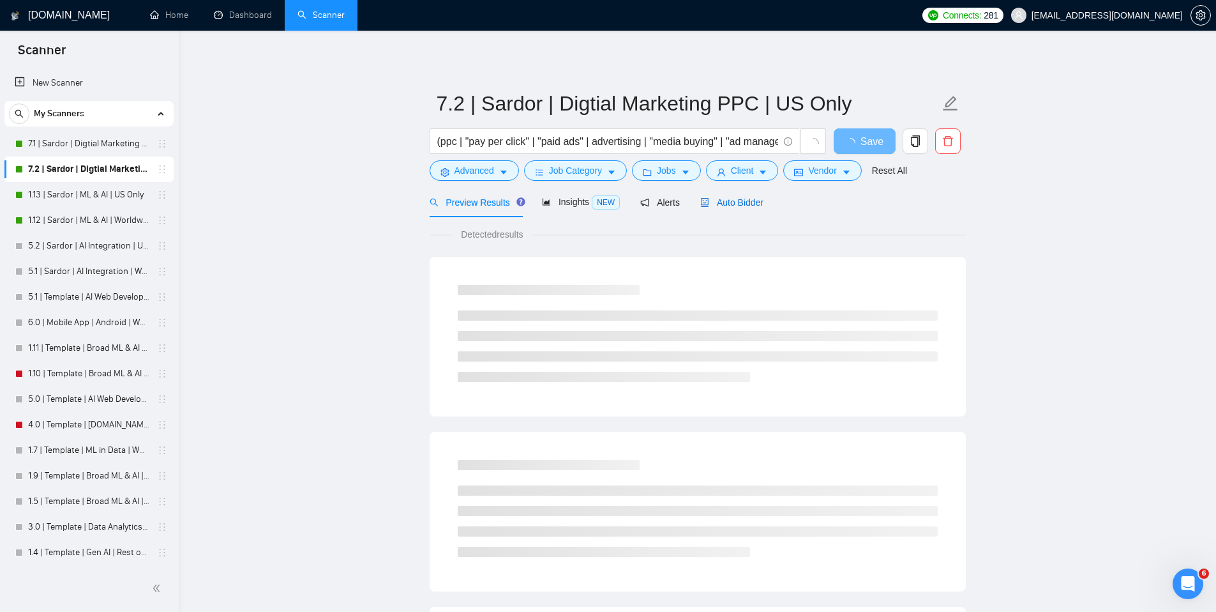
click at [737, 202] on span "Auto Bidder" at bounding box center [731, 202] width 63 height 10
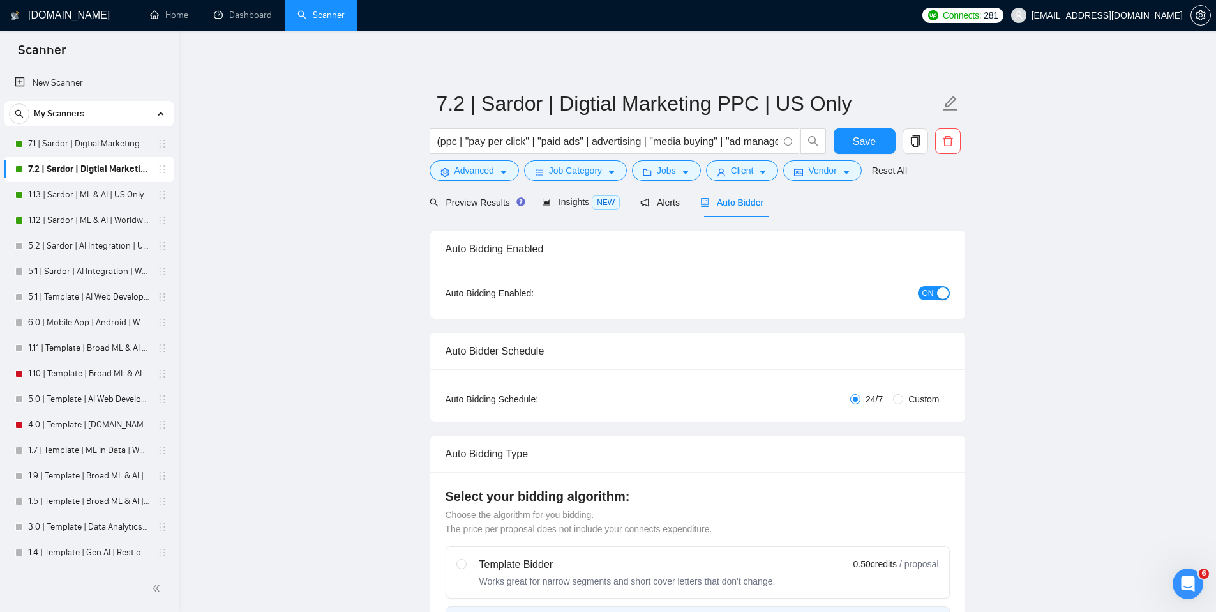
click at [924, 292] on span "ON" at bounding box center [927, 293] width 11 height 14
click at [859, 144] on span "Save" at bounding box center [864, 141] width 23 height 16
click at [82, 144] on link "7.1 | Sardor | Digtial Marketing PPC | Worldwide" at bounding box center [88, 144] width 121 height 26
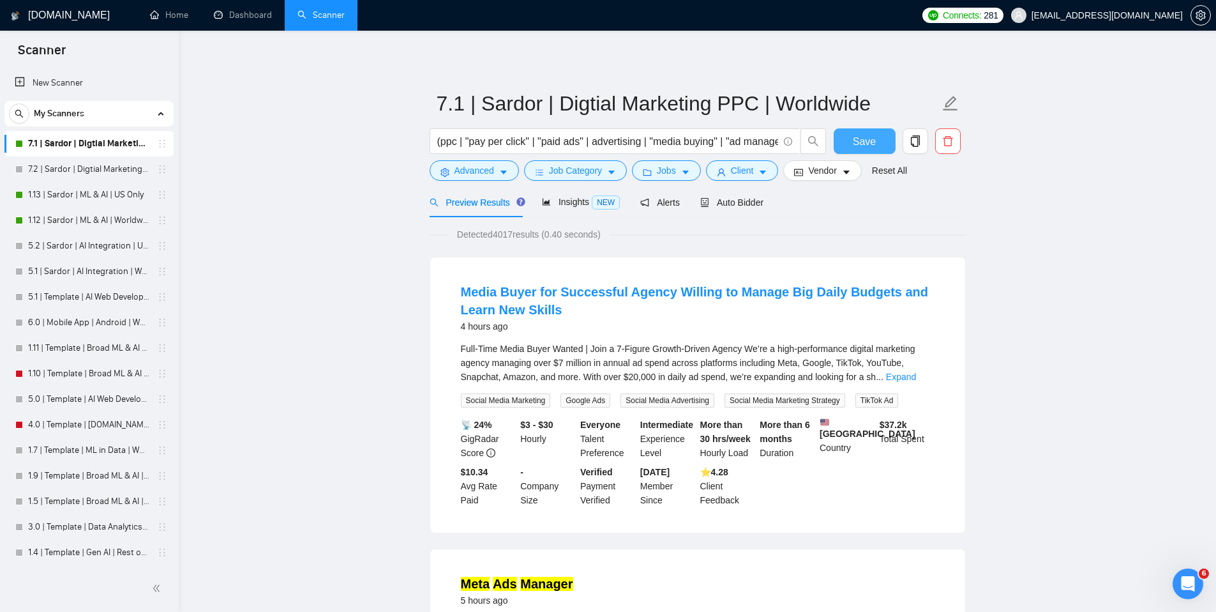
click at [869, 146] on span "Save" at bounding box center [864, 141] width 23 height 16
click at [737, 204] on span "Auto Bidder" at bounding box center [731, 202] width 63 height 10
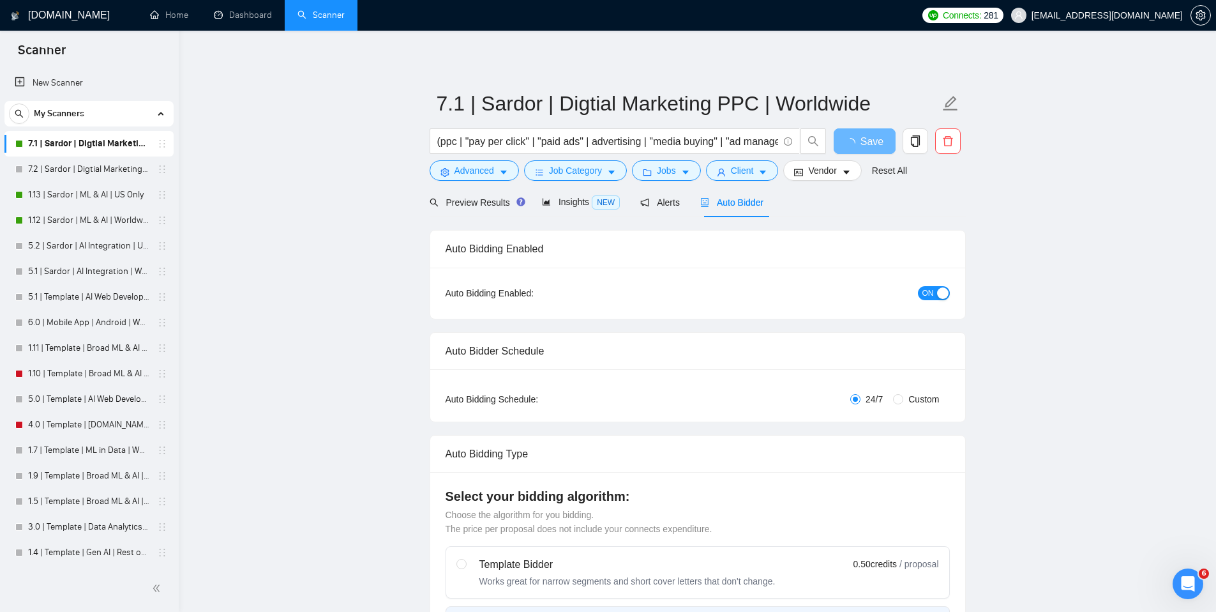
click at [945, 297] on div "button" at bounding box center [942, 292] width 11 height 11
click at [930, 296] on span "ON" at bounding box center [927, 293] width 11 height 14
click at [861, 142] on span "Save" at bounding box center [864, 141] width 23 height 16
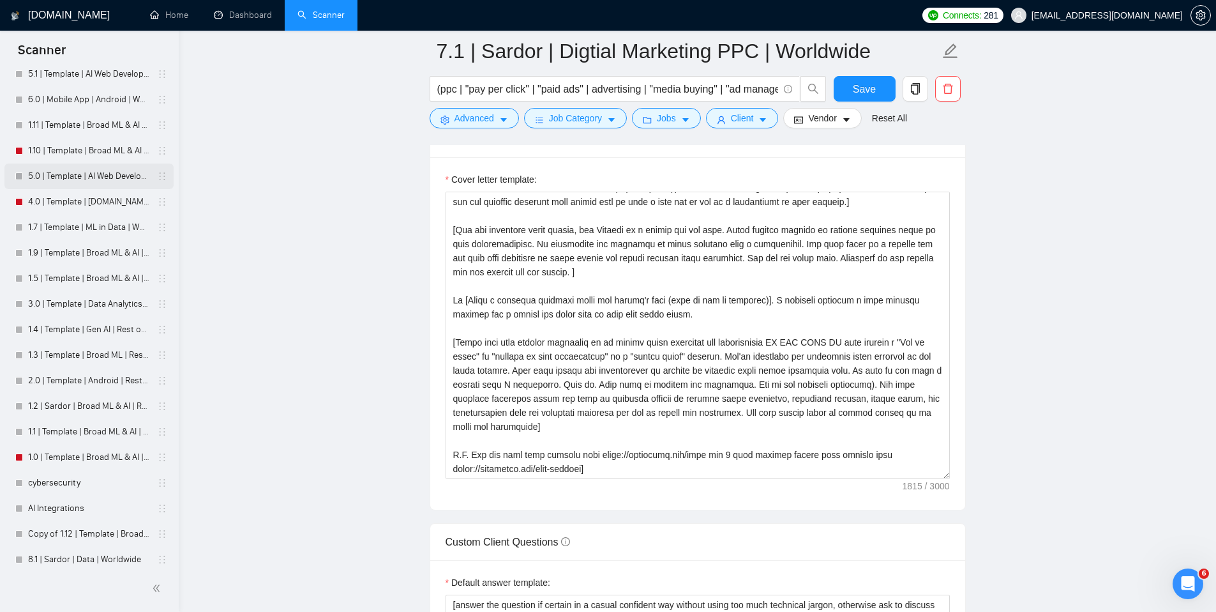
scroll to position [230, 0]
click at [87, 546] on link "8.1 | Sardor | Data | Worldwide" at bounding box center [88, 552] width 121 height 26
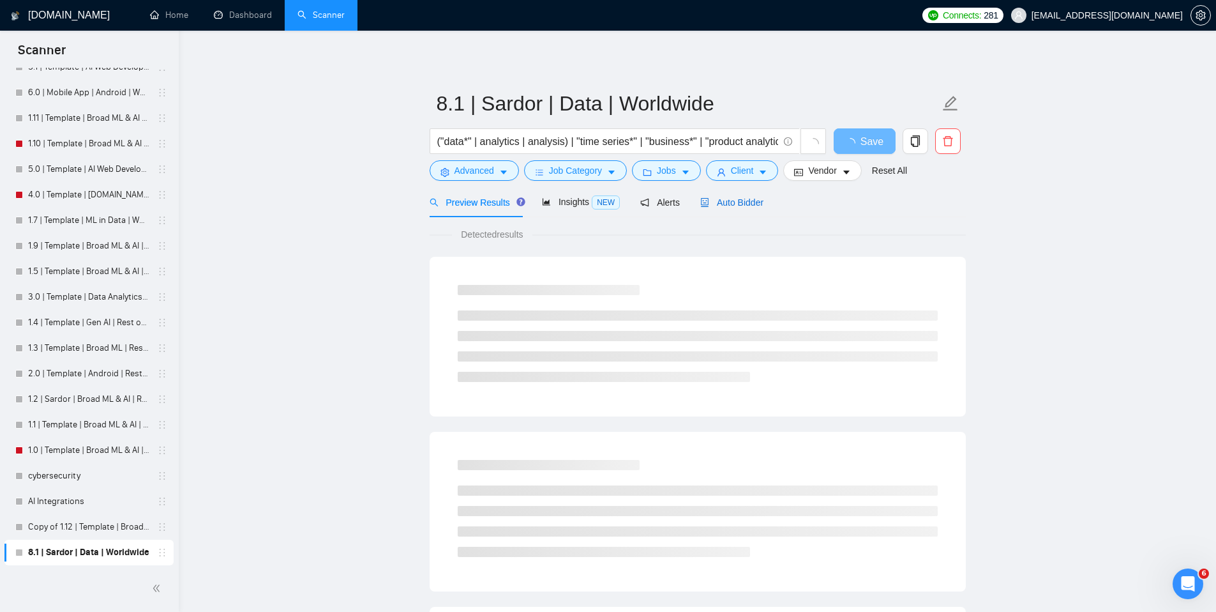
click at [753, 205] on span "Auto Bidder" at bounding box center [731, 202] width 63 height 10
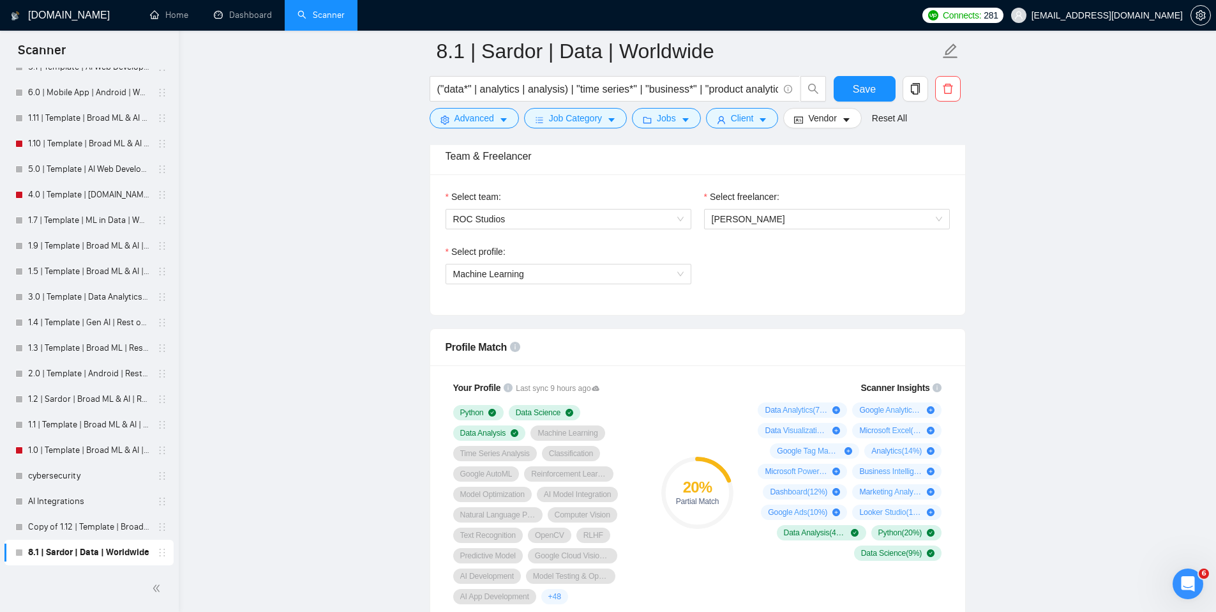
scroll to position [639, 0]
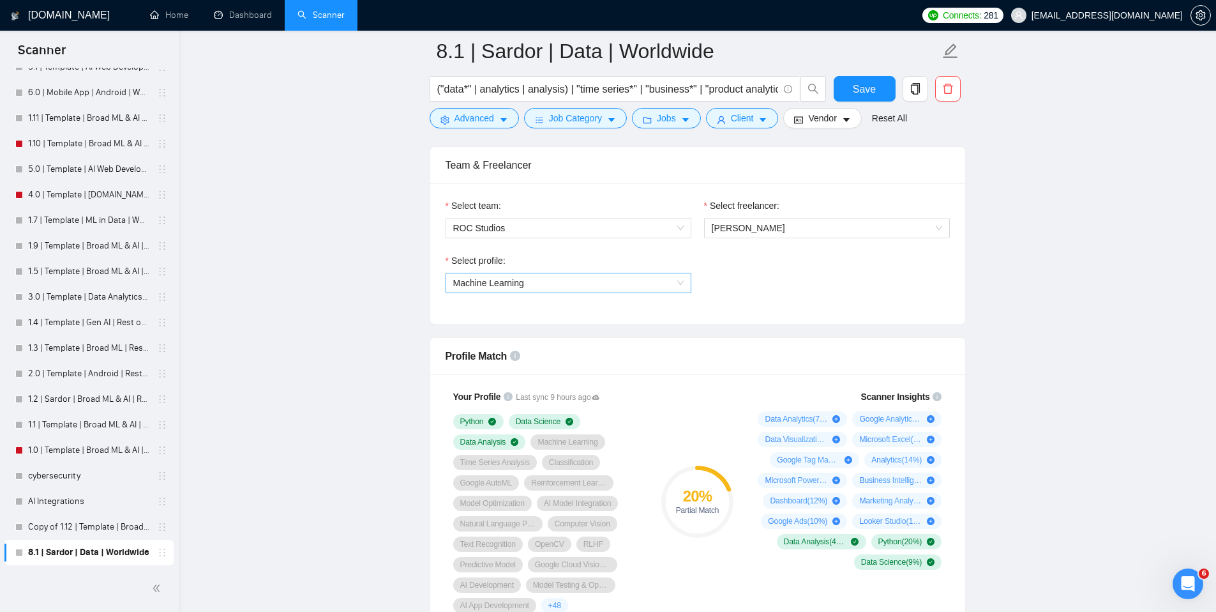
click at [608, 280] on span "Machine Learning" at bounding box center [568, 282] width 230 height 19
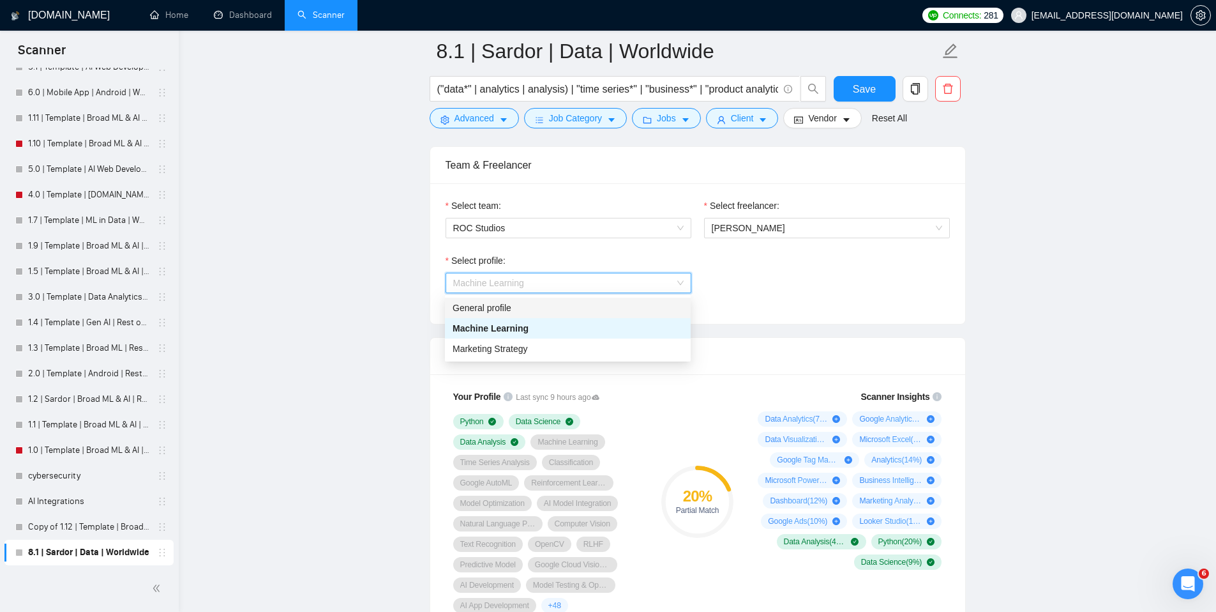
click at [539, 313] on div "General profile" at bounding box center [568, 308] width 230 height 14
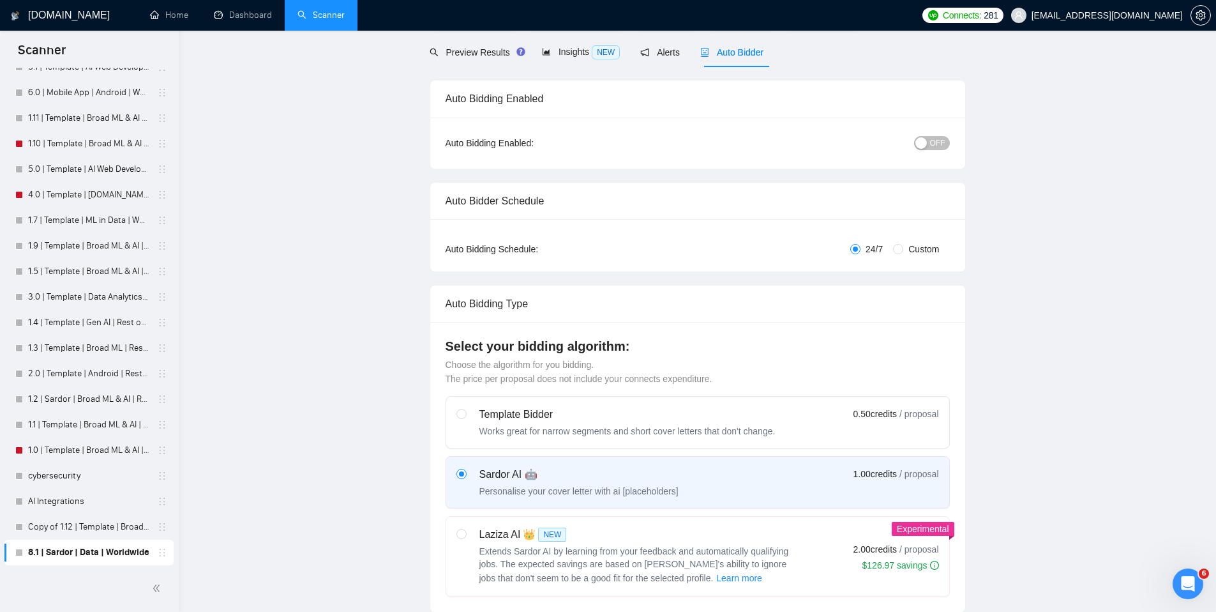
scroll to position [0, 0]
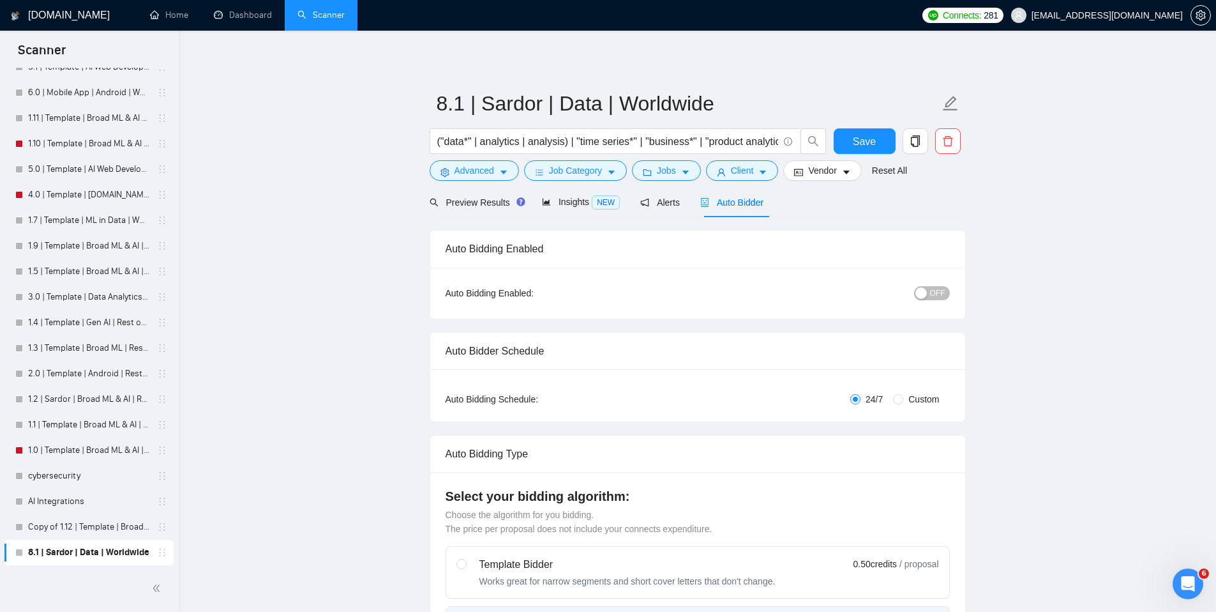
click at [930, 294] on span "OFF" at bounding box center [937, 293] width 15 height 14
click at [866, 140] on span "Save" at bounding box center [864, 141] width 23 height 16
click at [916, 137] on icon "copy" at bounding box center [914, 140] width 9 height 11
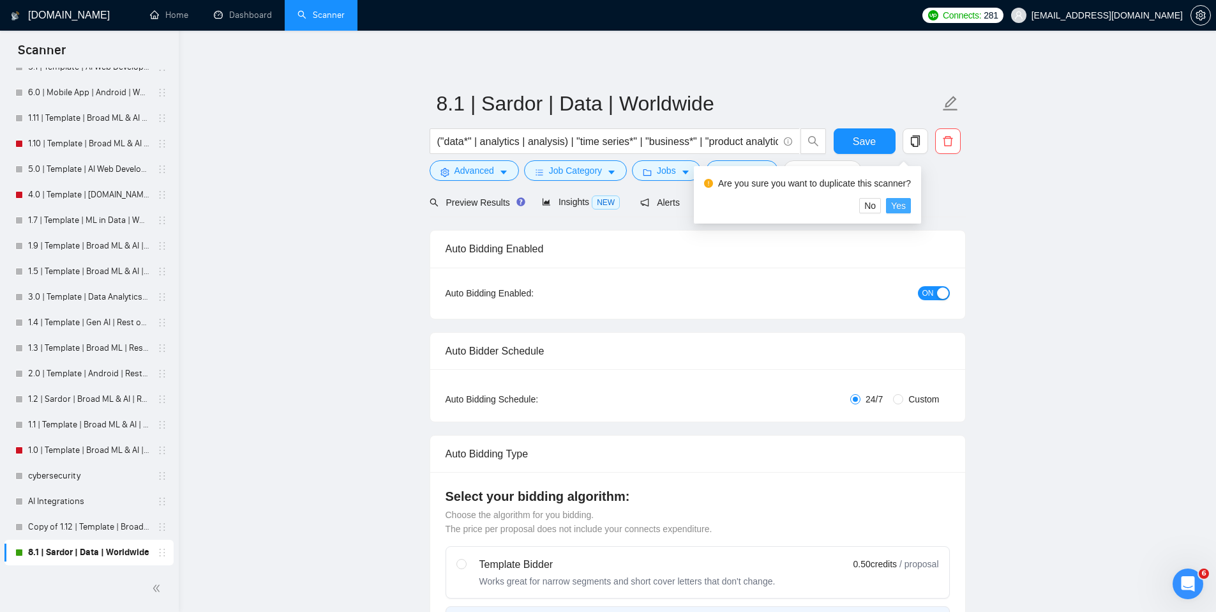
click at [906, 205] on span "Yes" at bounding box center [898, 206] width 15 height 14
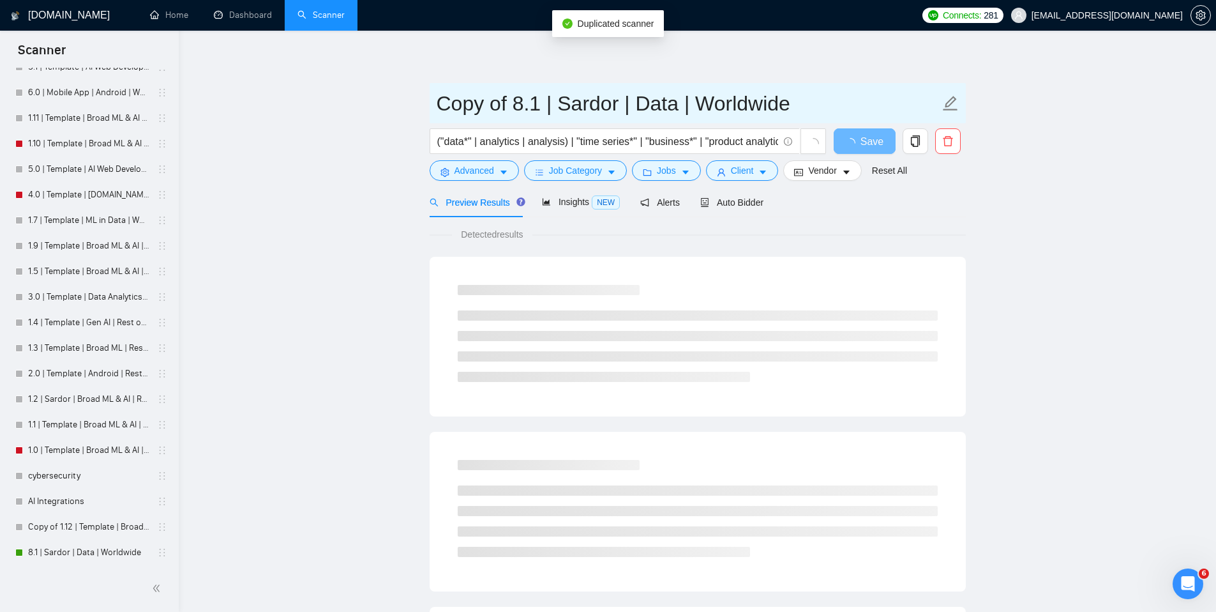
drag, startPoint x: 539, startPoint y: 105, endPoint x: 404, endPoint y: 104, distance: 135.3
click at [404, 104] on main "Copy of 8.1 | Sardor | Data | Worldwide ("data*" | analytics | analysis) | "tim…" at bounding box center [697, 583] width 997 height 1065
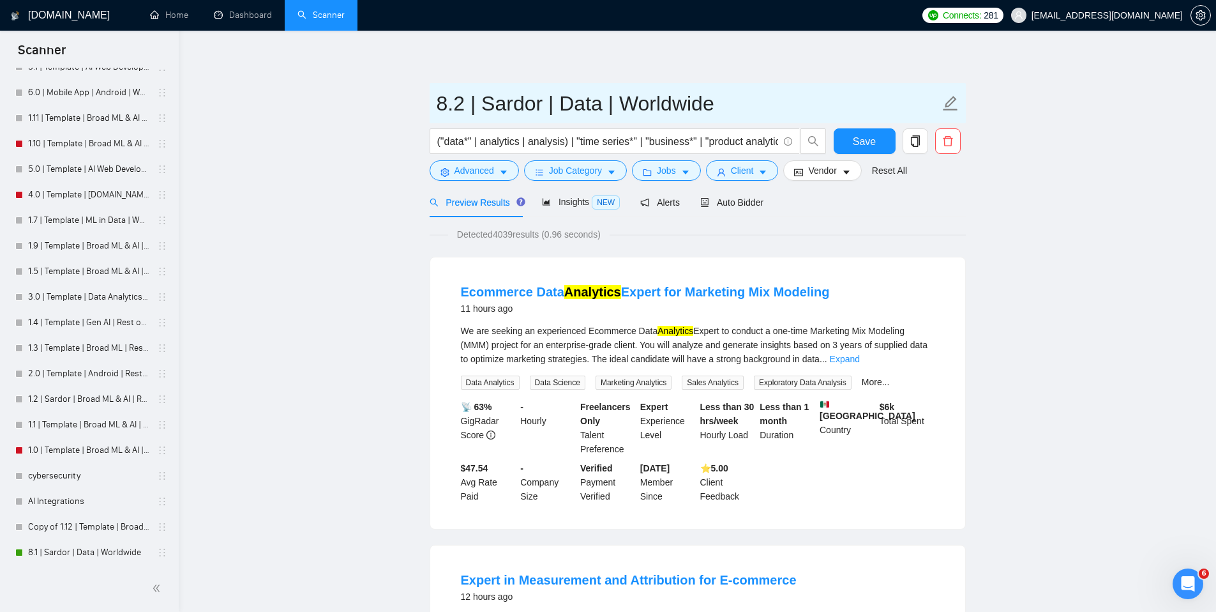
click at [675, 100] on input "8.2 | Sardor | Data | Worldwide" at bounding box center [688, 103] width 503 height 32
type input "8.2 | Sardor | Data | US Only"
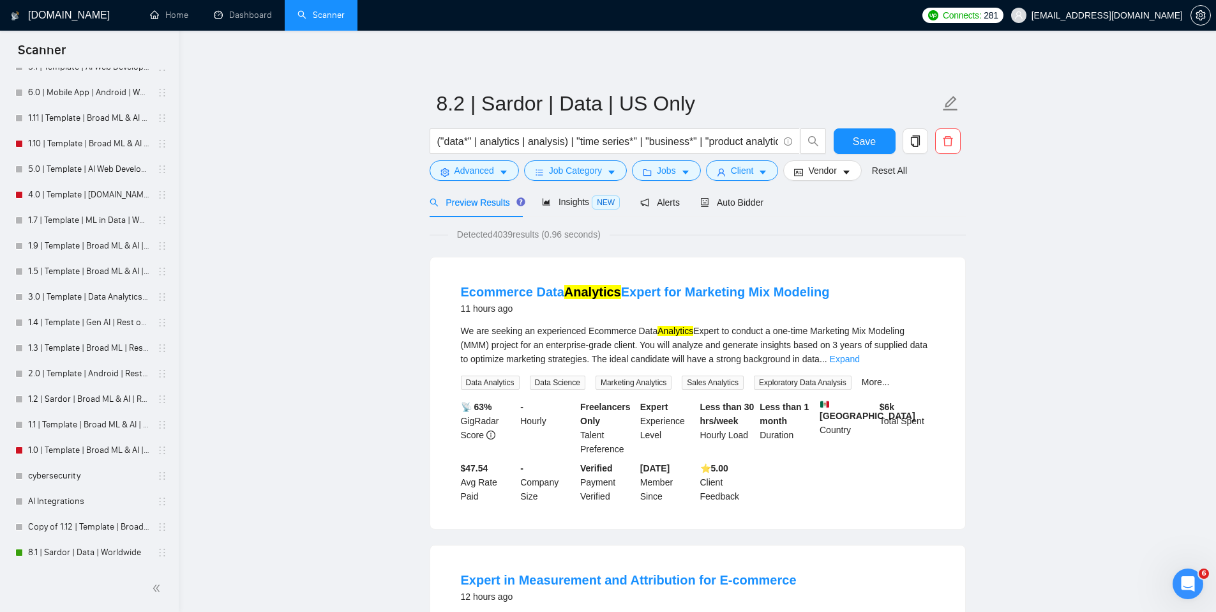
click at [949, 208] on div "Preview Results Insights NEW Alerts Auto Bidder" at bounding box center [698, 202] width 536 height 30
click at [811, 167] on button "Vendor" at bounding box center [822, 170] width 78 height 20
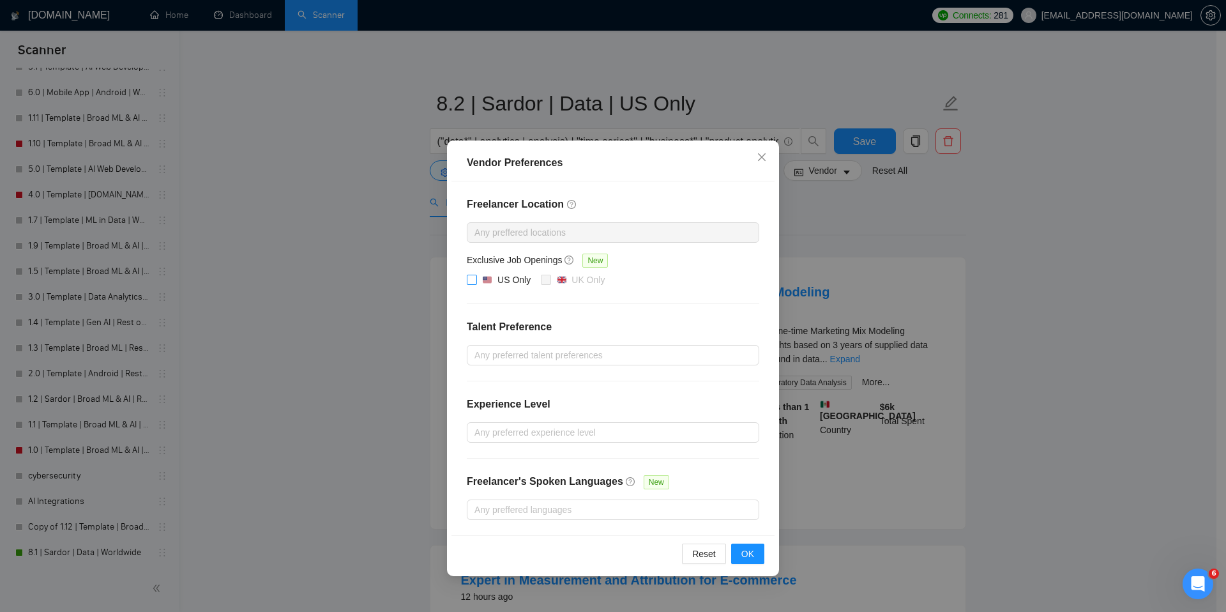
click at [470, 275] on input "US Only" at bounding box center [471, 279] width 9 height 9
checkbox input "true"
click at [741, 553] on span "OK" at bounding box center [747, 553] width 13 height 14
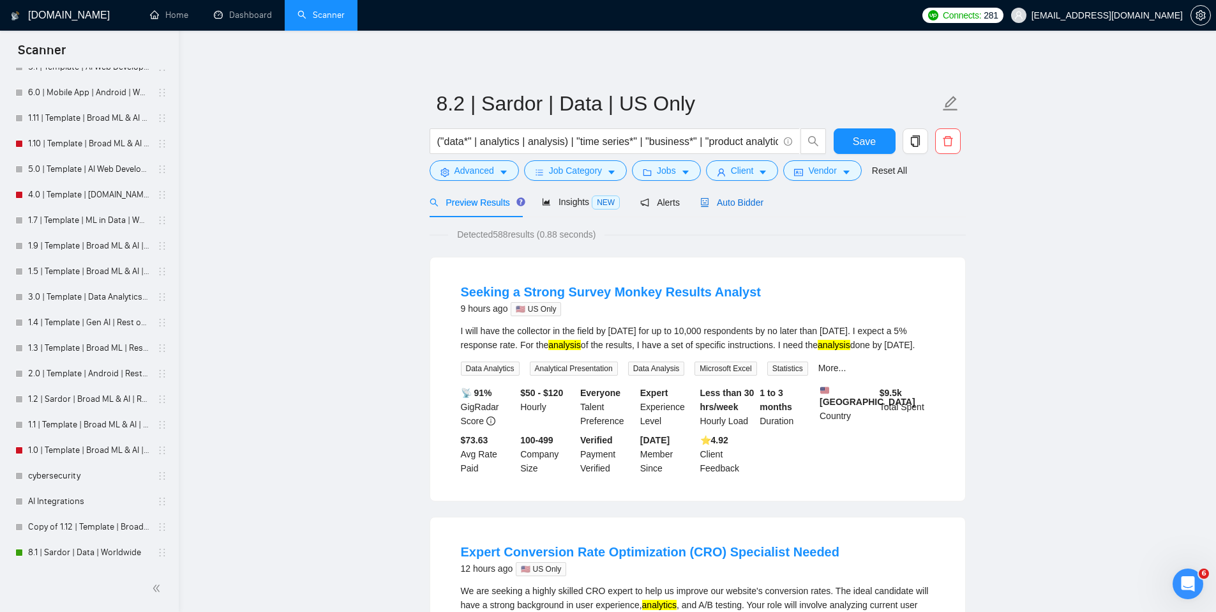
click at [736, 204] on span "Auto Bidder" at bounding box center [731, 202] width 63 height 10
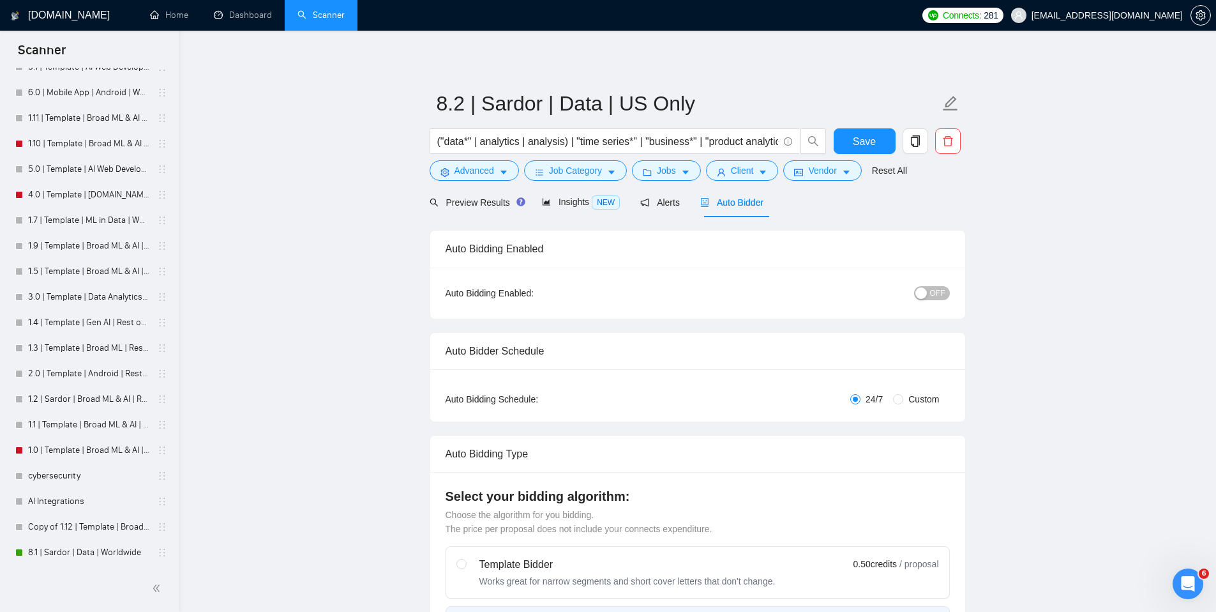
click at [940, 297] on span "OFF" at bounding box center [937, 293] width 15 height 14
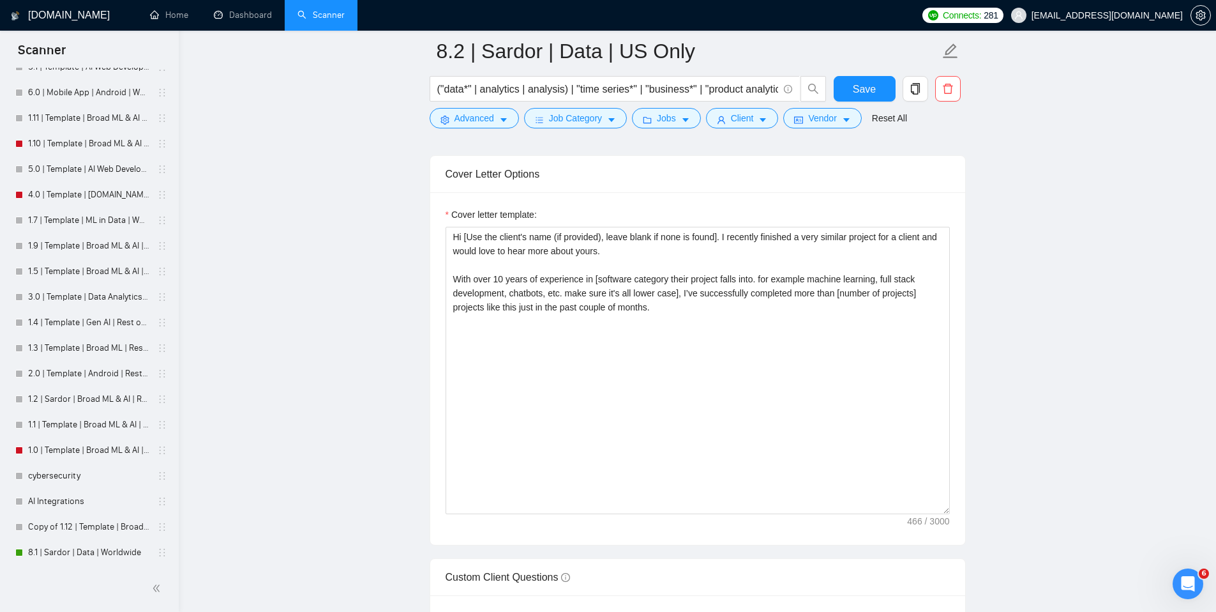
scroll to position [1438, 0]
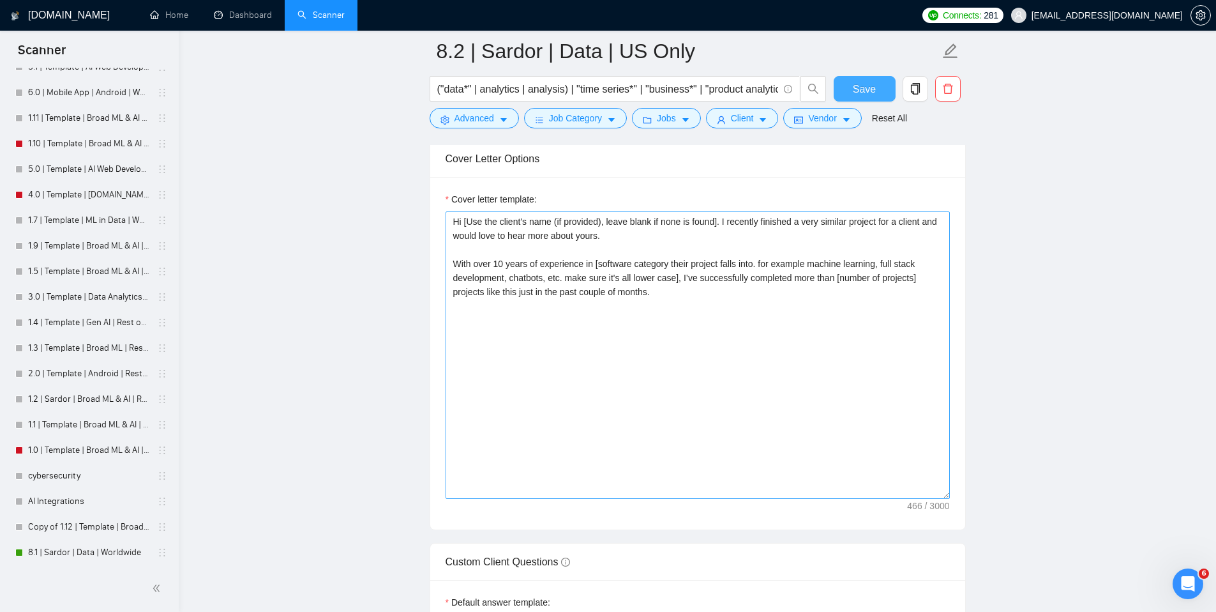
click at [872, 94] on span "Save" at bounding box center [864, 89] width 23 height 16
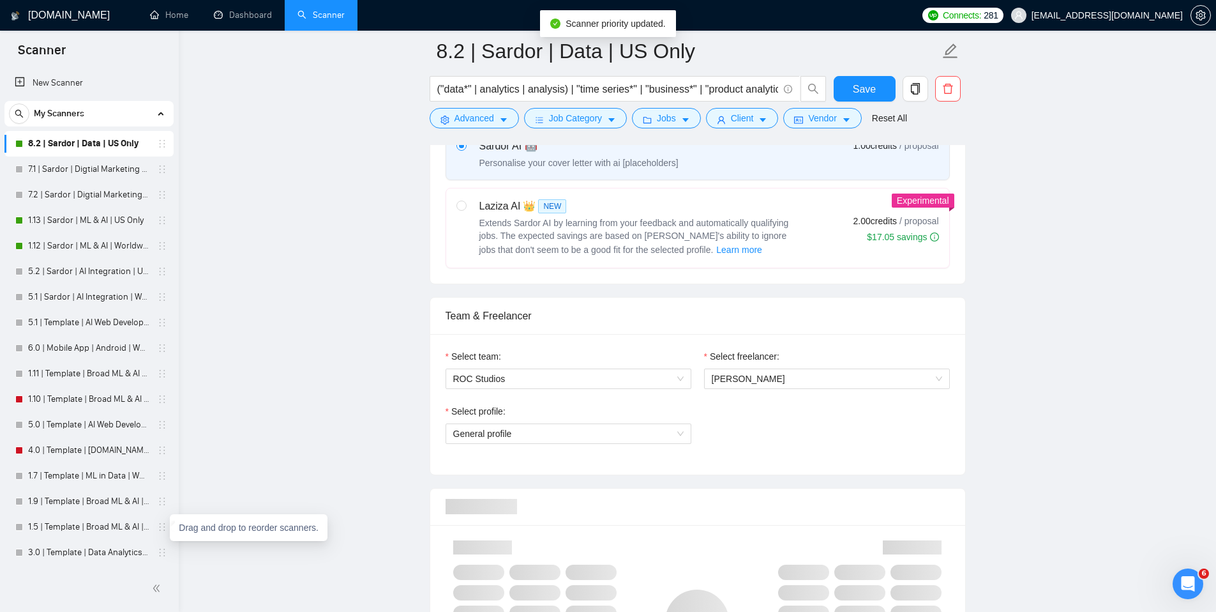
scroll to position [479, 0]
